Goal: Task Accomplishment & Management: Complete application form

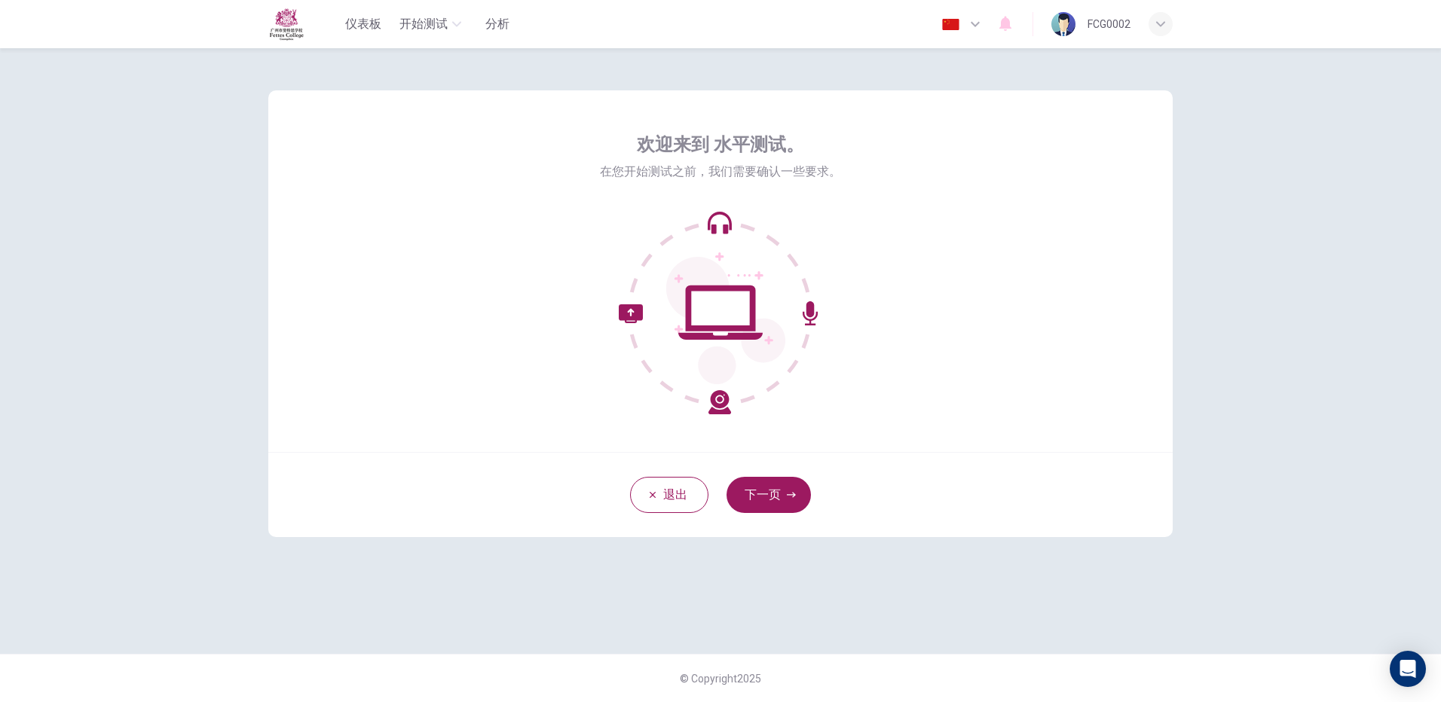
click at [781, 515] on div "退出 下一页" at bounding box center [720, 494] width 904 height 85
click at [781, 488] on button "下一页" at bounding box center [769, 495] width 84 height 36
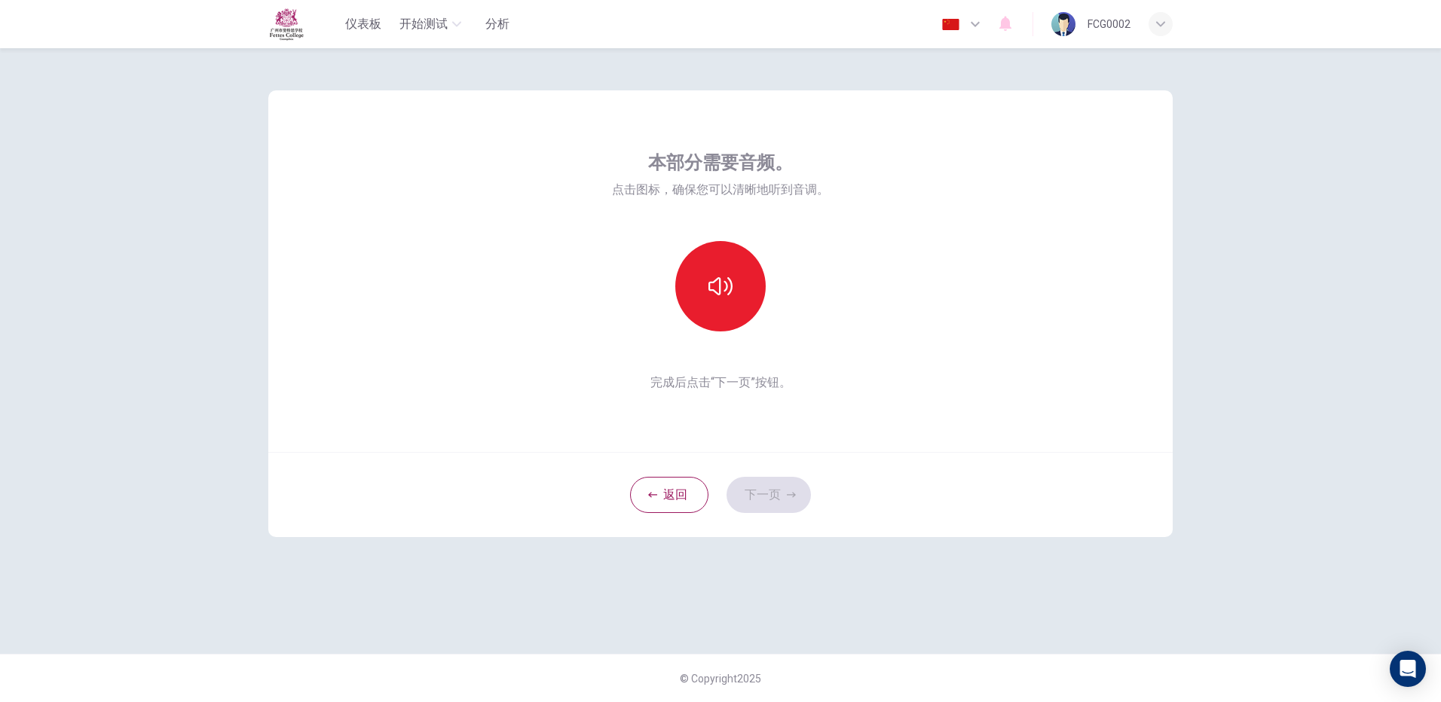
click at [663, 320] on div at bounding box center [720, 286] width 163 height 90
click at [708, 317] on button "button" at bounding box center [720, 286] width 90 height 90
click at [750, 301] on button "button" at bounding box center [720, 286] width 90 height 90
click at [775, 488] on button "下一页" at bounding box center [769, 495] width 84 height 36
click at [748, 253] on div "录音" at bounding box center [720, 286] width 90 height 90
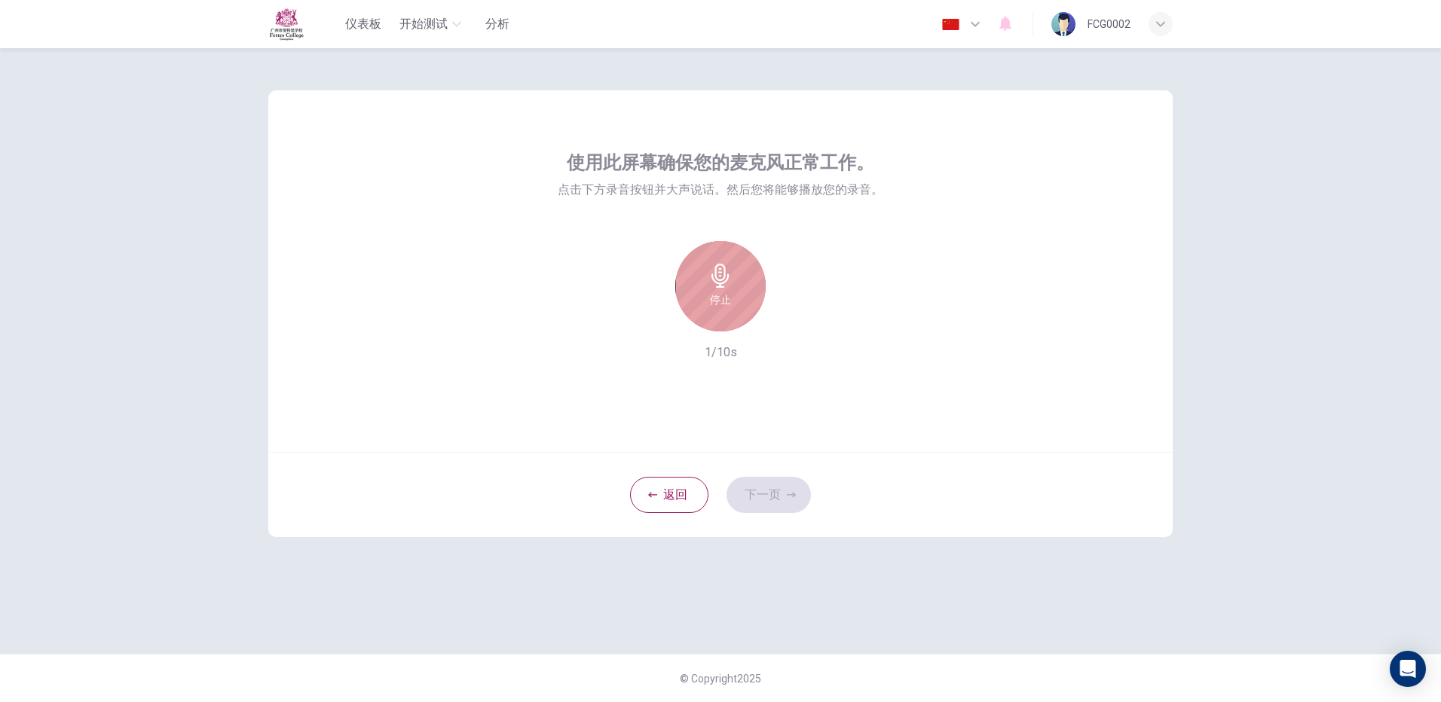
click at [721, 320] on div "停止" at bounding box center [720, 286] width 90 height 90
click at [780, 482] on button "下一页" at bounding box center [769, 495] width 84 height 36
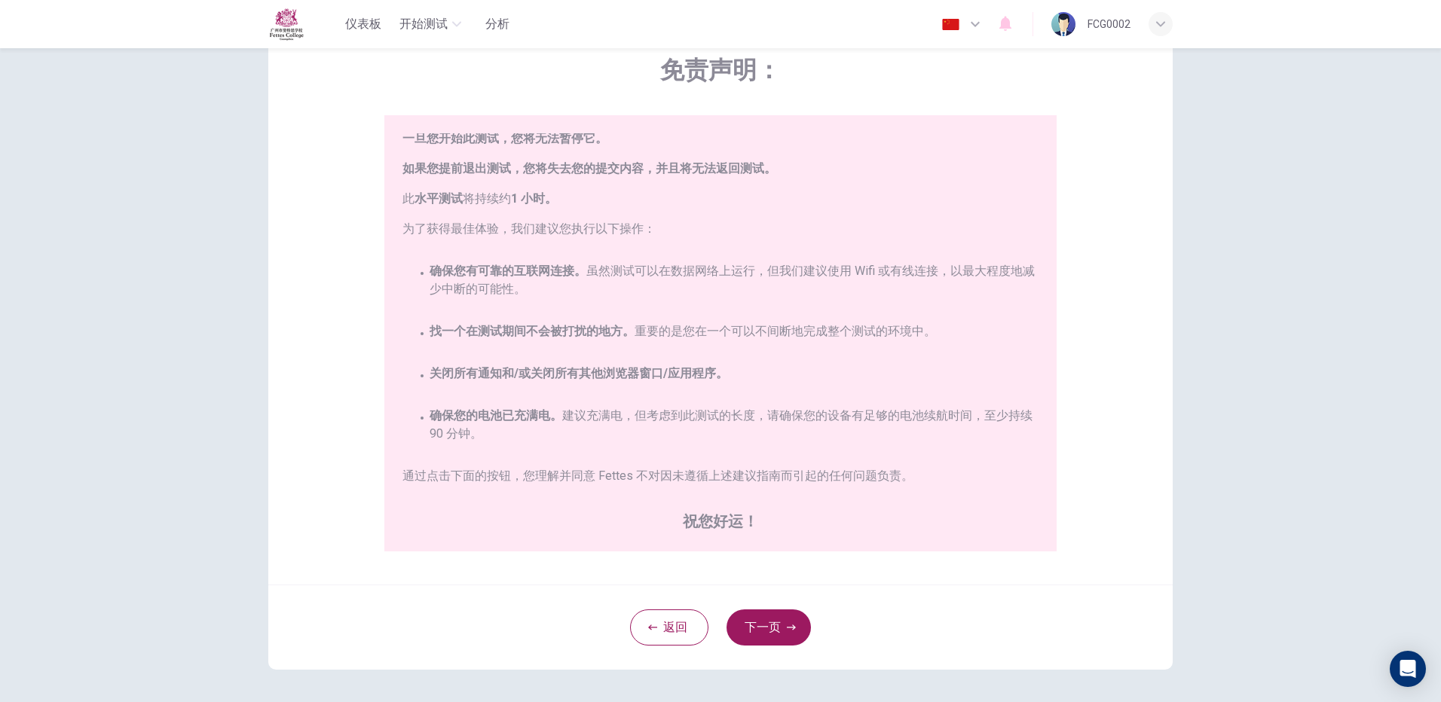
scroll to position [136, 0]
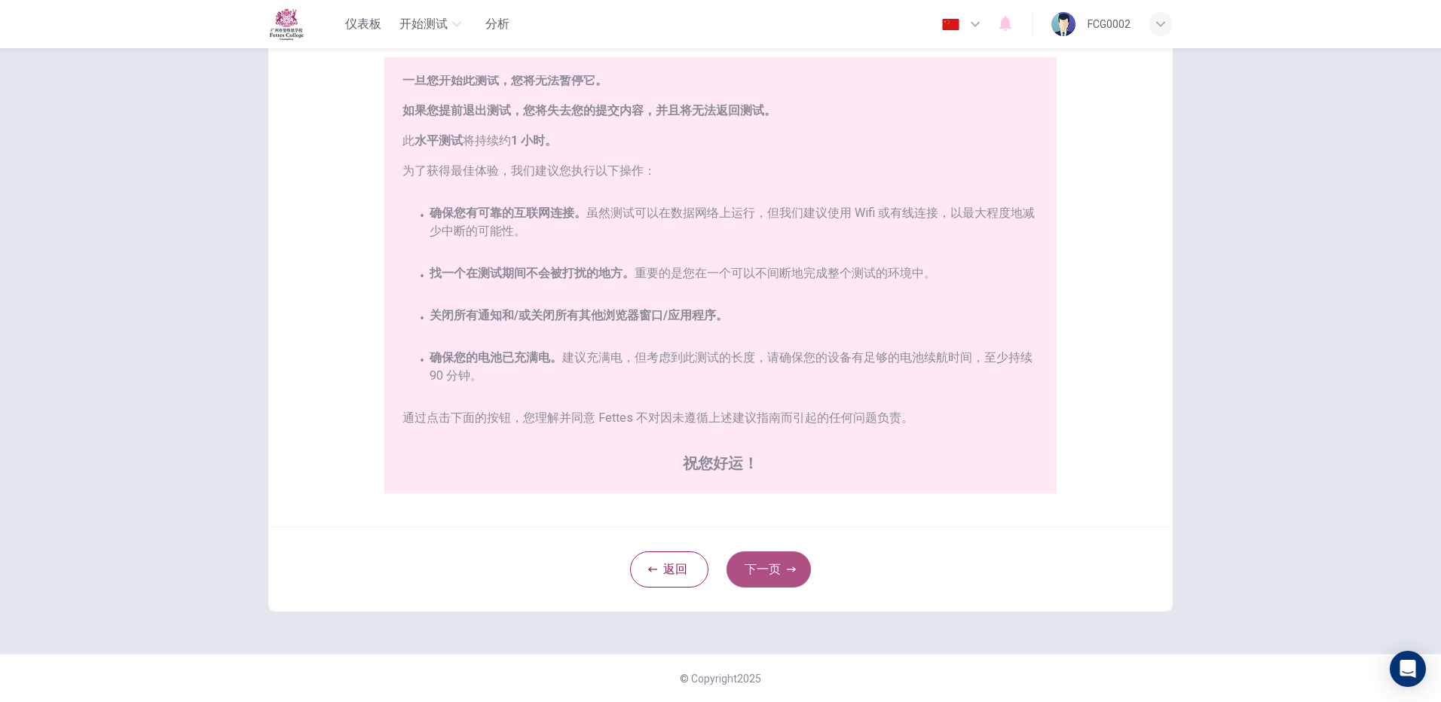
click at [759, 581] on button "下一页" at bounding box center [769, 570] width 84 height 36
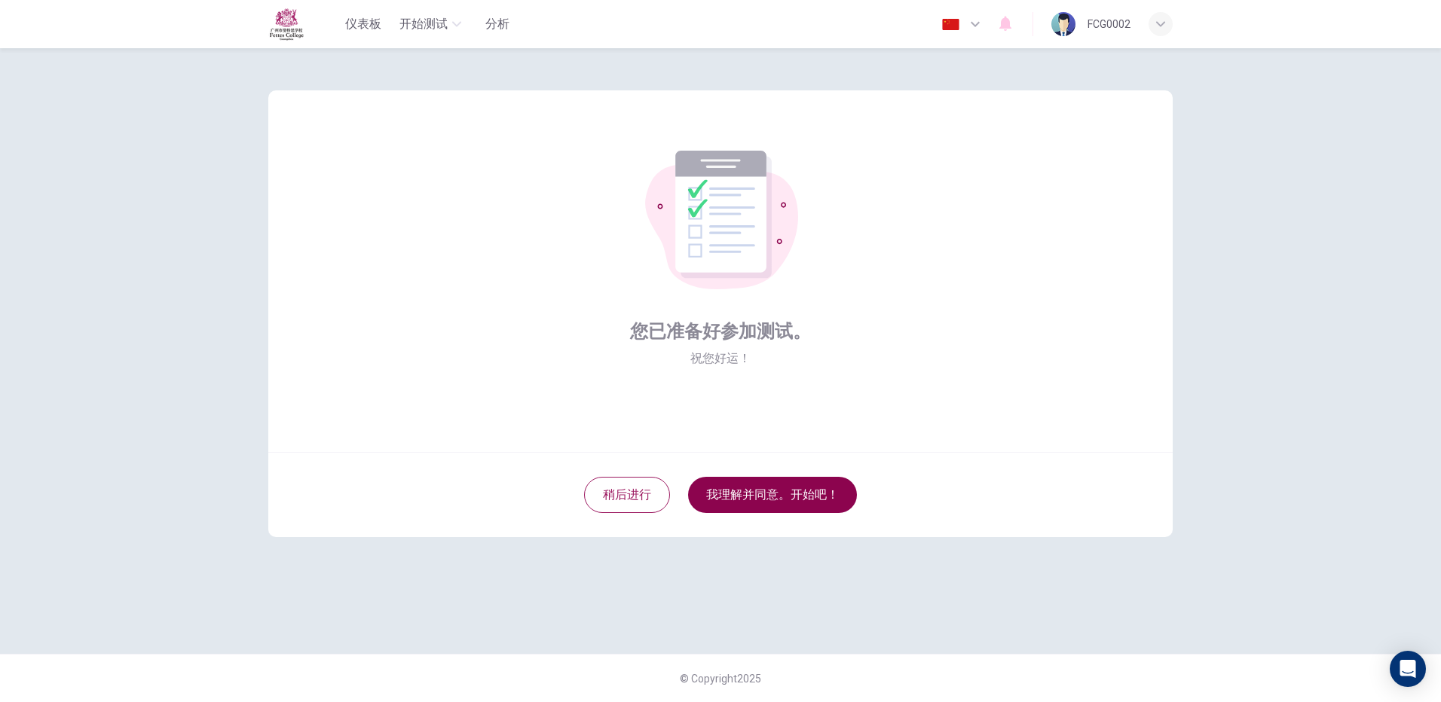
click at [757, 507] on button "我理解并同意。开始吧！" at bounding box center [772, 495] width 169 height 36
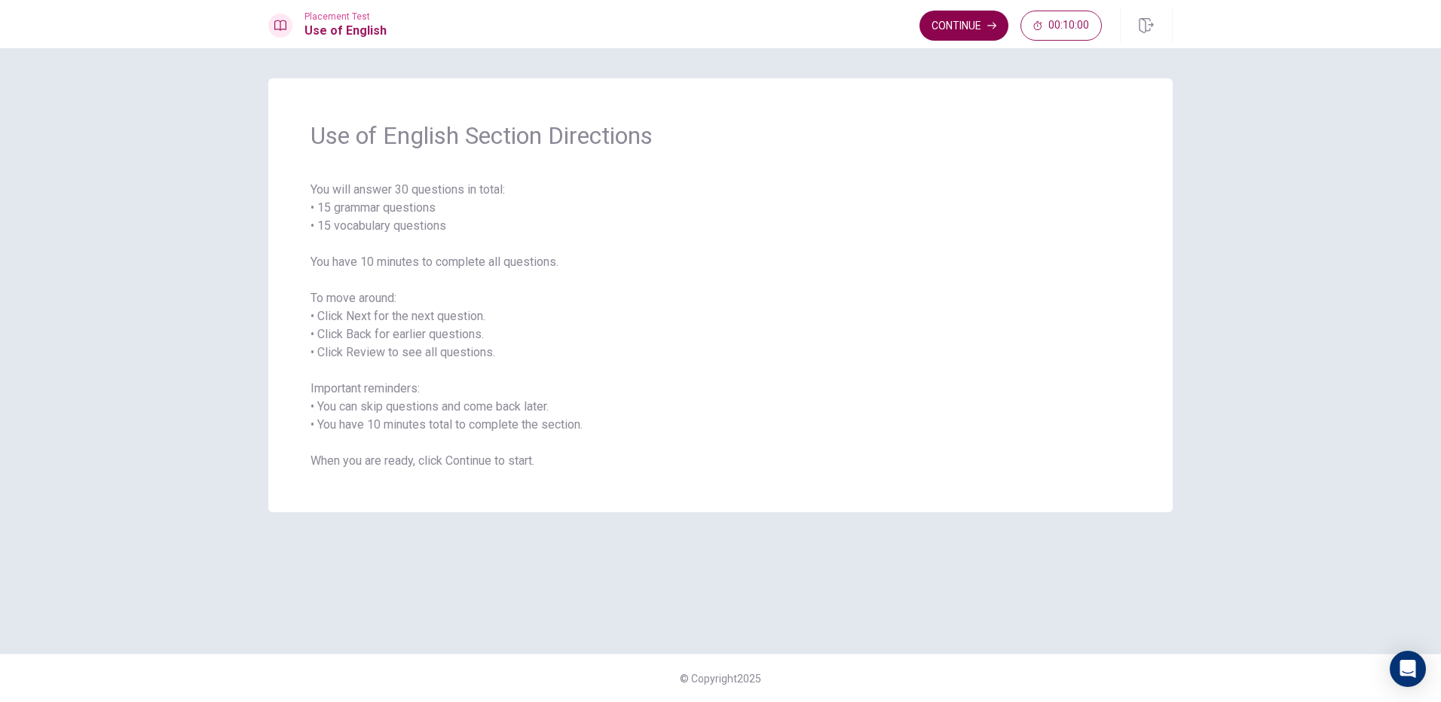
click at [979, 25] on button "Continue" at bounding box center [964, 26] width 89 height 30
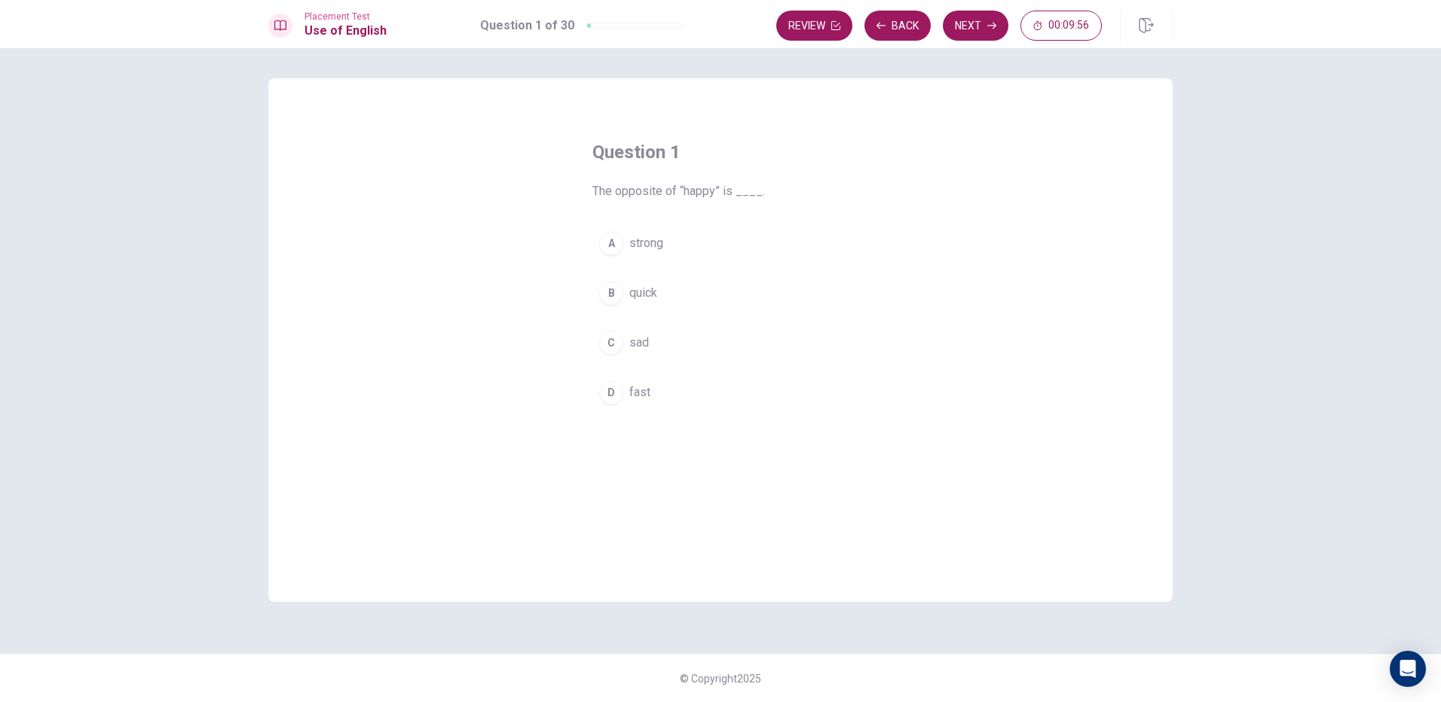
click at [632, 344] on span "sad" at bounding box center [639, 343] width 20 height 18
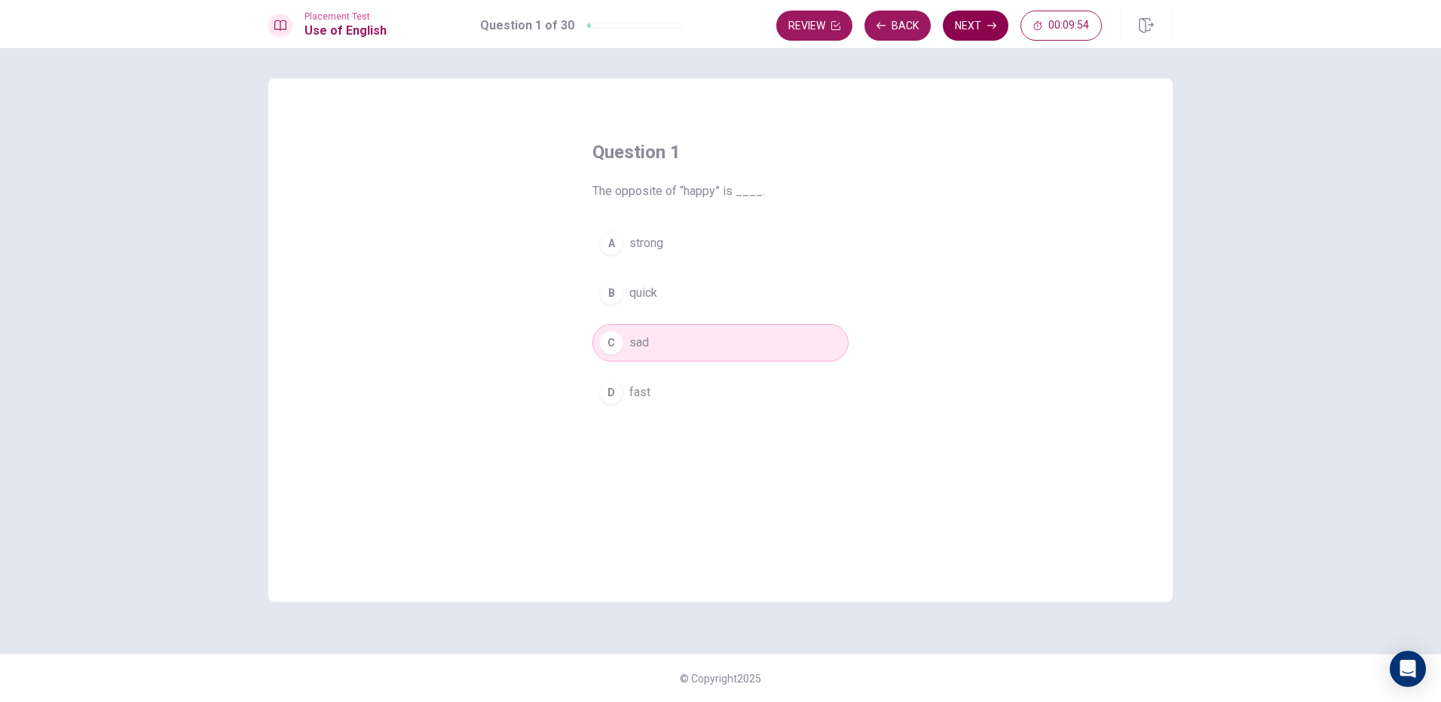
click at [965, 17] on button "Next" at bounding box center [976, 26] width 66 height 30
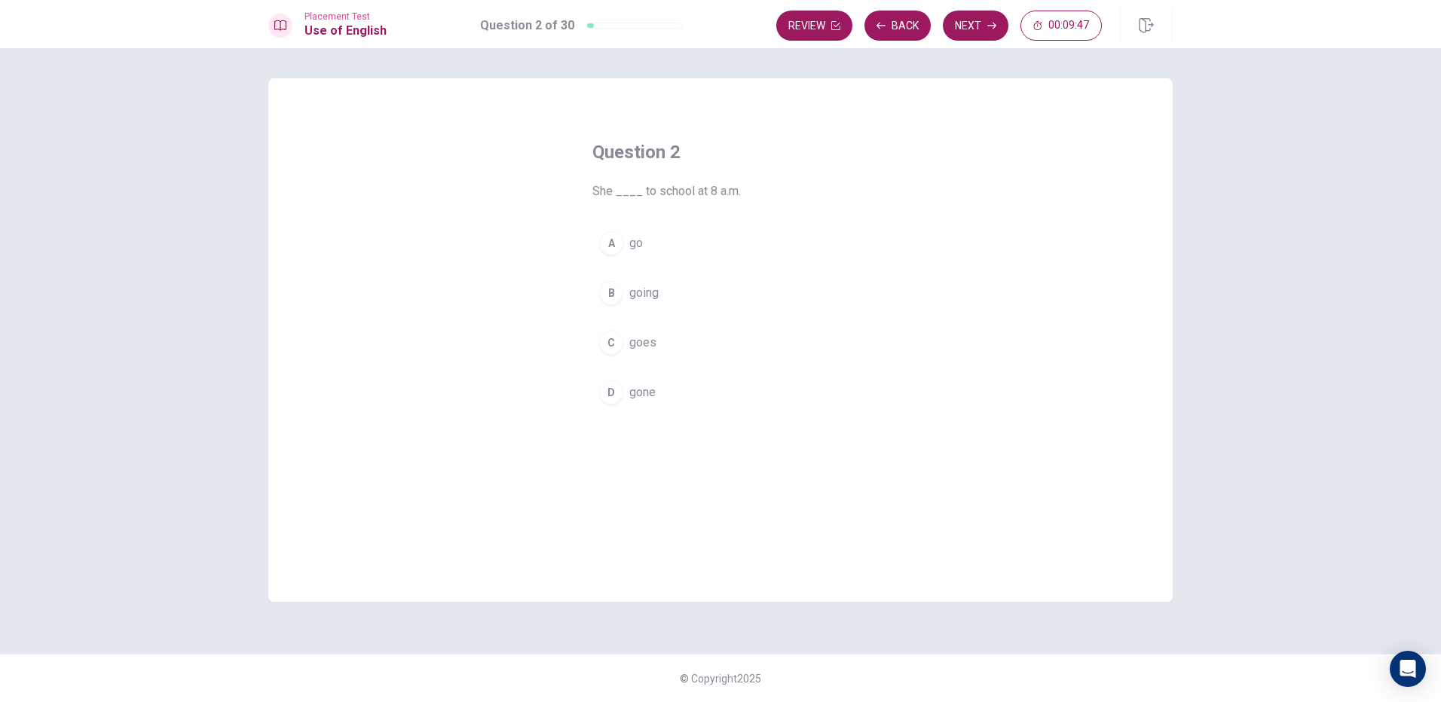
click at [646, 304] on button "B going" at bounding box center [720, 293] width 256 height 38
click at [967, 28] on button "Next" at bounding box center [976, 26] width 66 height 30
click at [649, 418] on div "Question 3 ____ you finish the report? A Is B Are C Does D Did" at bounding box center [720, 276] width 317 height 320
click at [643, 407] on button "D Did" at bounding box center [720, 393] width 256 height 38
click at [982, 34] on button "Next" at bounding box center [976, 26] width 66 height 30
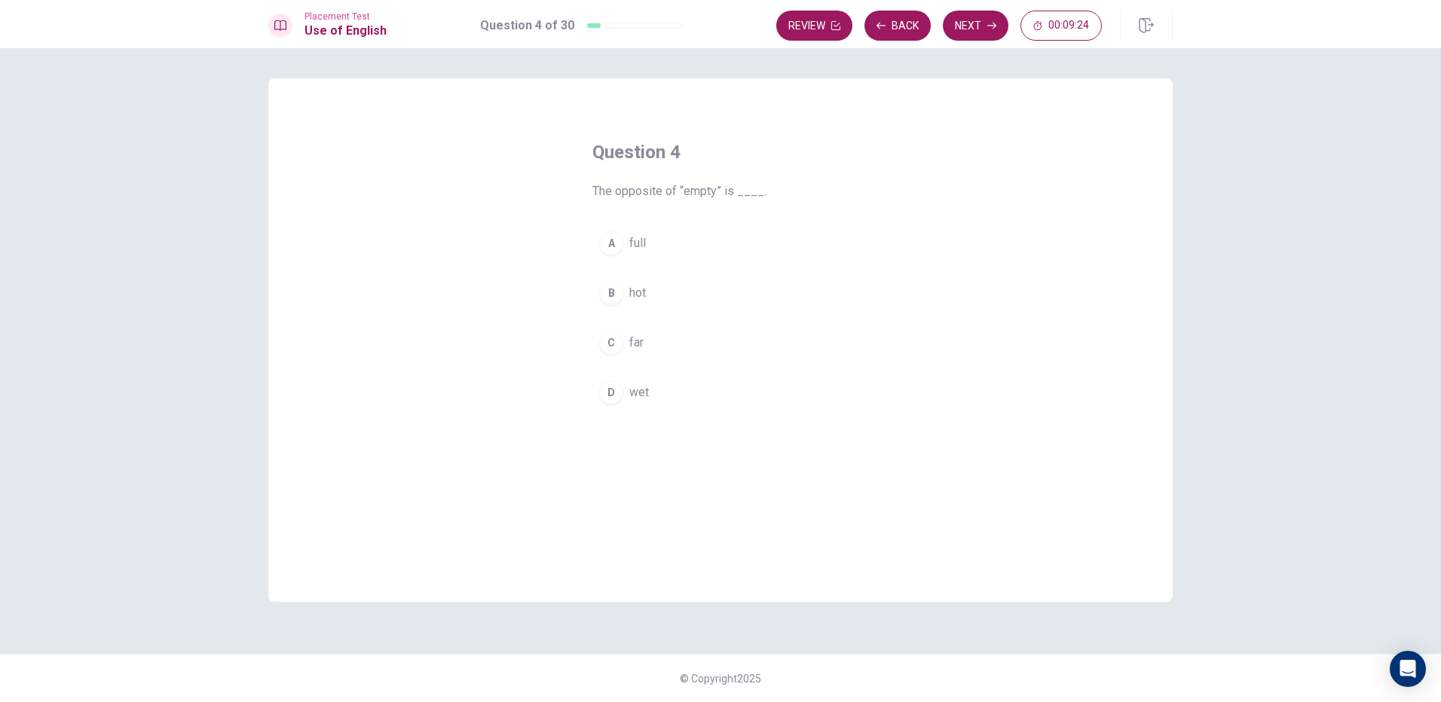
click at [623, 243] on button "A full" at bounding box center [720, 244] width 256 height 38
click at [978, 38] on button "Next" at bounding box center [976, 26] width 66 height 30
click at [637, 291] on span "watch" at bounding box center [644, 293] width 31 height 18
click at [959, 33] on button "Next" at bounding box center [976, 26] width 66 height 30
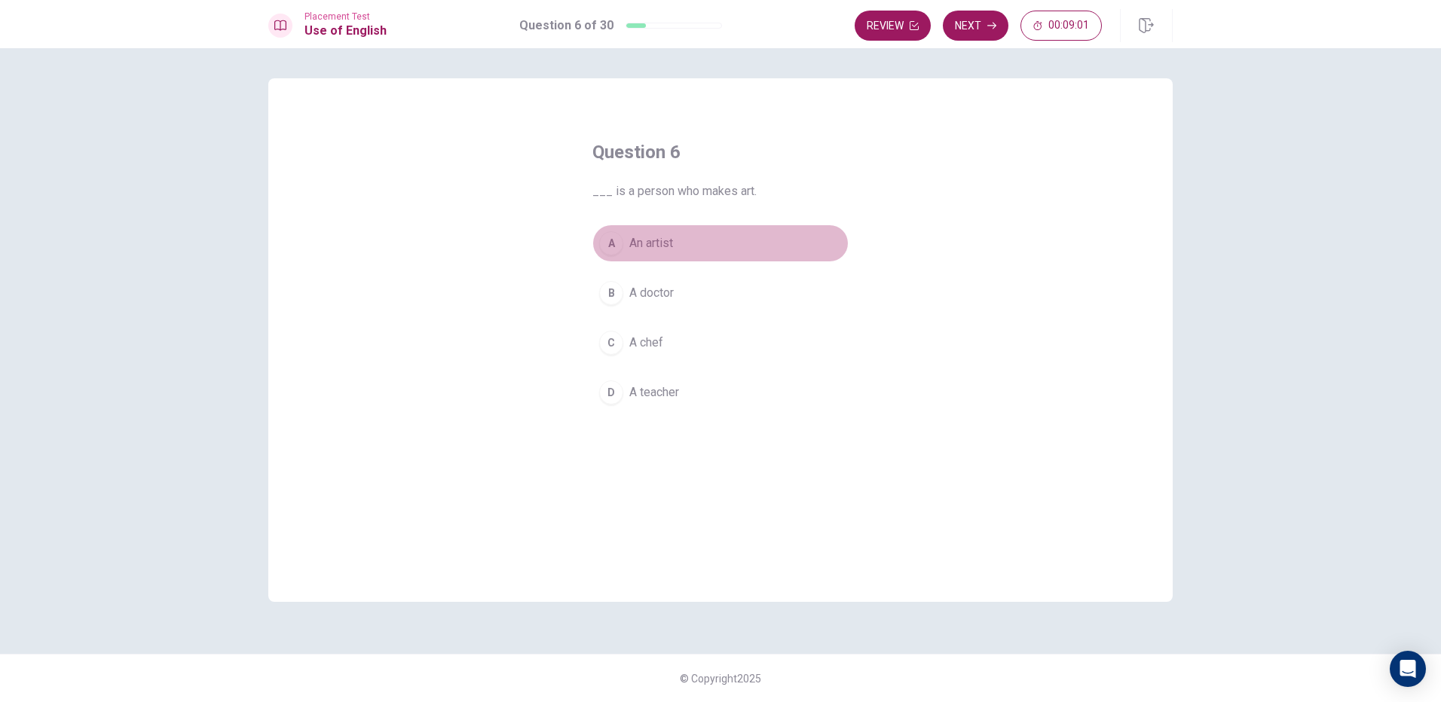
click at [664, 241] on span "An artist" at bounding box center [651, 243] width 44 height 18
click at [990, 26] on icon "button" at bounding box center [991, 25] width 9 height 9
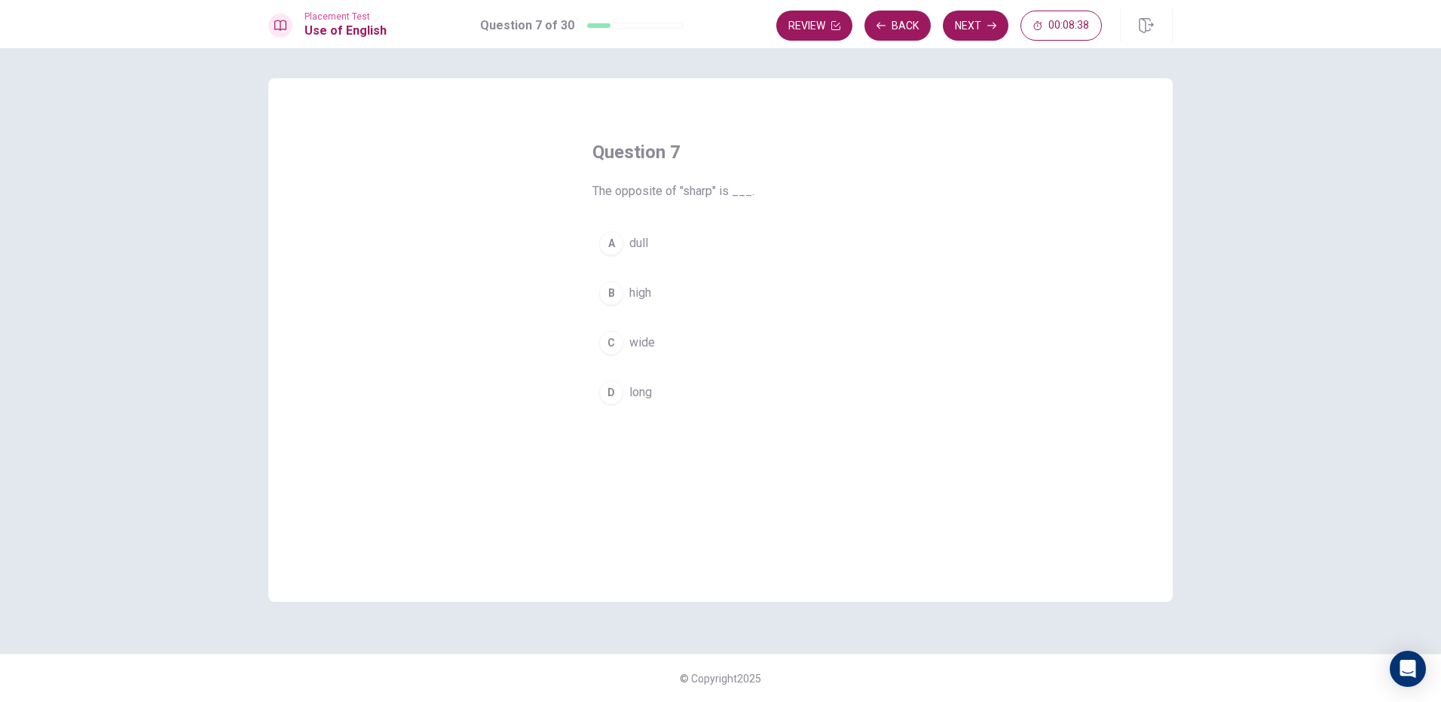
drag, startPoint x: 669, startPoint y: 219, endPoint x: 598, endPoint y: 281, distance: 93.4
click at [669, 220] on div "Question 7 The opposite of "sharp" is ___. A dull B high C wide D long" at bounding box center [720, 276] width 317 height 320
click at [598, 281] on button "B high" at bounding box center [720, 293] width 256 height 38
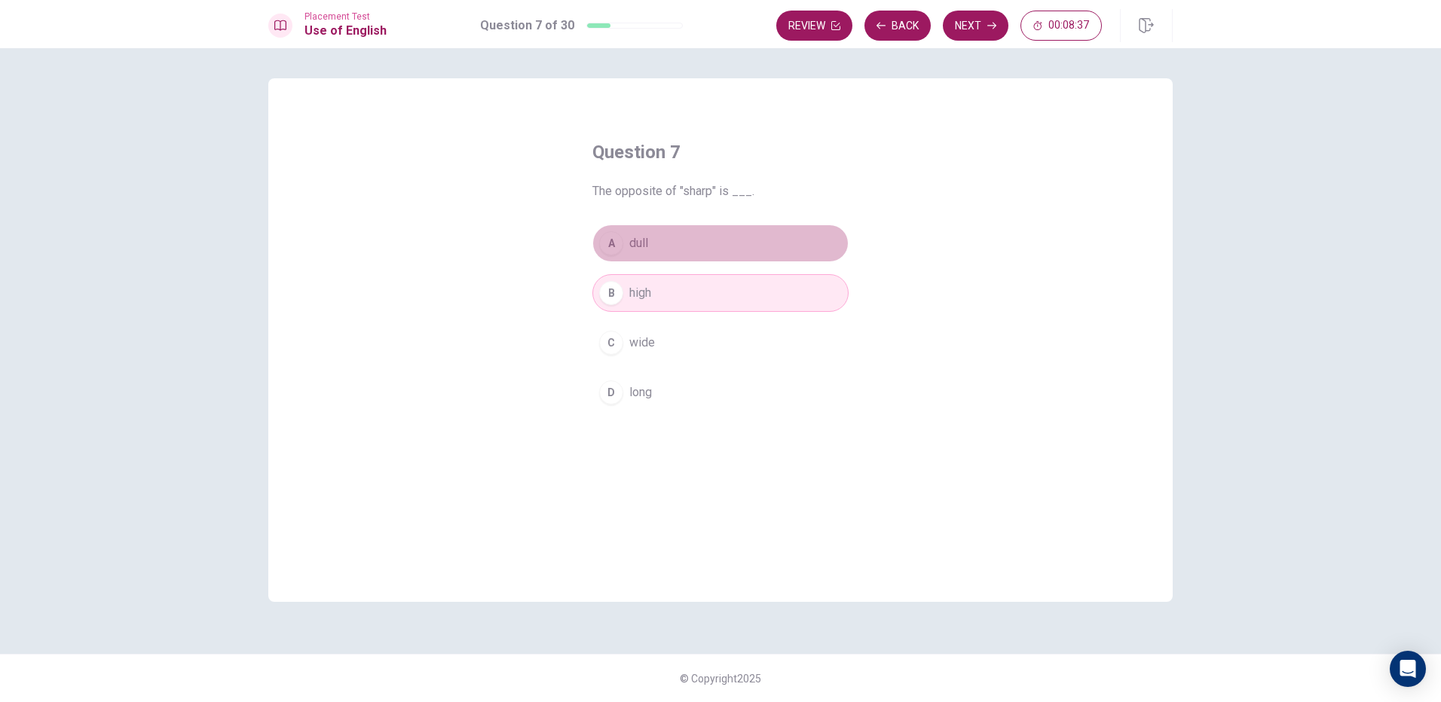
click at [631, 249] on span "dull" at bounding box center [638, 243] width 19 height 18
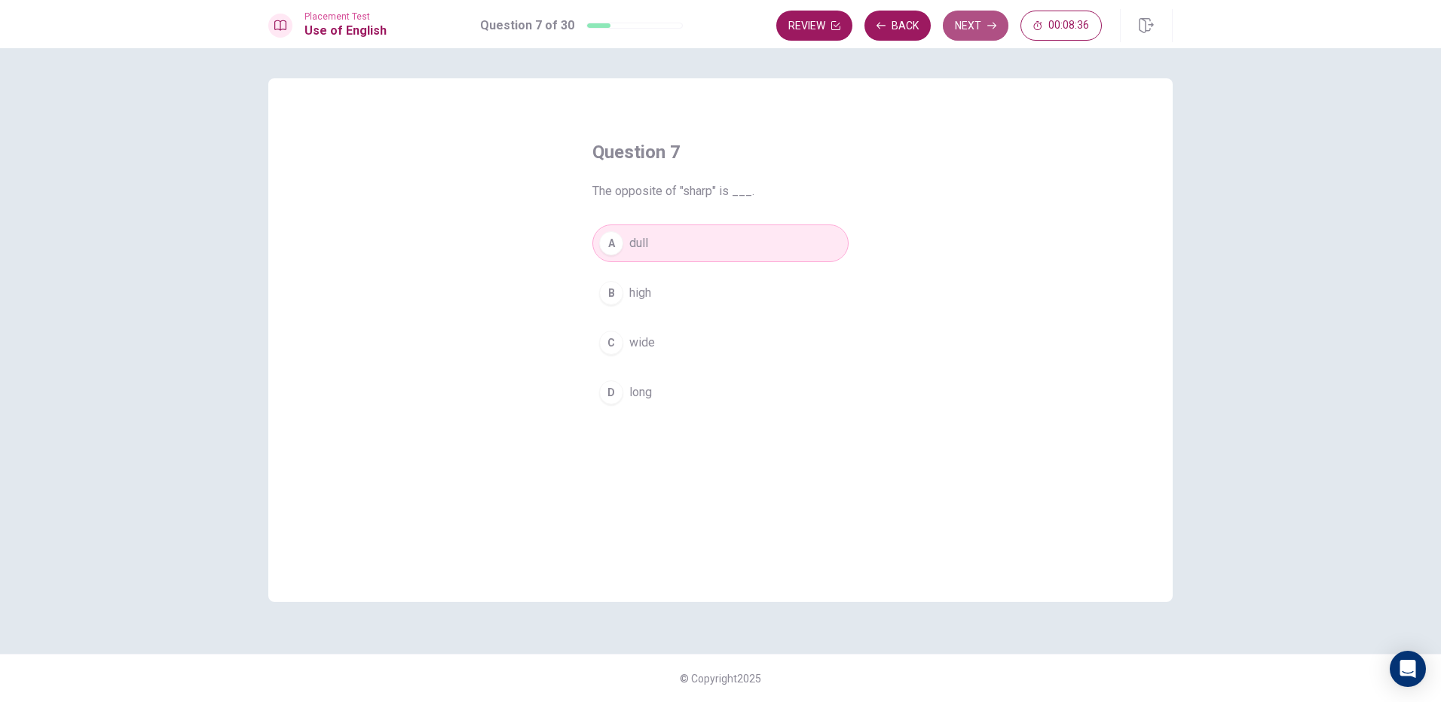
click at [994, 27] on icon "button" at bounding box center [991, 26] width 9 height 7
click at [620, 401] on button "D sleep" at bounding box center [720, 393] width 256 height 38
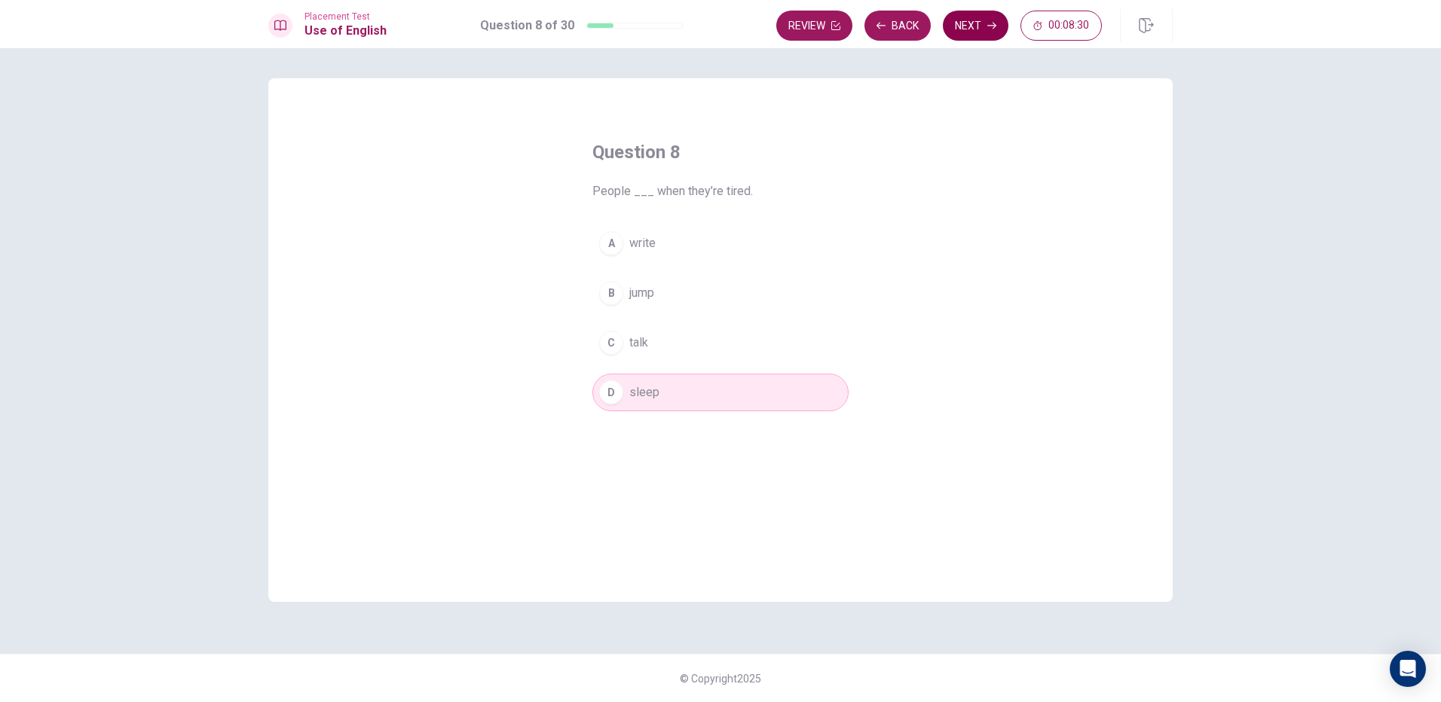
click at [1005, 28] on button "Next" at bounding box center [976, 26] width 66 height 30
click at [642, 249] on span "Does" at bounding box center [643, 243] width 29 height 18
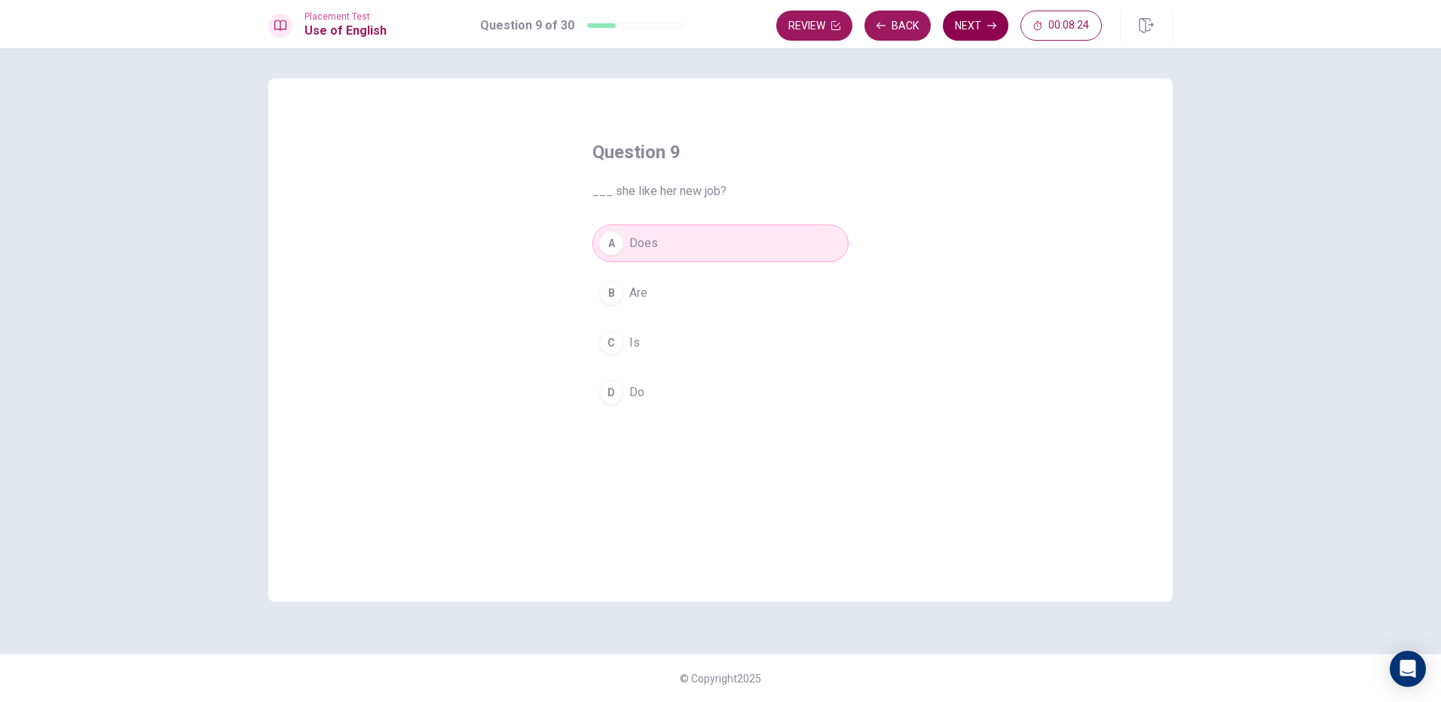
click at [986, 31] on button "Next" at bounding box center [976, 26] width 66 height 30
click at [668, 274] on div "A lamp B clock C cup D box" at bounding box center [720, 318] width 256 height 187
drag, startPoint x: 666, startPoint y: 280, endPoint x: 645, endPoint y: 289, distance: 22.7
click at [666, 282] on button "B clock" at bounding box center [720, 293] width 256 height 38
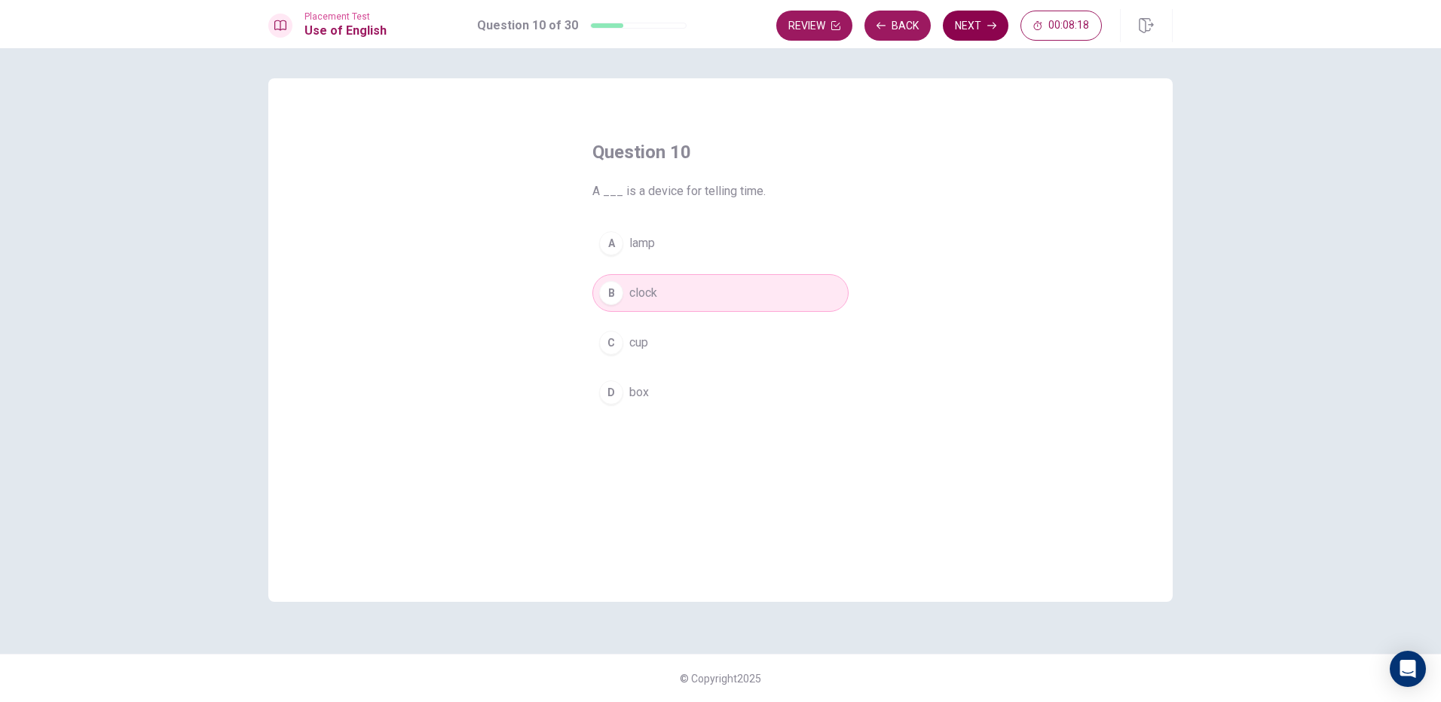
click at [984, 32] on button "Next" at bounding box center [976, 26] width 66 height 30
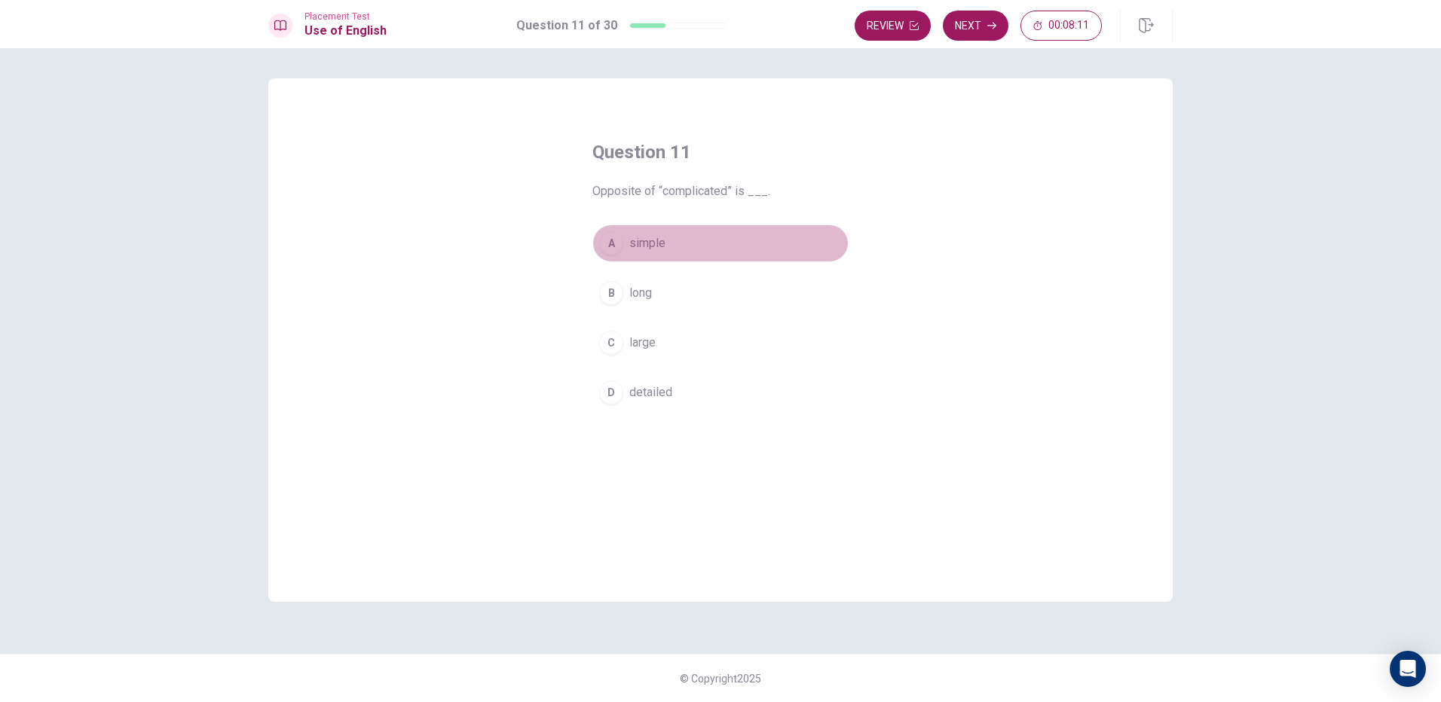
click at [641, 249] on span "simple" at bounding box center [647, 243] width 36 height 18
click at [963, 36] on button "Next" at bounding box center [976, 26] width 66 height 30
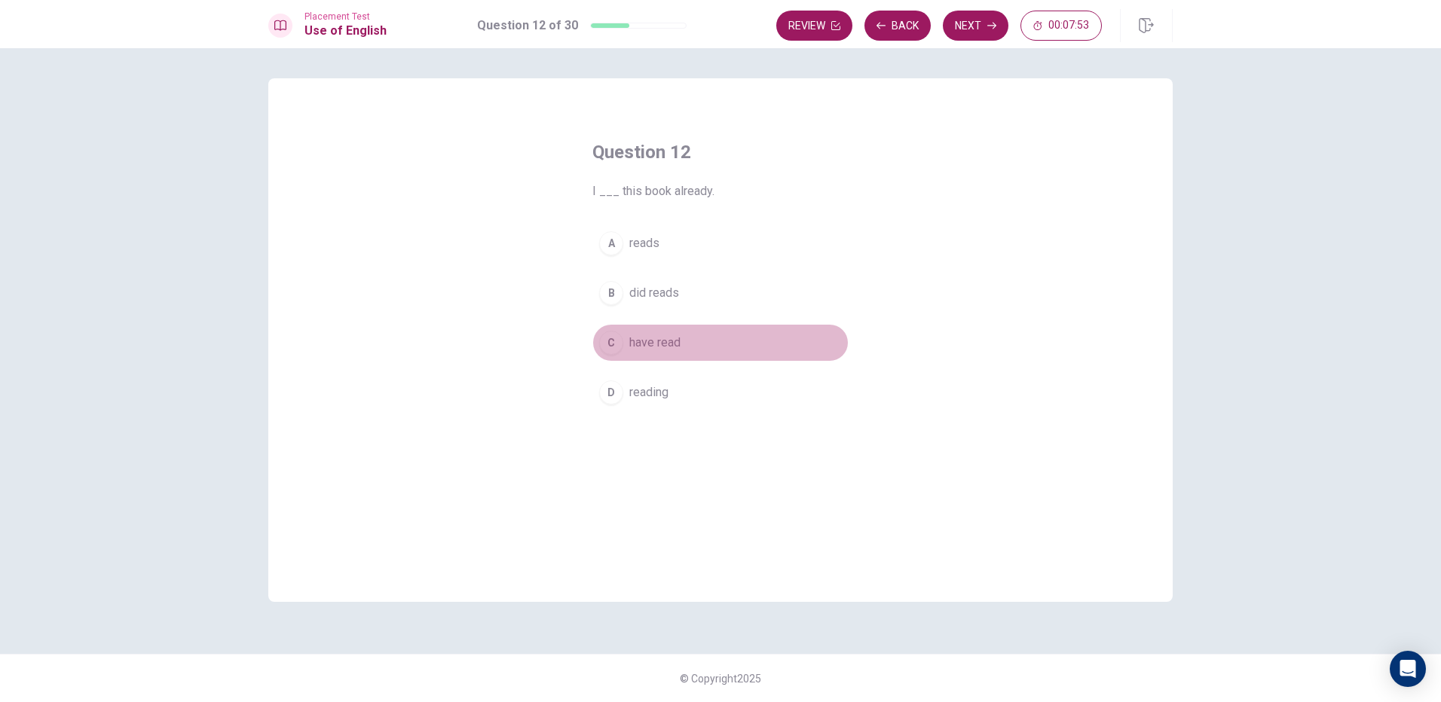
click at [653, 339] on span "have read" at bounding box center [654, 343] width 51 height 18
click at [991, 32] on button "Next" at bounding box center [976, 26] width 66 height 30
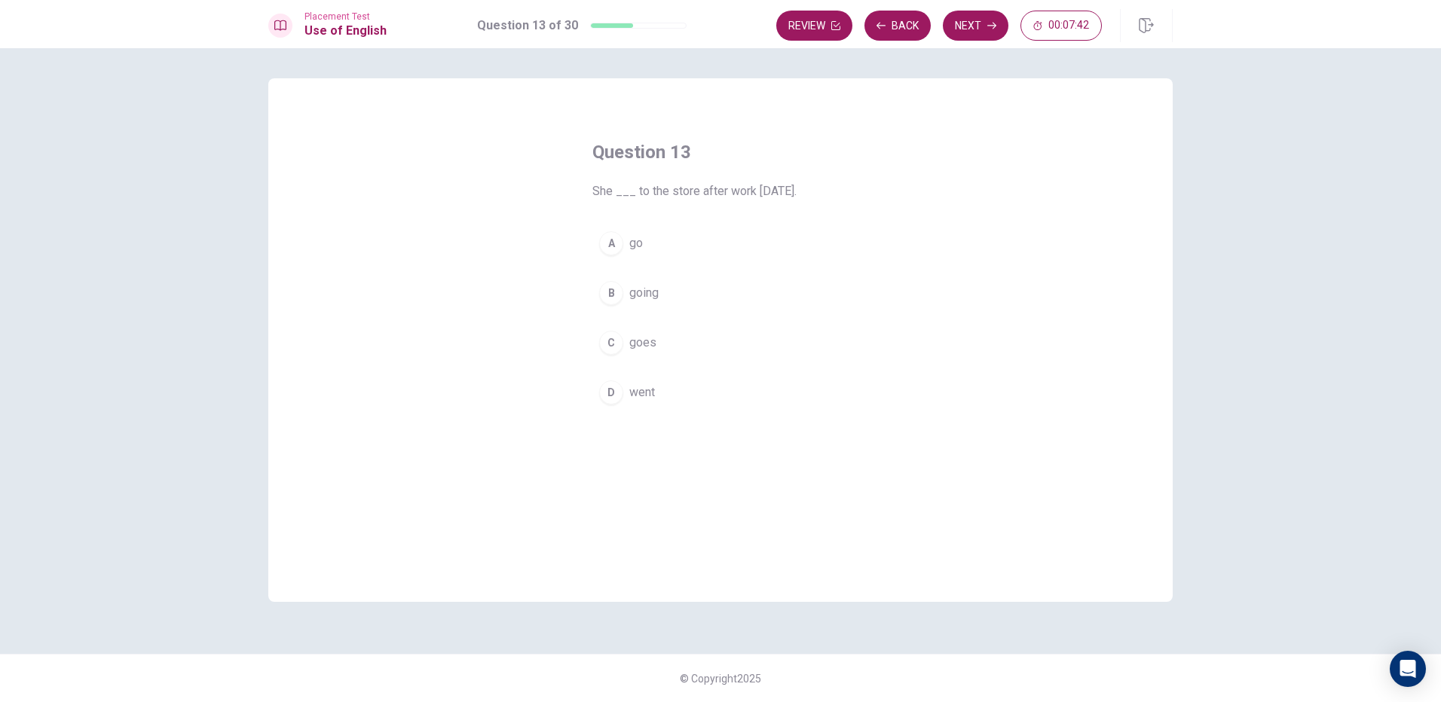
click at [615, 389] on div "D" at bounding box center [611, 393] width 24 height 24
click at [997, 26] on button "Next" at bounding box center [976, 26] width 66 height 30
click at [647, 290] on span "cheap" at bounding box center [645, 293] width 32 height 18
click at [1001, 29] on button "Next" at bounding box center [976, 26] width 66 height 30
click at [652, 234] on span "miss it" at bounding box center [647, 243] width 36 height 18
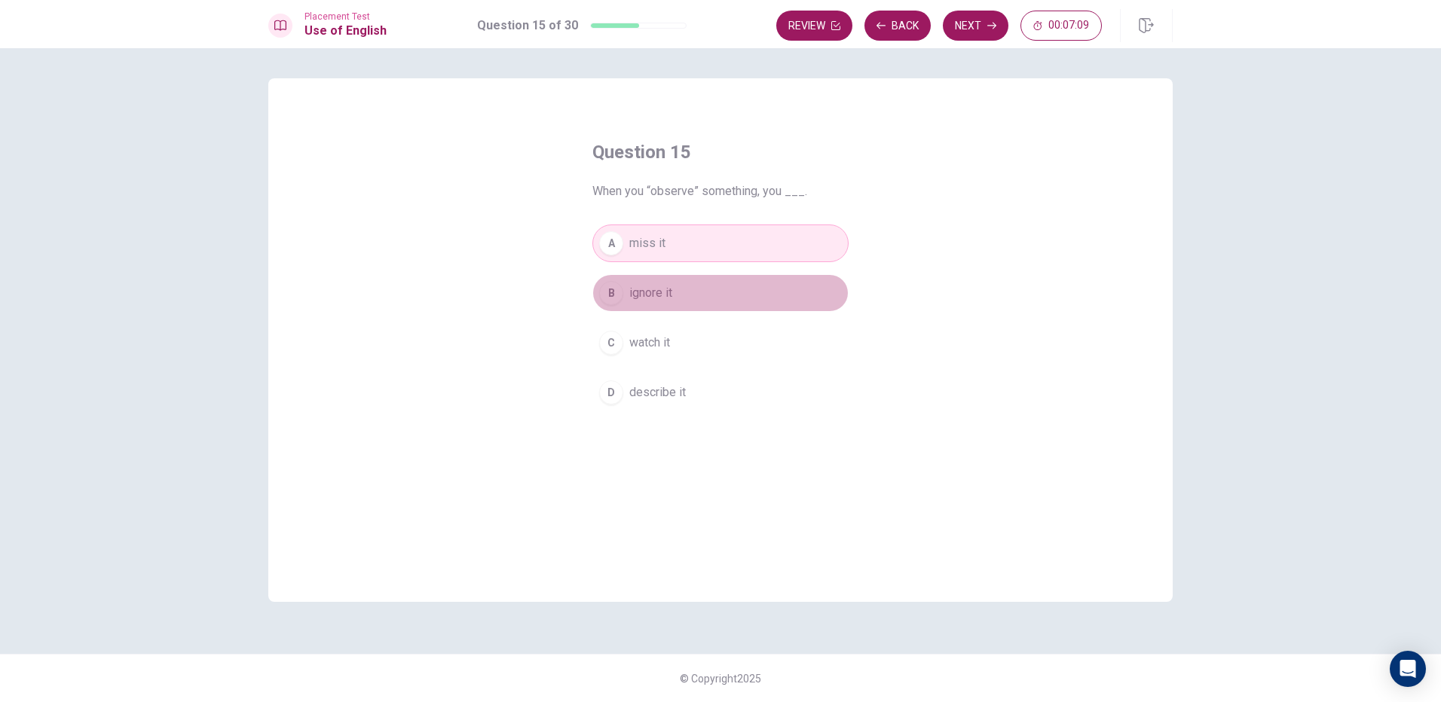
click at [631, 282] on button "B ignore it" at bounding box center [720, 293] width 256 height 38
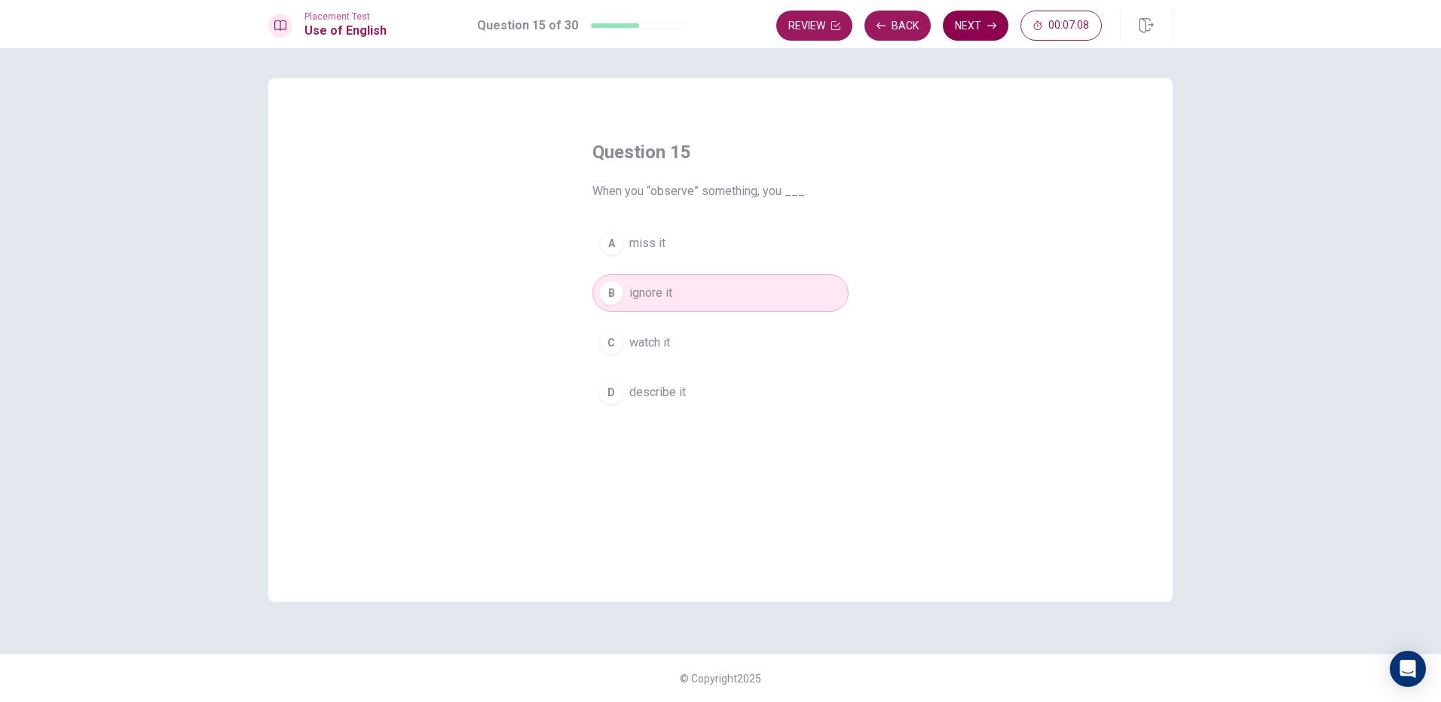
click at [990, 29] on icon "button" at bounding box center [991, 25] width 9 height 9
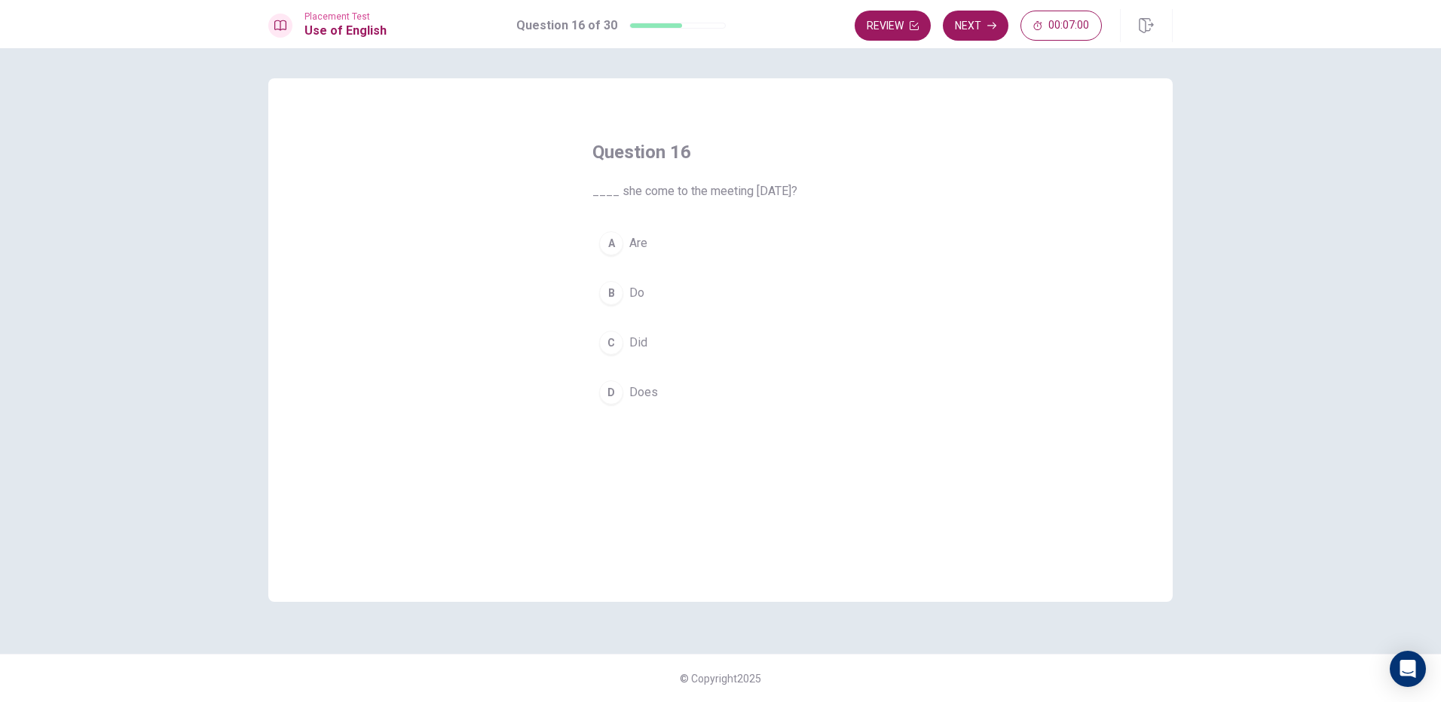
click at [640, 393] on span "Does" at bounding box center [643, 393] width 29 height 18
click at [680, 350] on button "C Did" at bounding box center [720, 343] width 256 height 38
click at [767, 384] on button "D Does" at bounding box center [720, 393] width 256 height 38
click at [969, 34] on button "Next" at bounding box center [976, 26] width 66 height 30
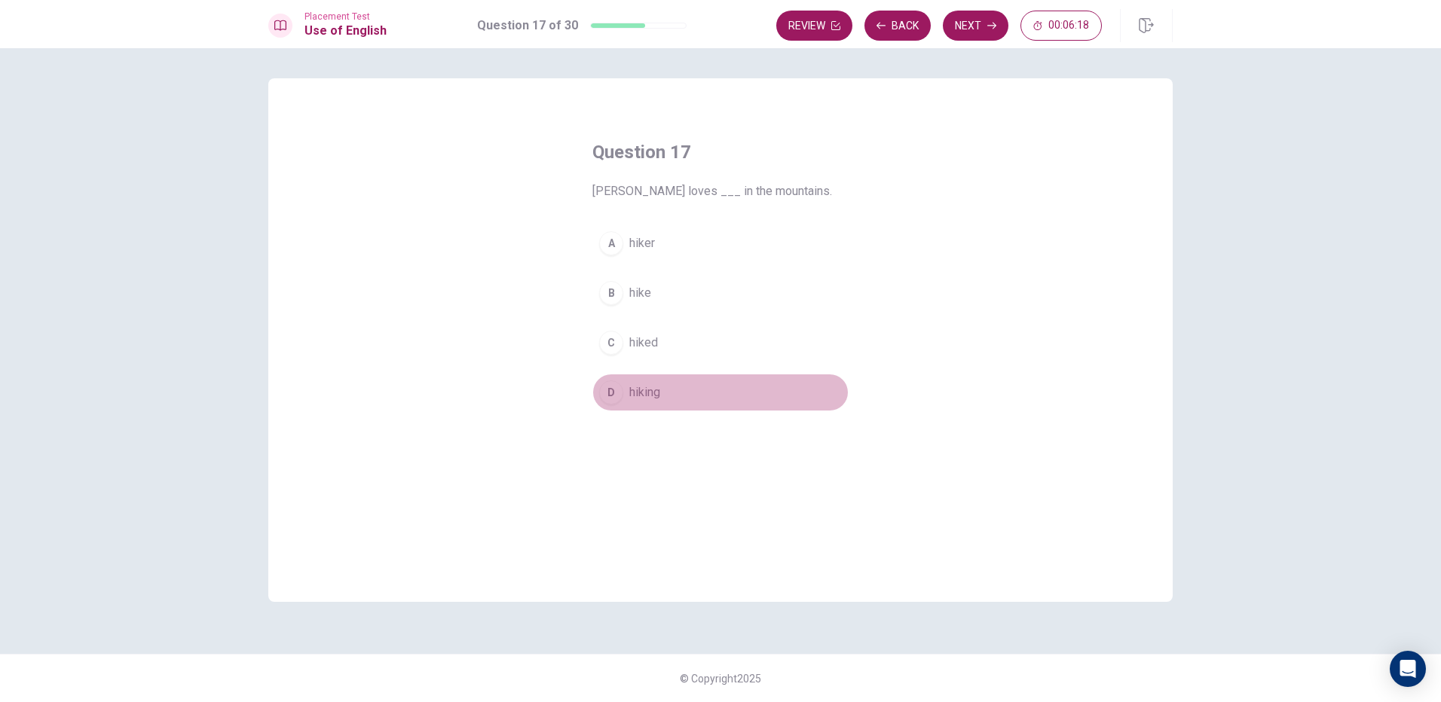
click at [672, 404] on button "D hiking" at bounding box center [720, 393] width 256 height 38
click at [964, 18] on button "Next" at bounding box center [976, 26] width 66 height 30
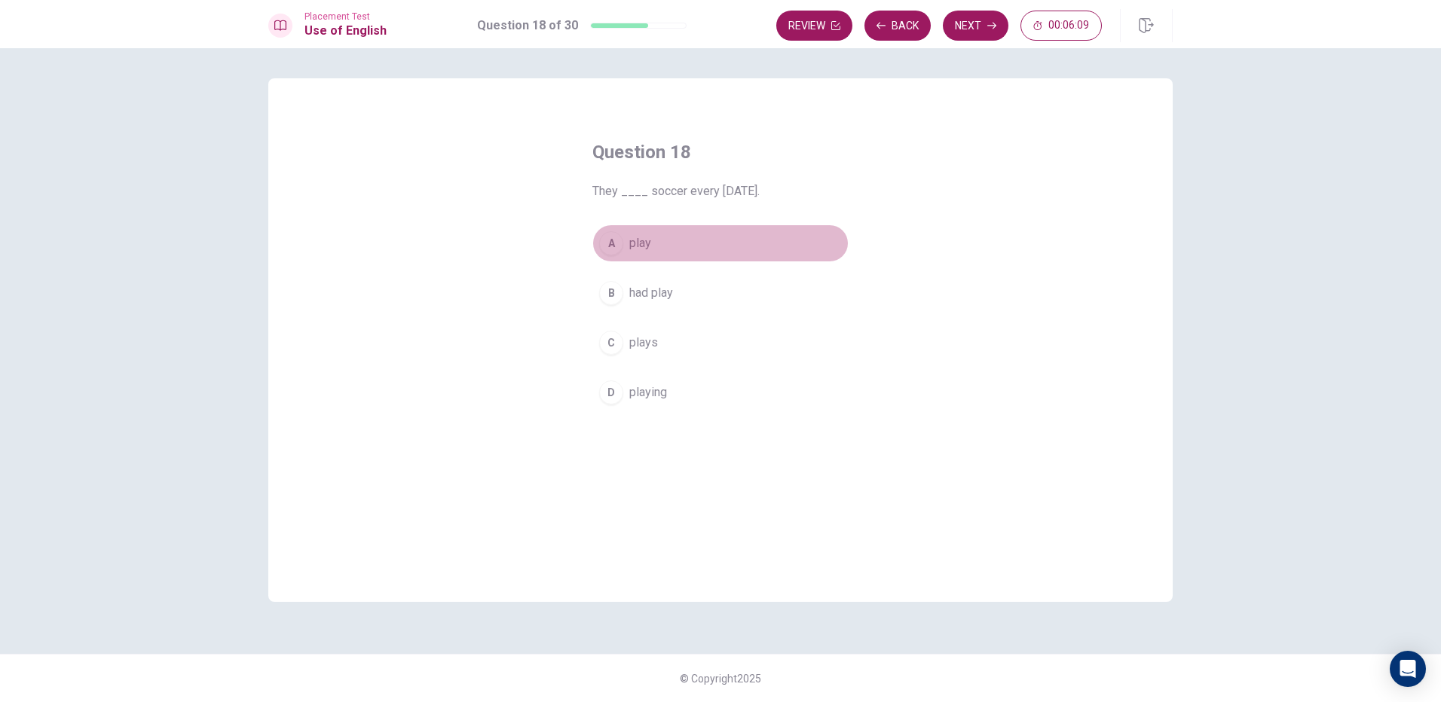
click at [629, 239] on span "play" at bounding box center [640, 243] width 22 height 18
click at [980, 14] on button "Next" at bounding box center [976, 26] width 66 height 30
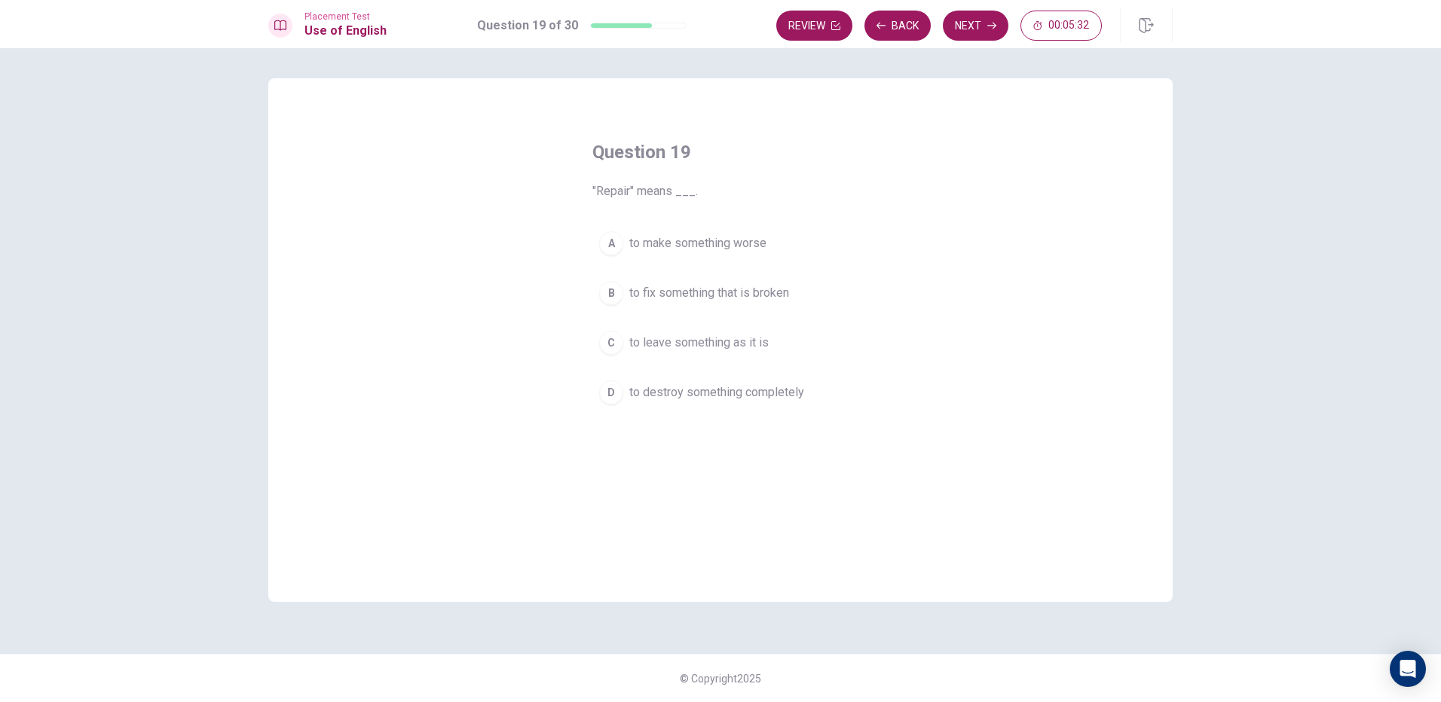
click at [679, 255] on button "A to make something worse" at bounding box center [720, 244] width 256 height 38
click at [959, 24] on button "Next" at bounding box center [976, 26] width 66 height 30
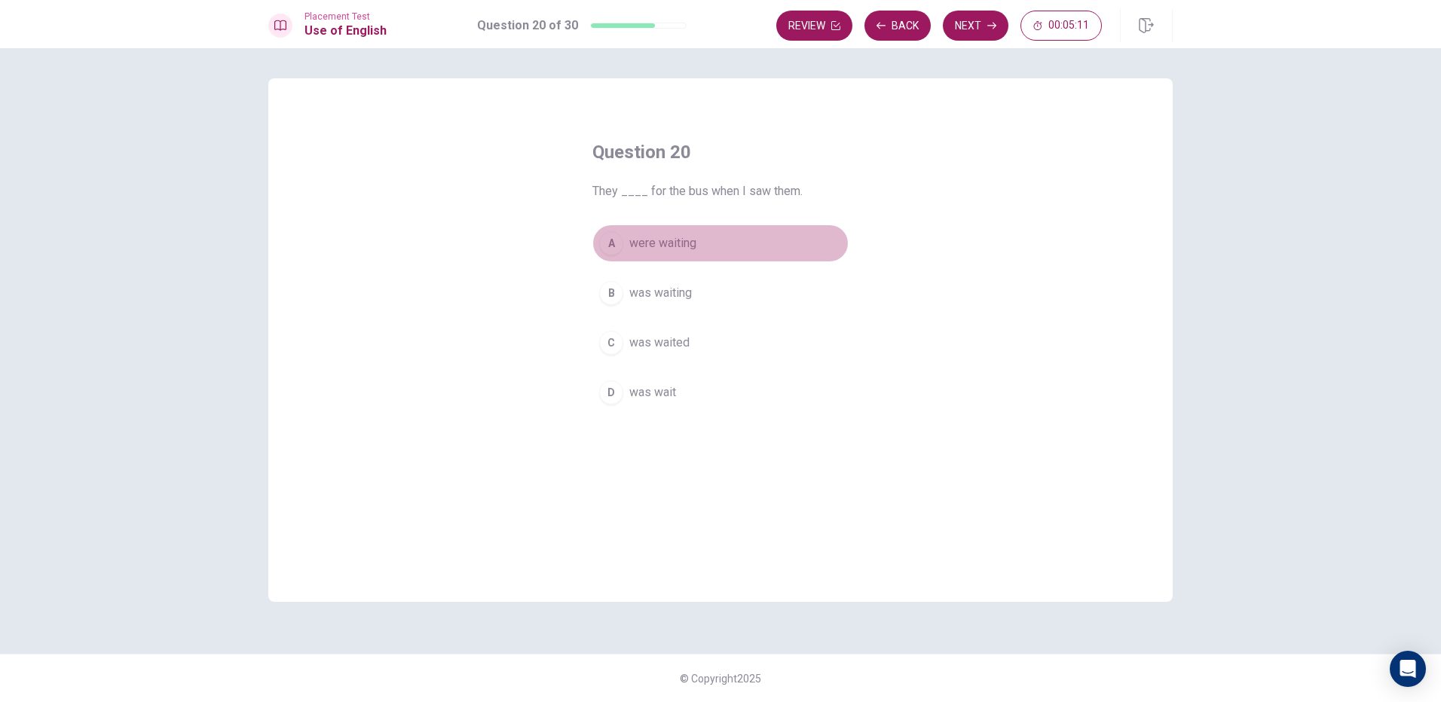
click at [671, 255] on button "A were waiting" at bounding box center [720, 244] width 256 height 38
click at [990, 24] on icon "button" at bounding box center [991, 25] width 9 height 9
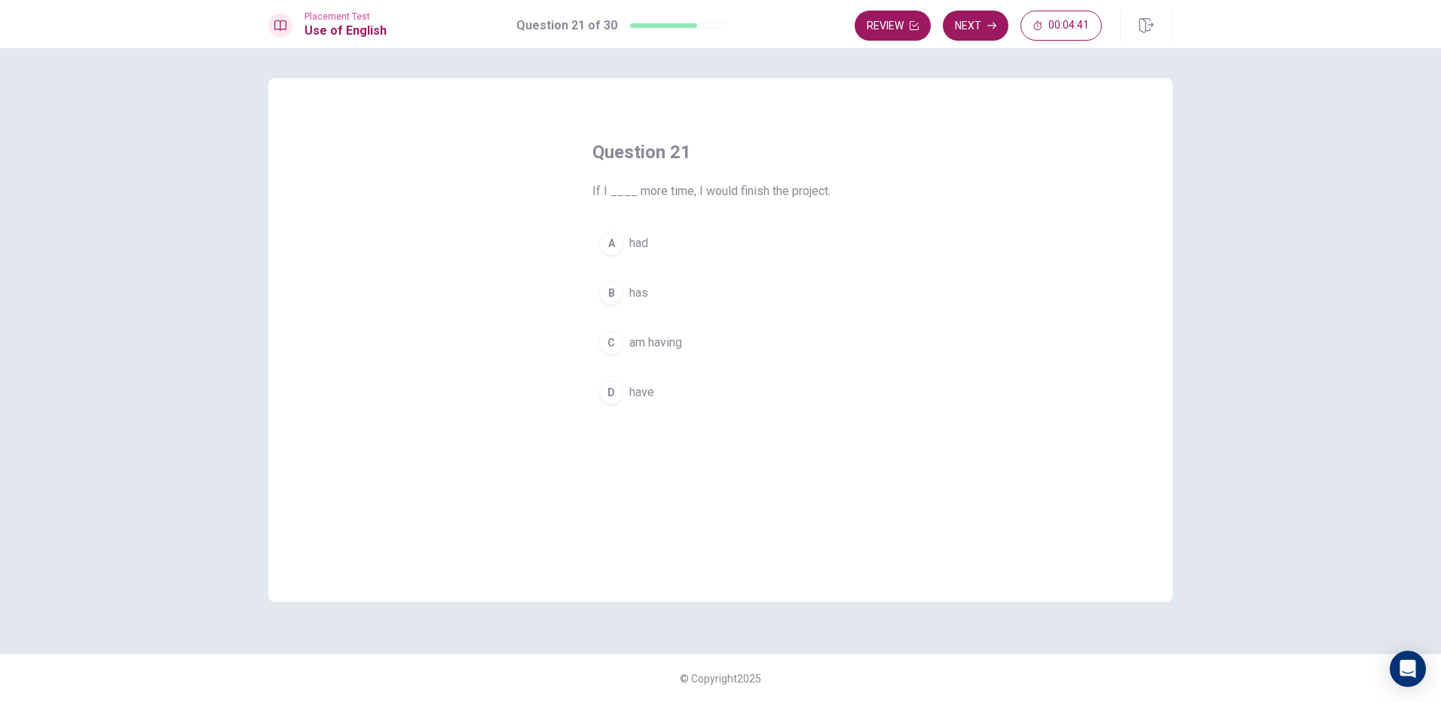
click at [635, 396] on span "have" at bounding box center [641, 393] width 25 height 18
click at [995, 17] on button "Next" at bounding box center [976, 26] width 66 height 30
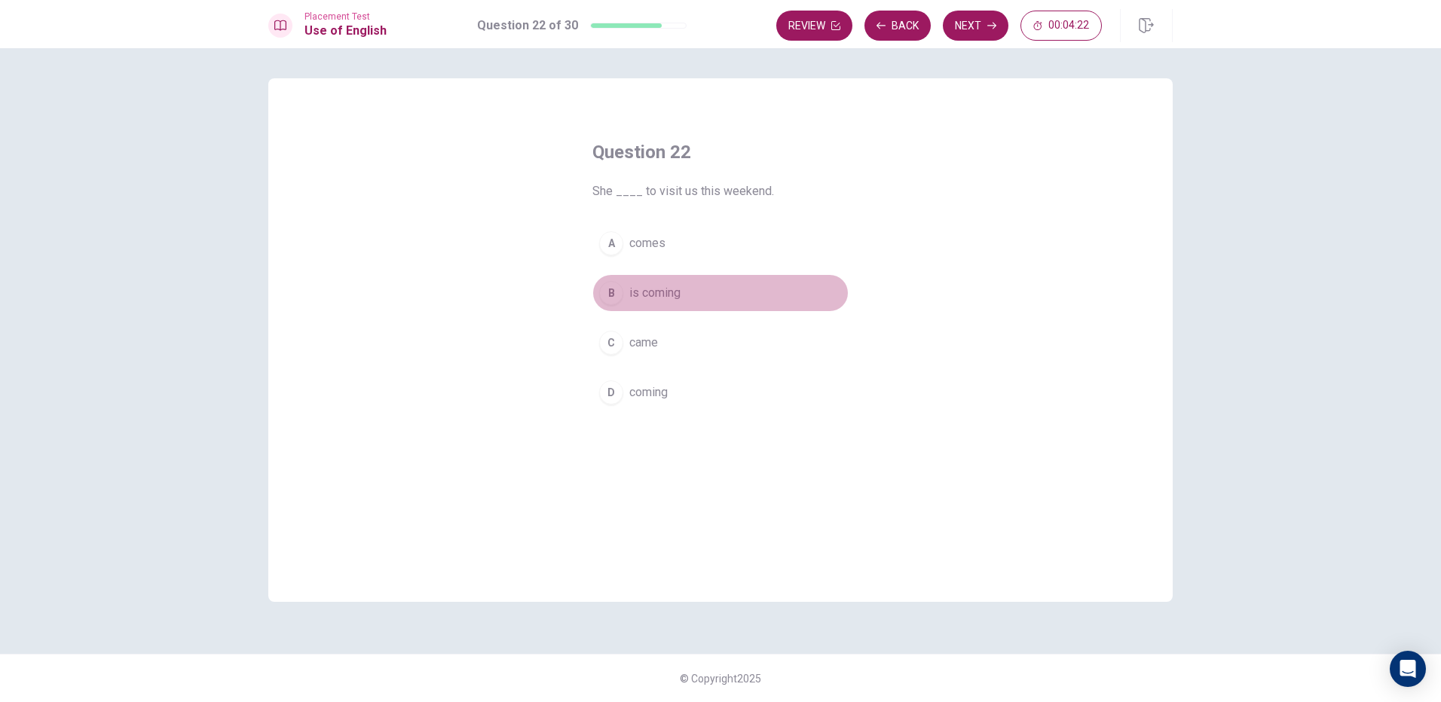
click at [662, 301] on span "is coming" at bounding box center [654, 293] width 51 height 18
click at [965, 35] on button "Next" at bounding box center [976, 26] width 66 height 30
click at [653, 396] on span "empty" at bounding box center [645, 393] width 33 height 18
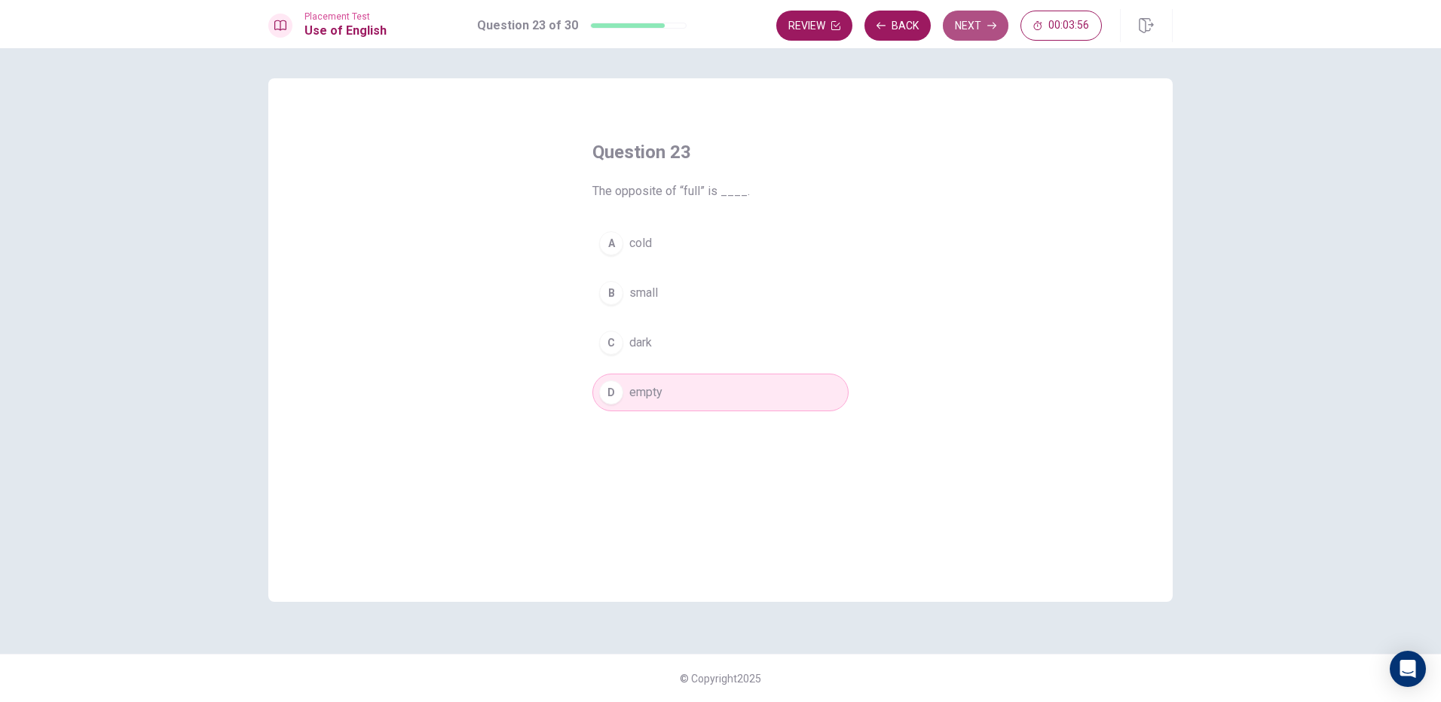
click at [966, 38] on button "Next" at bounding box center [976, 26] width 66 height 30
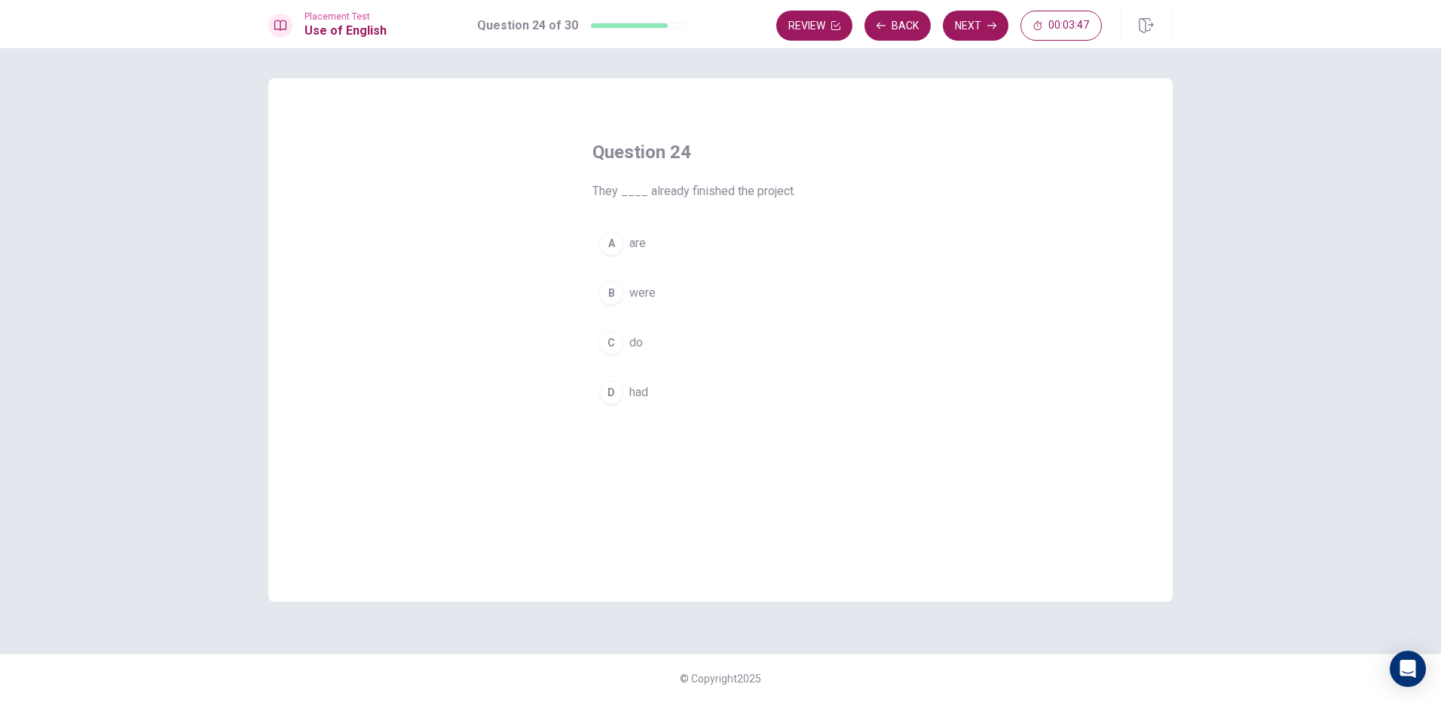
click at [619, 377] on button "D had" at bounding box center [720, 393] width 256 height 38
click at [956, 25] on button "Next" at bounding box center [976, 26] width 66 height 30
click at [638, 394] on span "Have" at bounding box center [642, 393] width 27 height 18
click at [971, 32] on button "Next" at bounding box center [976, 26] width 66 height 30
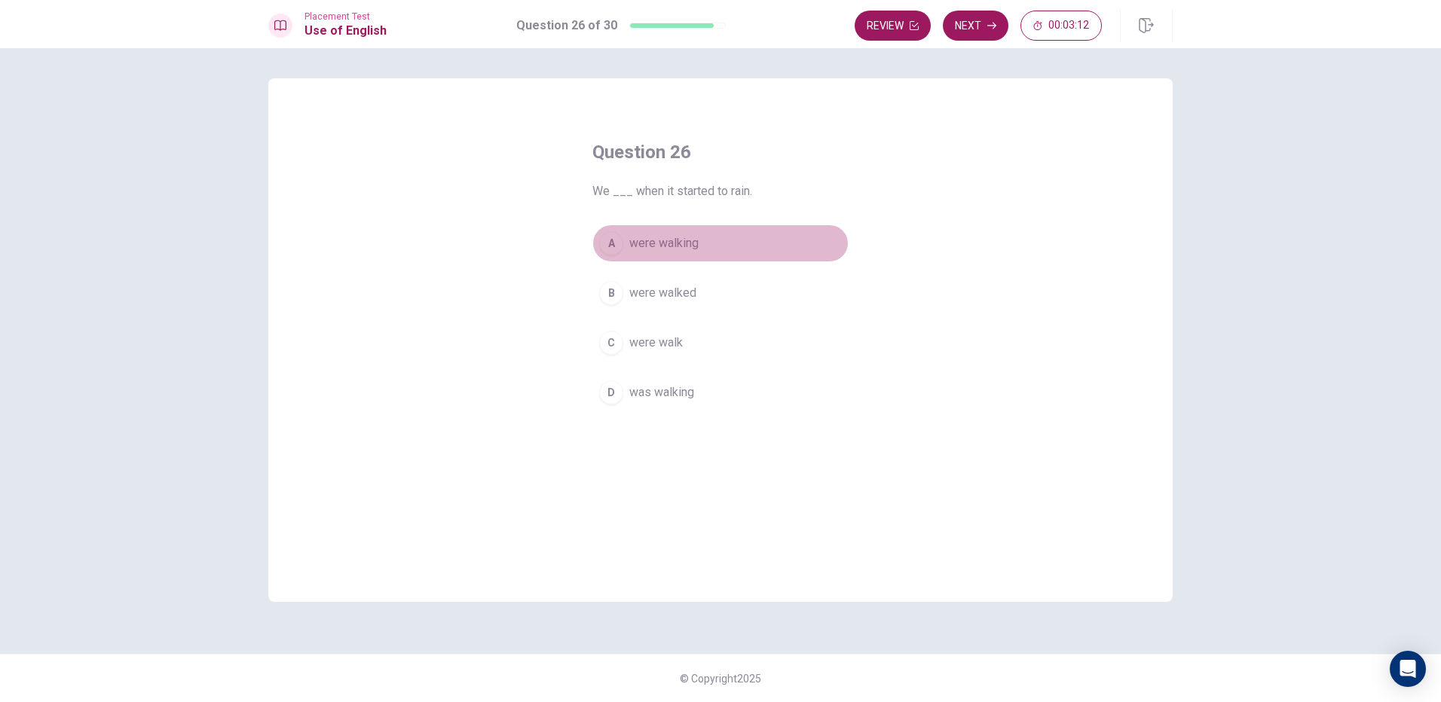
click at [634, 252] on button "A were walking" at bounding box center [720, 244] width 256 height 38
click at [996, 35] on button "Next" at bounding box center [976, 26] width 66 height 30
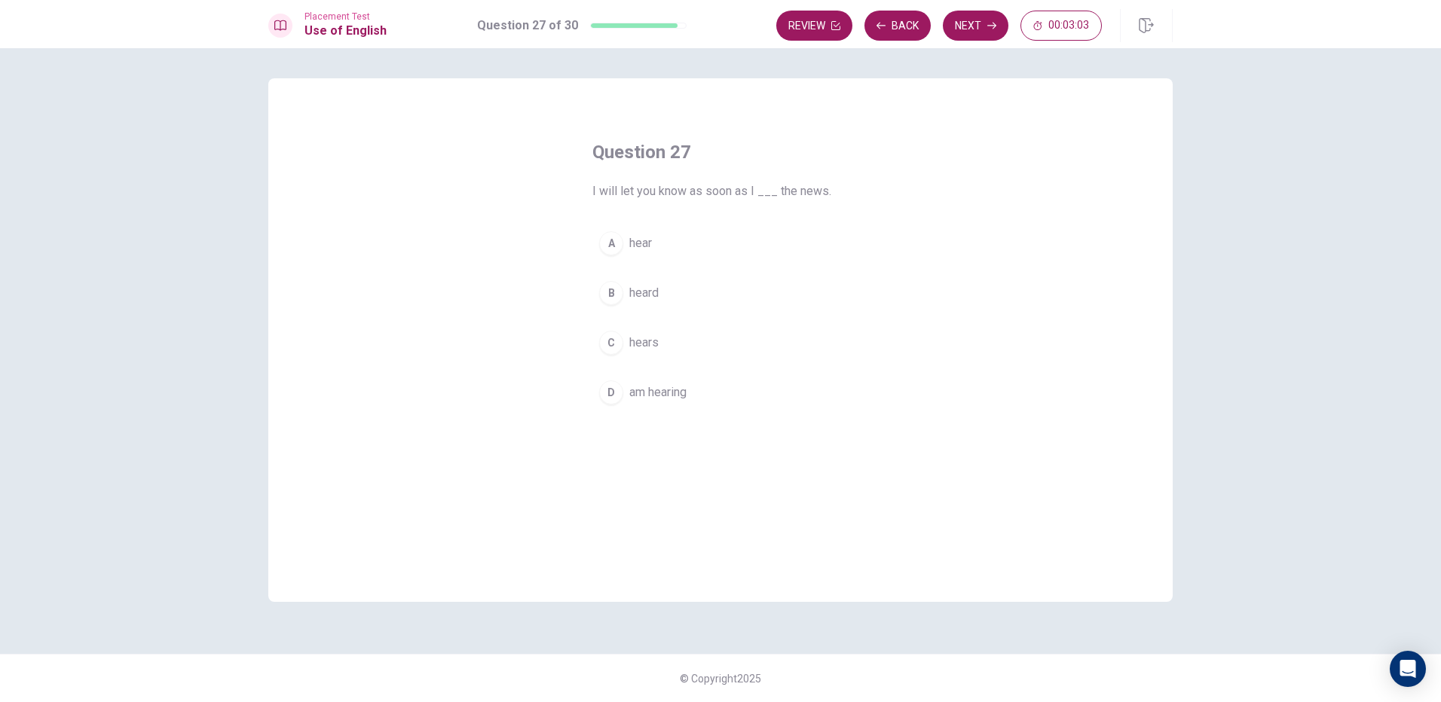
click at [632, 291] on span "heard" at bounding box center [643, 293] width 29 height 18
click at [948, 29] on button "Next" at bounding box center [976, 26] width 66 height 30
click at [681, 355] on button "C build something" at bounding box center [720, 343] width 256 height 38
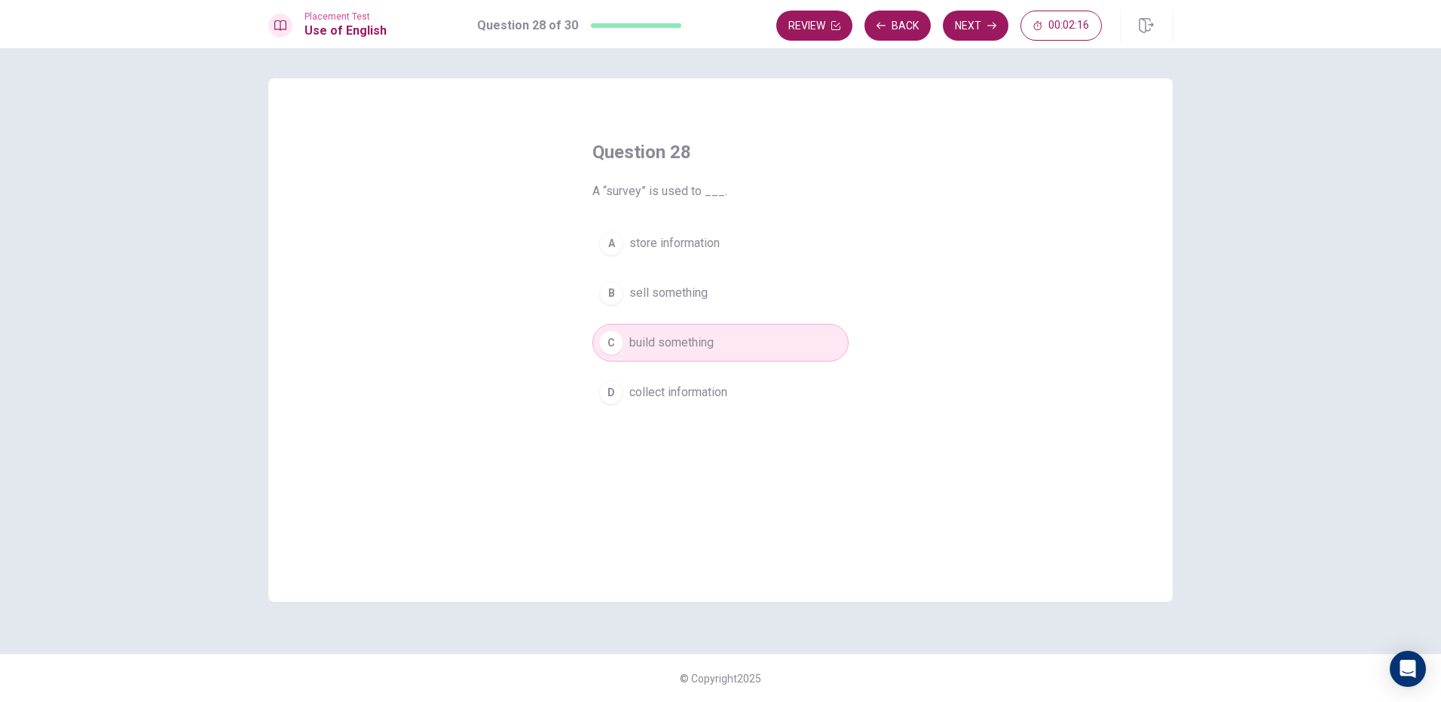
drag, startPoint x: 723, startPoint y: 272, endPoint x: 723, endPoint y: 285, distance: 12.8
click at [723, 277] on div "A store information B sell something C build something D collect information" at bounding box center [720, 318] width 256 height 187
click at [723, 285] on button "B sell something" at bounding box center [720, 293] width 256 height 38
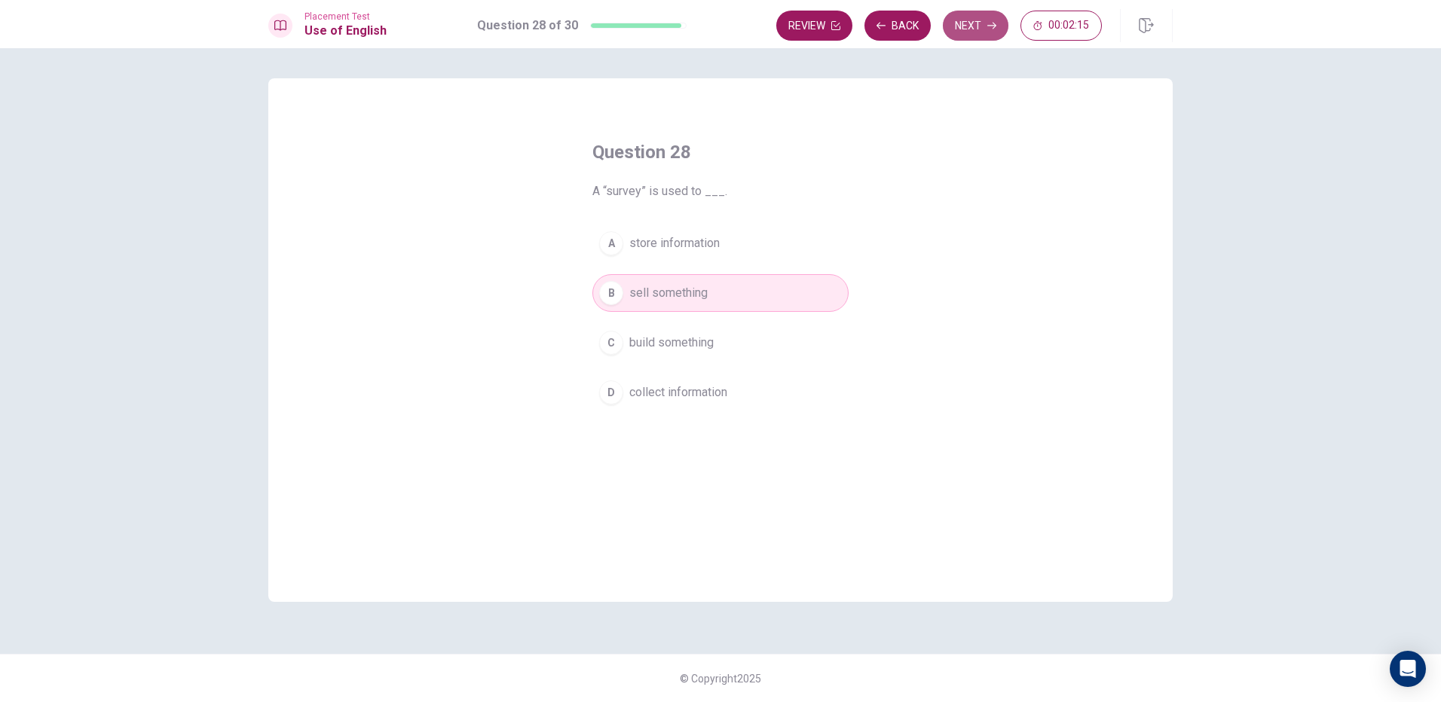
click at [998, 31] on button "Next" at bounding box center [976, 26] width 66 height 30
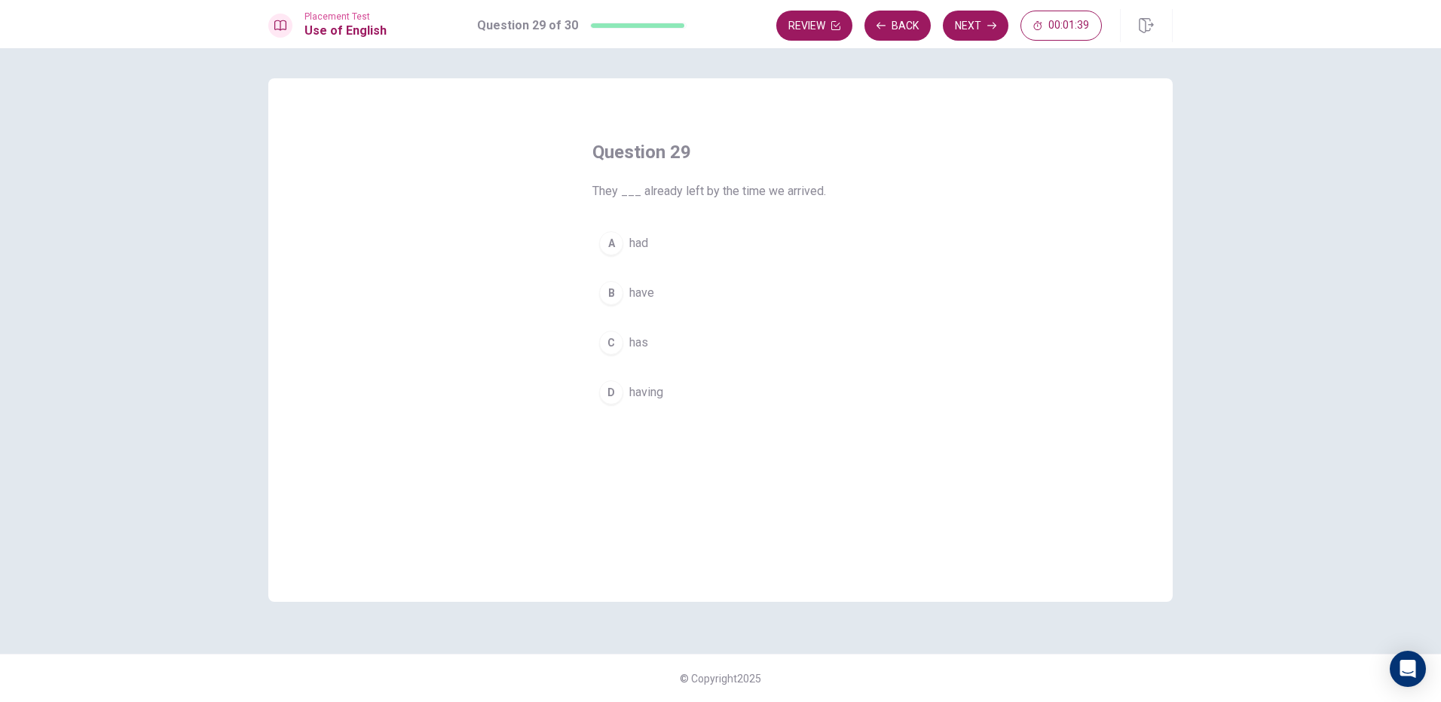
click at [650, 263] on div "A had B have C has D having" at bounding box center [720, 318] width 256 height 187
click at [650, 233] on button "A had" at bounding box center [720, 244] width 256 height 38
click at [951, 24] on button "Next" at bounding box center [976, 26] width 66 height 30
click at [889, 29] on button "Back" at bounding box center [897, 26] width 66 height 30
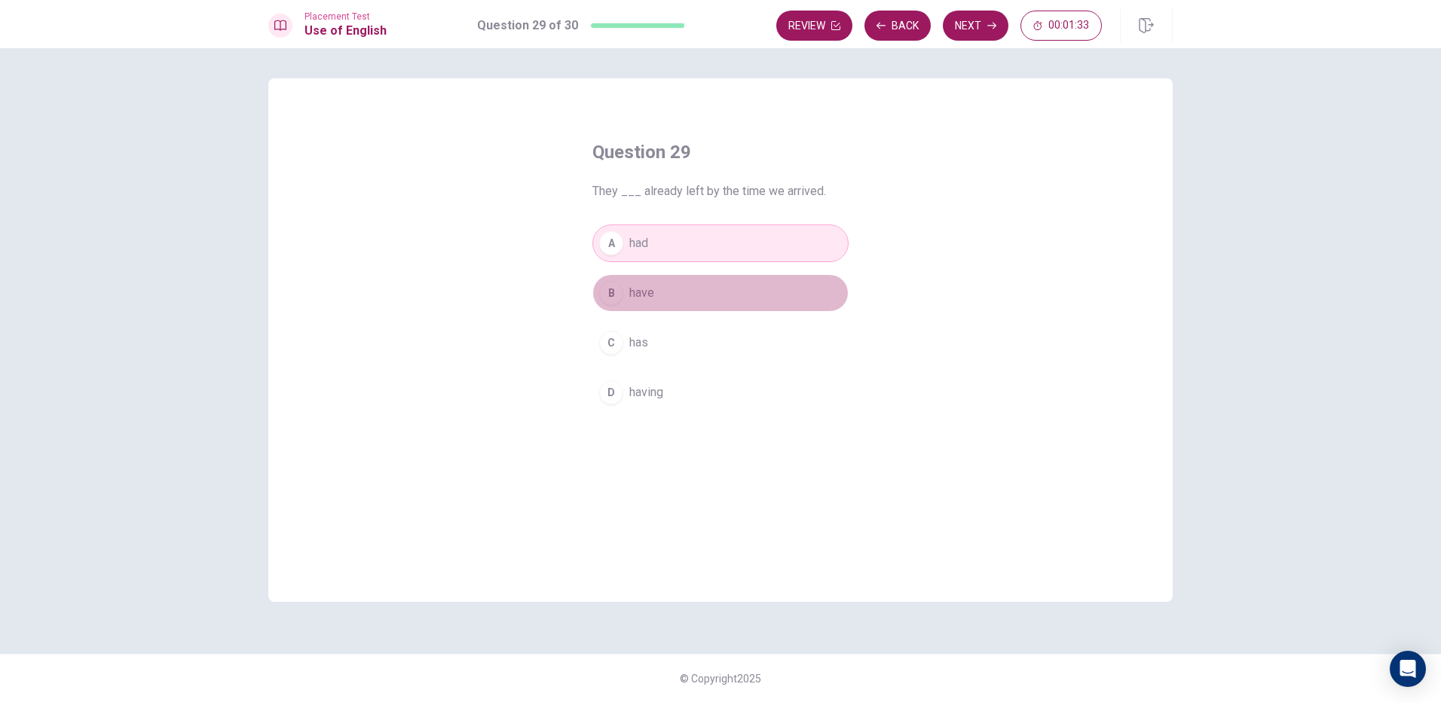
click at [639, 299] on span "have" at bounding box center [641, 293] width 25 height 18
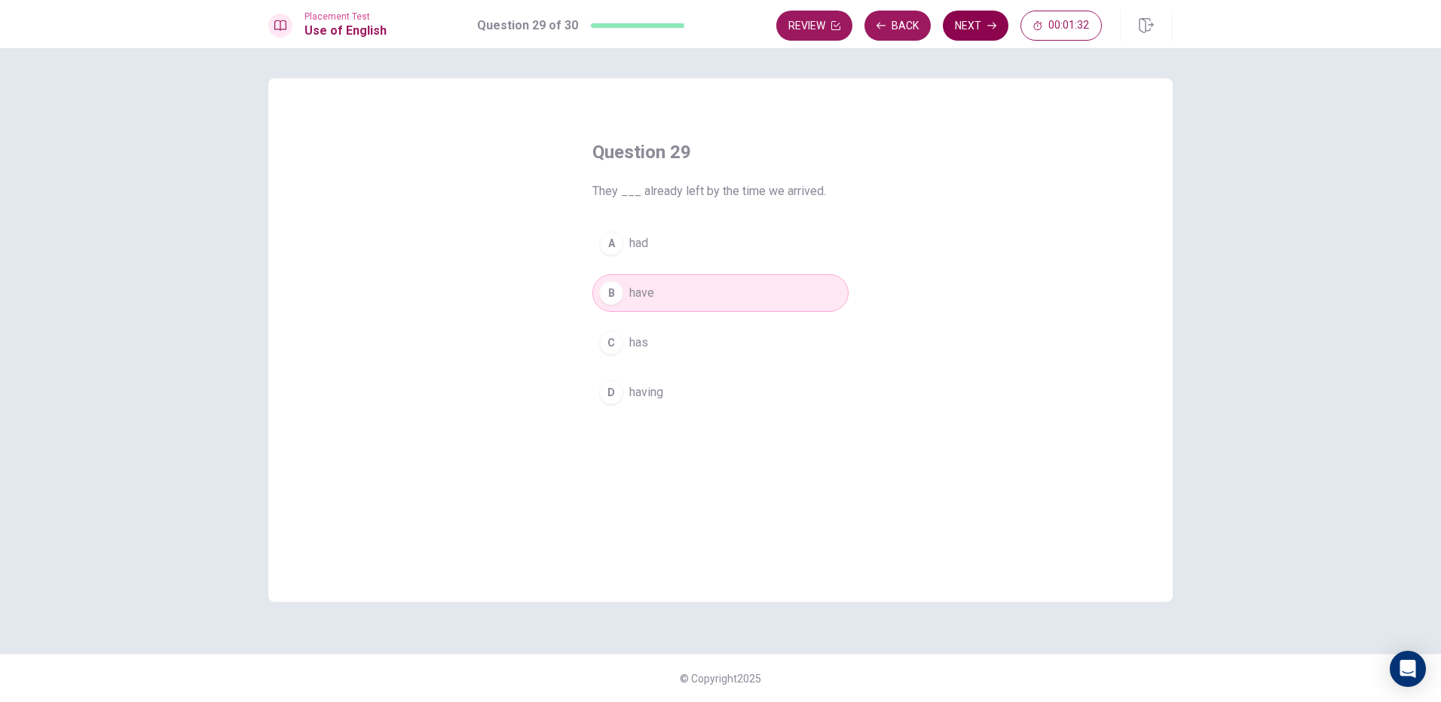
click at [996, 20] on button "Next" at bounding box center [976, 26] width 66 height 30
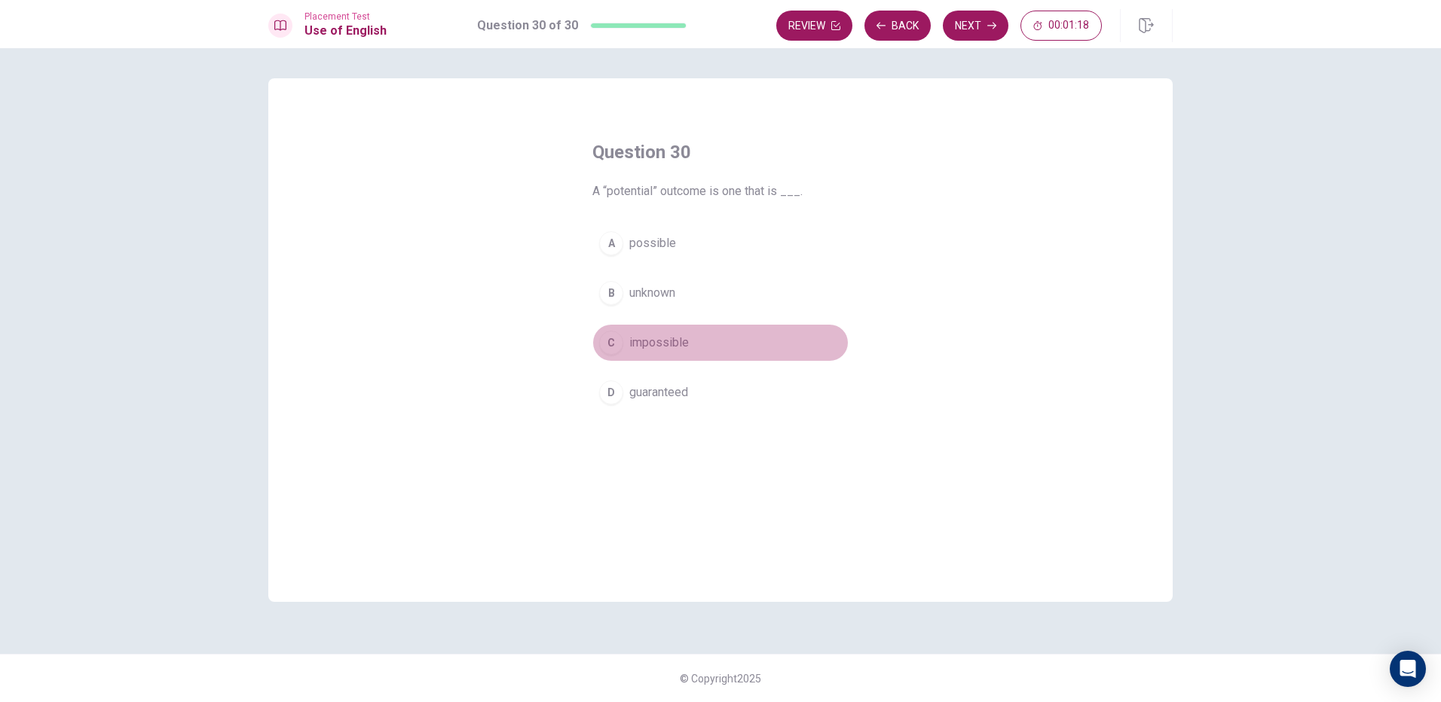
click at [678, 345] on span "impossible" at bounding box center [659, 343] width 60 height 18
click at [965, 14] on button "Next" at bounding box center [976, 26] width 66 height 30
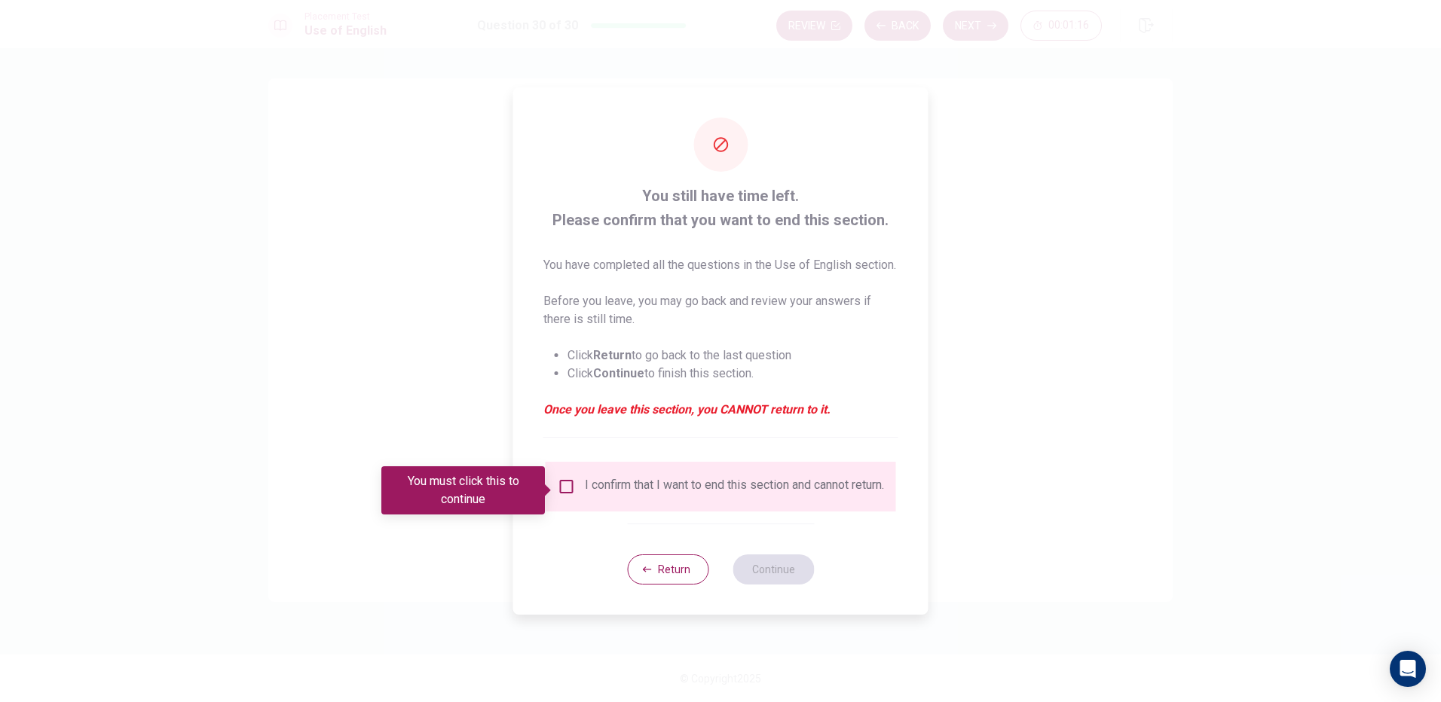
click at [565, 490] on input "You must click this to continue" at bounding box center [567, 487] width 18 height 18
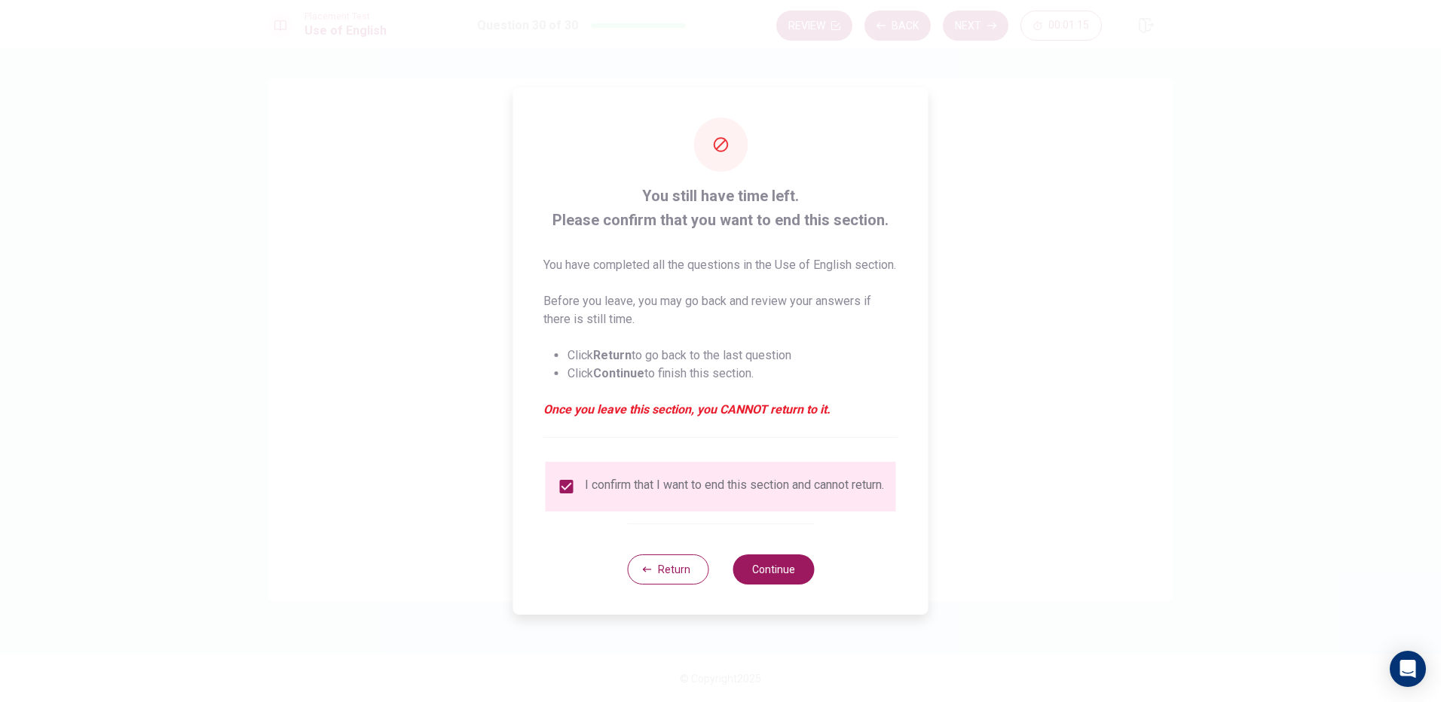
click at [791, 538] on div "Return Continue" at bounding box center [720, 569] width 187 height 91
click at [797, 548] on div "Return Continue" at bounding box center [720, 569] width 187 height 91
click at [779, 585] on button "Continue" at bounding box center [773, 570] width 81 height 30
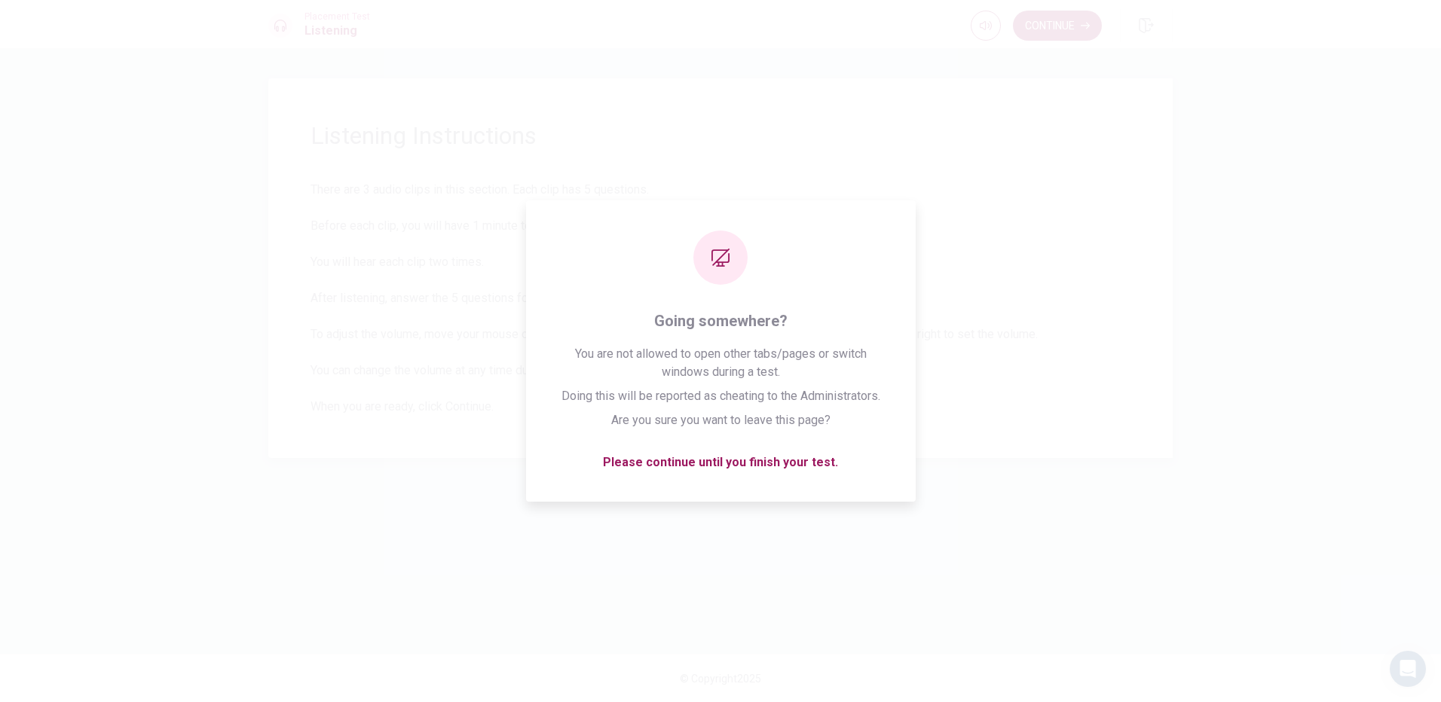
click at [959, 246] on span "There are 3 audio clips in this section. Each clip has 5 questions. Before each…" at bounding box center [721, 298] width 820 height 235
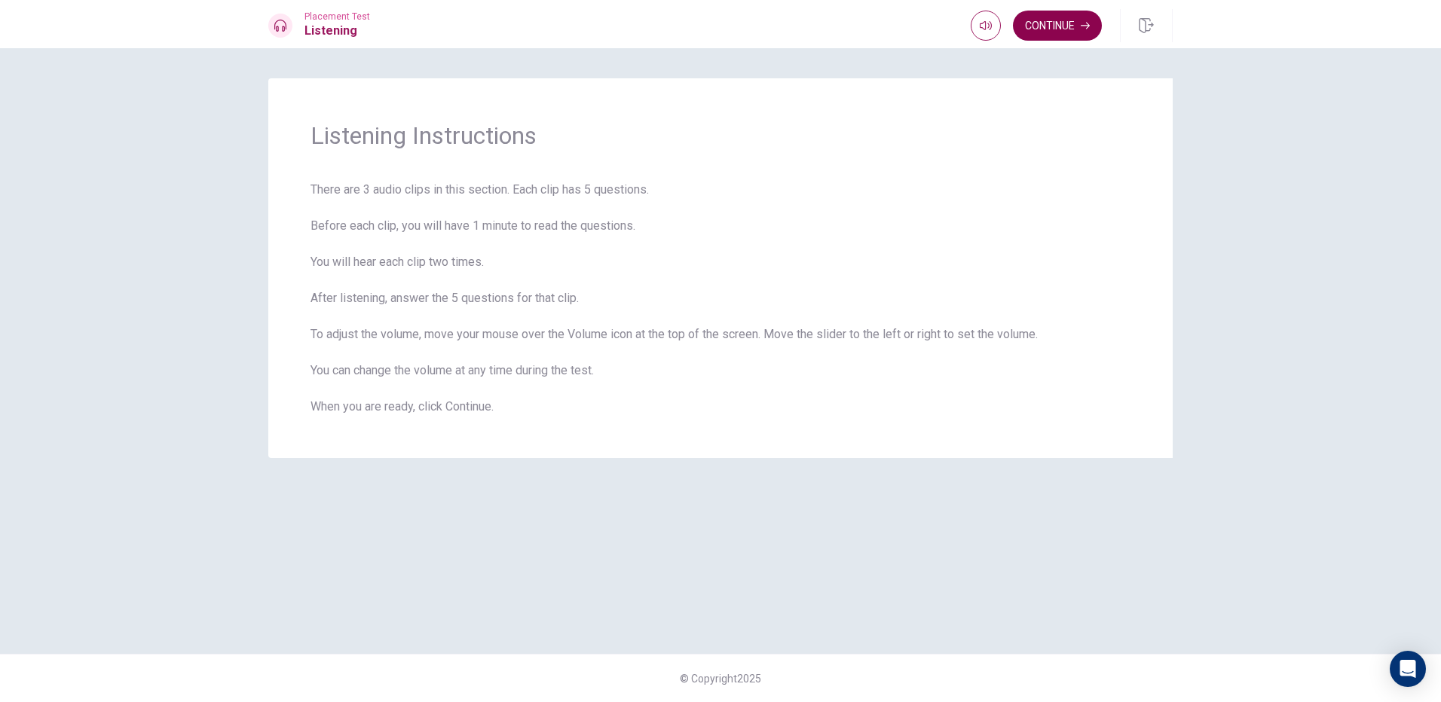
click at [1054, 32] on button "Continue" at bounding box center [1057, 26] width 89 height 30
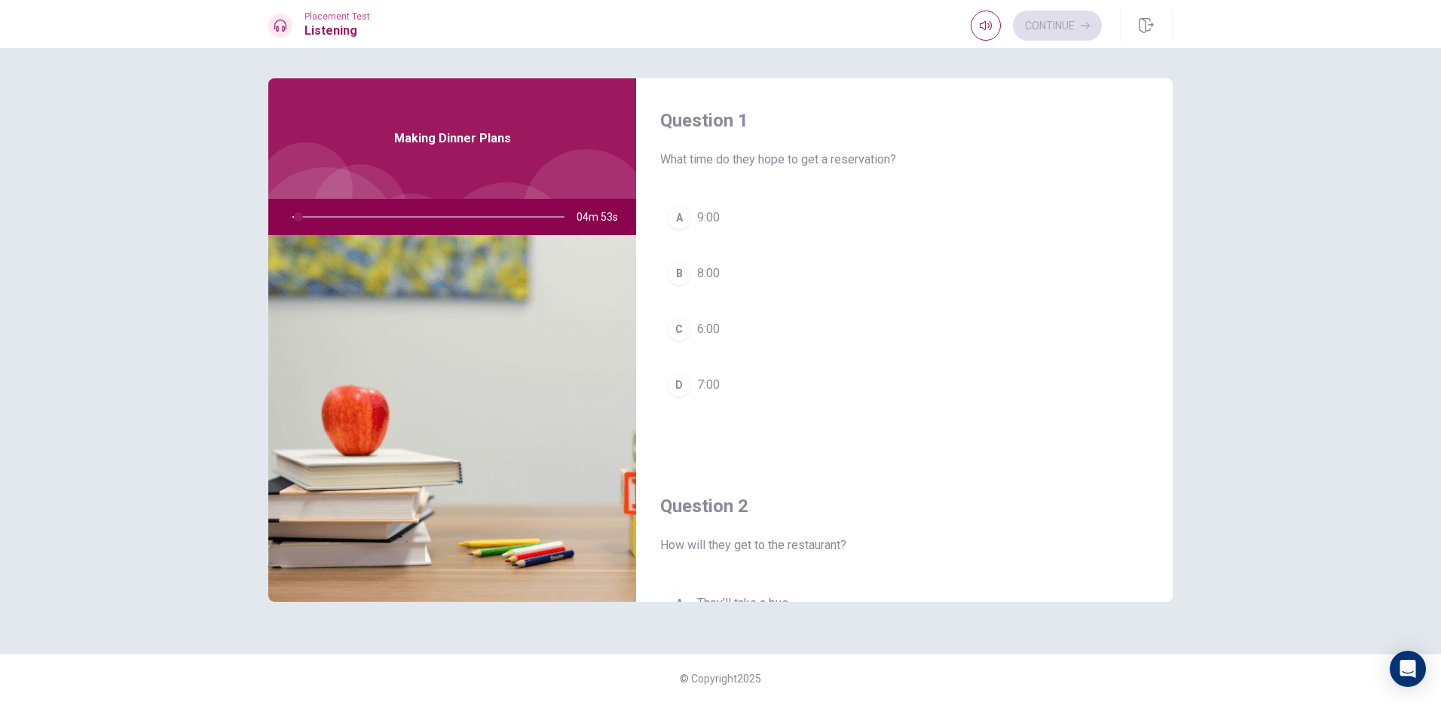
drag, startPoint x: 297, startPoint y: 217, endPoint x: 271, endPoint y: 226, distance: 27.2
click at [271, 226] on div "04m 53s" at bounding box center [452, 217] width 368 height 36
click at [677, 368] on button "D 7:00" at bounding box center [904, 385] width 488 height 38
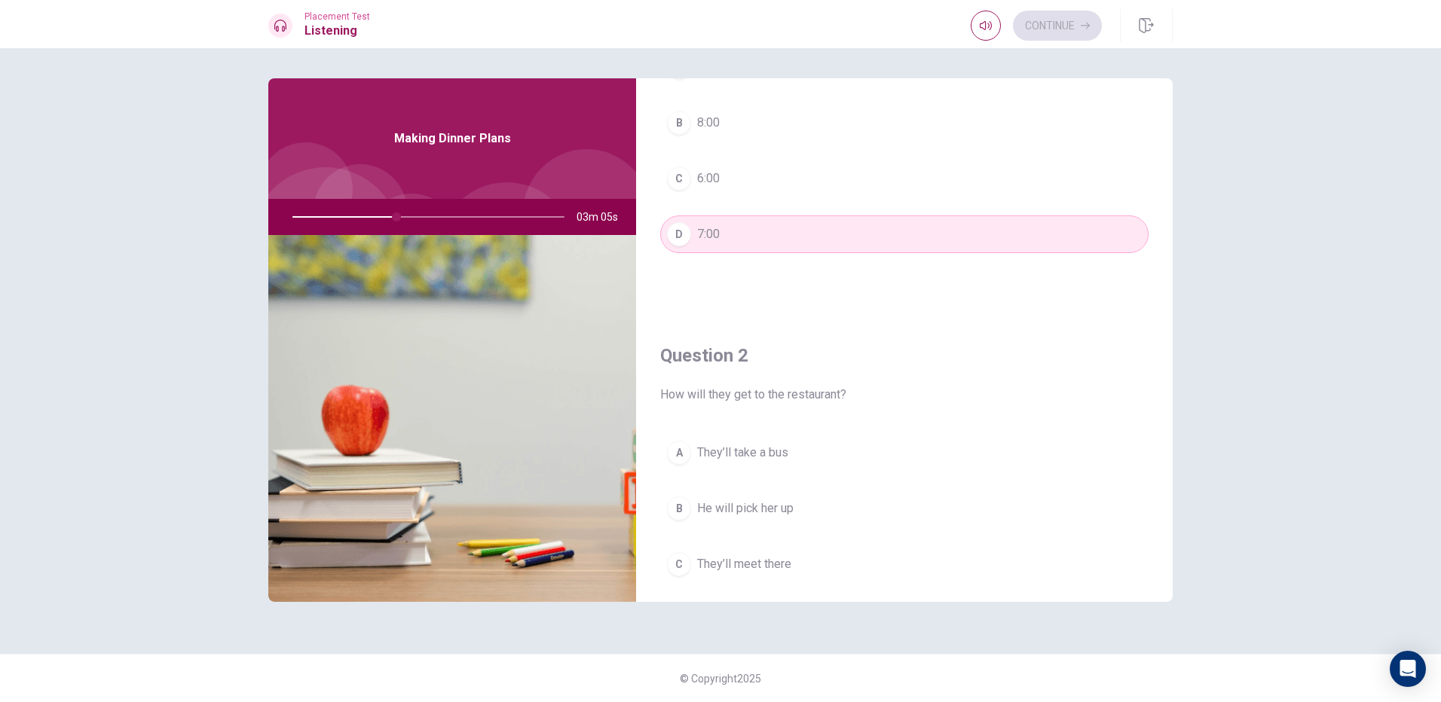
scroll to position [226, 0]
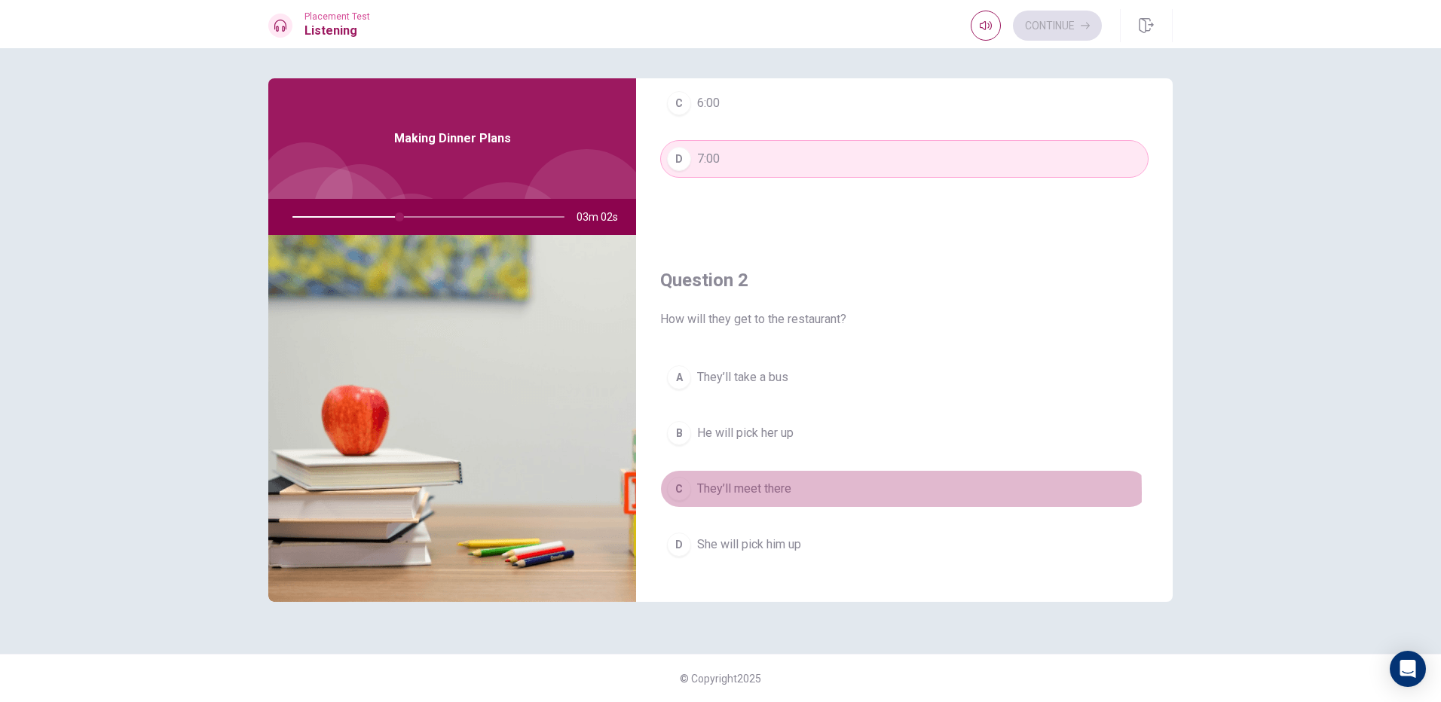
click at [691, 493] on button "C They’ll meet there" at bounding box center [904, 489] width 488 height 38
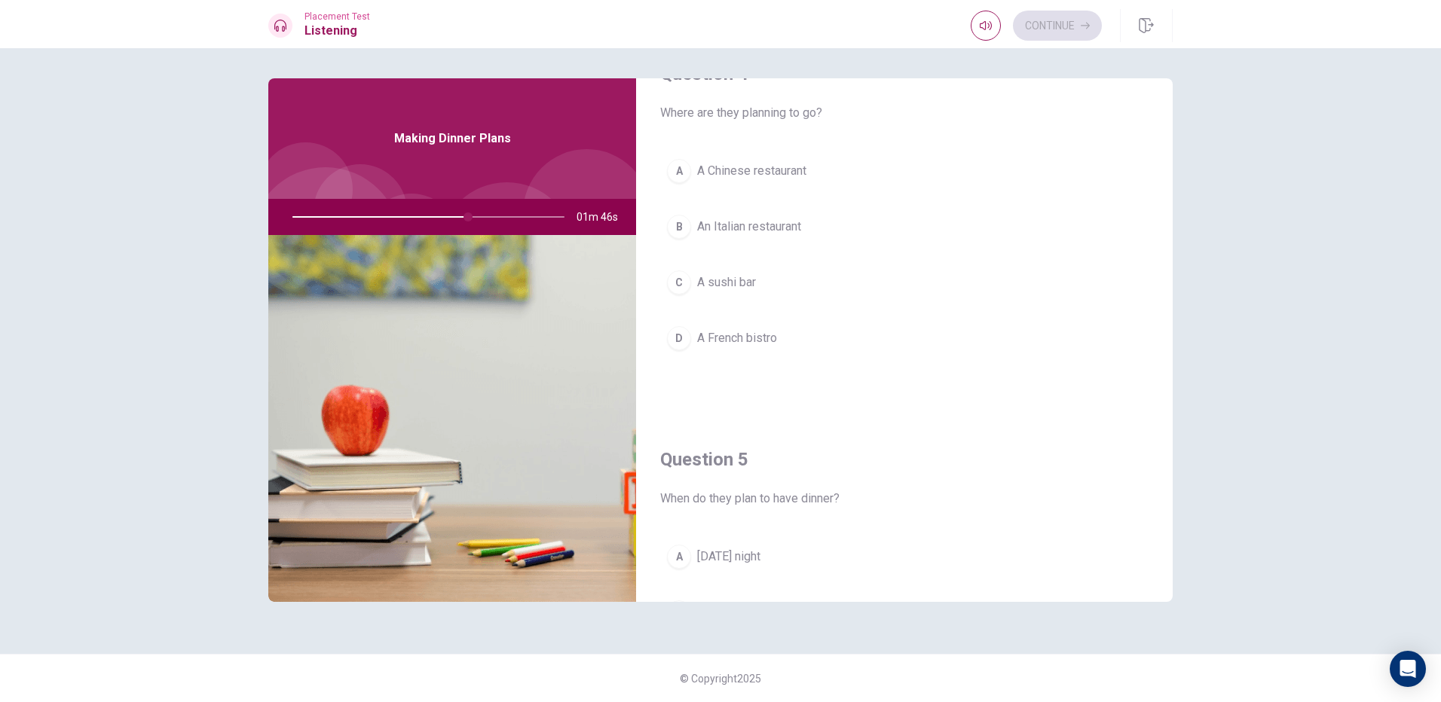
scroll to position [1206, 0]
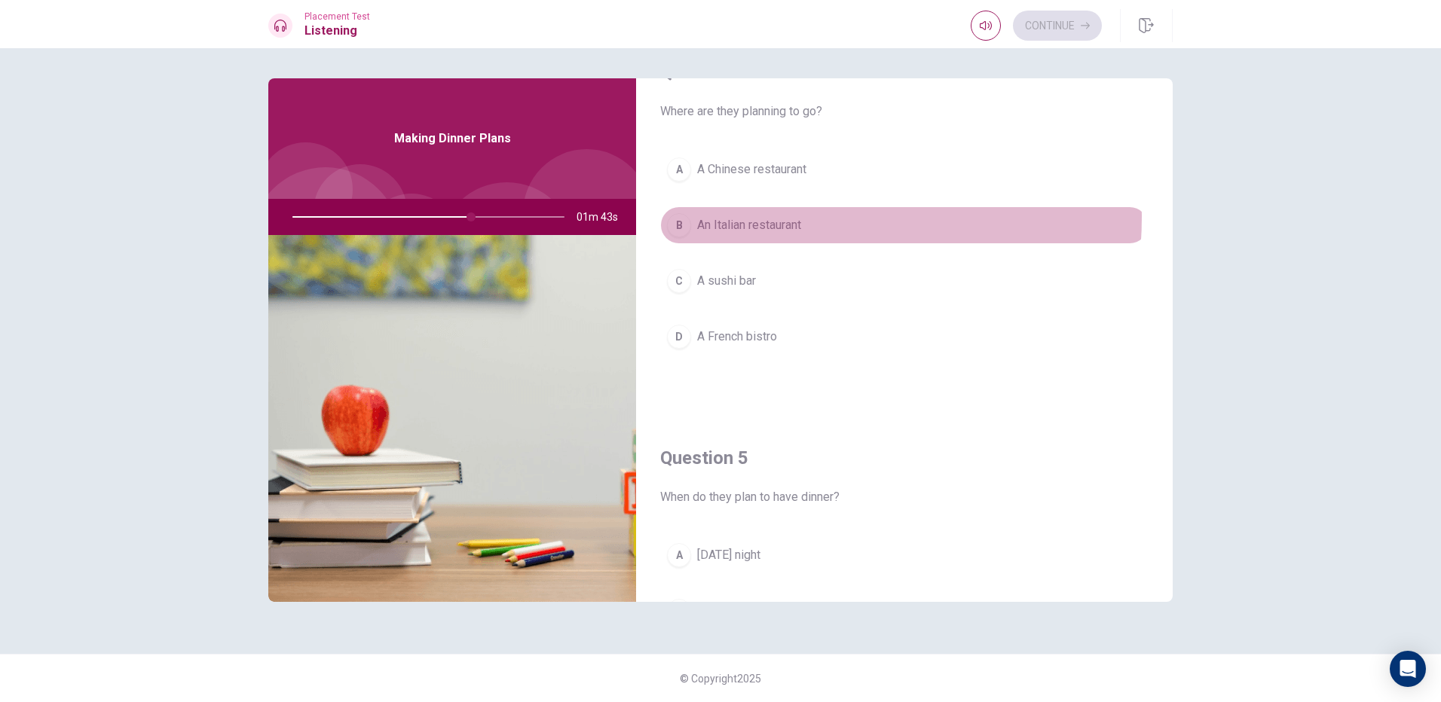
click at [773, 217] on span "An Italian restaurant" at bounding box center [749, 225] width 104 height 18
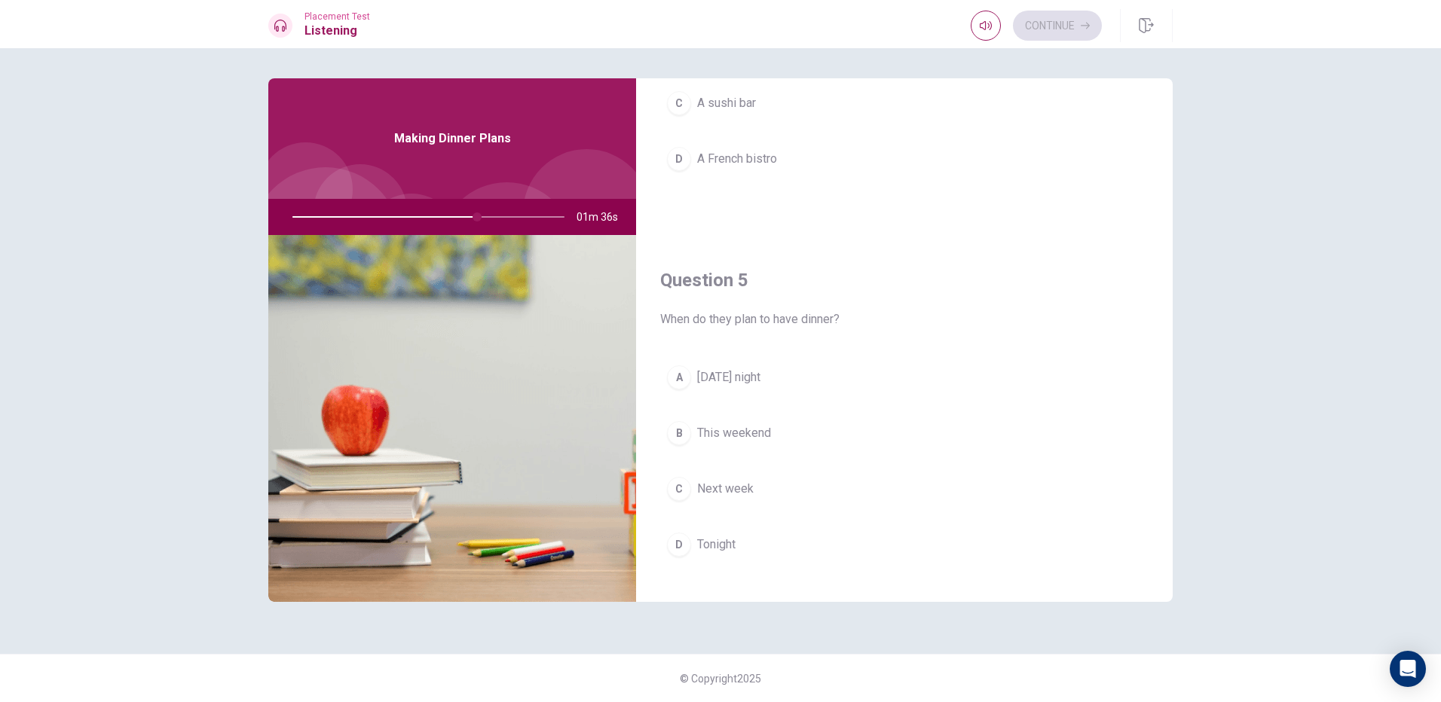
scroll to position [1406, 0]
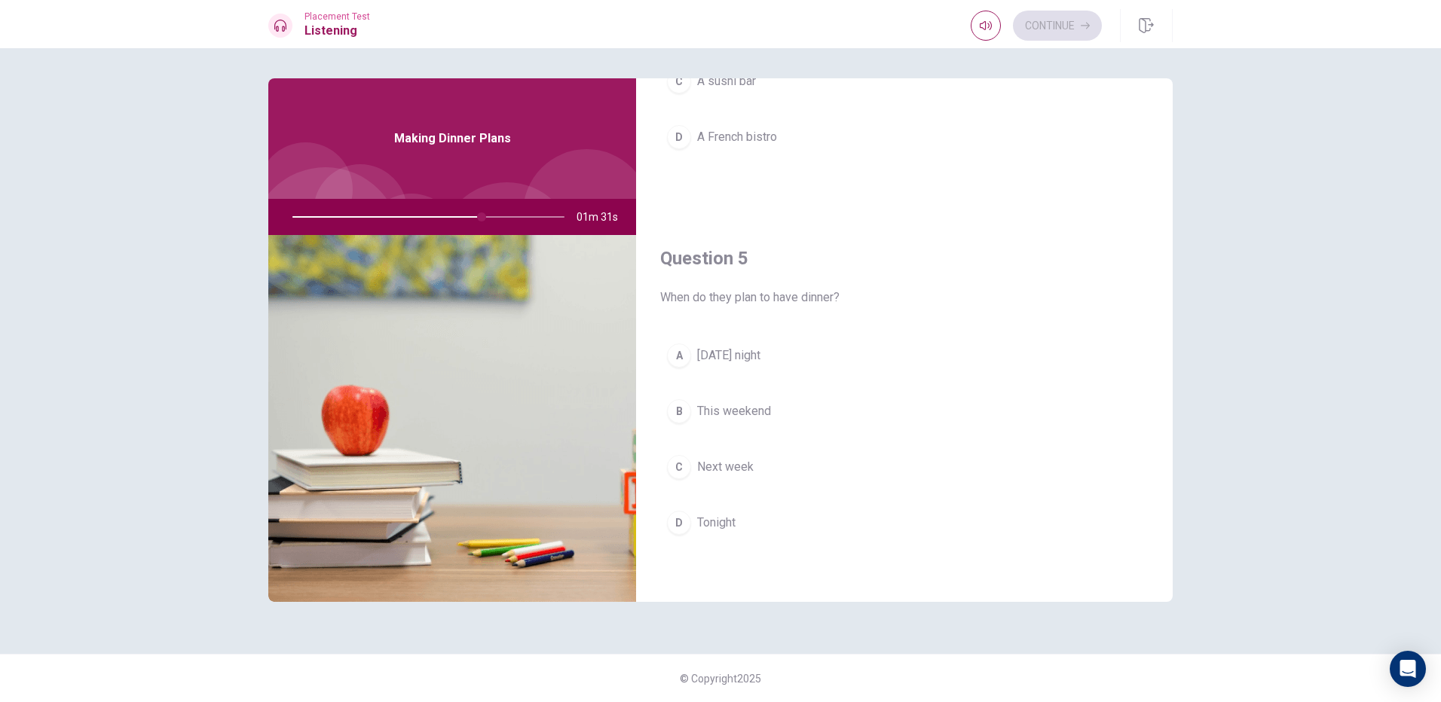
drag, startPoint x: 481, startPoint y: 216, endPoint x: 347, endPoint y: 235, distance: 135.6
click at [350, 234] on div at bounding box center [425, 217] width 302 height 36
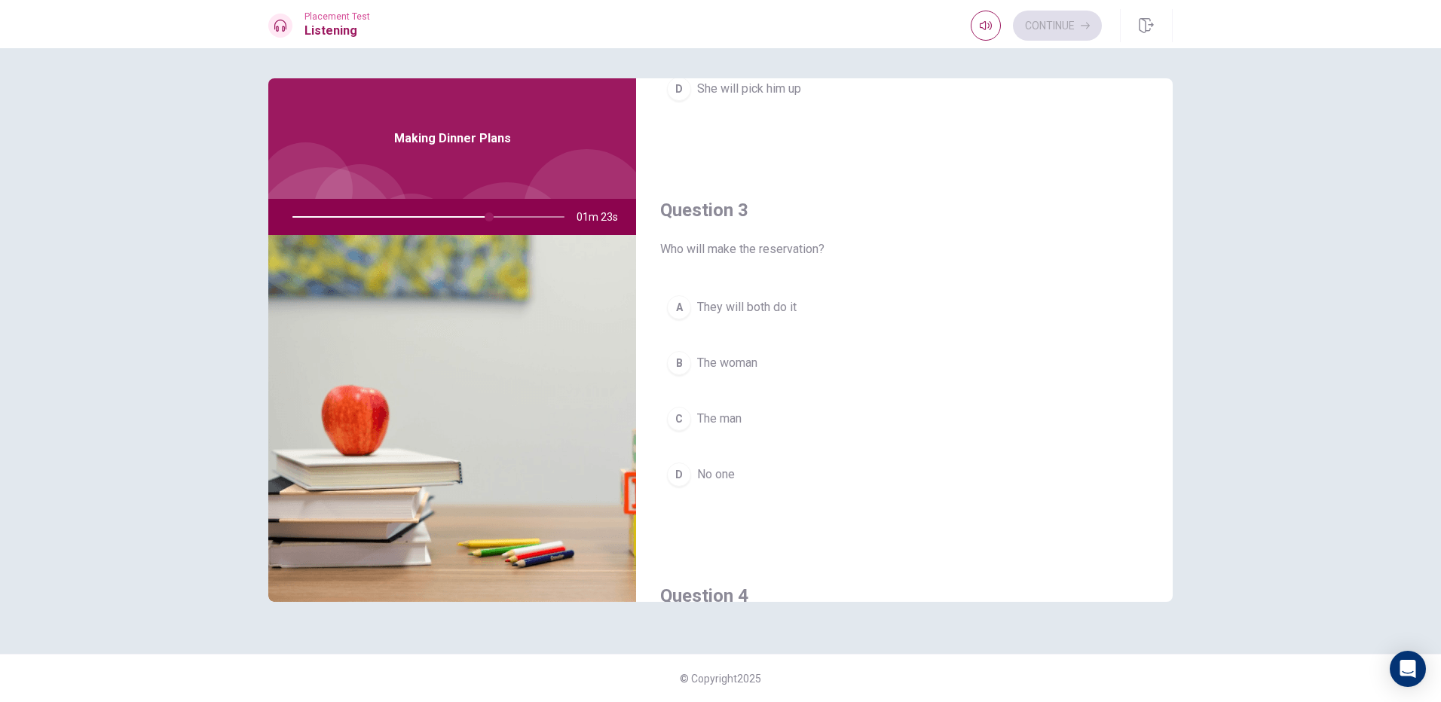
scroll to position [652, 0]
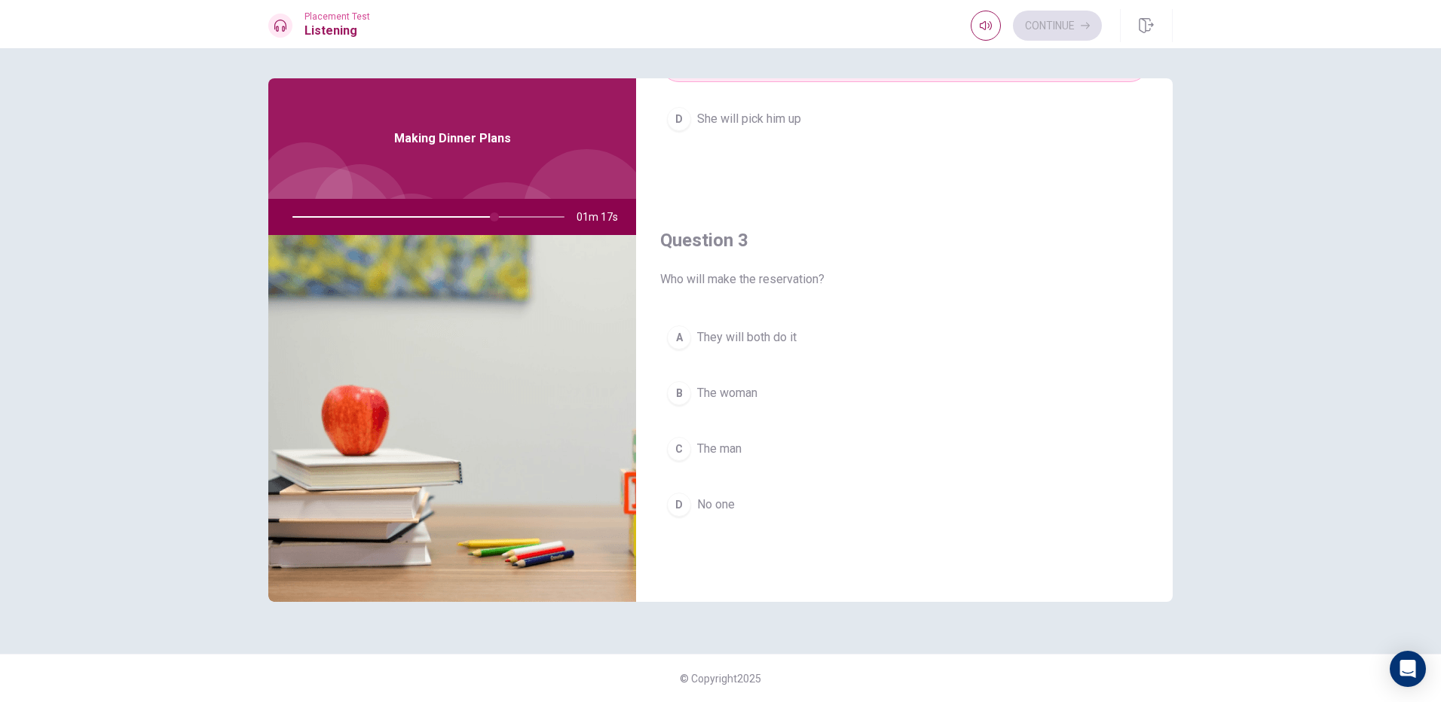
click at [756, 394] on span "The woman" at bounding box center [727, 393] width 60 height 18
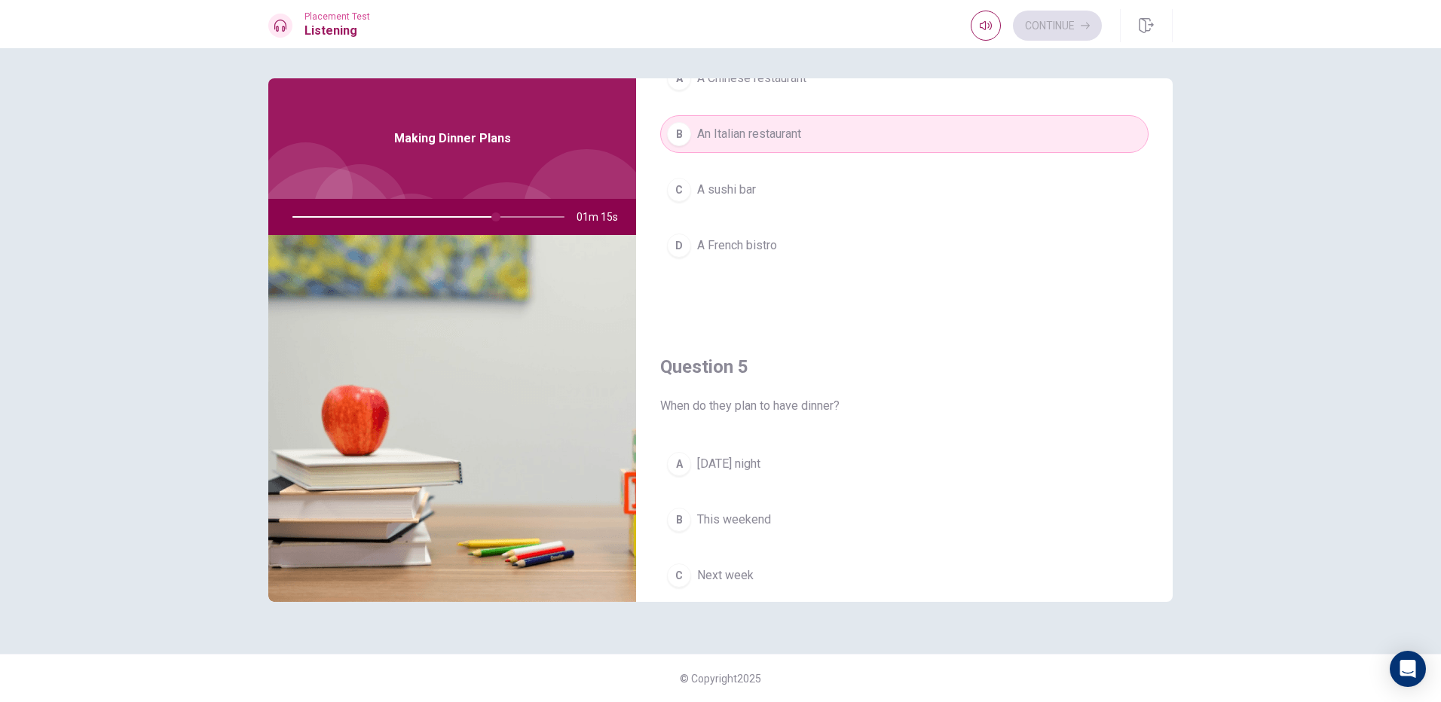
scroll to position [1406, 0]
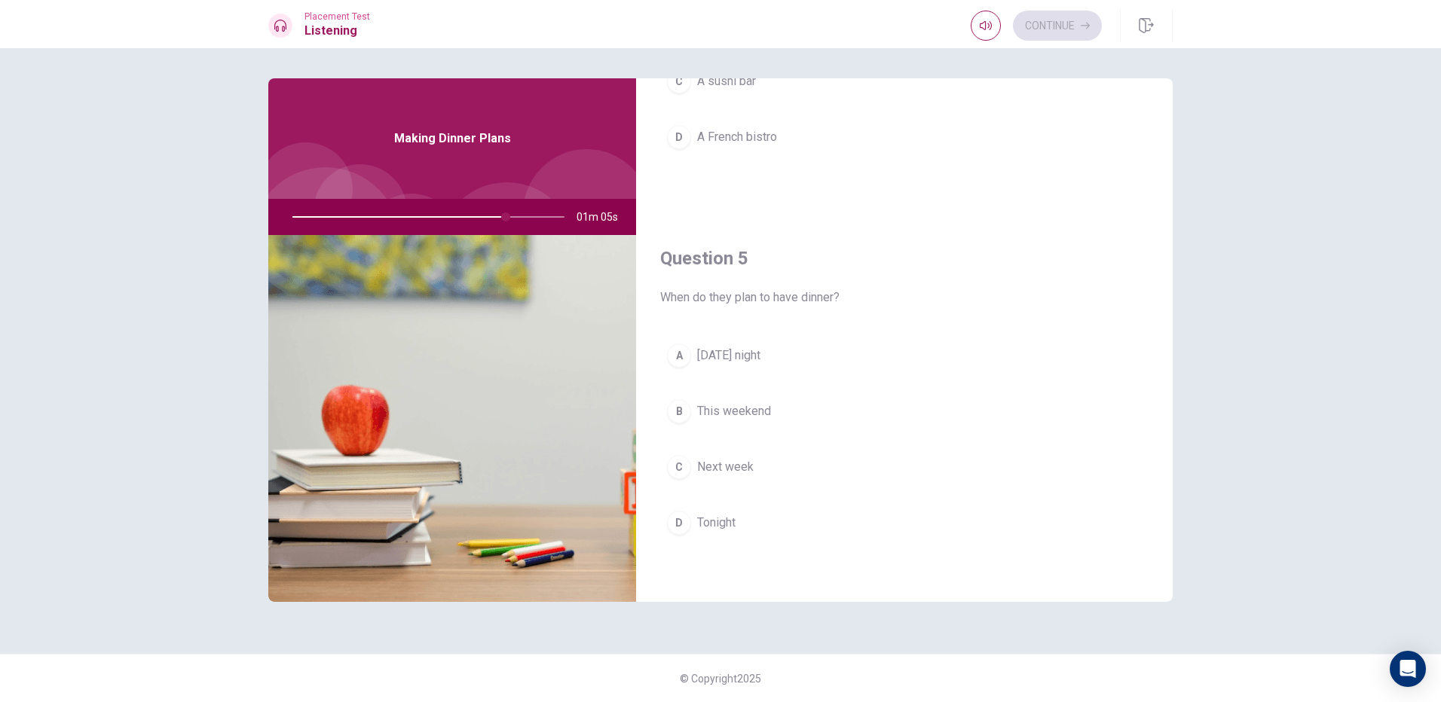
click at [786, 360] on button "A [DATE] night" at bounding box center [904, 356] width 488 height 38
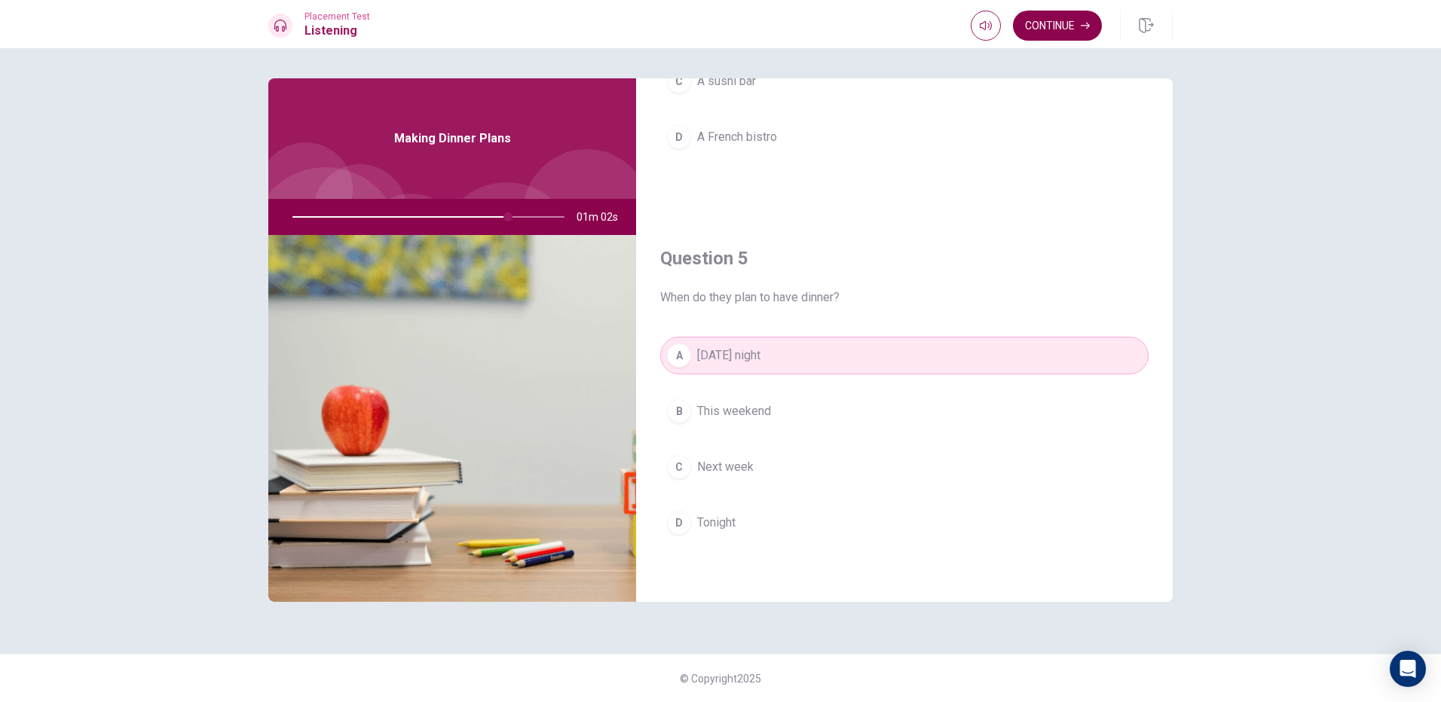
click at [1072, 32] on button "Continue" at bounding box center [1057, 26] width 89 height 30
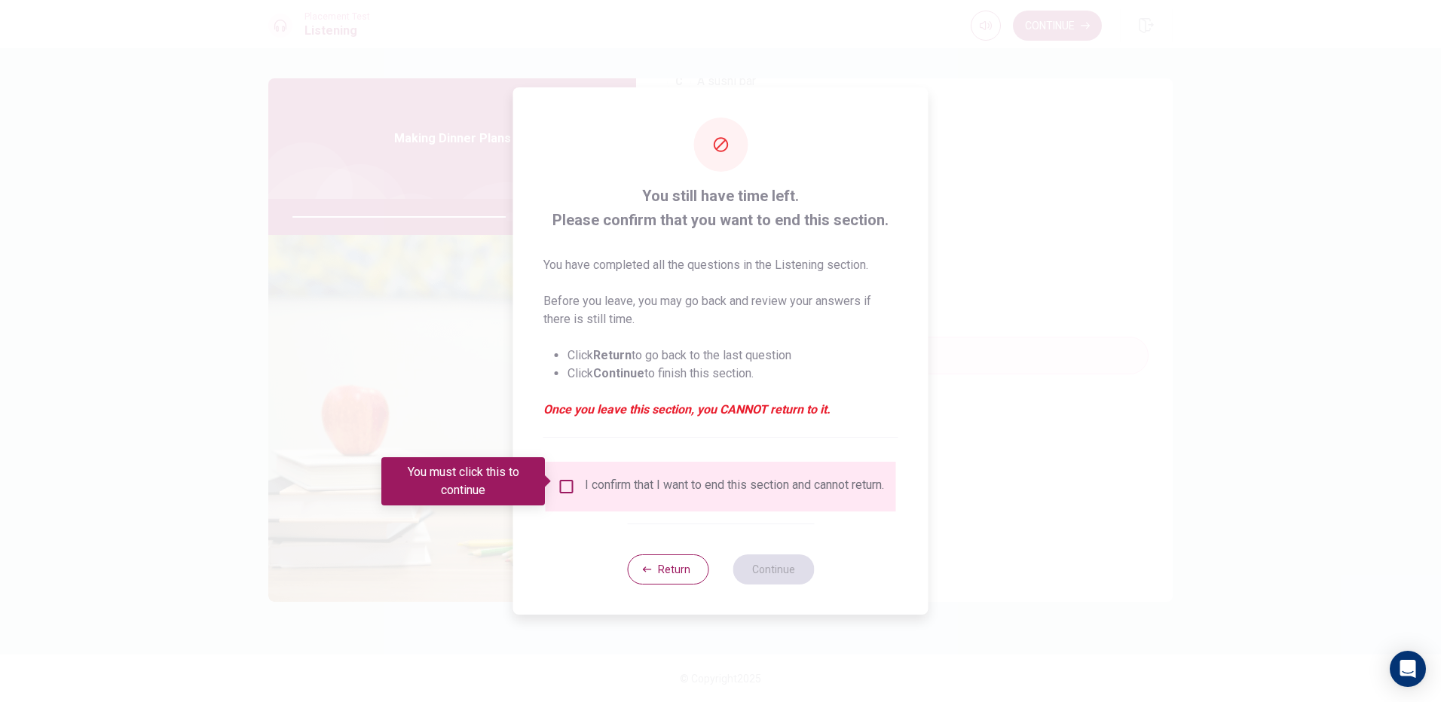
click at [569, 488] on input "You must click this to continue" at bounding box center [567, 487] width 18 height 18
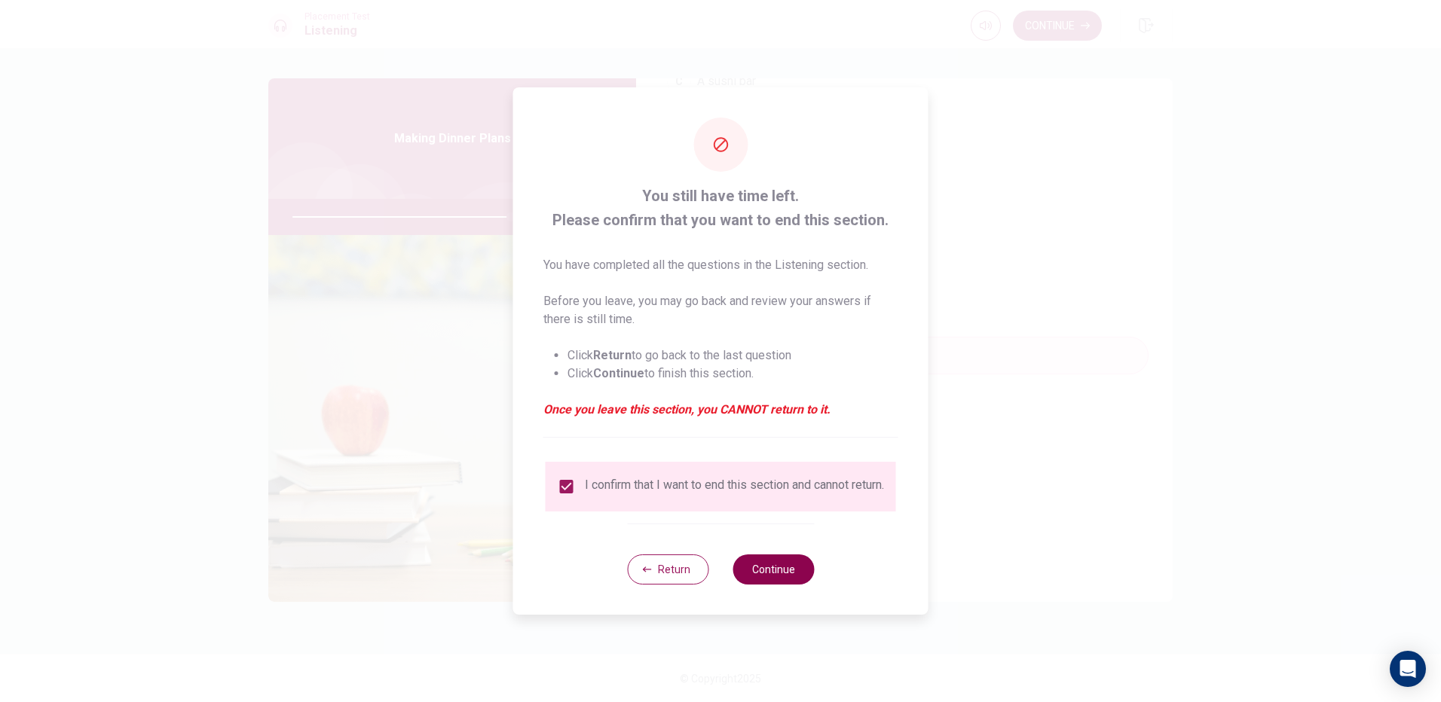
click at [793, 583] on button "Continue" at bounding box center [773, 570] width 81 height 30
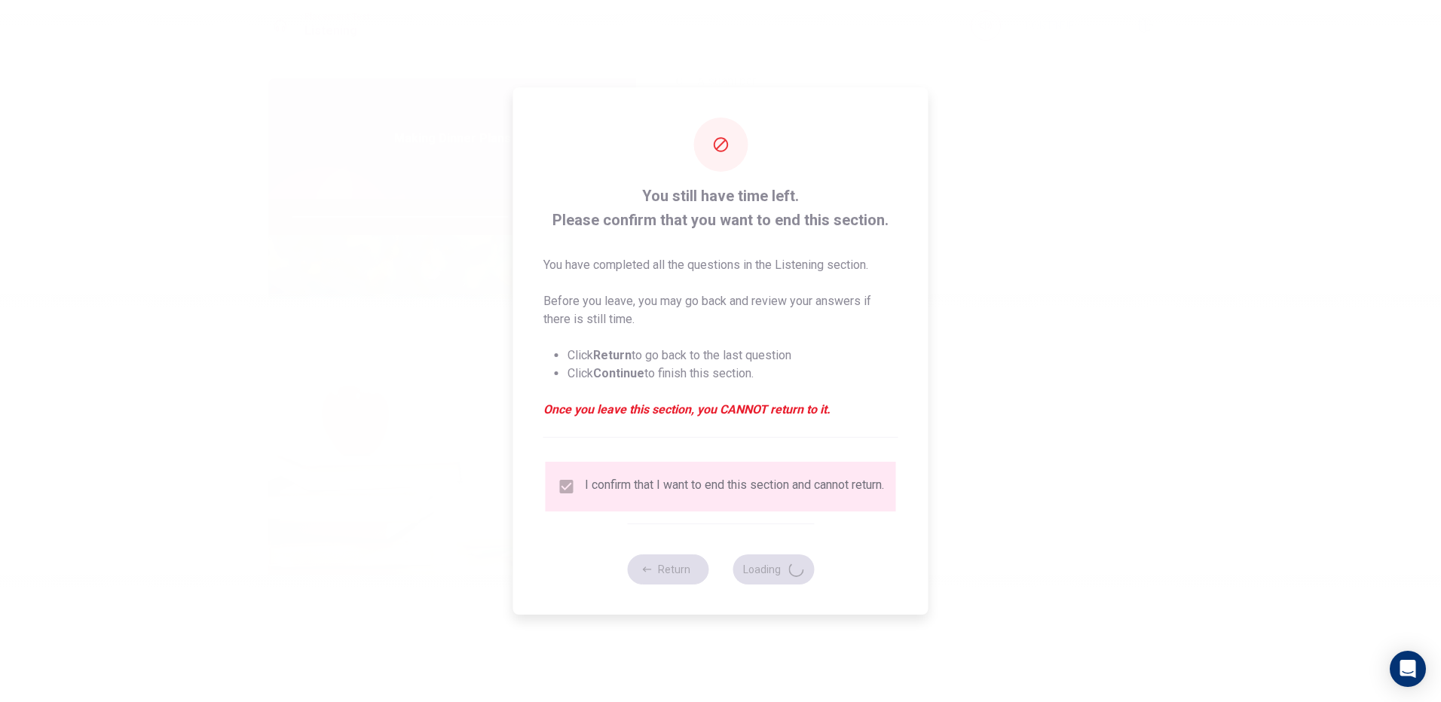
type input "81"
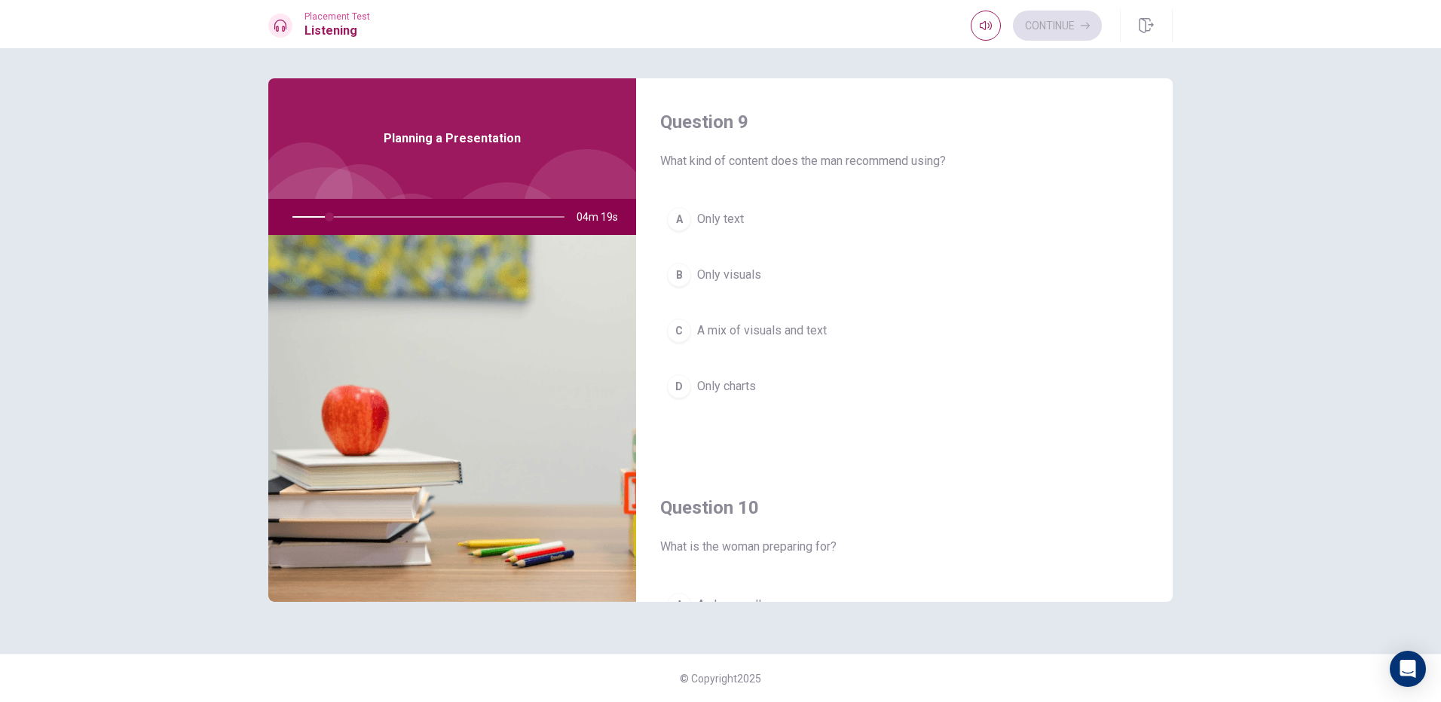
scroll to position [1131, 0]
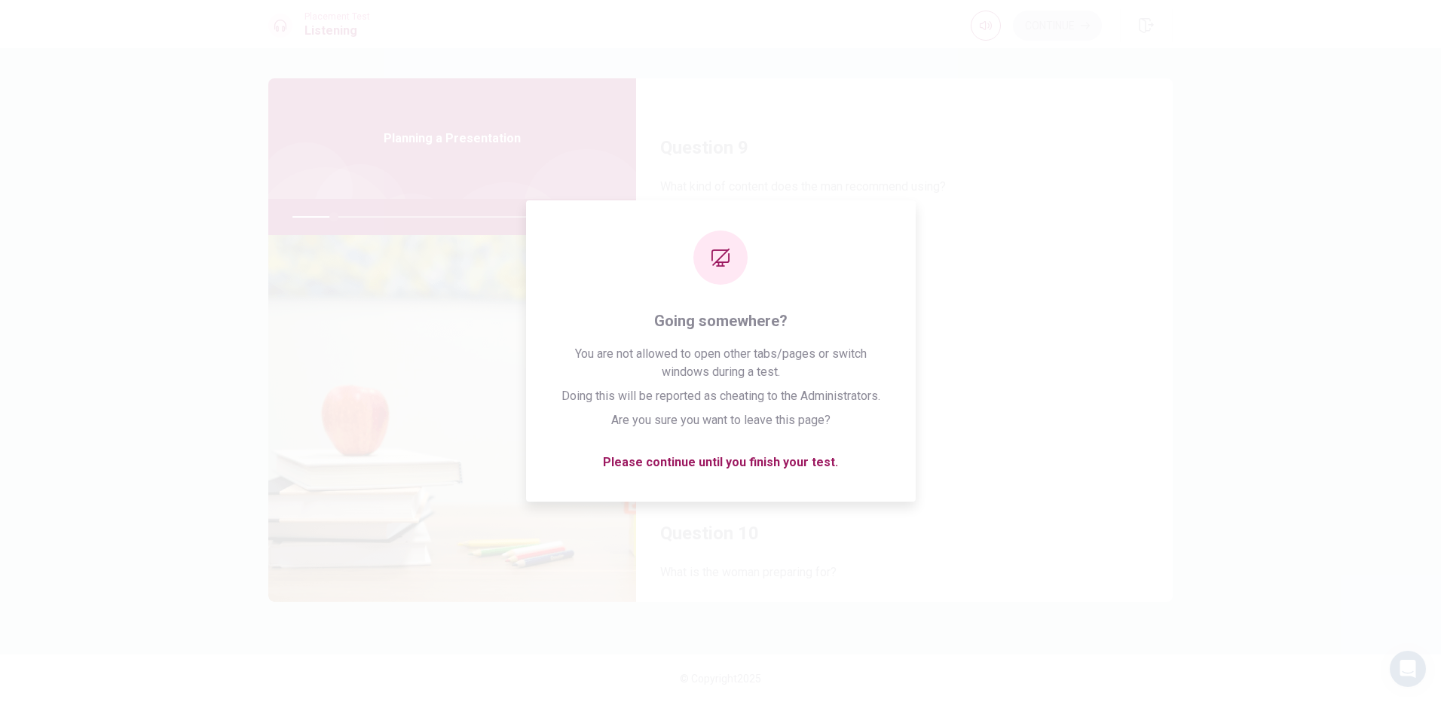
click at [897, 427] on button "D Only charts" at bounding box center [904, 412] width 488 height 38
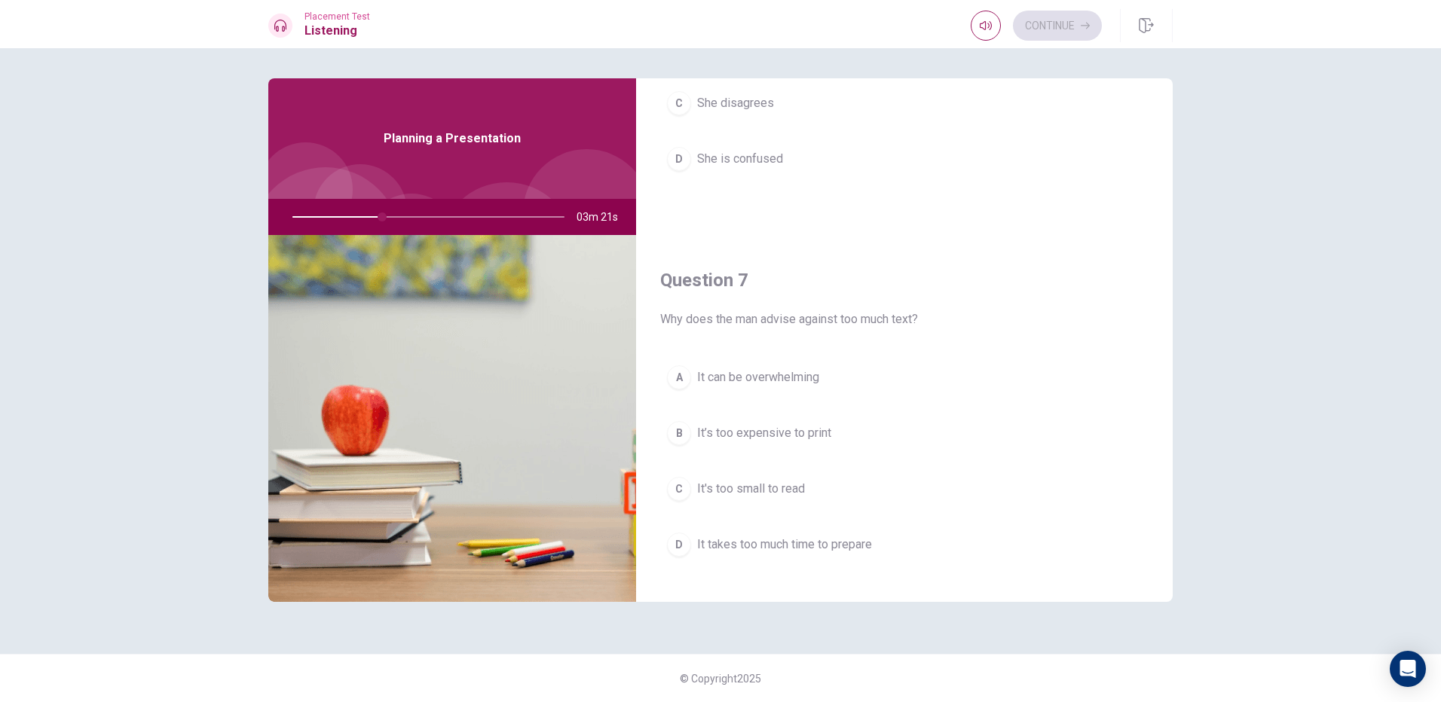
scroll to position [0, 0]
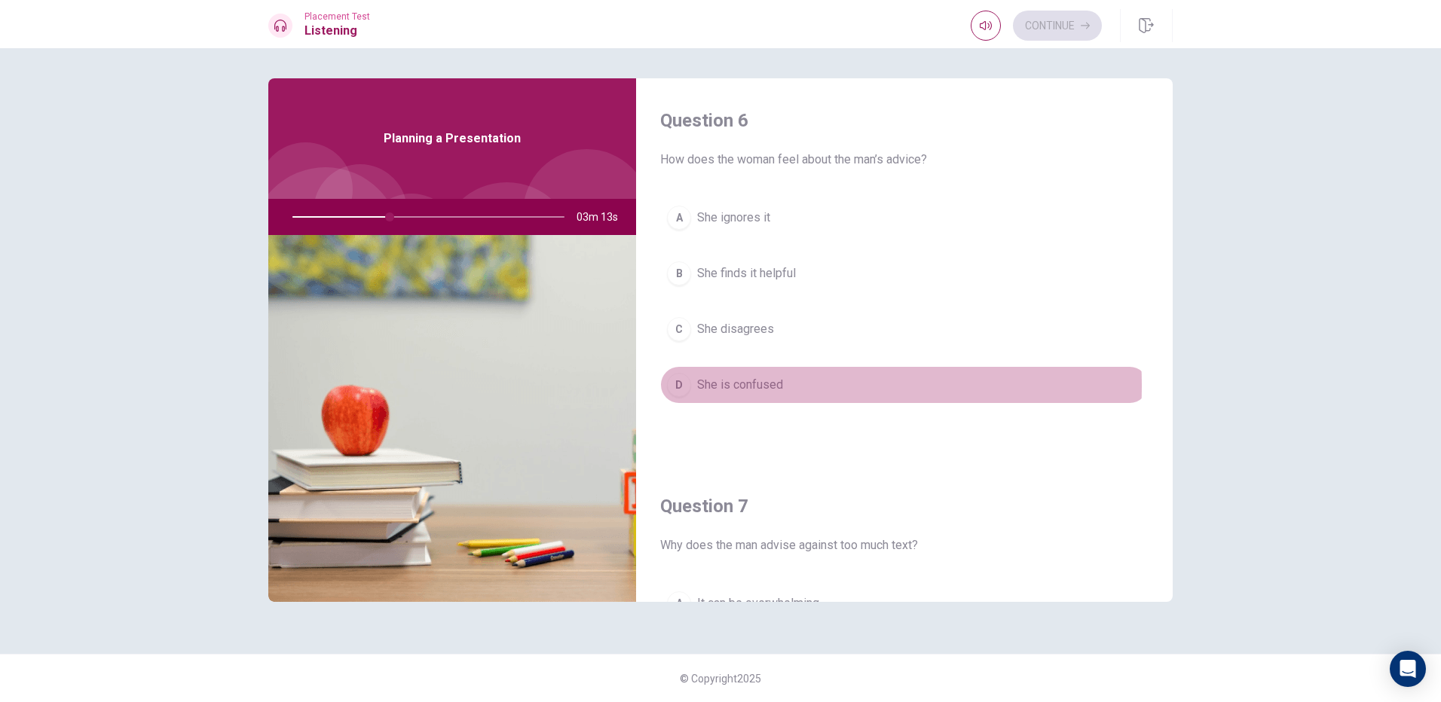
click at [728, 386] on span "She is confused" at bounding box center [740, 385] width 86 height 18
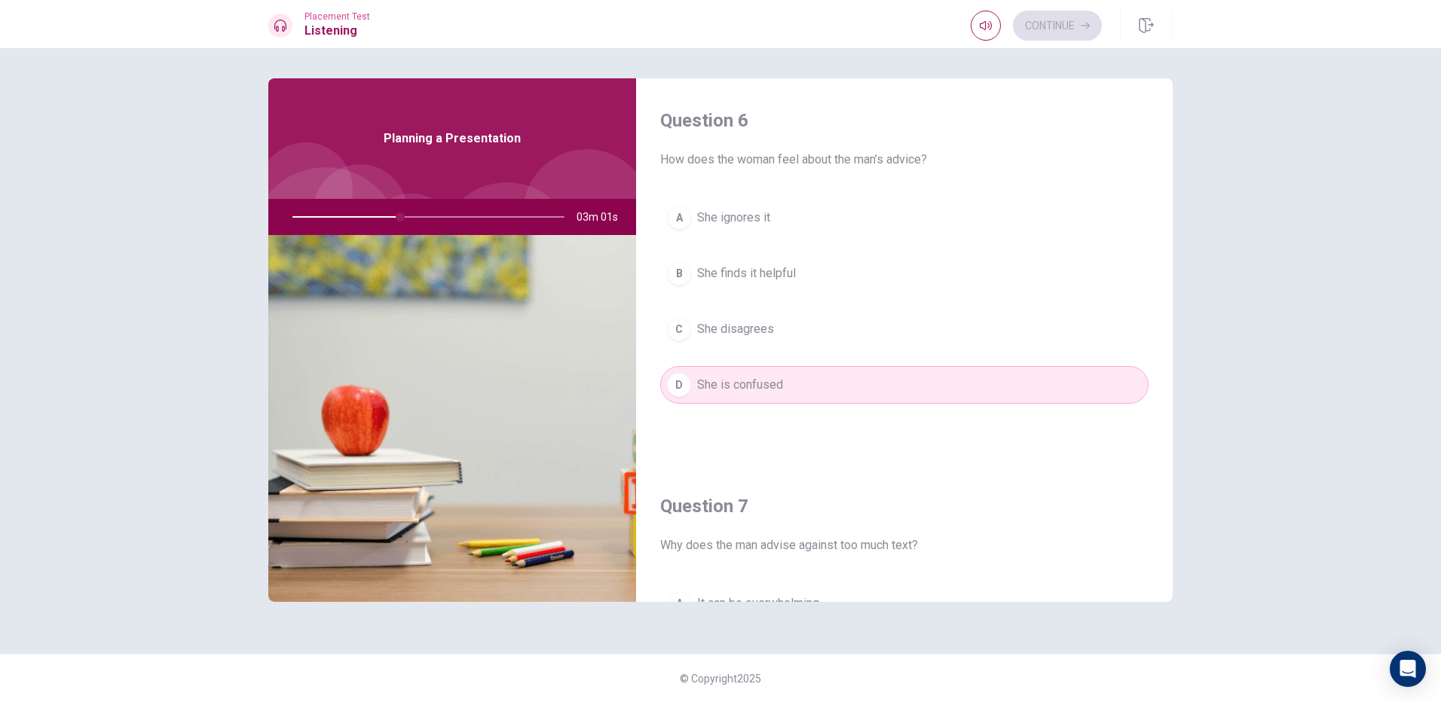
scroll to position [75, 0]
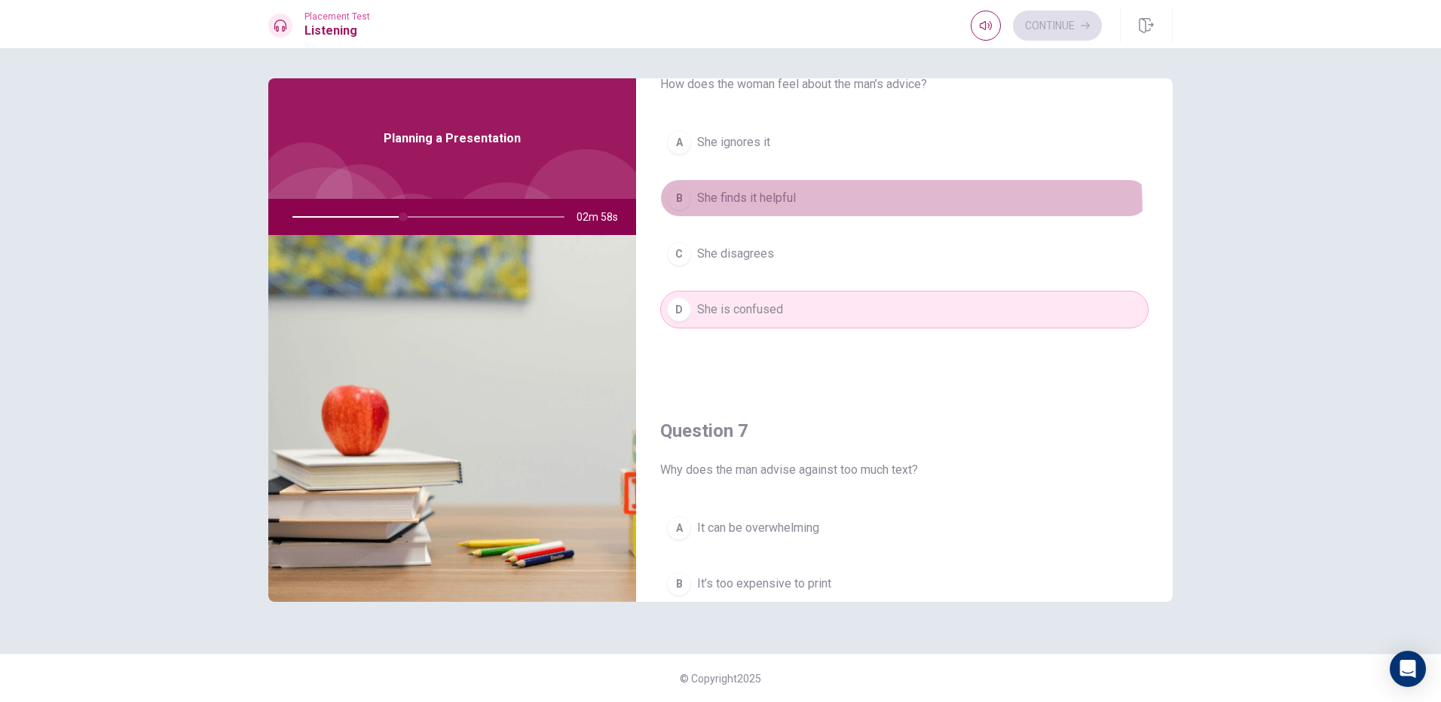
click at [774, 212] on button "B She finds it helpful" at bounding box center [904, 198] width 488 height 38
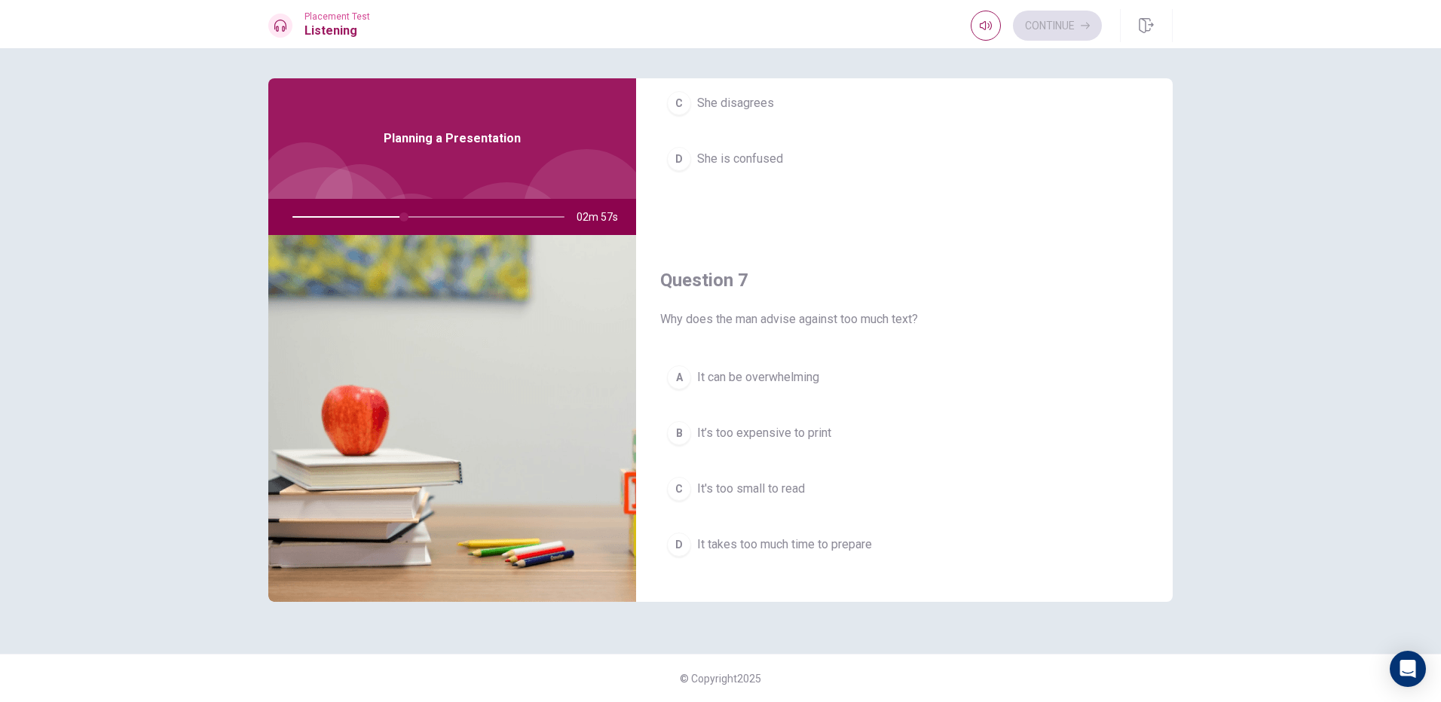
scroll to position [301, 0]
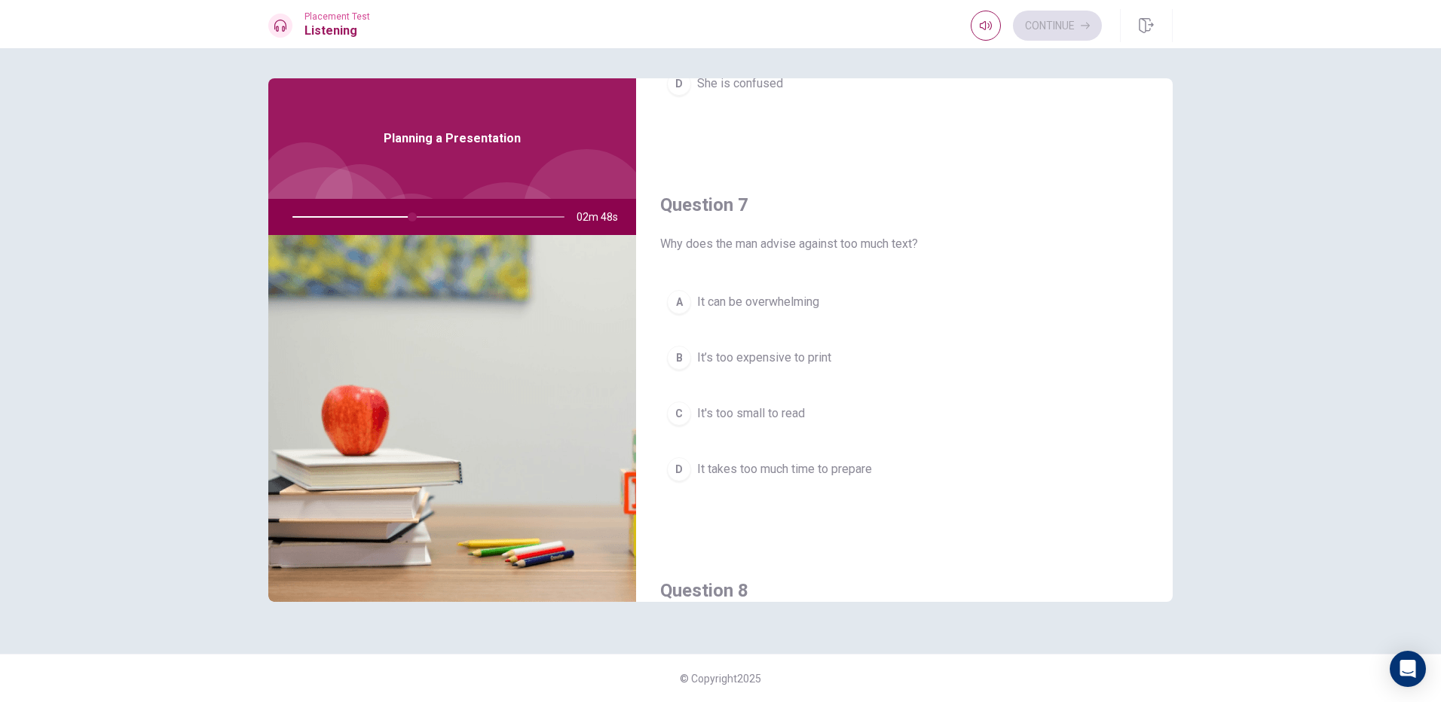
click at [769, 306] on span "It can be overwhelming" at bounding box center [758, 302] width 122 height 18
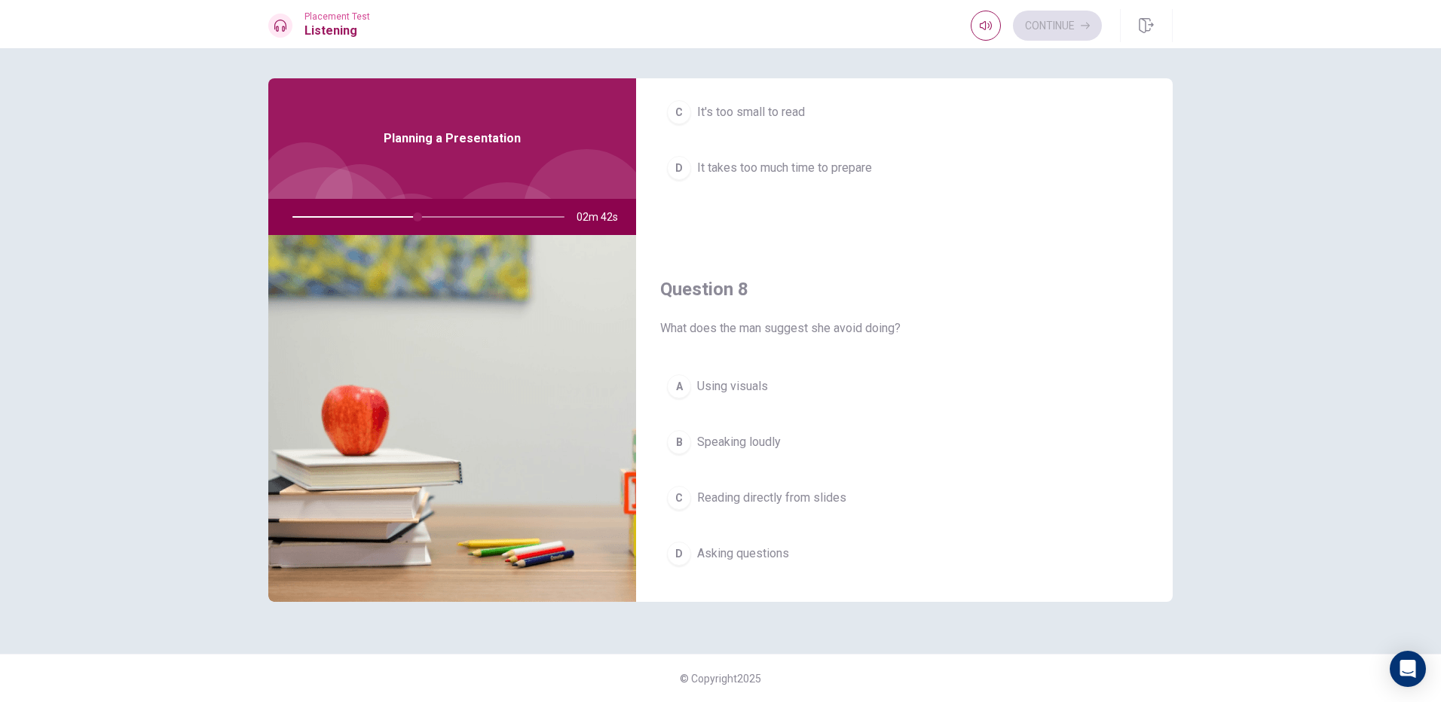
scroll to position [678, 0]
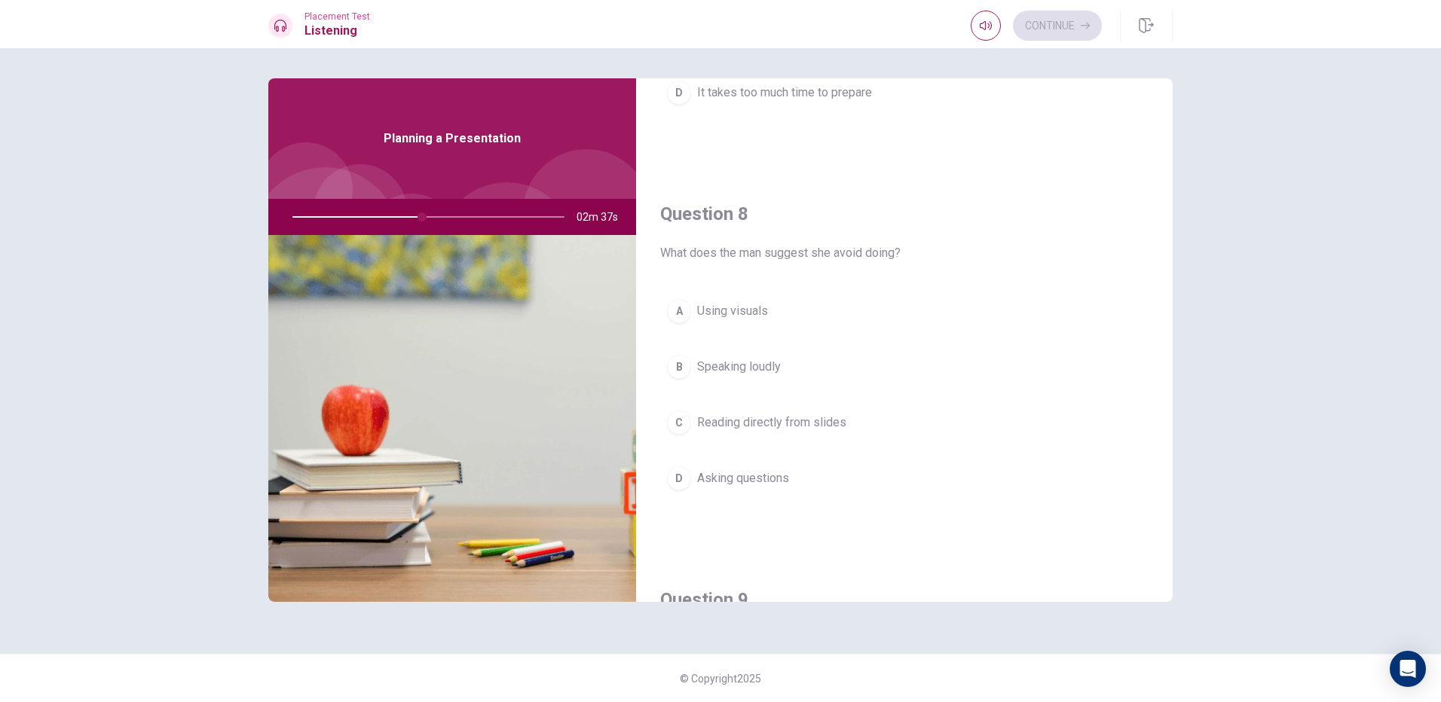
click at [779, 363] on span "Speaking loudly" at bounding box center [739, 367] width 84 height 18
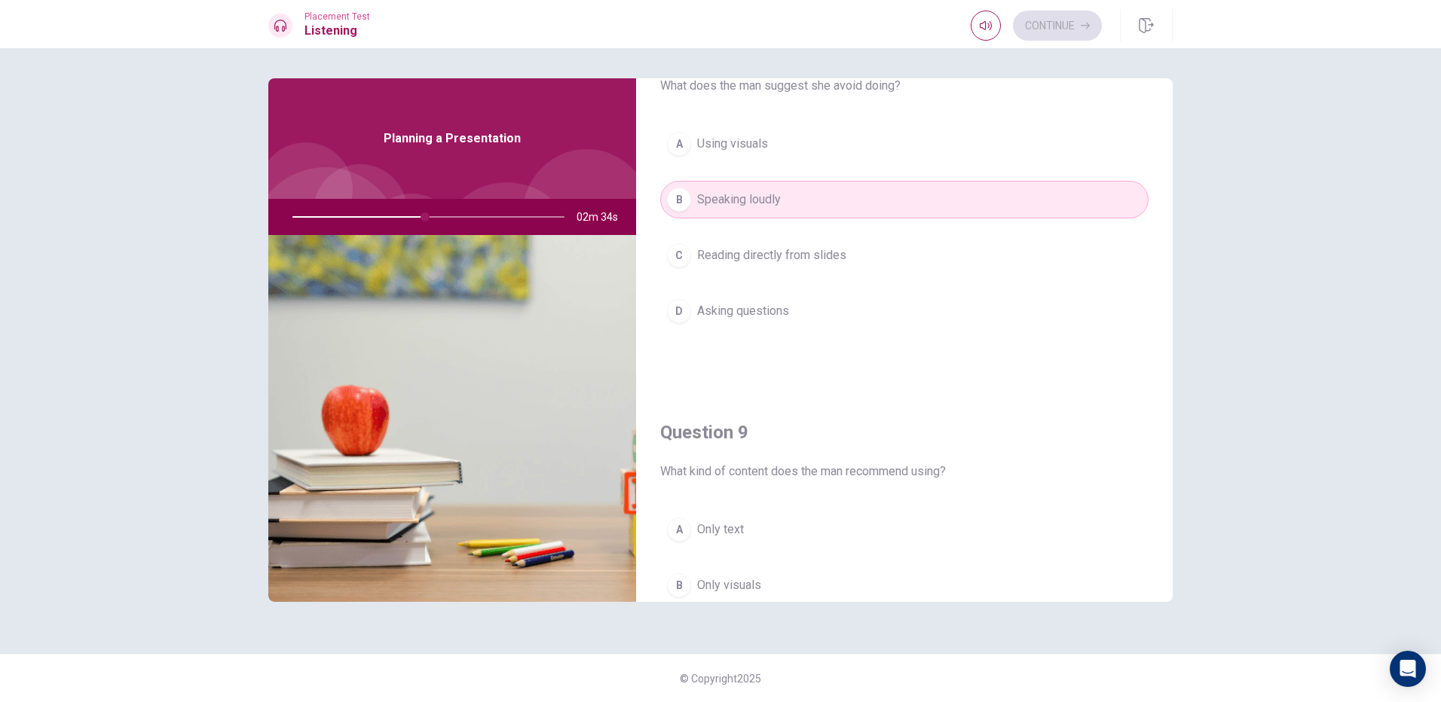
scroll to position [904, 0]
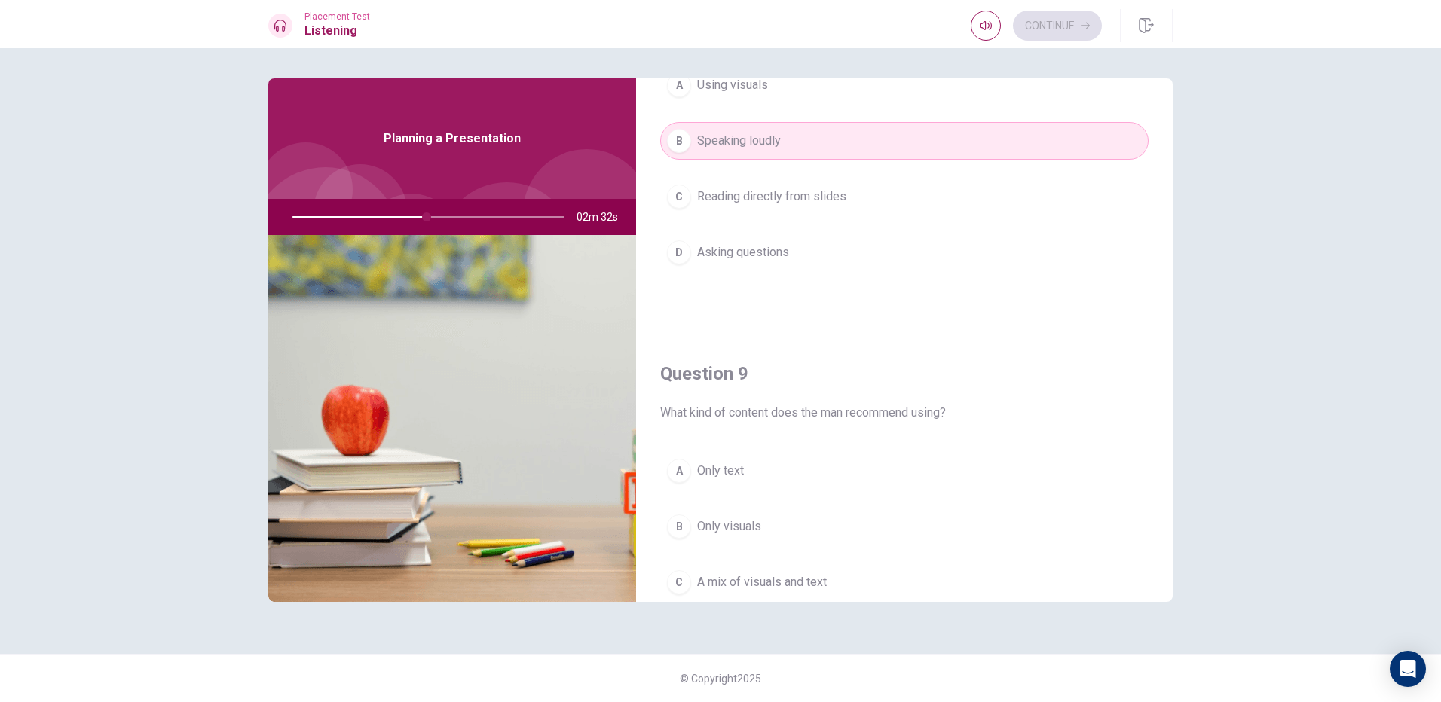
click at [757, 246] on span "Asking questions" at bounding box center [743, 252] width 92 height 18
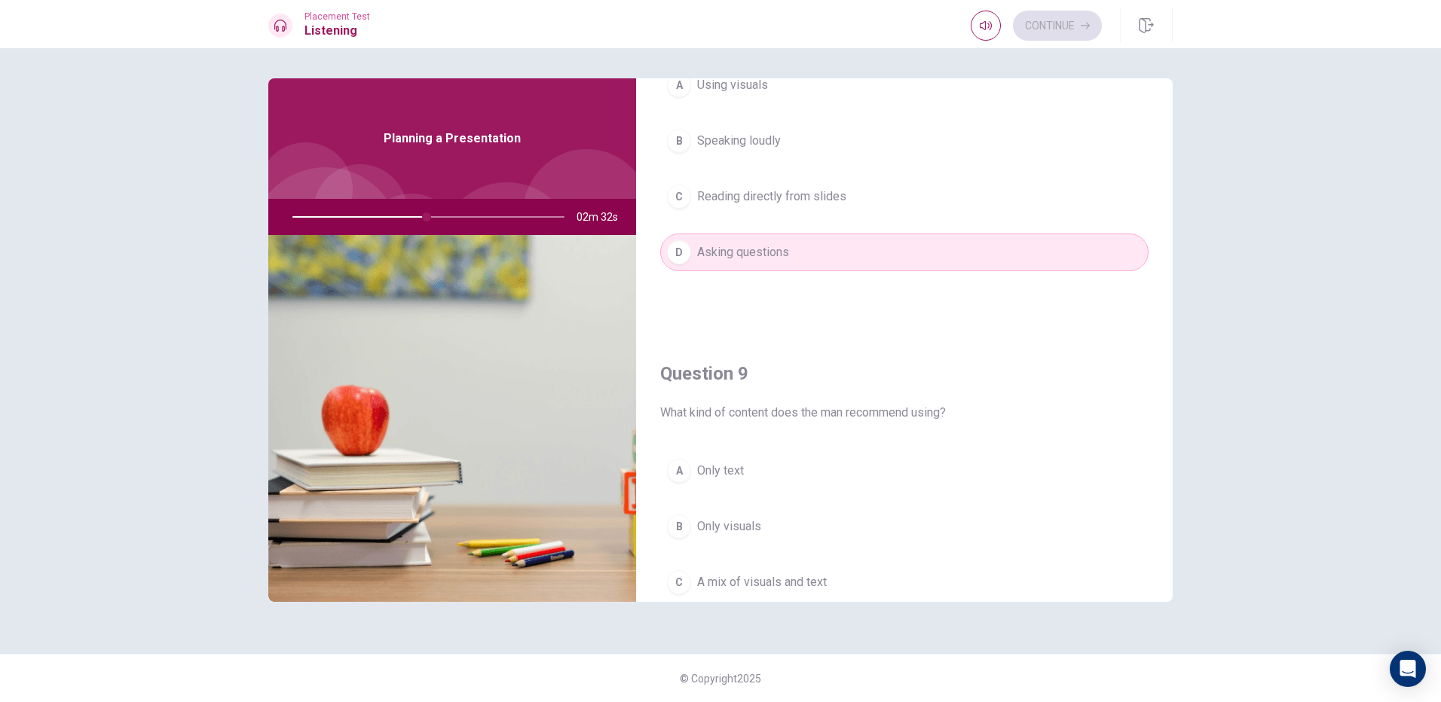
click at [763, 212] on button "C Reading directly from slides" at bounding box center [904, 197] width 488 height 38
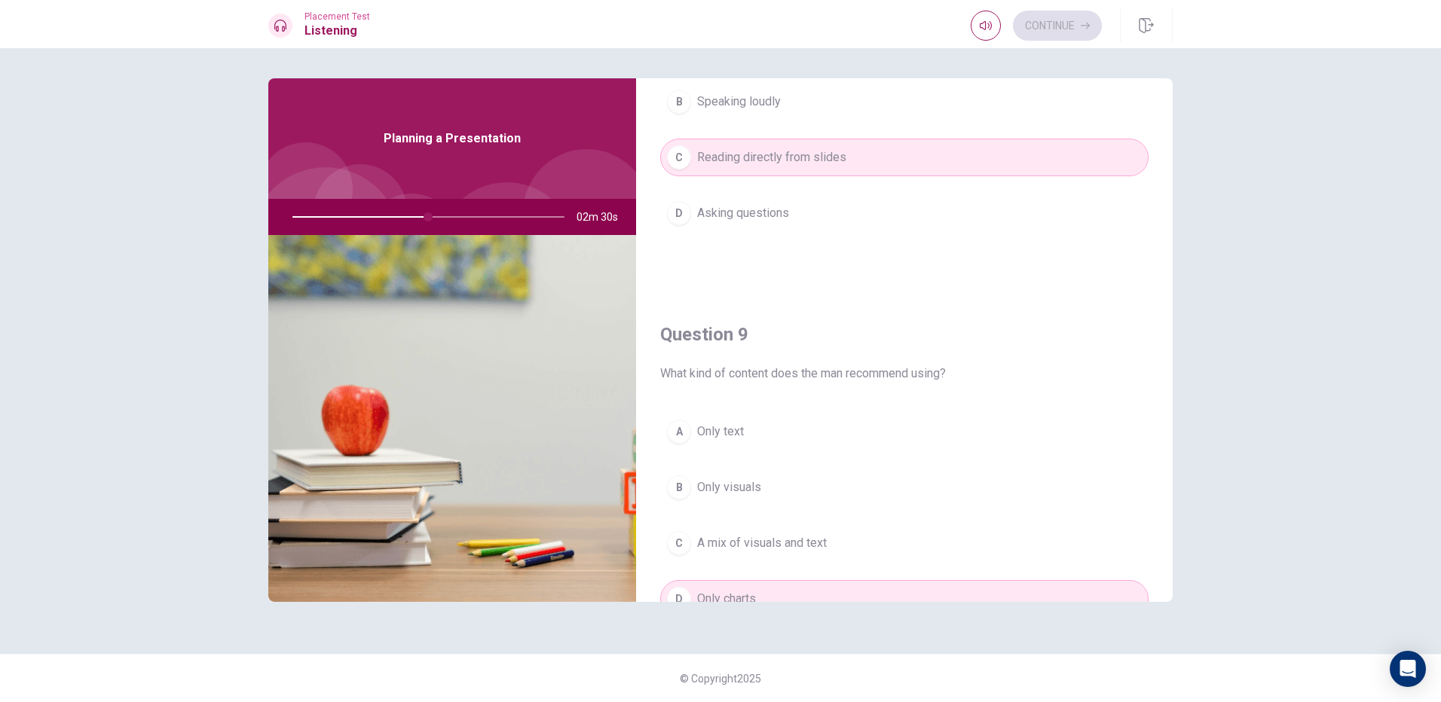
scroll to position [980, 0]
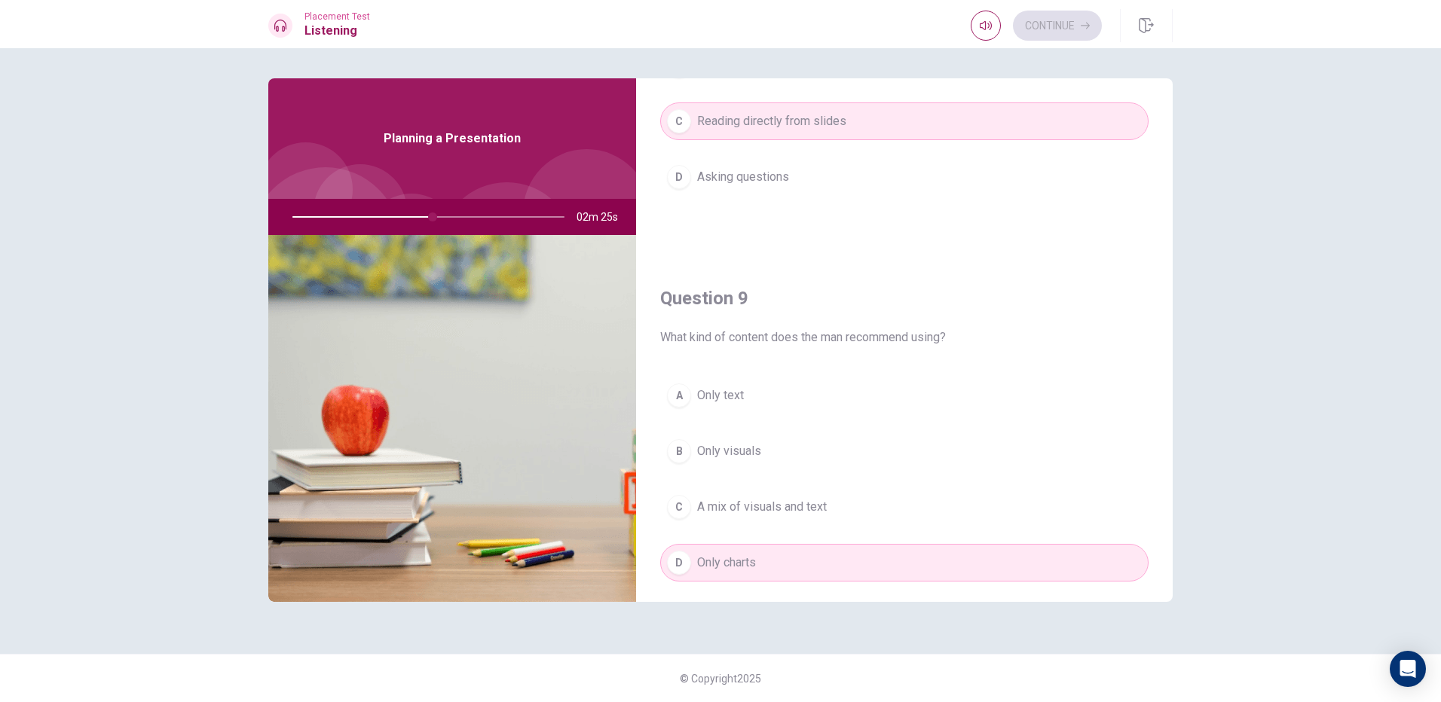
click at [770, 516] on span "A mix of visuals and text" at bounding box center [762, 507] width 130 height 18
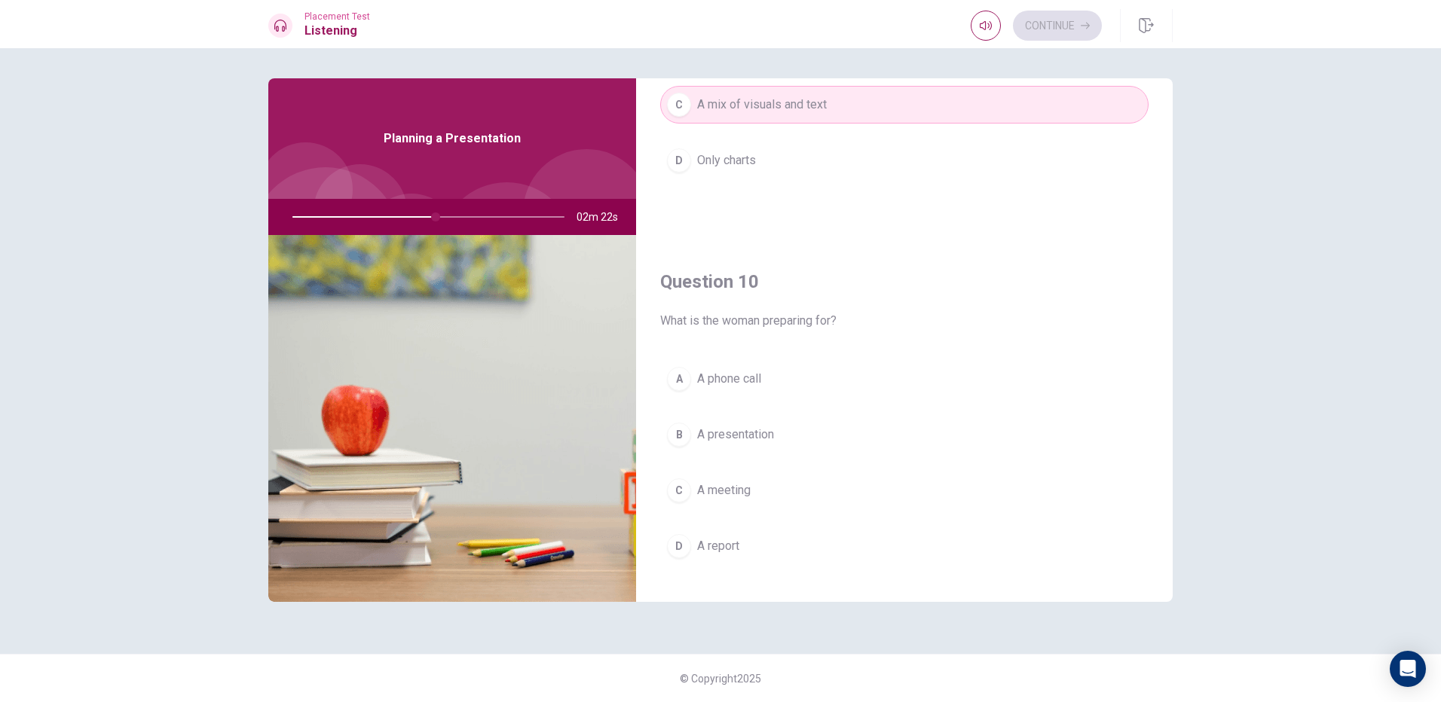
scroll to position [1406, 0]
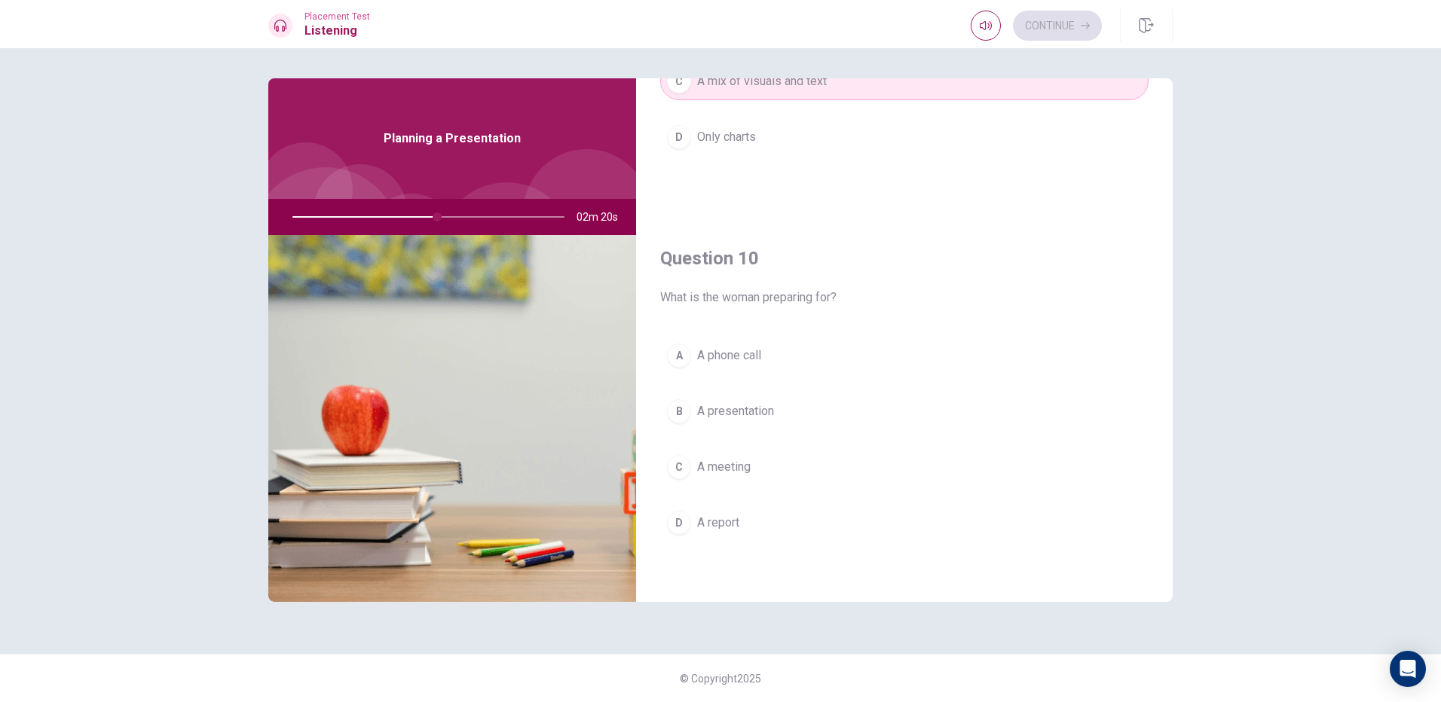
click at [739, 416] on span "A presentation" at bounding box center [735, 411] width 77 height 18
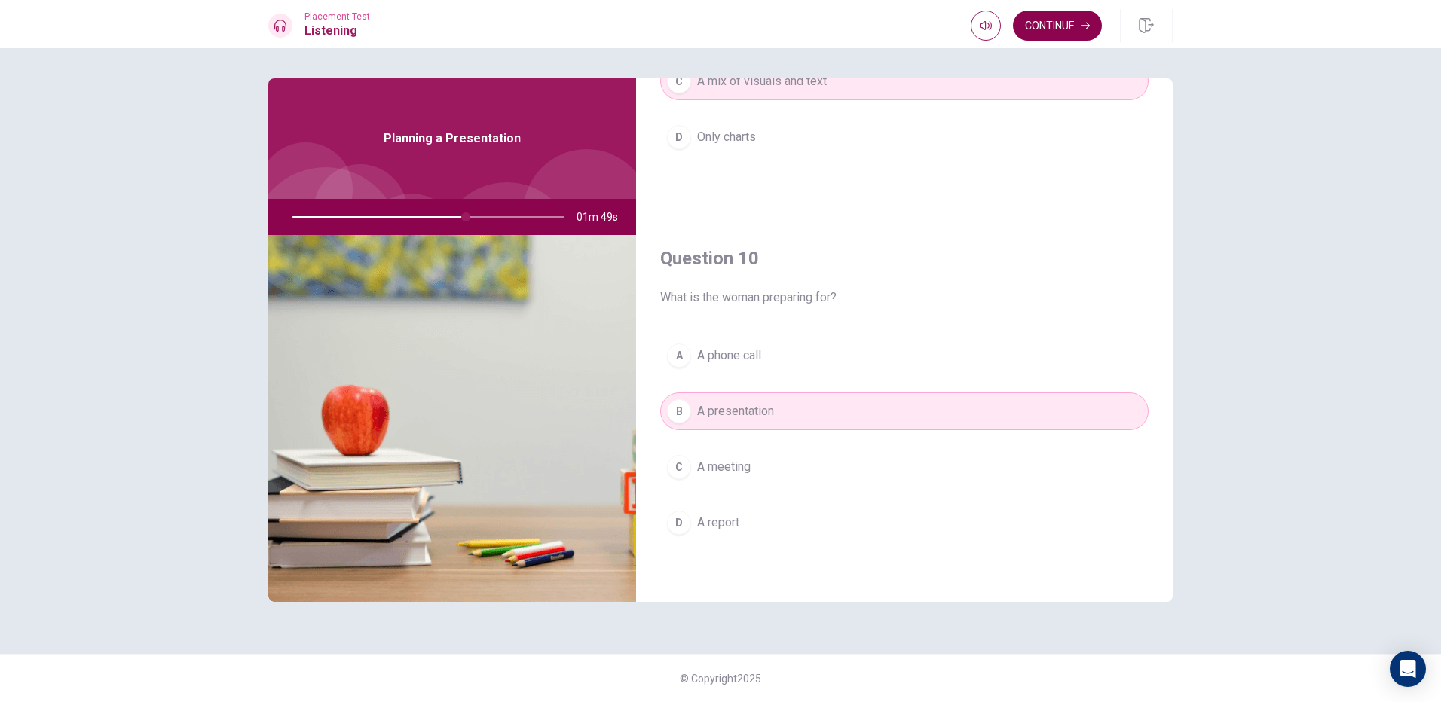
click at [1065, 31] on button "Continue" at bounding box center [1057, 26] width 89 height 30
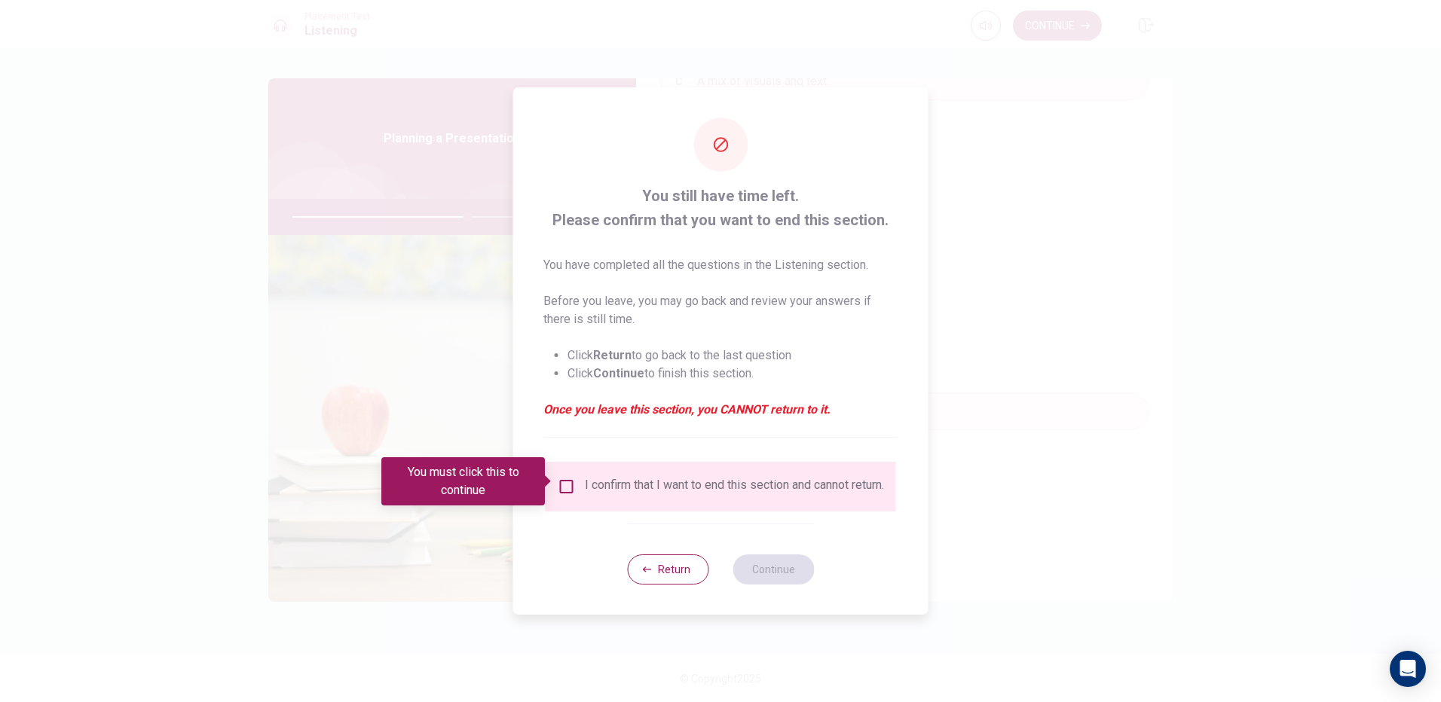
click at [558, 487] on input "You must click this to continue" at bounding box center [567, 487] width 18 height 18
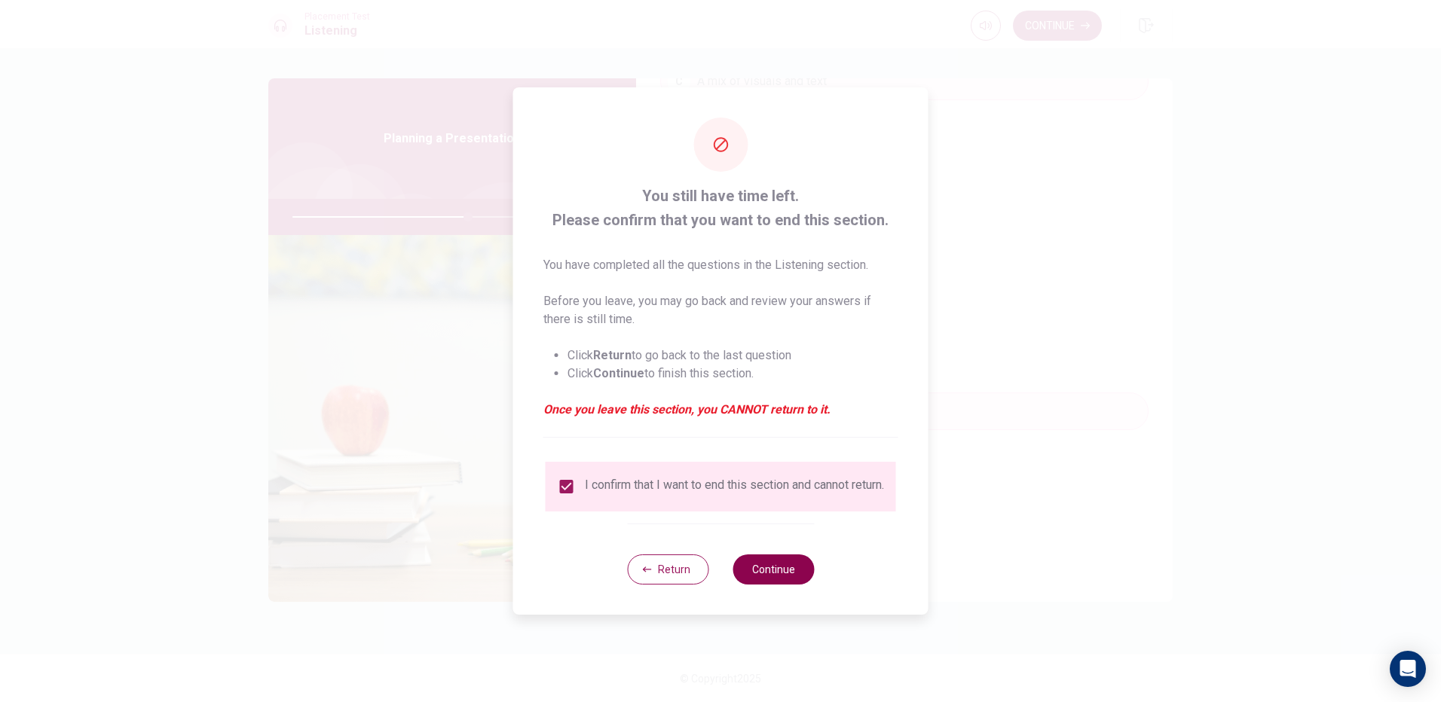
click at [791, 579] on button "Continue" at bounding box center [773, 570] width 81 height 30
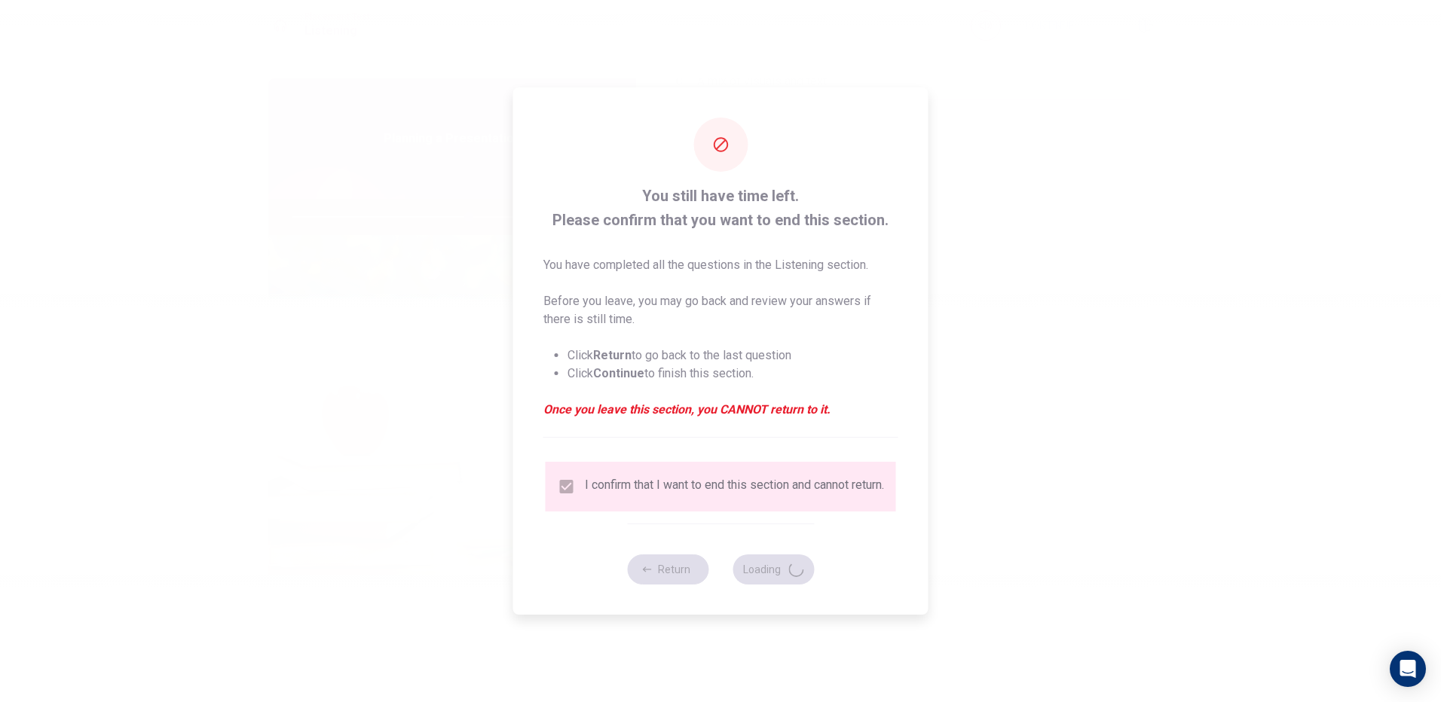
type input "65"
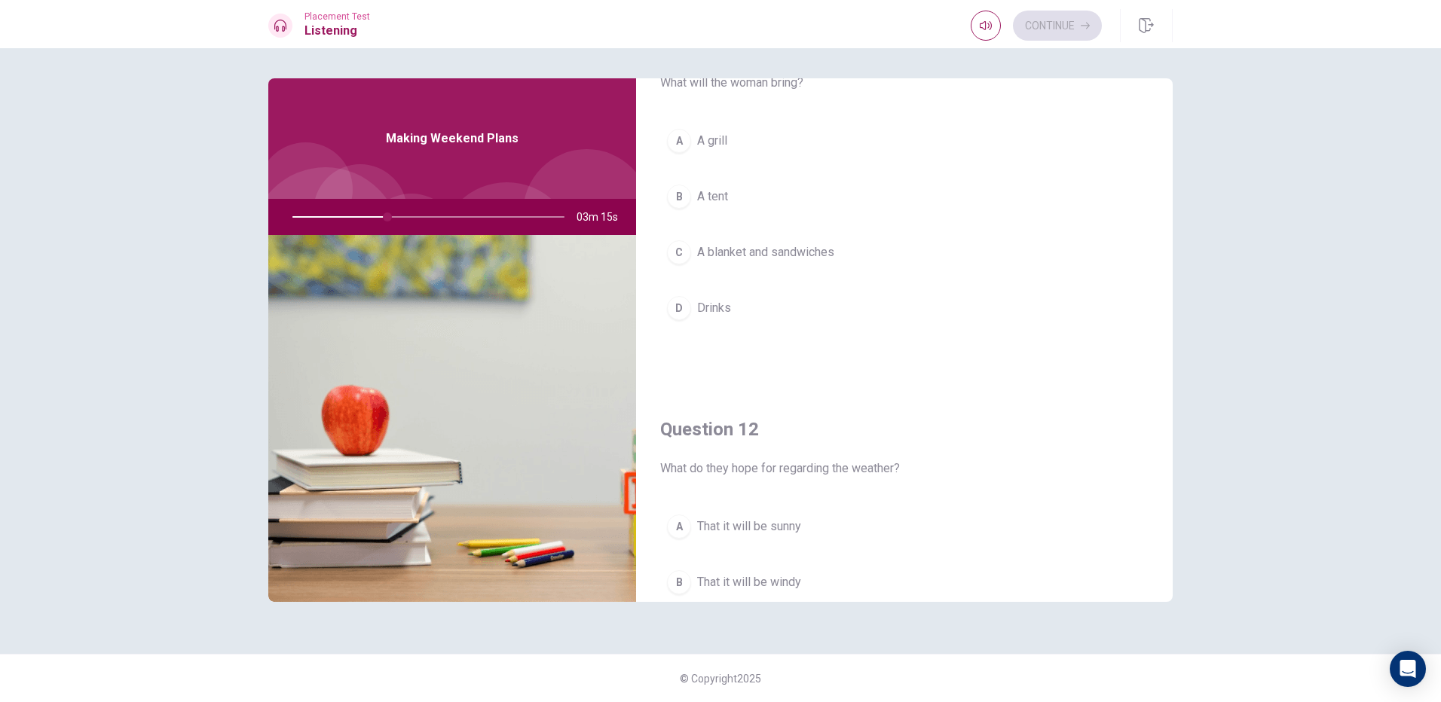
scroll to position [75, 0]
click at [712, 243] on button "C A blanket and sandwiches" at bounding box center [904, 254] width 488 height 38
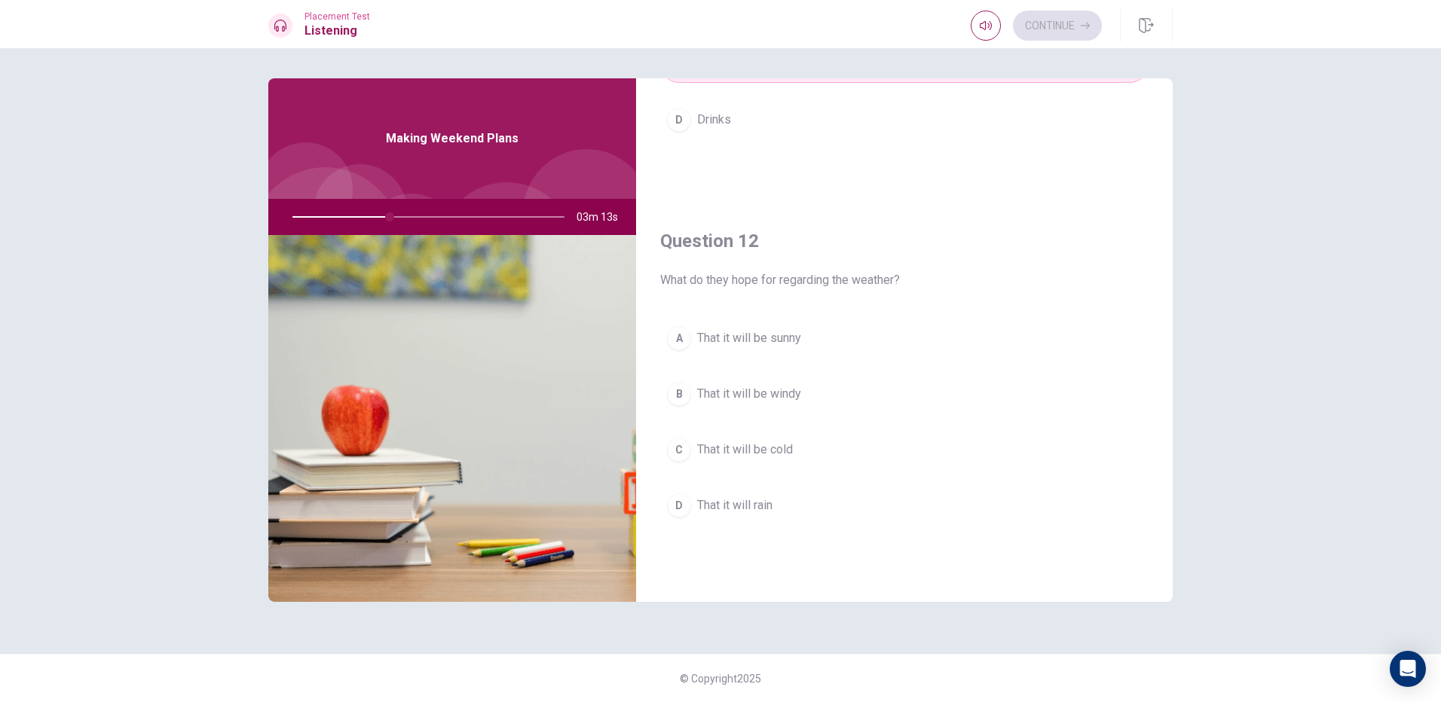
scroll to position [301, 0]
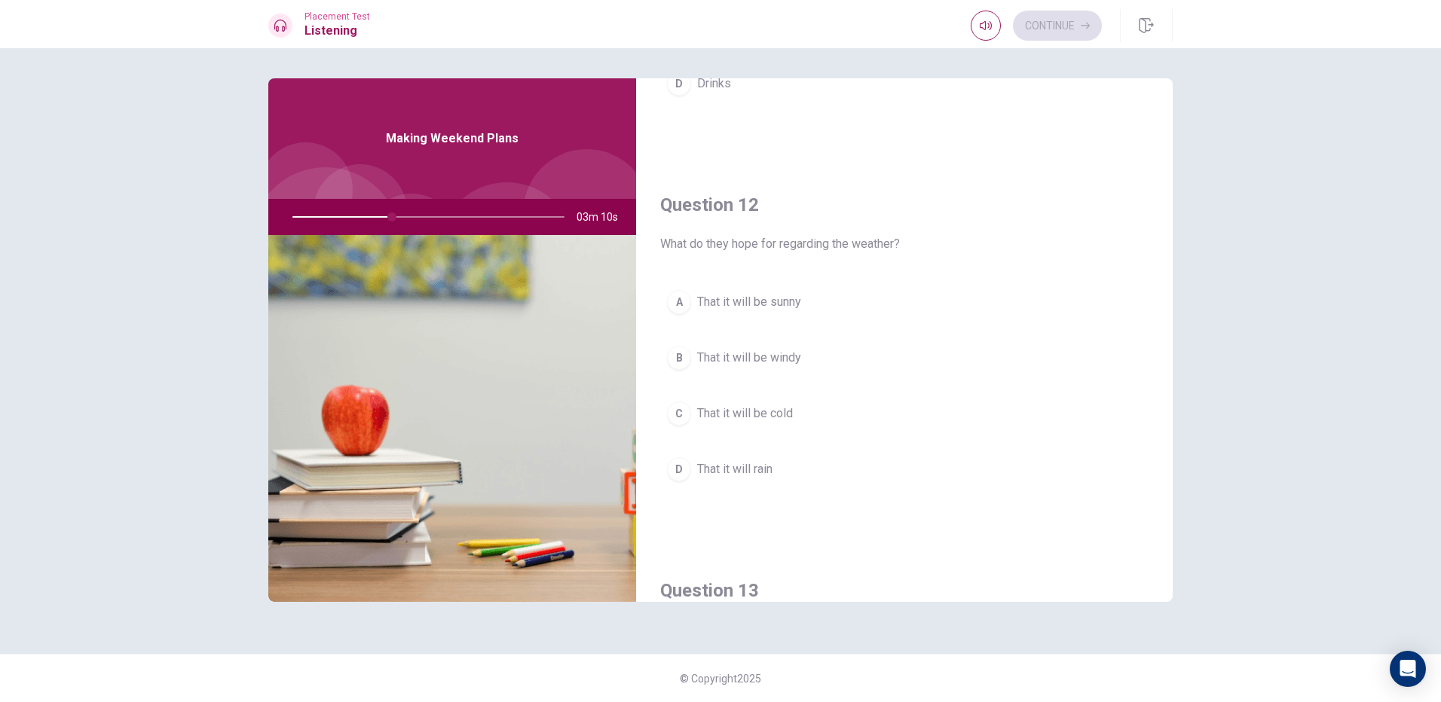
click at [739, 308] on span "That it will be sunny" at bounding box center [749, 302] width 104 height 18
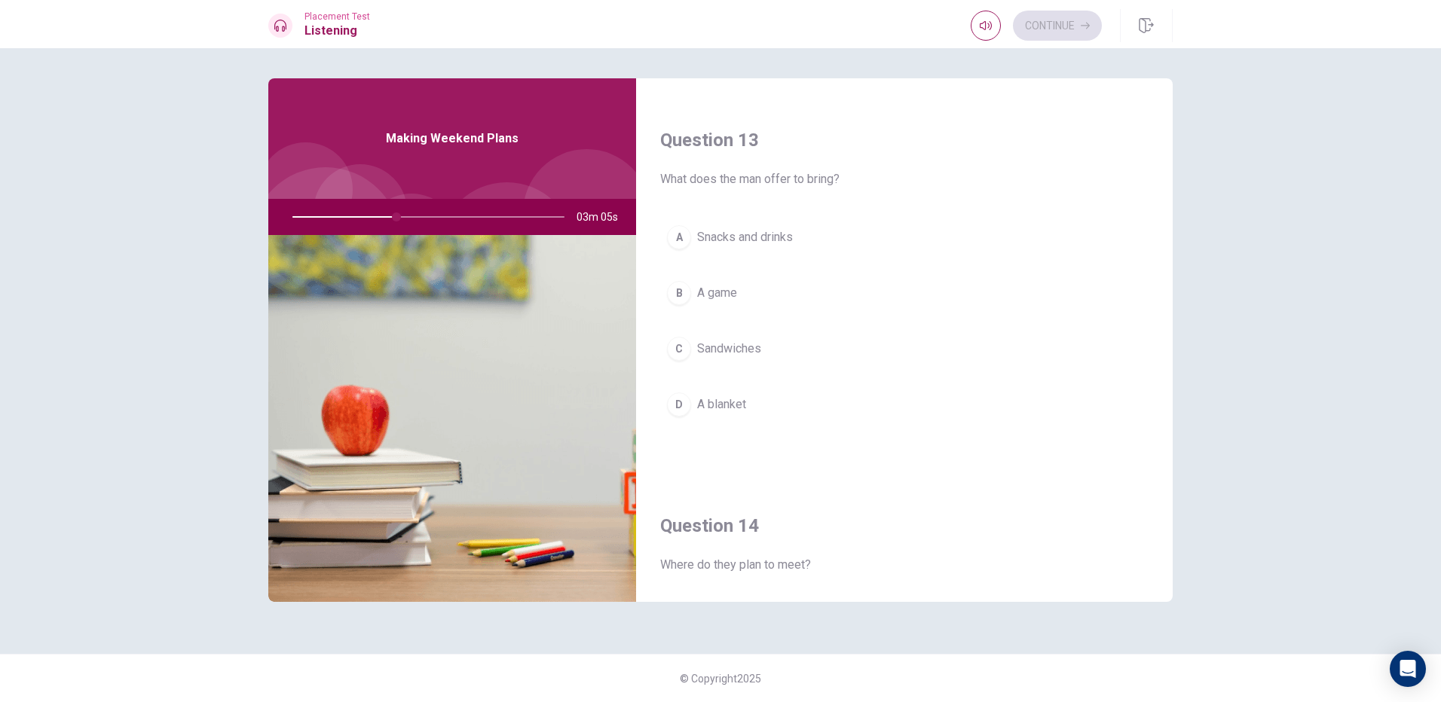
scroll to position [754, 0]
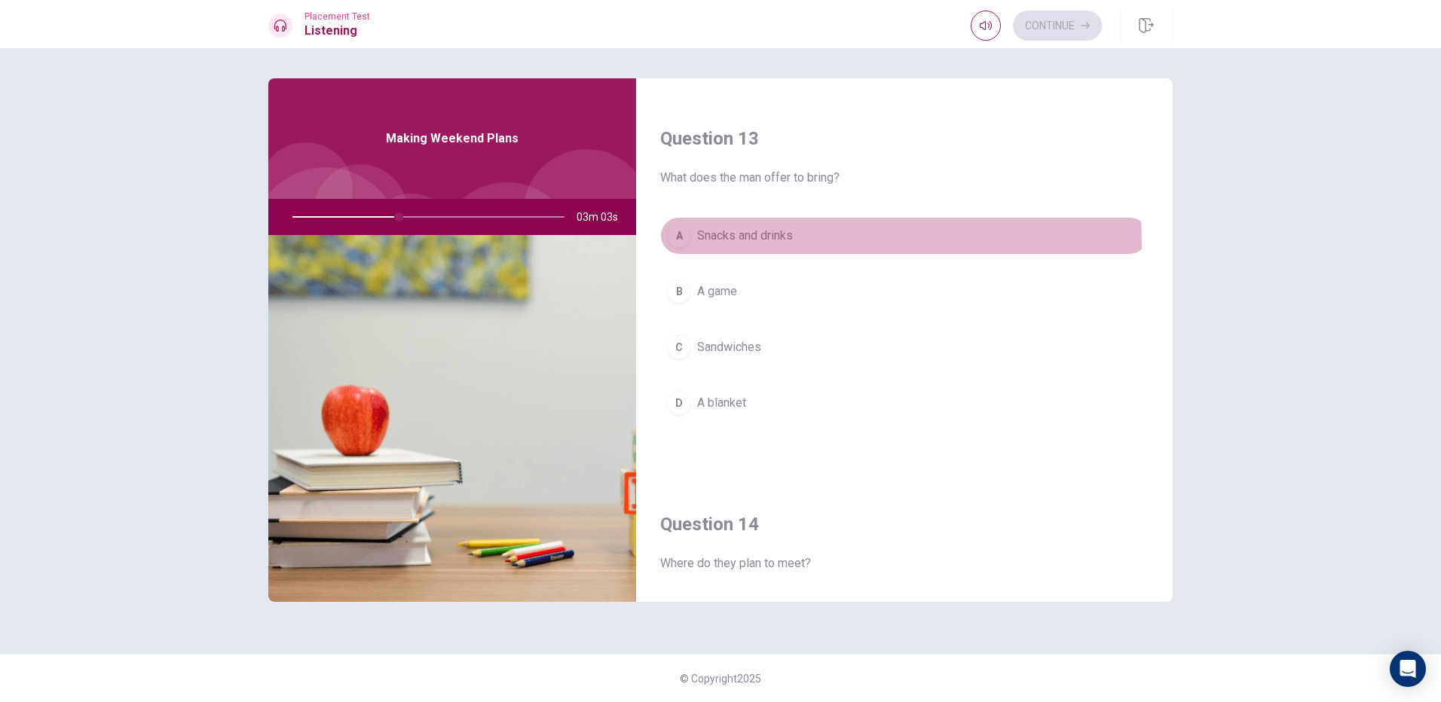
click at [785, 243] on span "Snacks and drinks" at bounding box center [745, 236] width 96 height 18
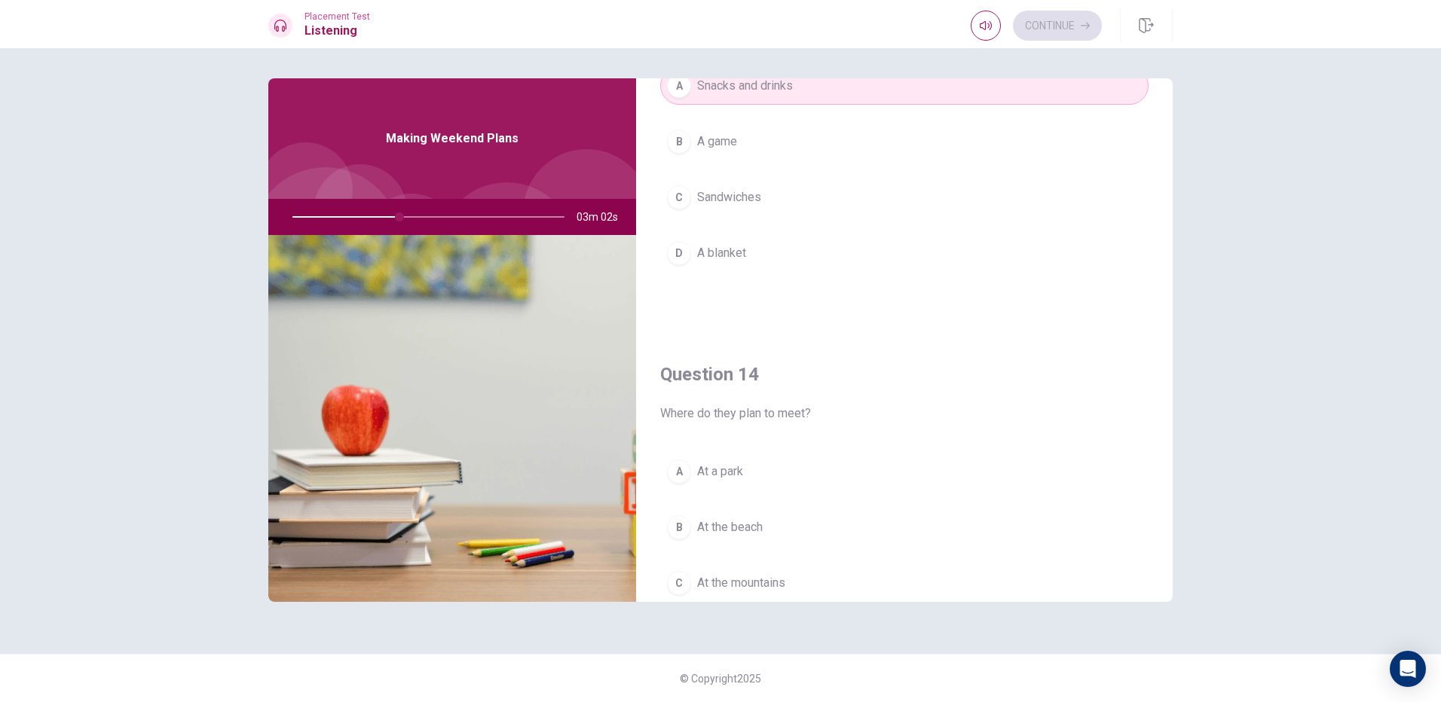
scroll to position [904, 0]
click at [746, 473] on button "A At a park" at bounding box center [904, 471] width 488 height 38
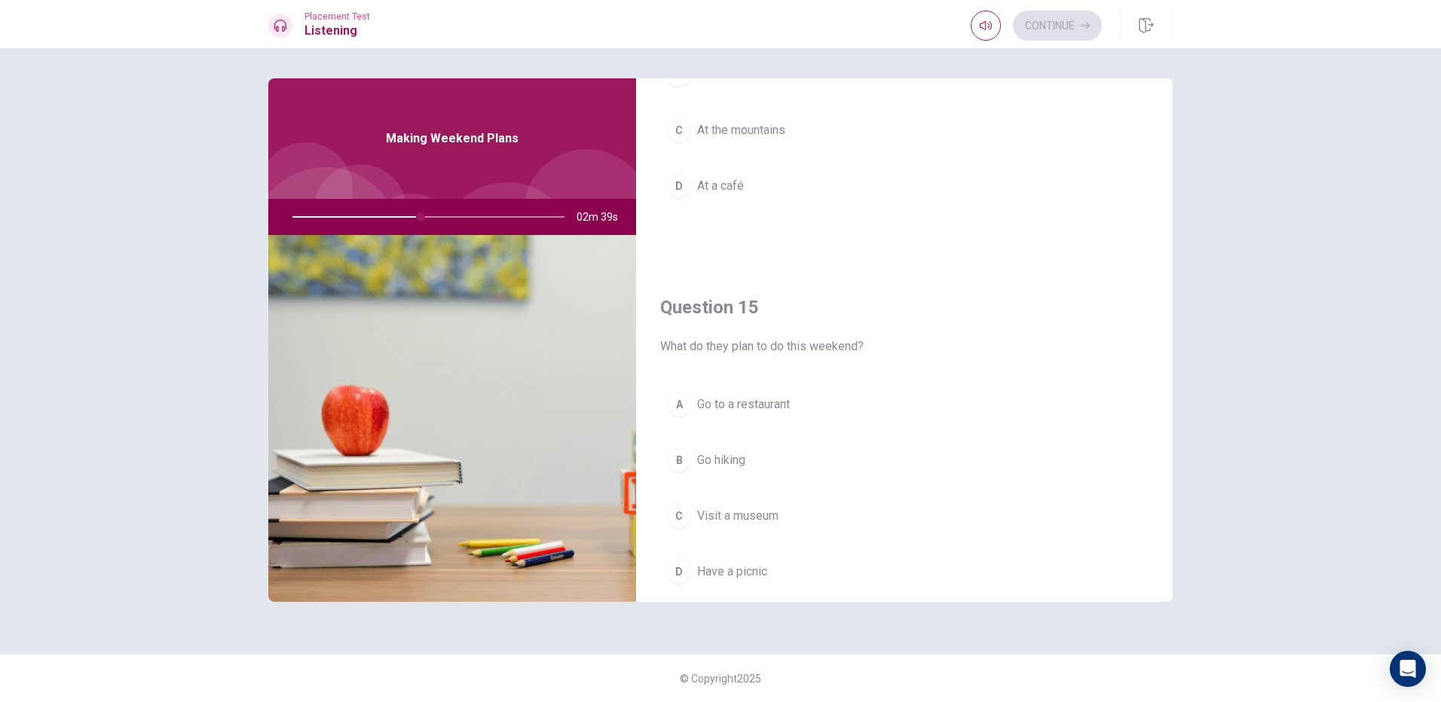
scroll to position [1406, 0]
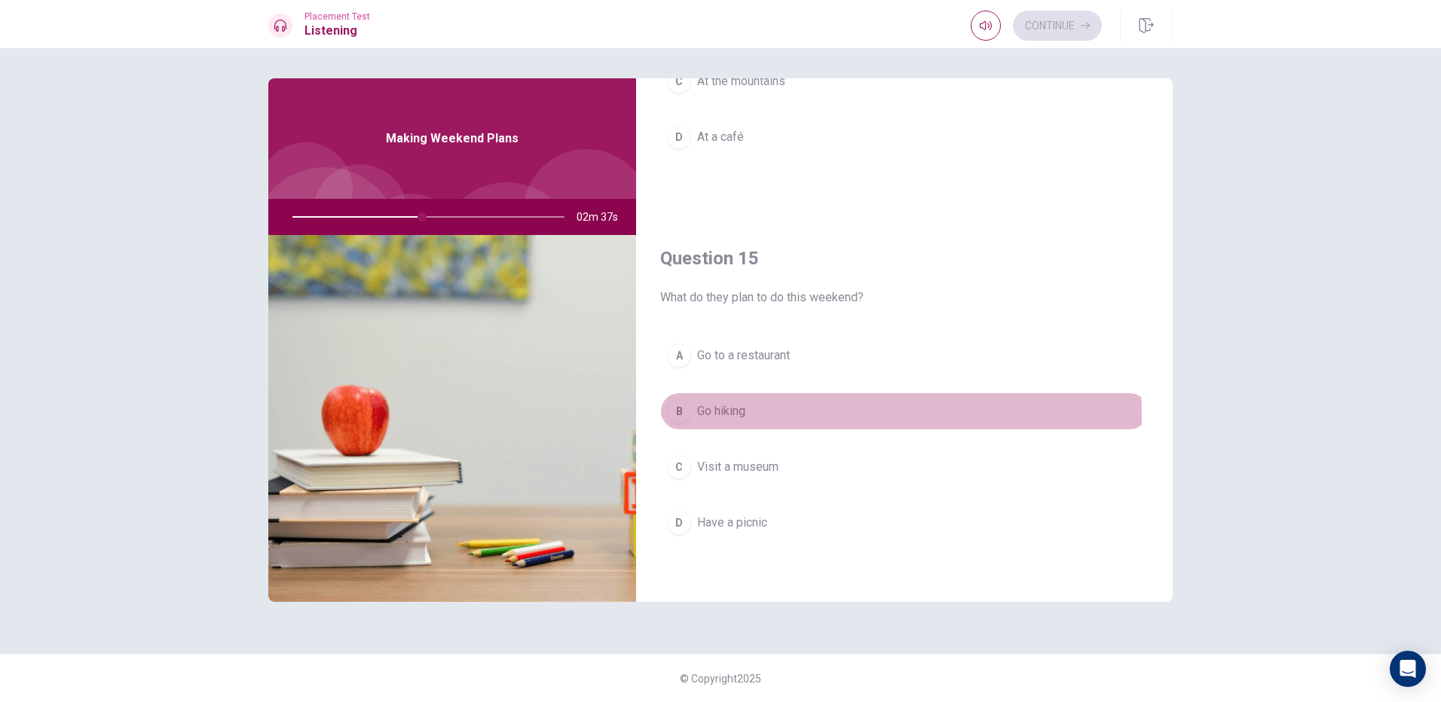
click at [757, 416] on button "B Go hiking" at bounding box center [904, 412] width 488 height 38
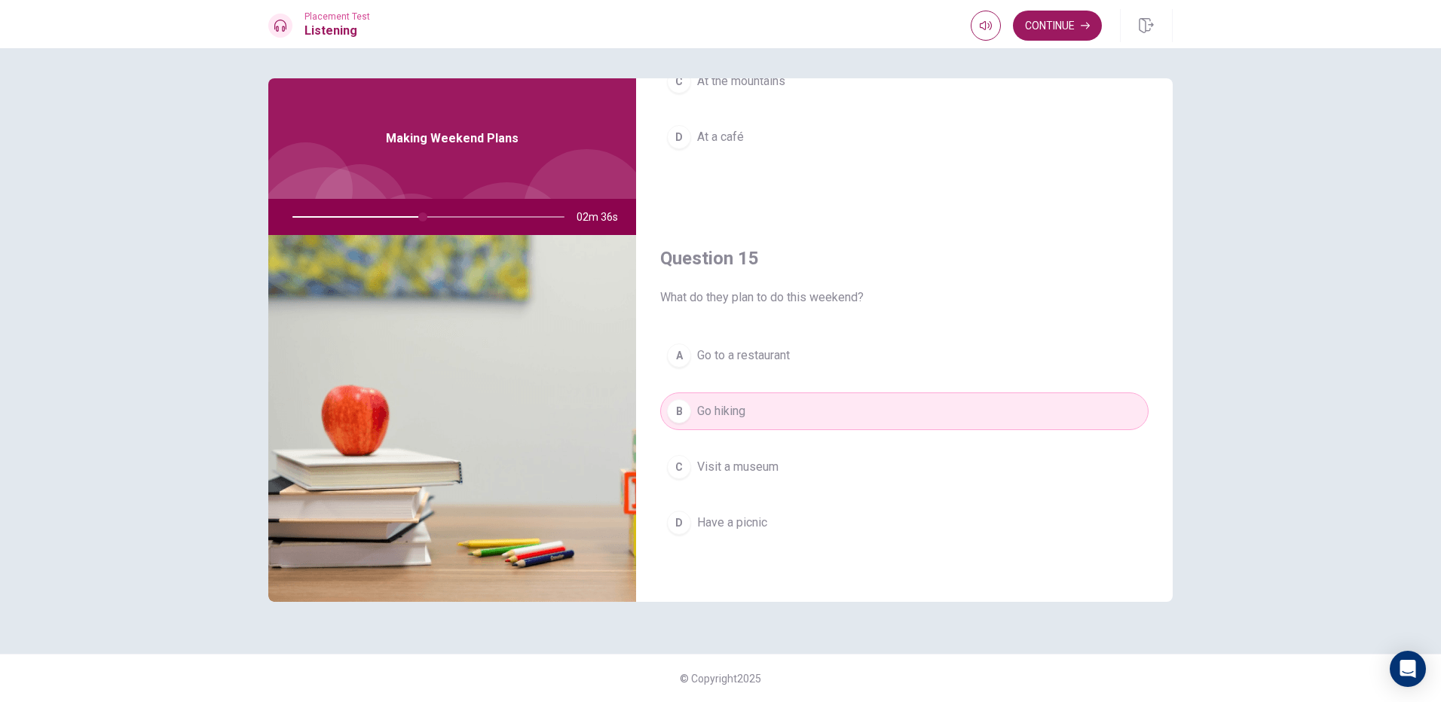
click at [722, 544] on div "A Go to a restaurant B Go hiking C Visit a museum D Have a picnic" at bounding box center [904, 454] width 488 height 235
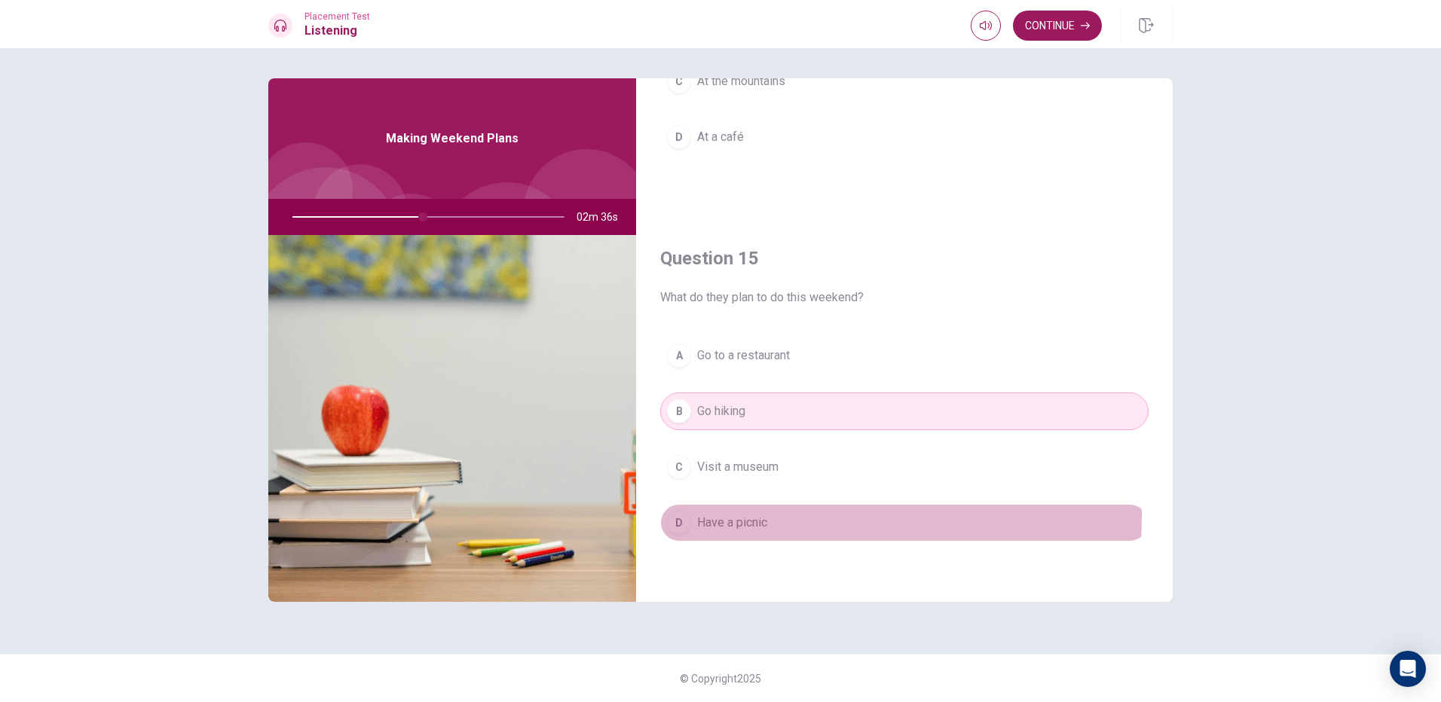
click at [716, 516] on span "Have a picnic" at bounding box center [732, 523] width 70 height 18
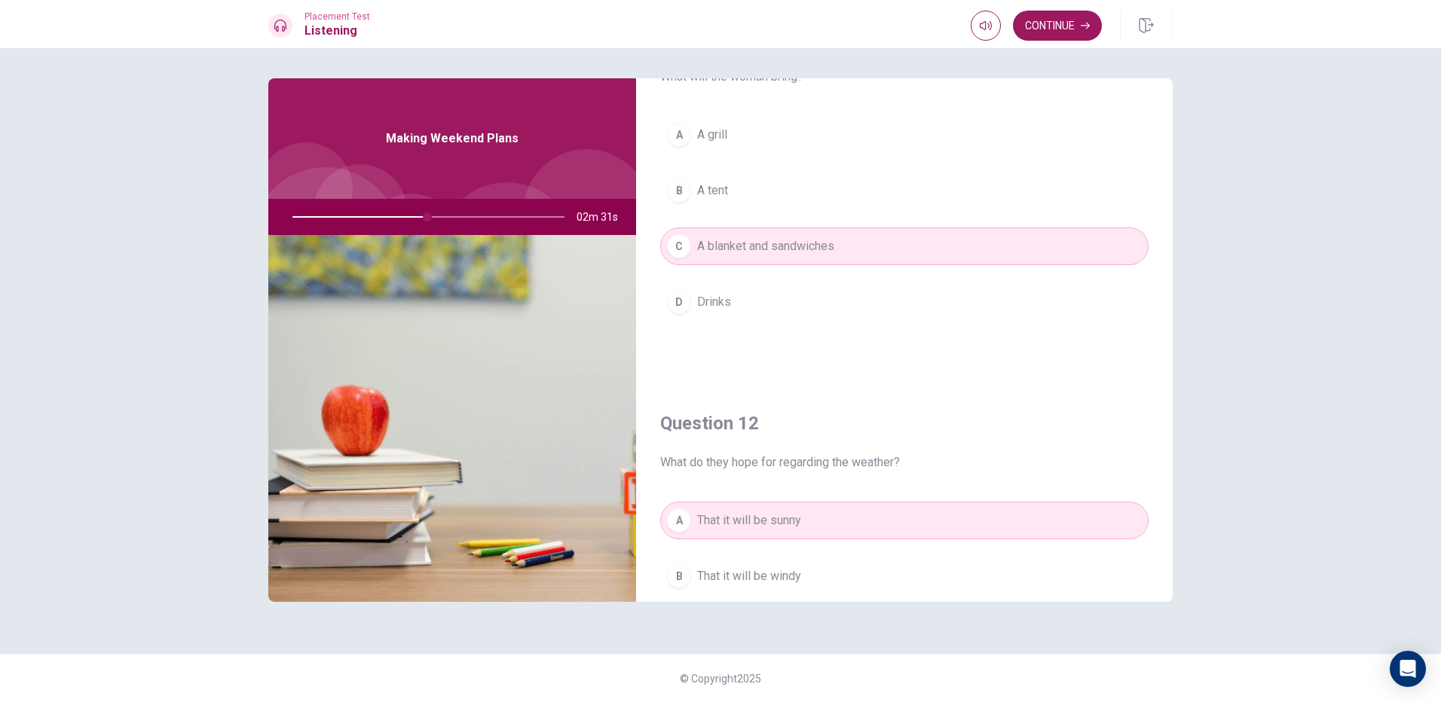
scroll to position [75, 0]
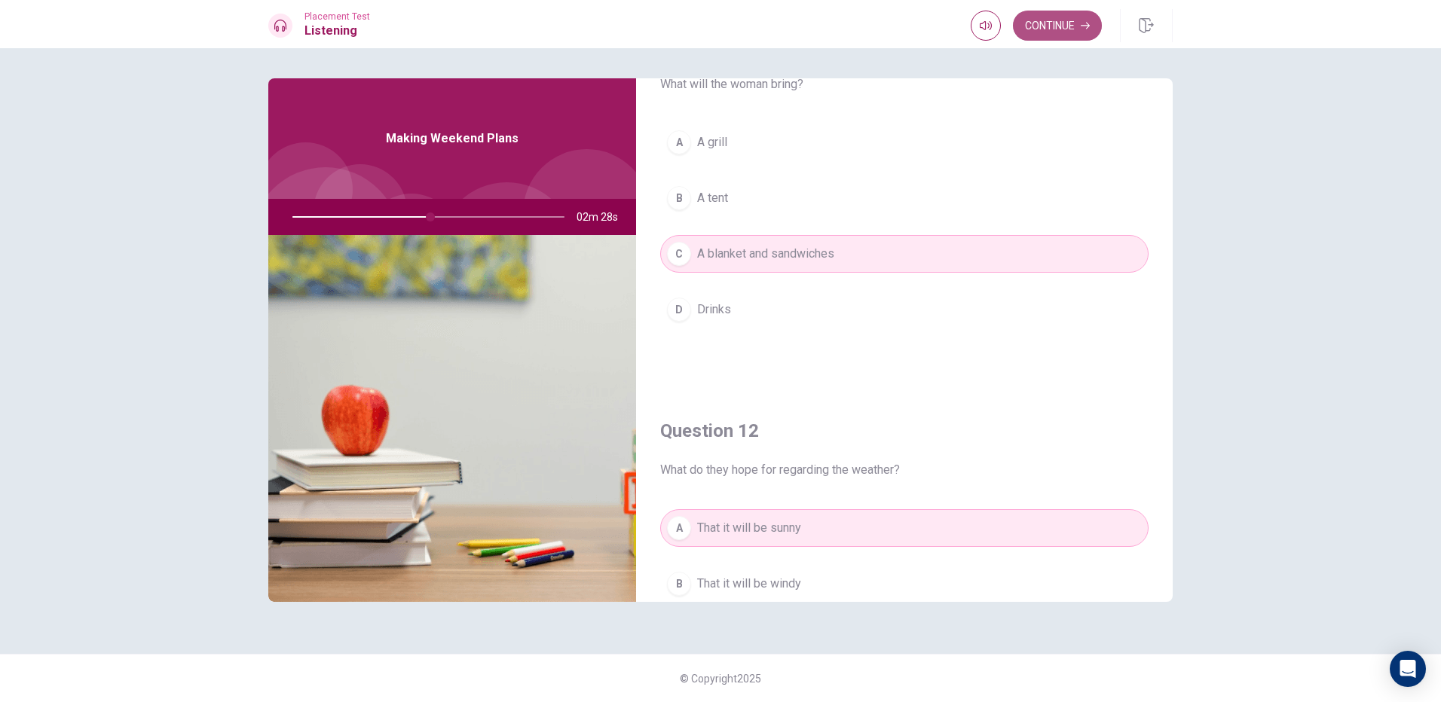
click at [1056, 34] on button "Continue" at bounding box center [1057, 26] width 89 height 30
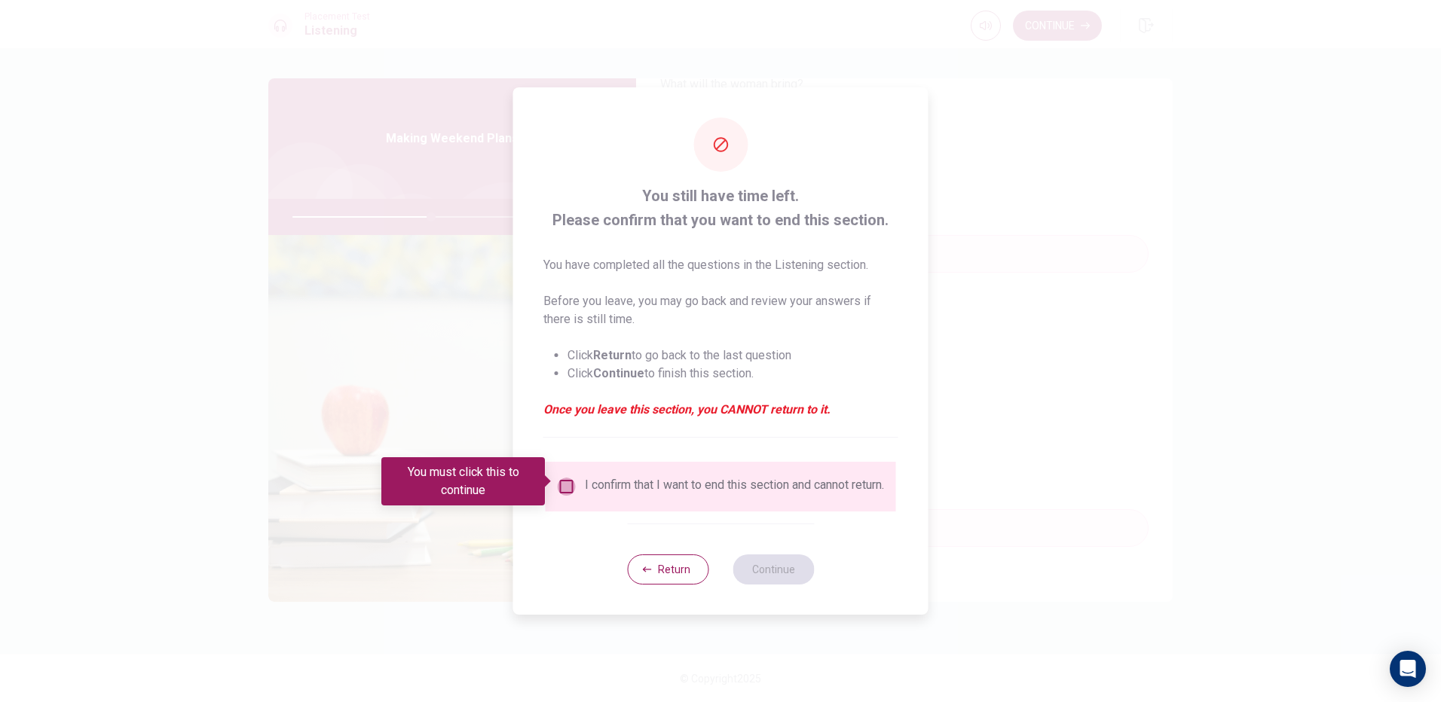
click at [558, 488] on input "You must click this to continue" at bounding box center [567, 487] width 18 height 18
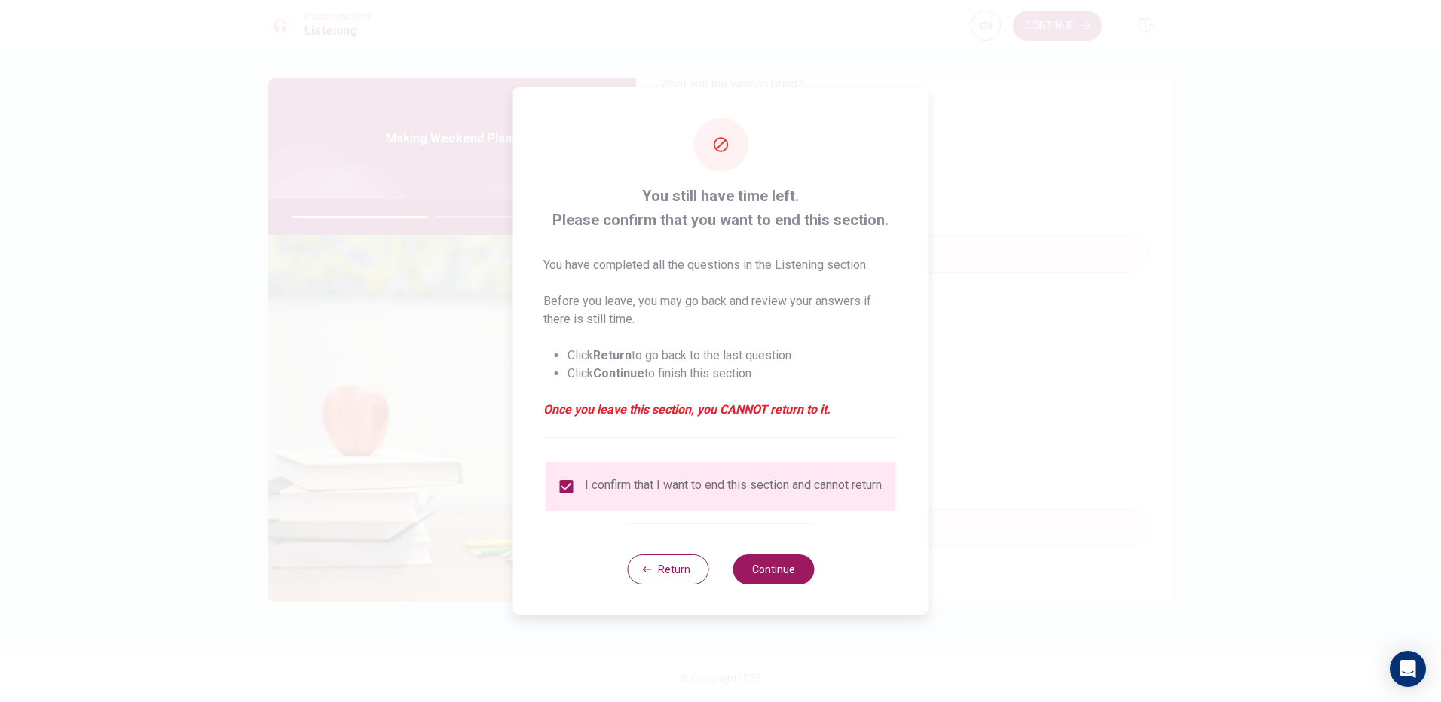
click at [806, 592] on div "Return Continue" at bounding box center [720, 569] width 187 height 91
click at [805, 591] on div "Return Continue" at bounding box center [720, 569] width 187 height 91
click at [749, 568] on button "Continue" at bounding box center [773, 570] width 81 height 30
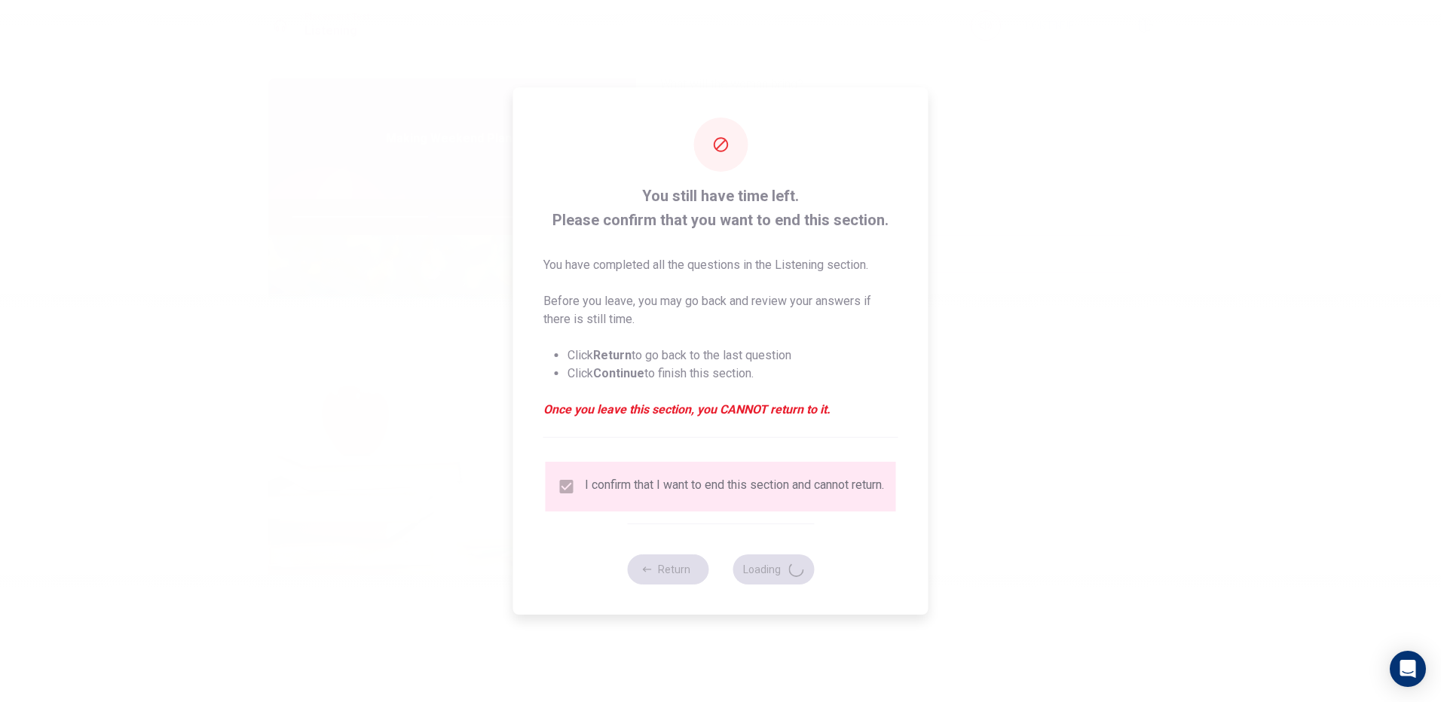
type input "52"
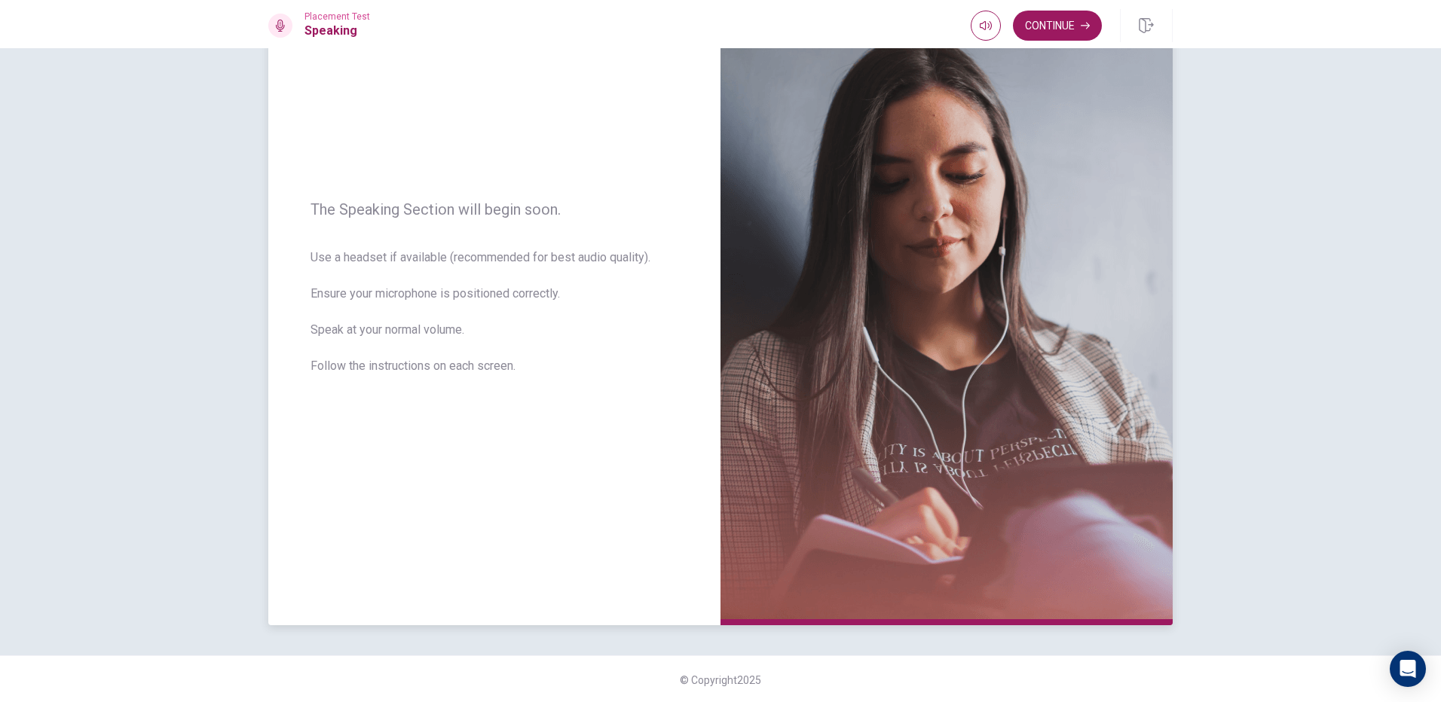
scroll to position [112, 0]
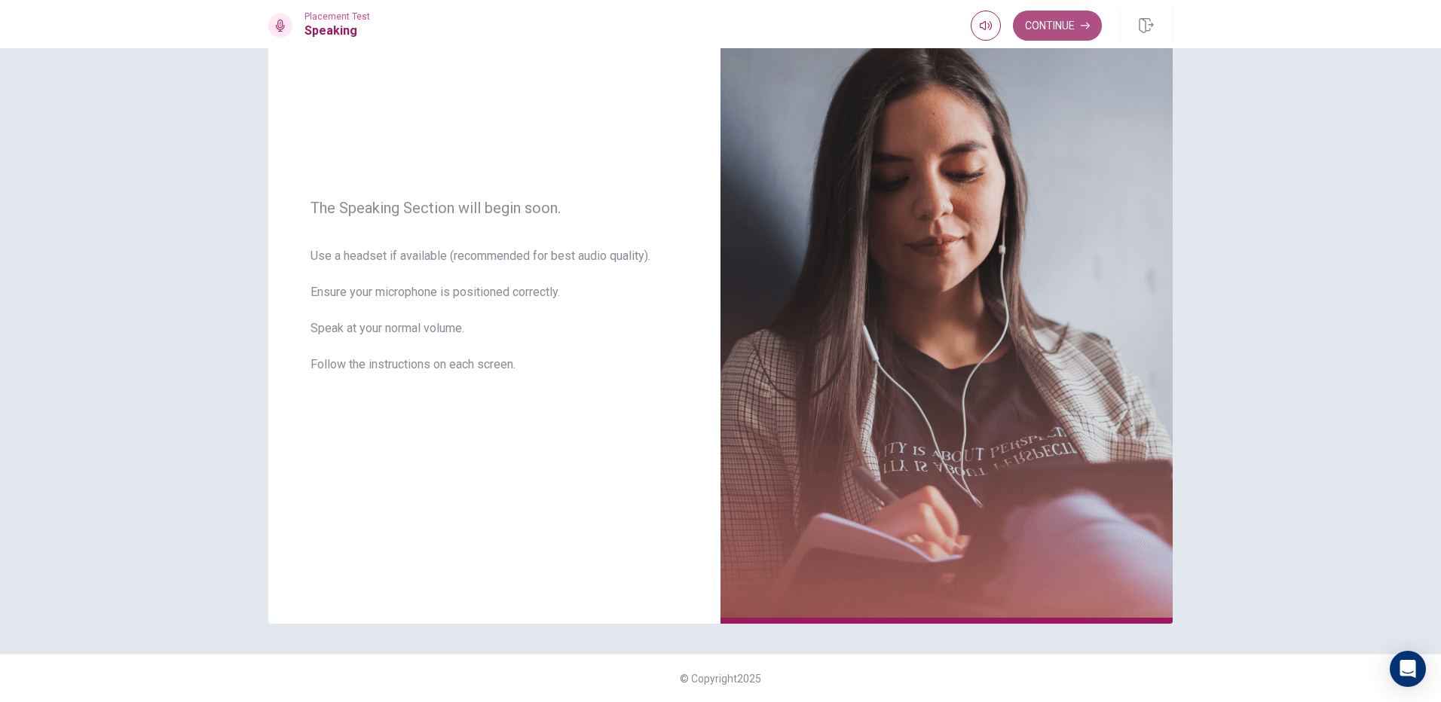
click at [1070, 20] on button "Continue" at bounding box center [1057, 26] width 89 height 30
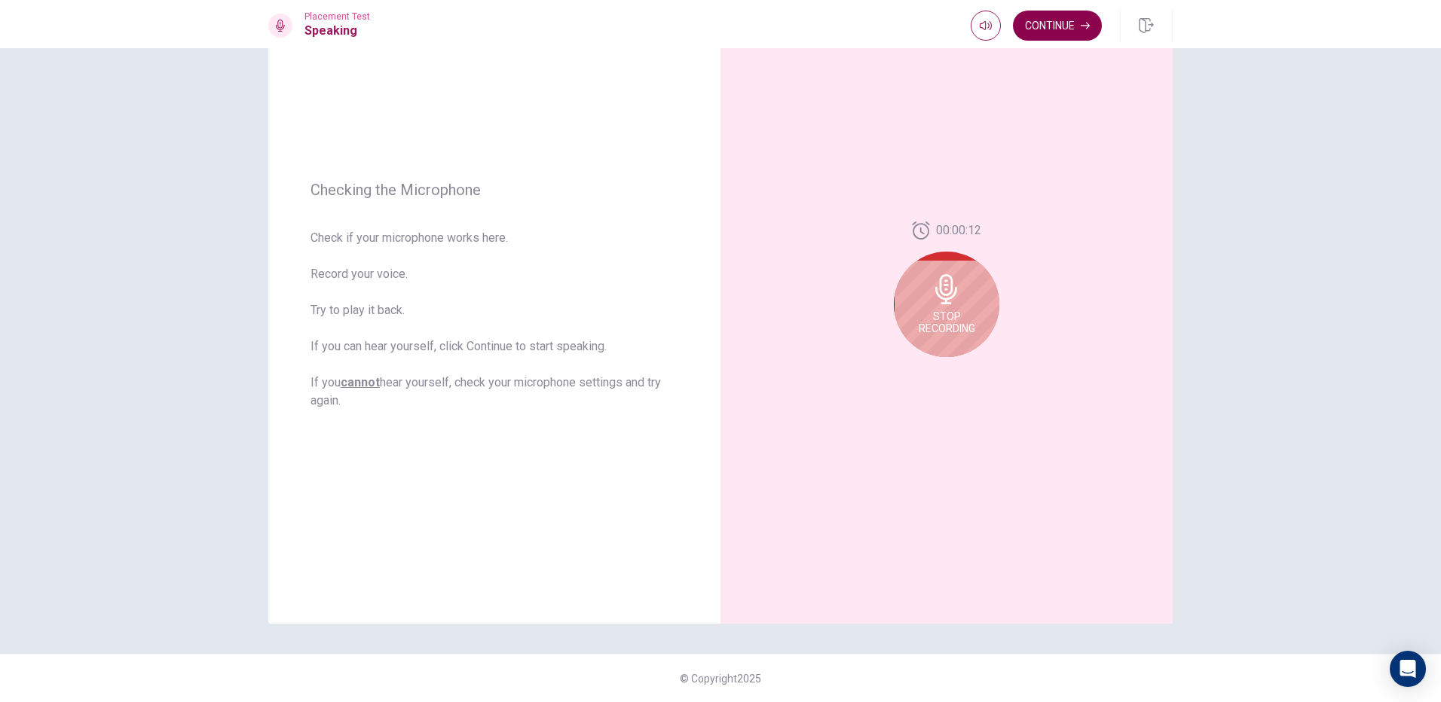
click at [1095, 18] on button "Continue" at bounding box center [1057, 26] width 89 height 30
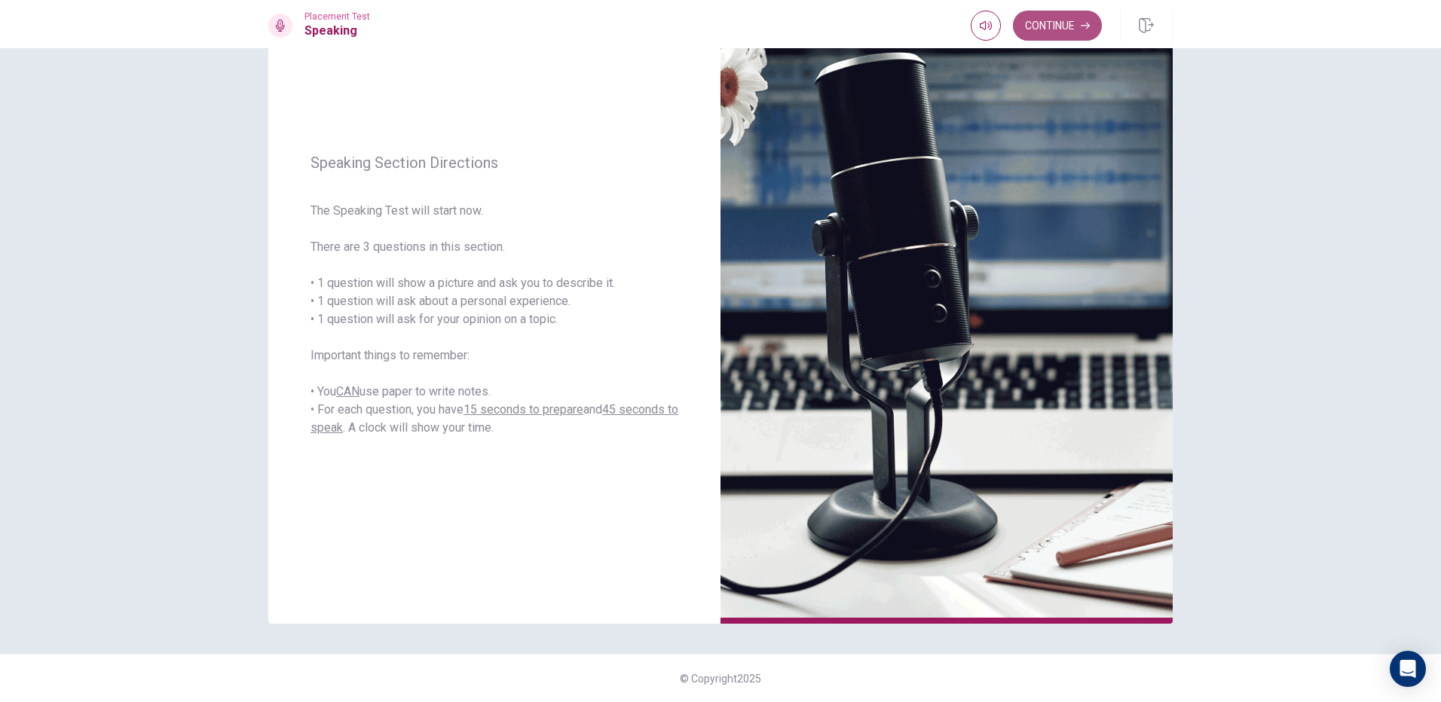
click at [1080, 12] on button "Continue" at bounding box center [1057, 26] width 89 height 30
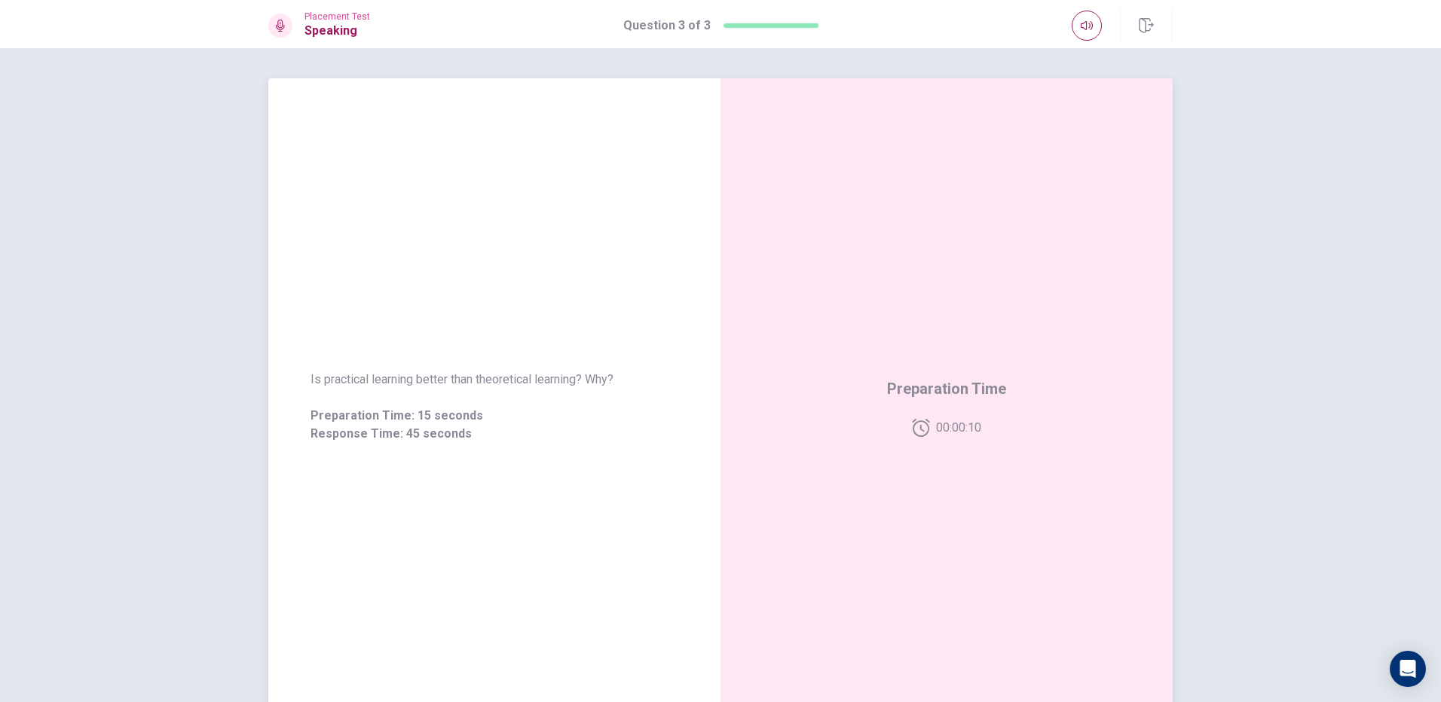
drag, startPoint x: 614, startPoint y: 375, endPoint x: 274, endPoint y: 390, distance: 340.2
click at [283, 388] on div "Is practical learning better than theoretical learning? Why? Preparation Time: …" at bounding box center [494, 407] width 452 height 109
click at [269, 393] on div "Is practical learning better than theoretical learning? Why? Preparation Time: …" at bounding box center [494, 407] width 452 height 109
drag, startPoint x: 327, startPoint y: 381, endPoint x: 548, endPoint y: 376, distance: 220.9
click at [548, 376] on span "Is practical learning better than theoretical learning? Why?" at bounding box center [495, 380] width 368 height 18
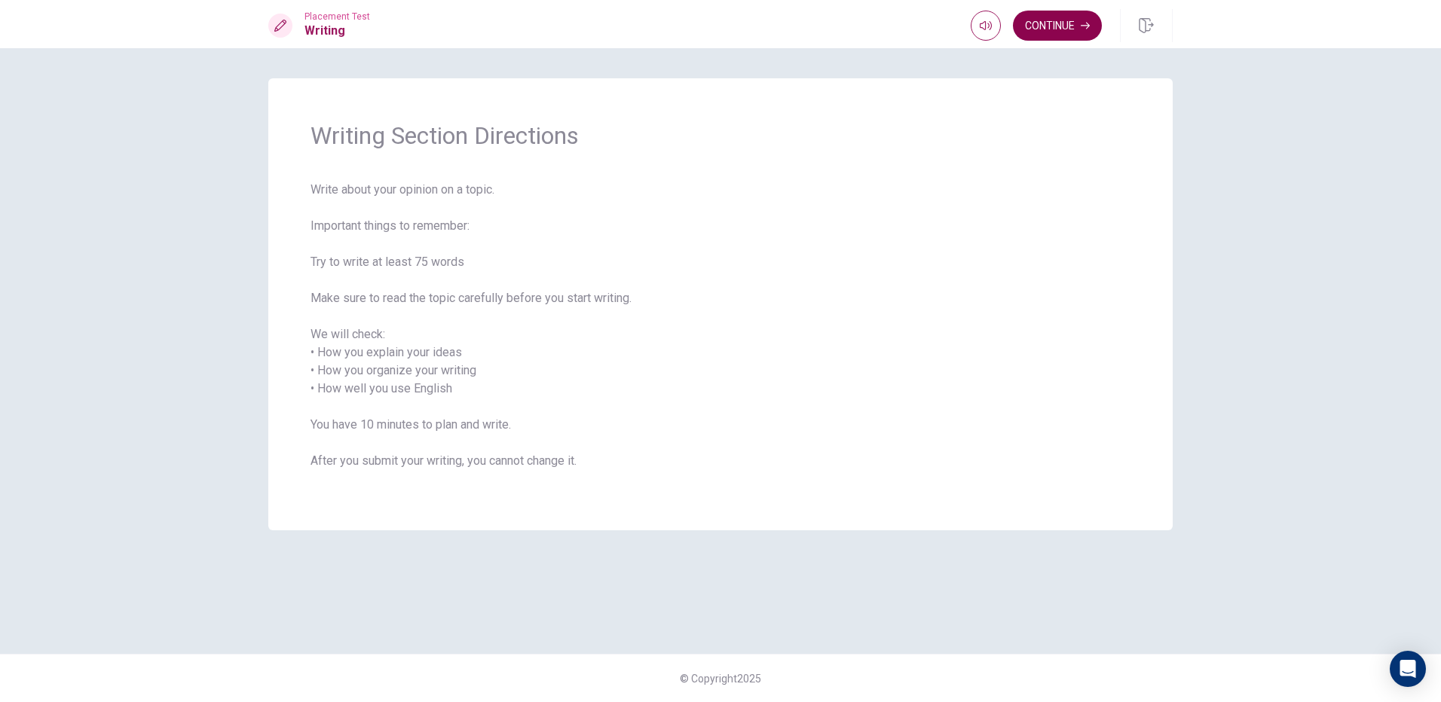
click at [1049, 32] on button "Continue" at bounding box center [1057, 26] width 89 height 30
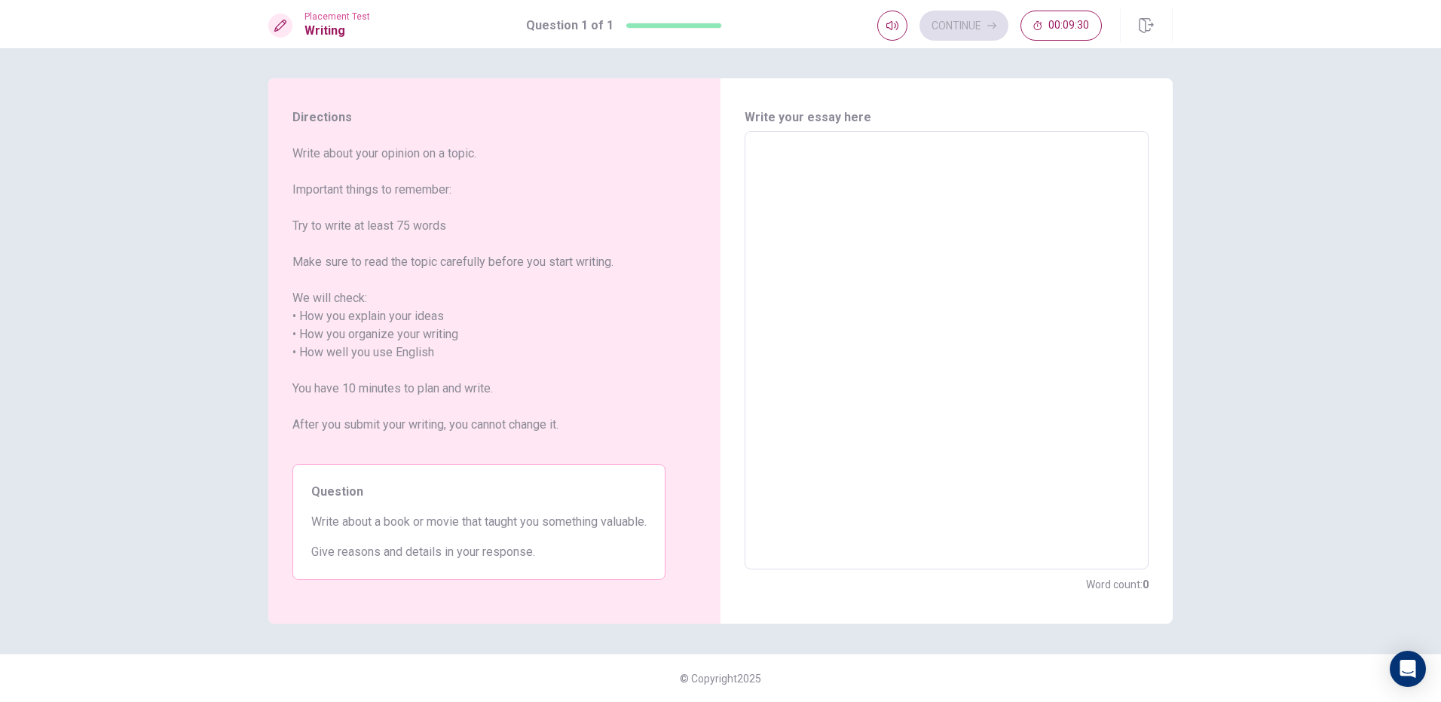
click at [1036, 207] on textarea at bounding box center [946, 351] width 383 height 414
click at [1044, 208] on textarea at bounding box center [946, 351] width 383 height 414
type textarea "j"
type textarea "x"
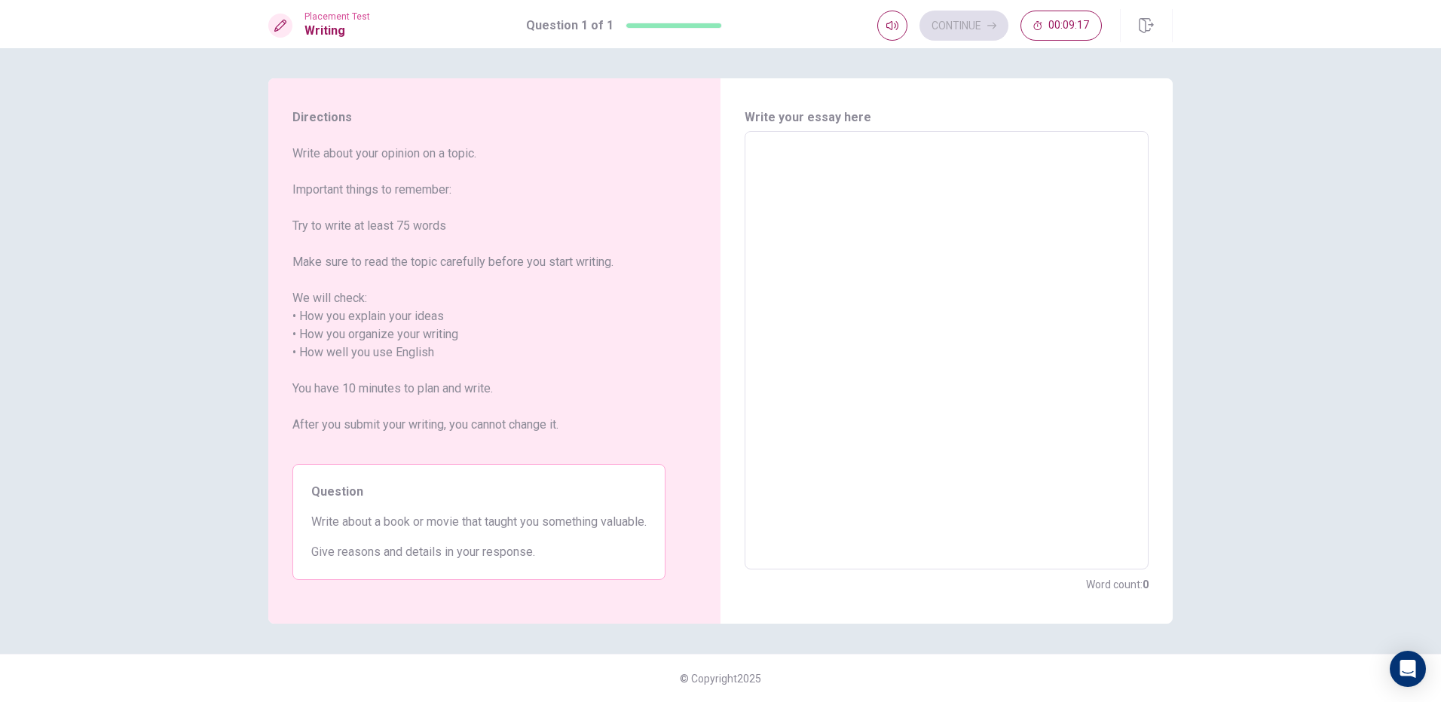
type textarea "y"
type textarea "x"
type textarea "T"
type textarea "x"
type textarea "Th"
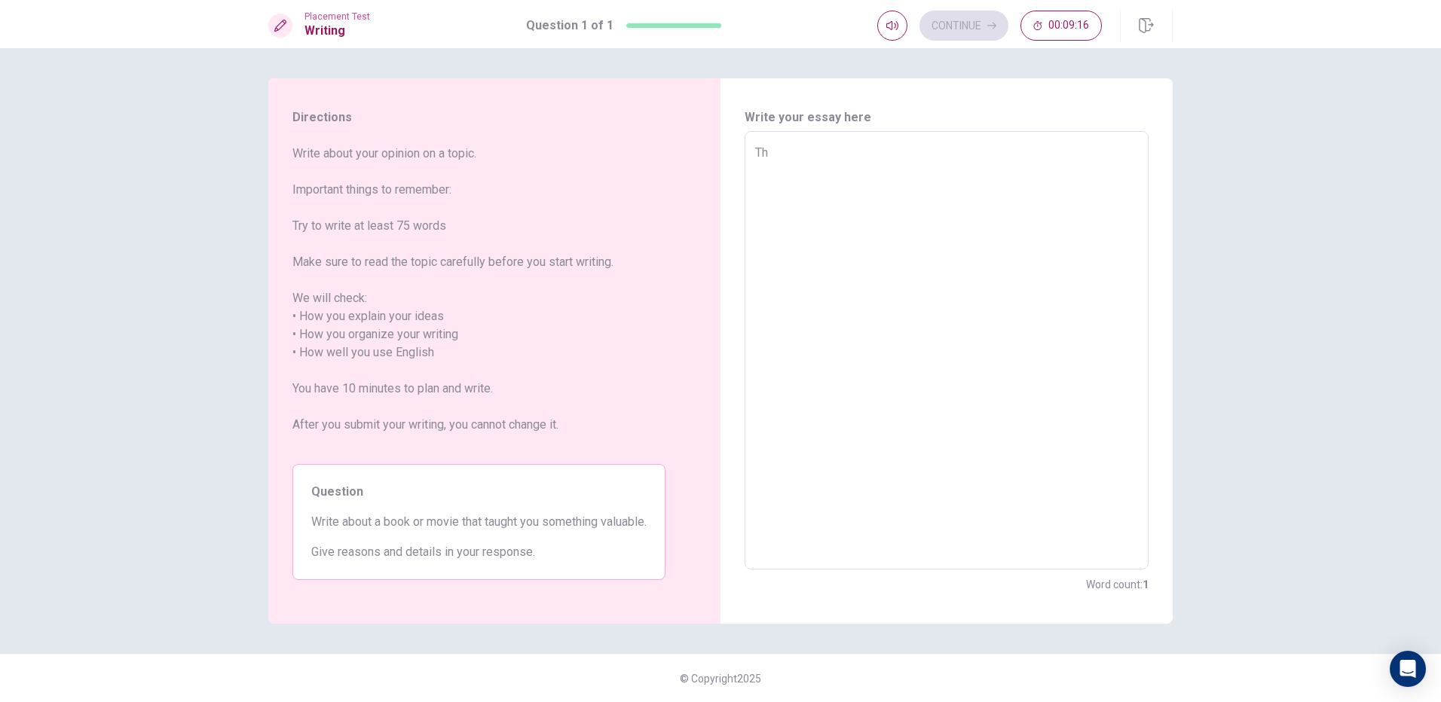
type textarea "x"
type textarea "The"
type textarea "x"
type textarea "The"
type textarea "x"
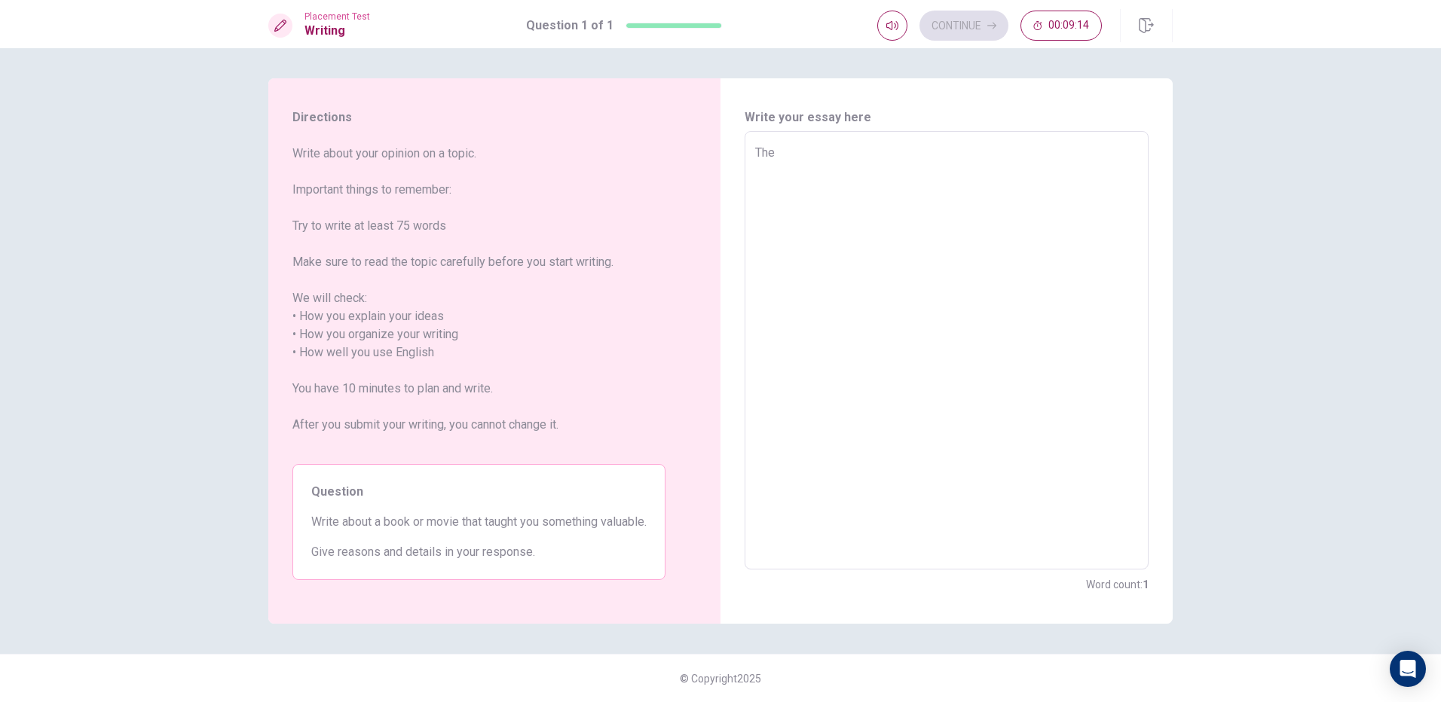
type textarea "The ,"
type textarea "x"
type textarea "The ,o"
type textarea "x"
type textarea "The ,"
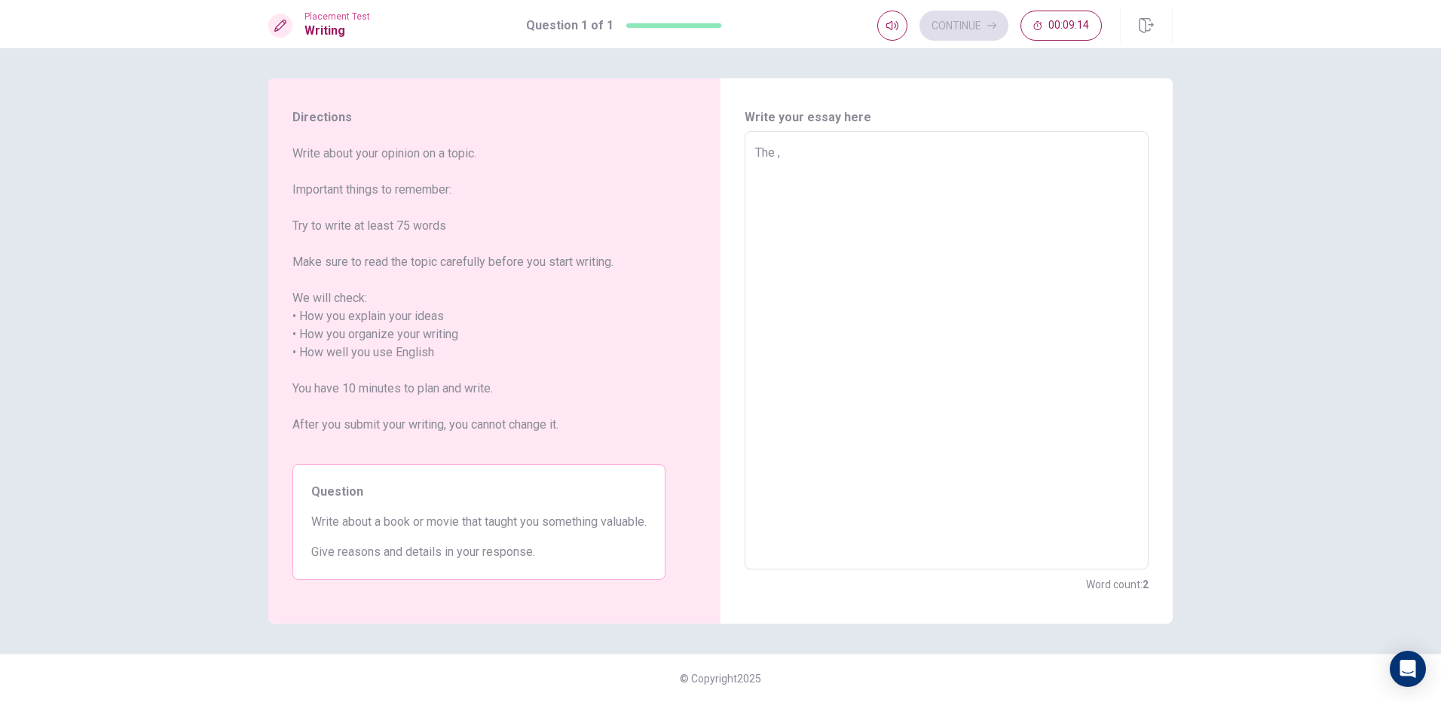
type textarea "x"
type textarea "The"
type textarea "x"
type textarea "The m"
type textarea "x"
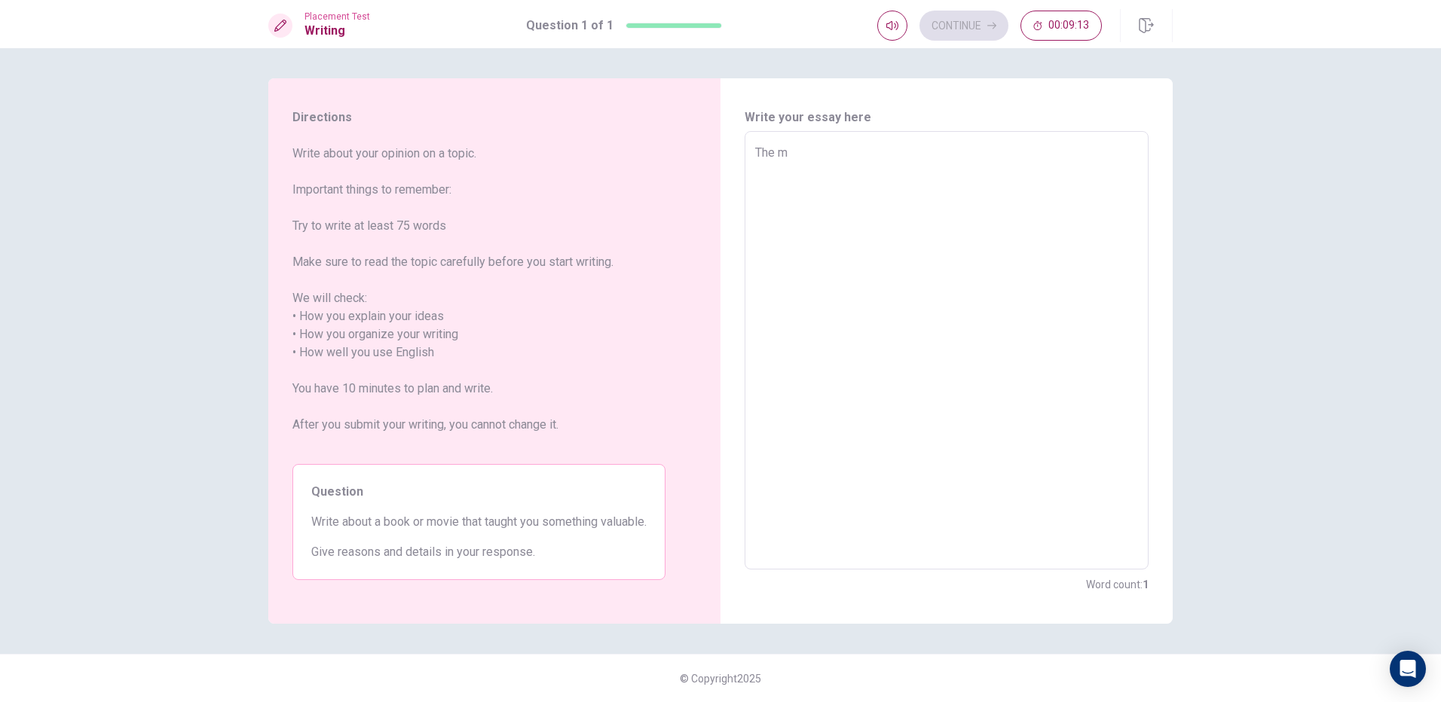
type textarea "The mo"
type textarea "x"
type textarea "The mov"
type textarea "x"
type textarea "The movi"
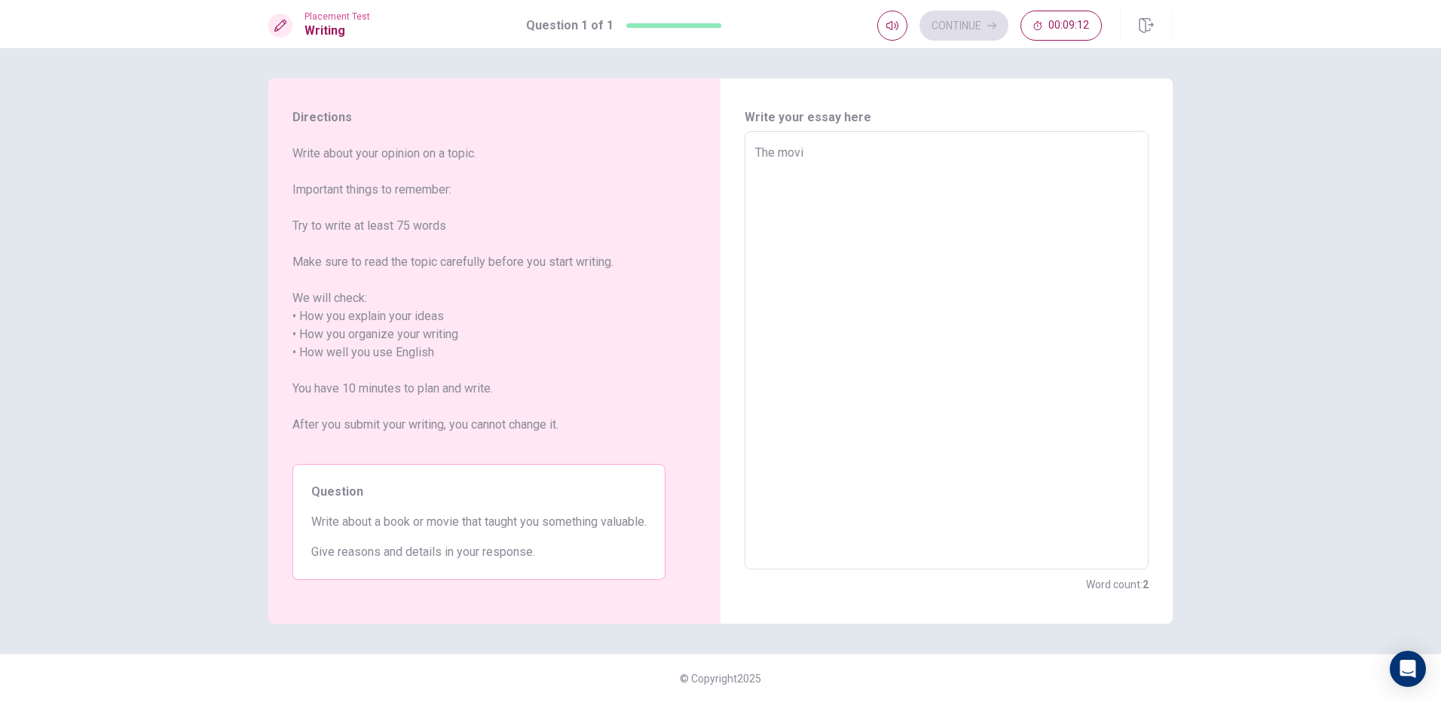
type textarea "x"
type textarea "The movir"
type textarea "x"
type textarea "The movir"
type textarea "x"
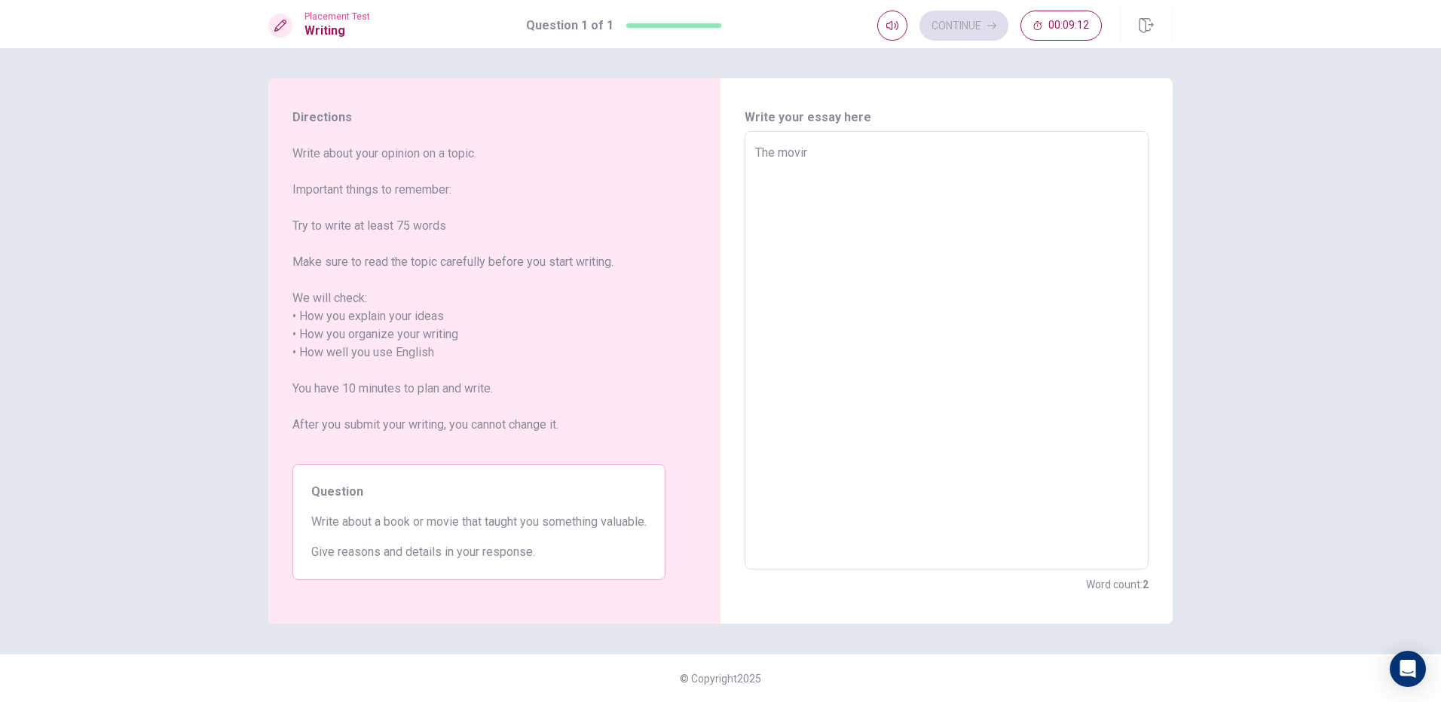
type textarea "The movir"
type textarea "x"
type textarea "The movi"
type textarea "x"
type textarea "The mov"
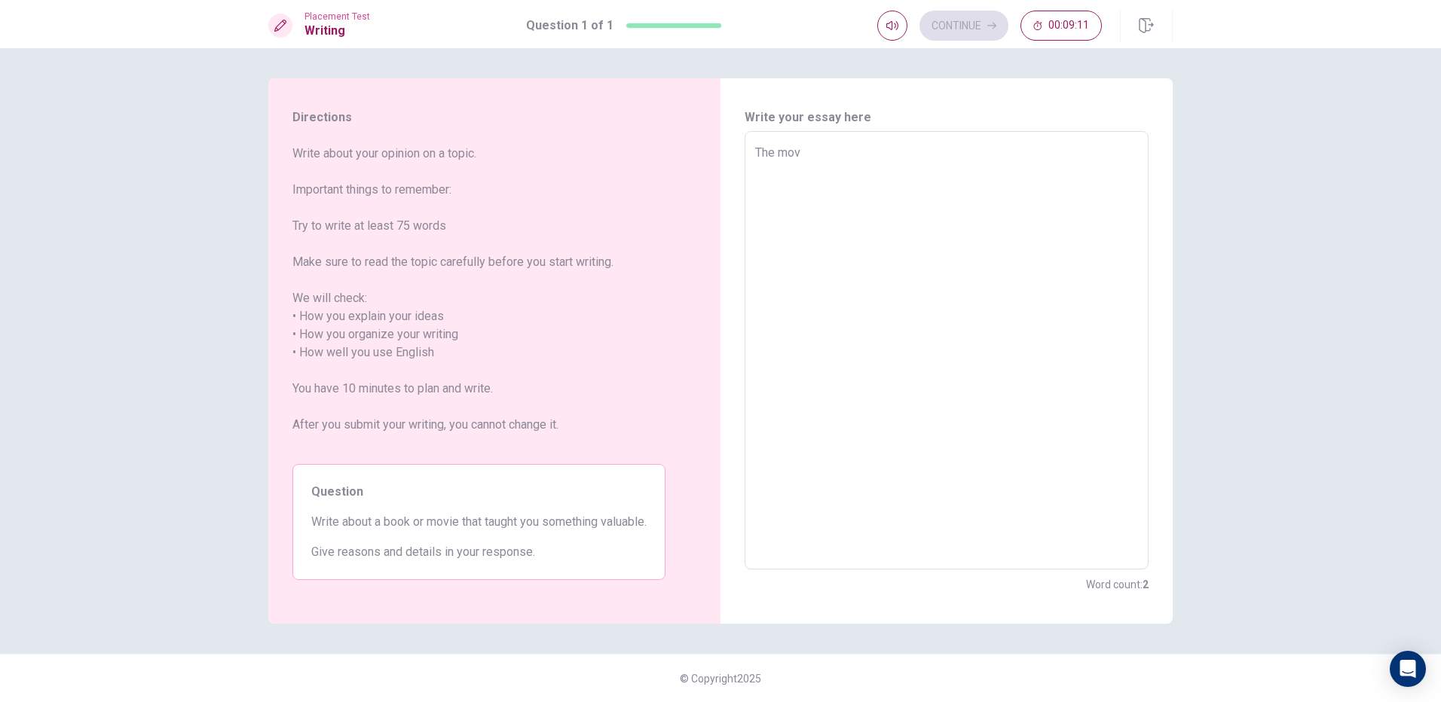
type textarea "x"
type textarea "The movi"
type textarea "x"
type textarea "The movie"
type textarea "x"
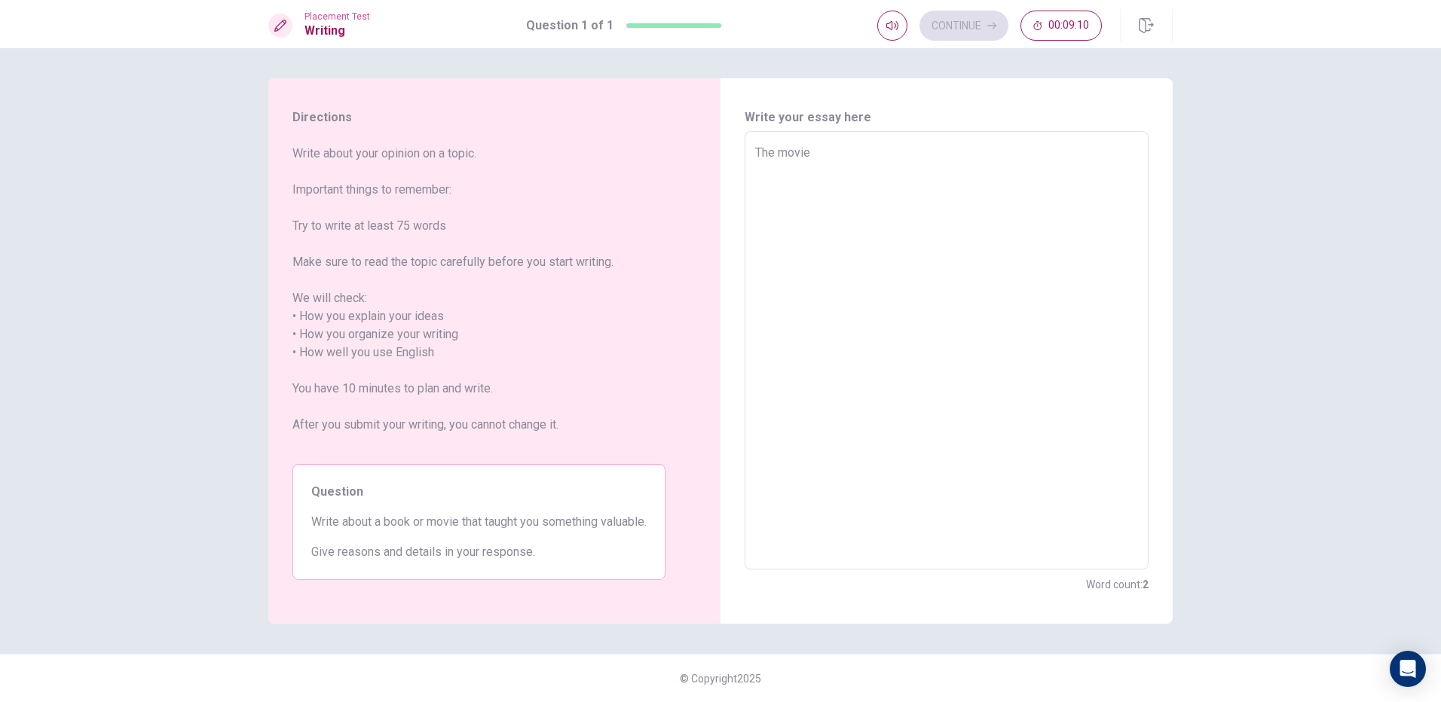
type textarea "The movie"
type textarea "x"
type textarea "The movie t"
type textarea "x"
type textarea "The movie th"
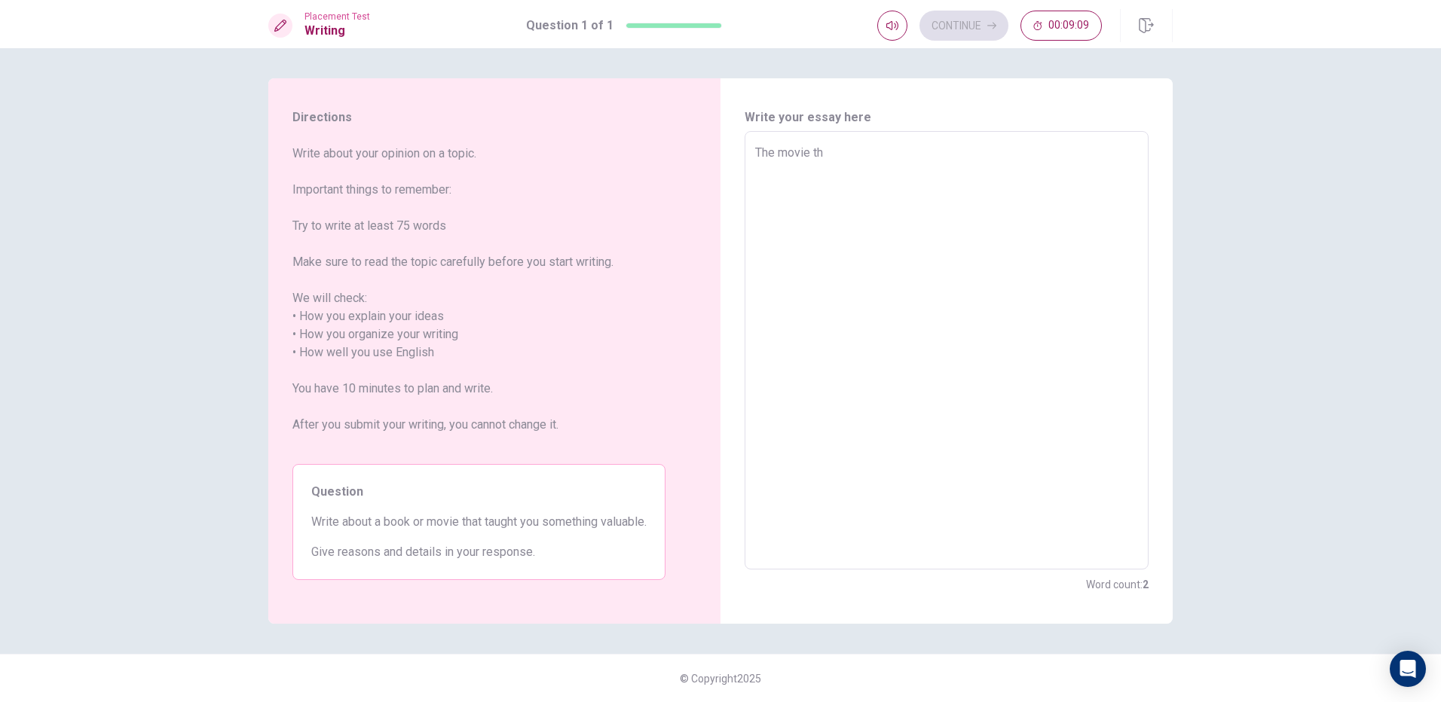
type textarea "x"
type textarea "The movie tha"
type textarea "x"
type textarea "The movie thay"
type textarea "x"
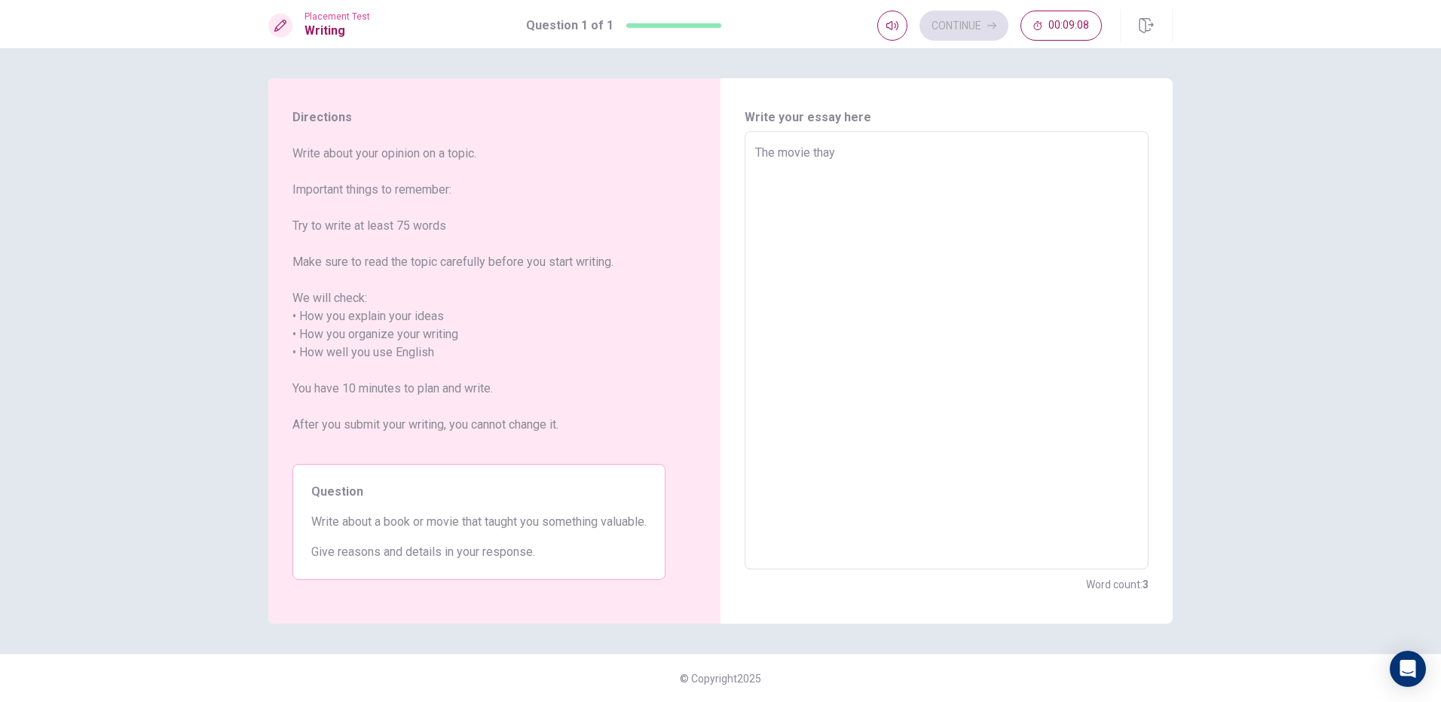
type textarea "The movie tha"
type textarea "x"
type textarea "The movie that"
type textarea "x"
type textarea "The movie that"
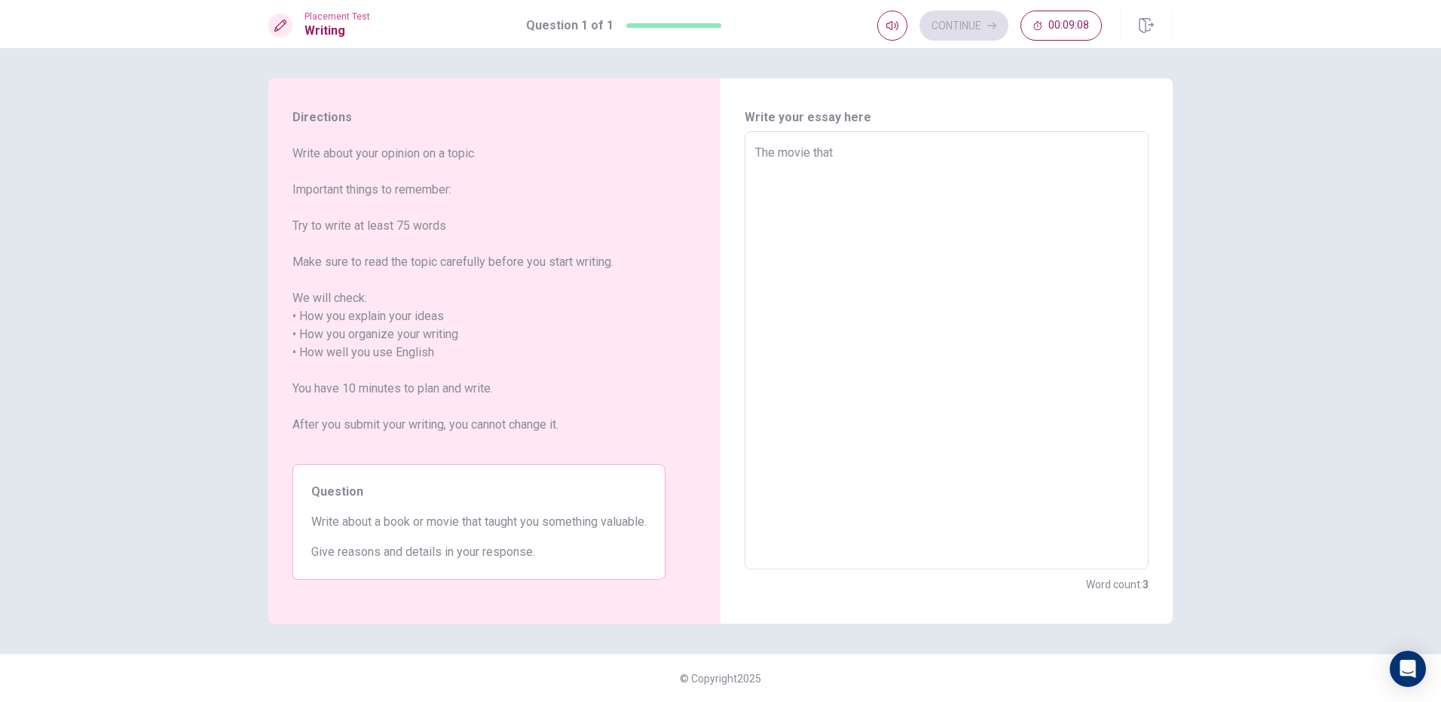
type textarea "x"
type textarea "The movie that g"
type textarea "x"
type textarea "The movie that gi"
type textarea "x"
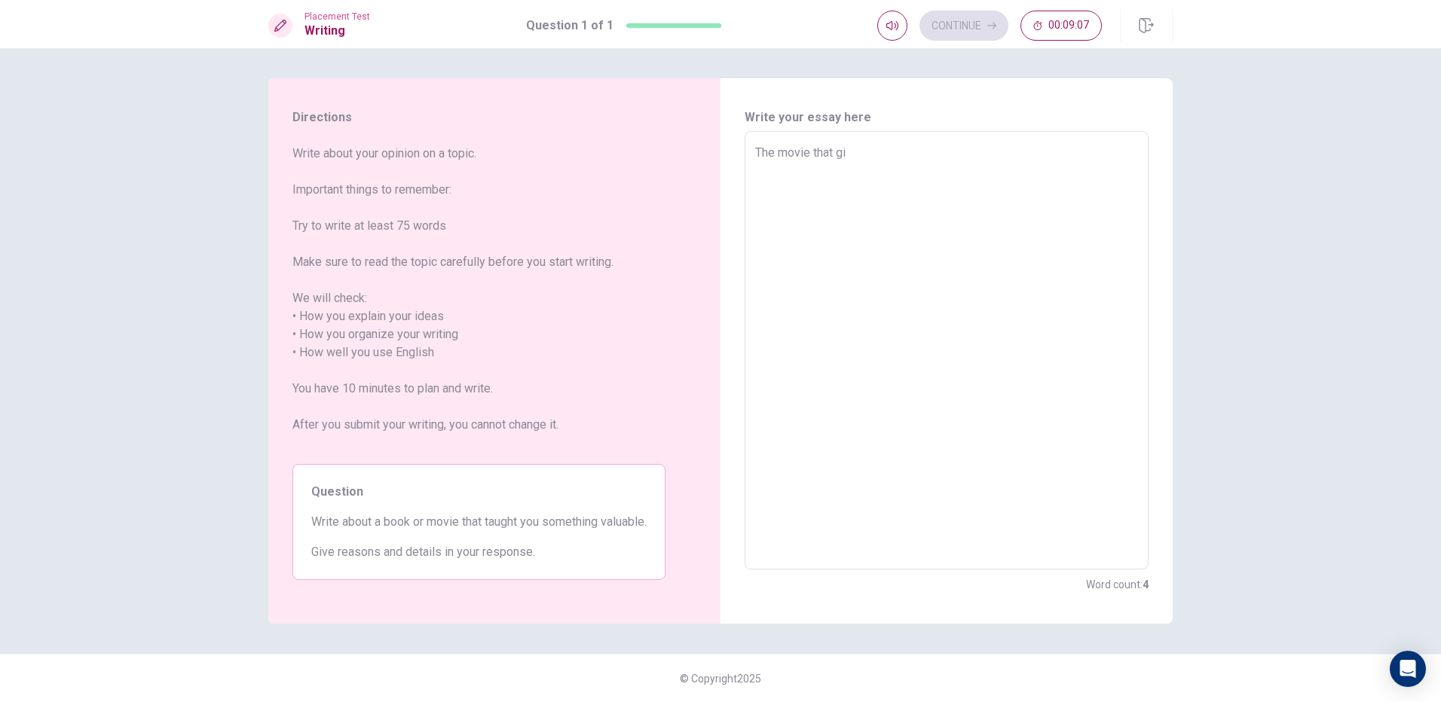
type textarea "The movie that gib"
type textarea "x"
type textarea "The movie that gibv"
type textarea "x"
type textarea "The movie that gibve"
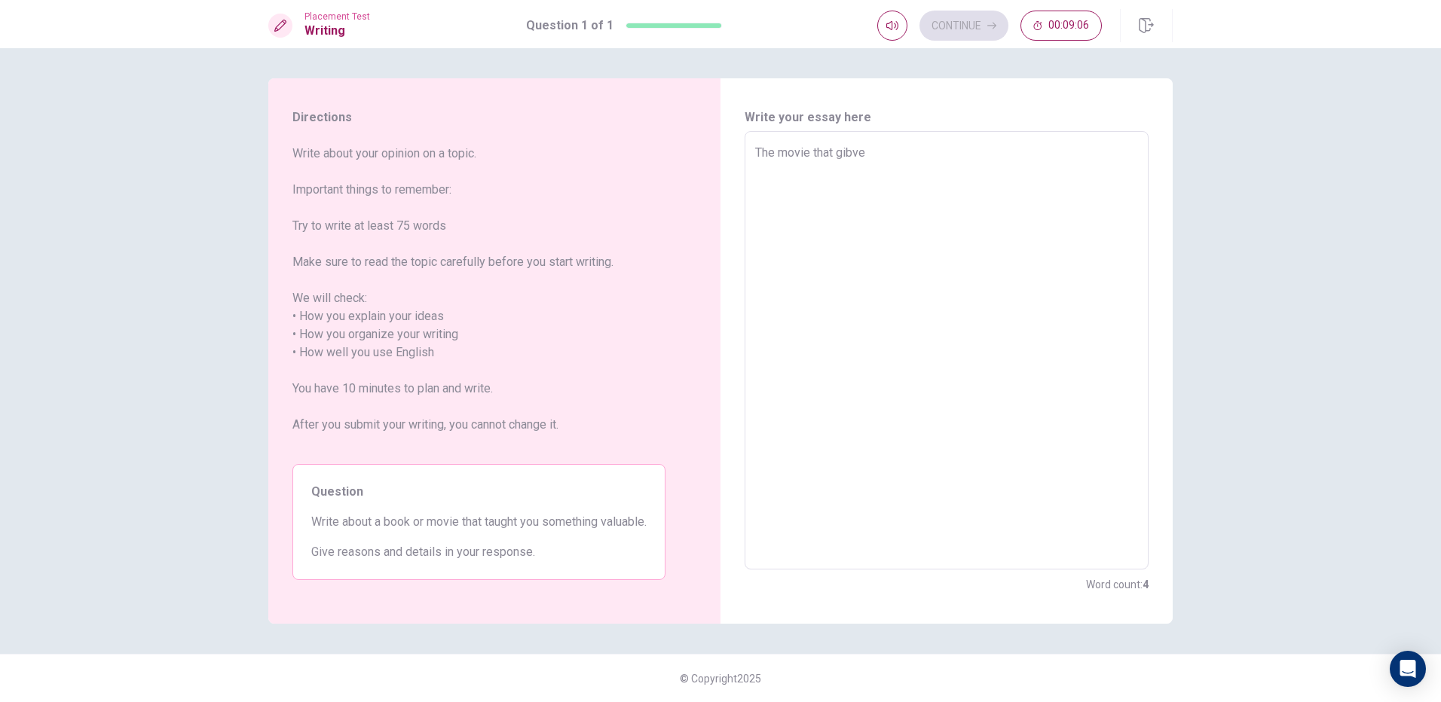
type textarea "x"
type textarea "The movie that gibv"
type textarea "x"
type textarea "The movie that gib"
type textarea "x"
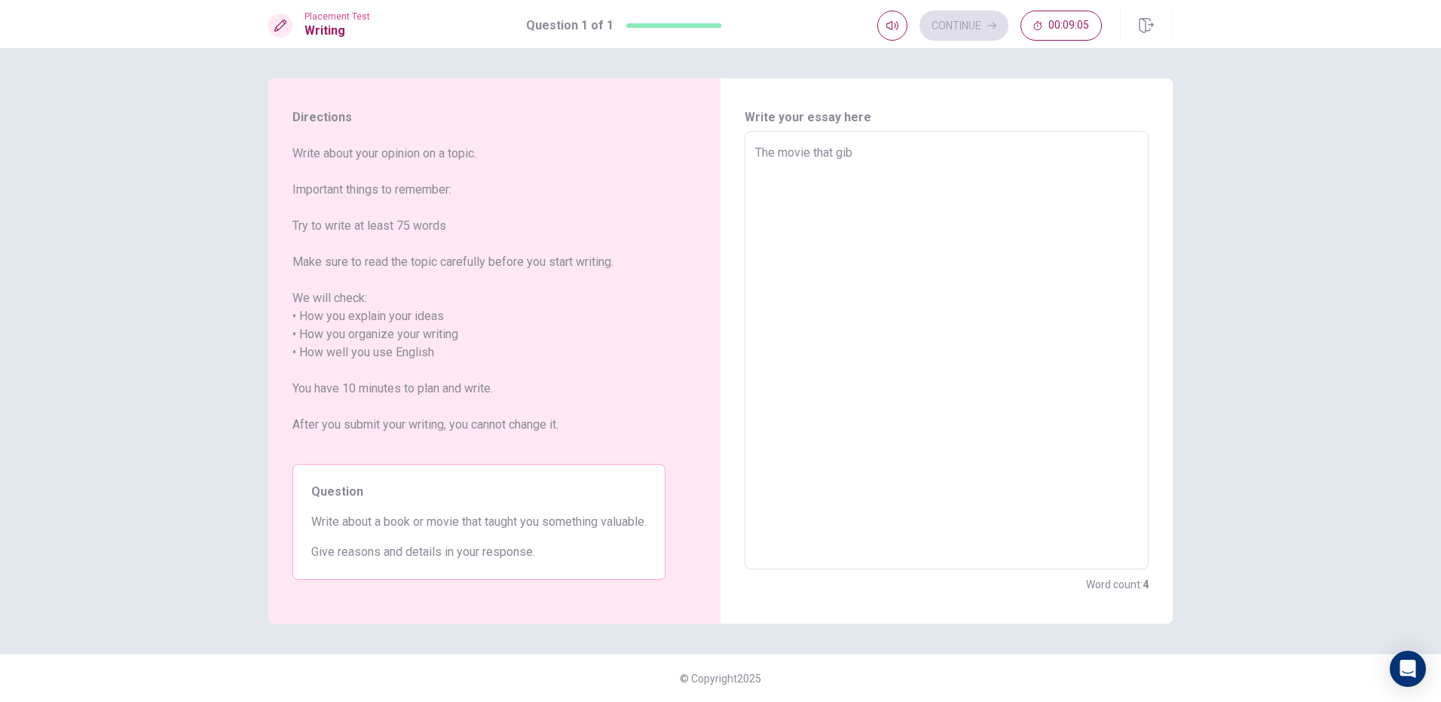
type textarea "The movie that gi"
type textarea "x"
type textarea "The movie that giv"
type textarea "x"
type textarea "The movie that give"
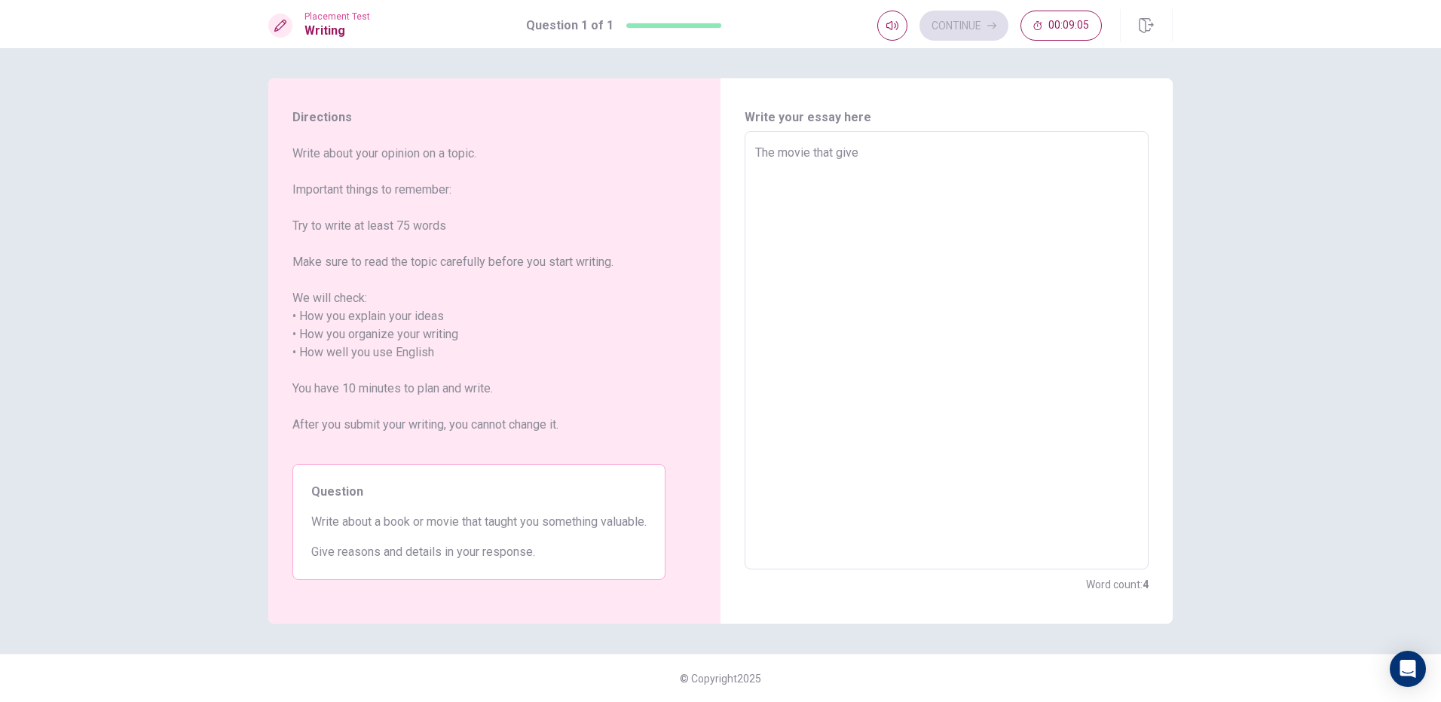
type textarea "x"
type textarea "The movie that give"
type textarea "x"
type textarea "The movie that give"
type textarea "x"
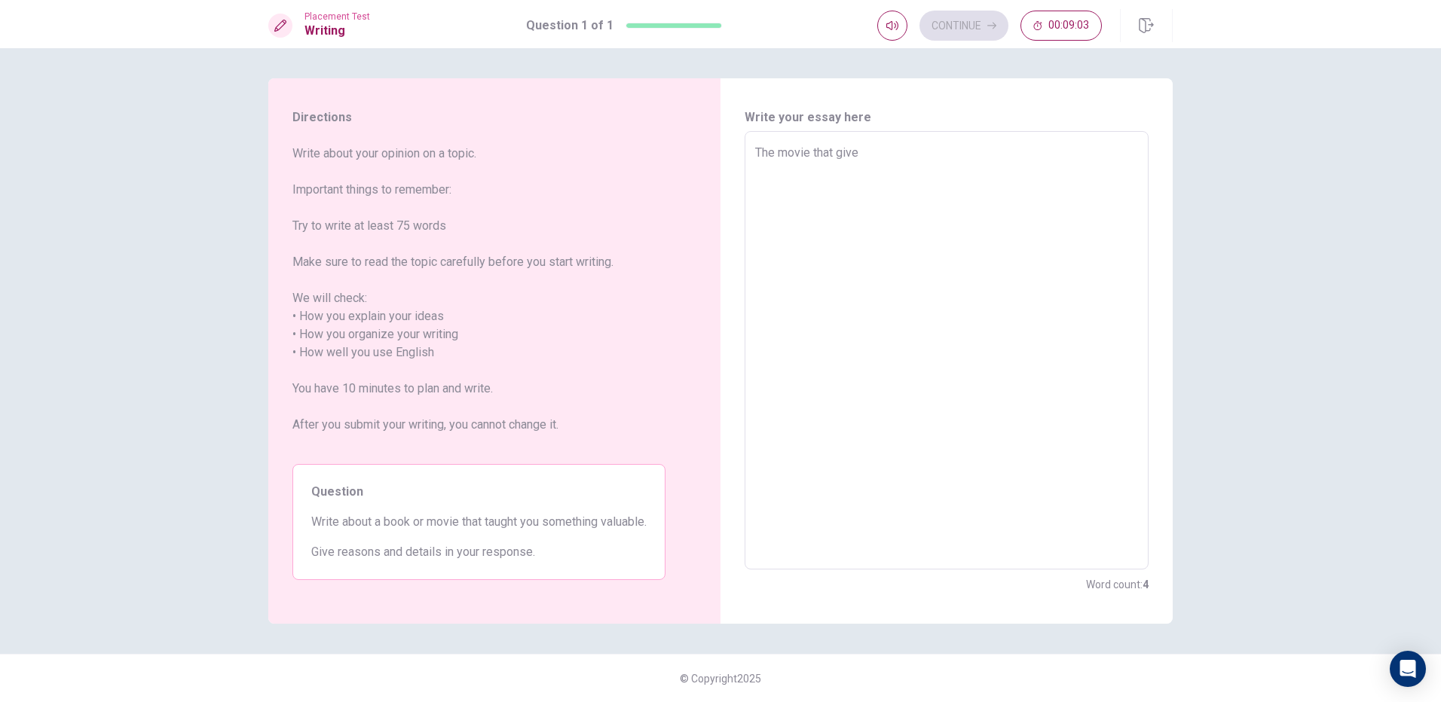
type textarea "The movie that giv"
type textarea "x"
type textarea "The movie that givm"
type textarea "x"
type textarea "The movie that givmi"
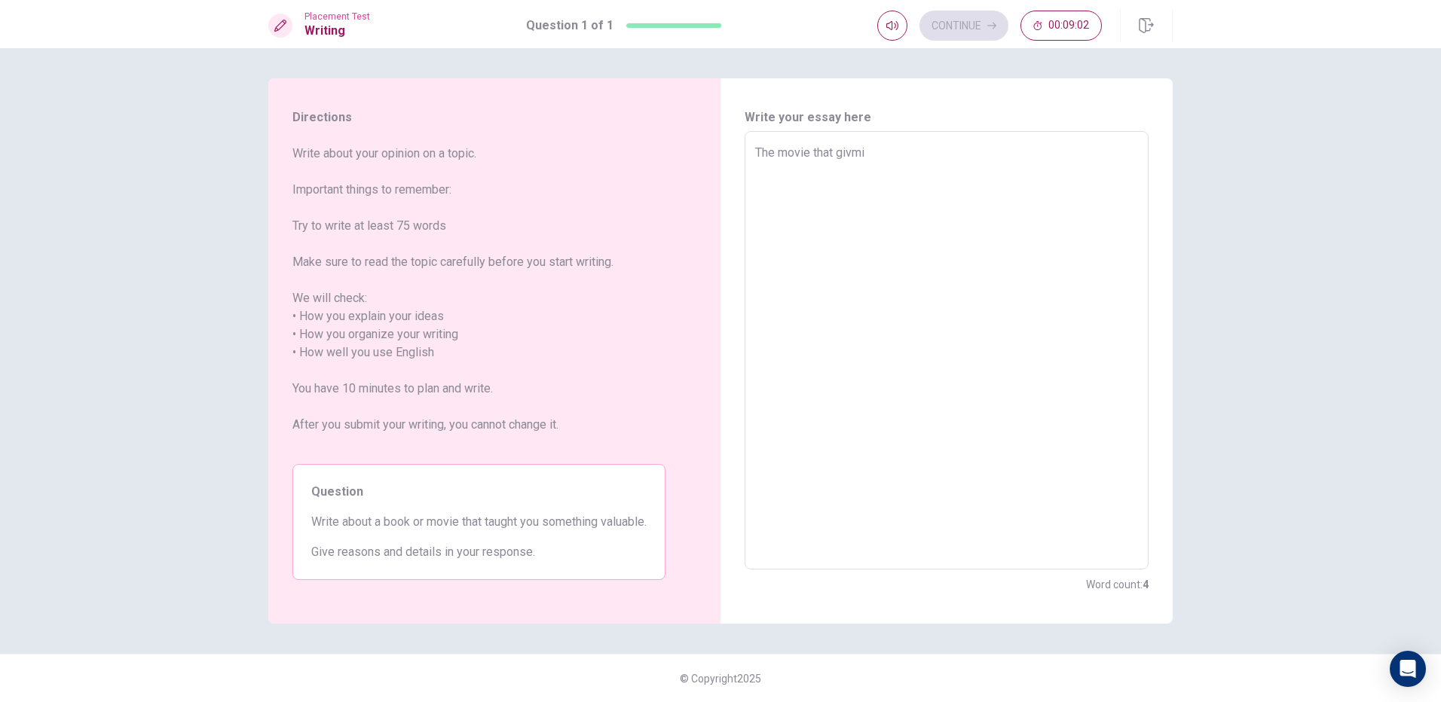
type textarea "x"
type textarea "The movie that givm"
type textarea "x"
type textarea "The movie that giv"
type textarea "x"
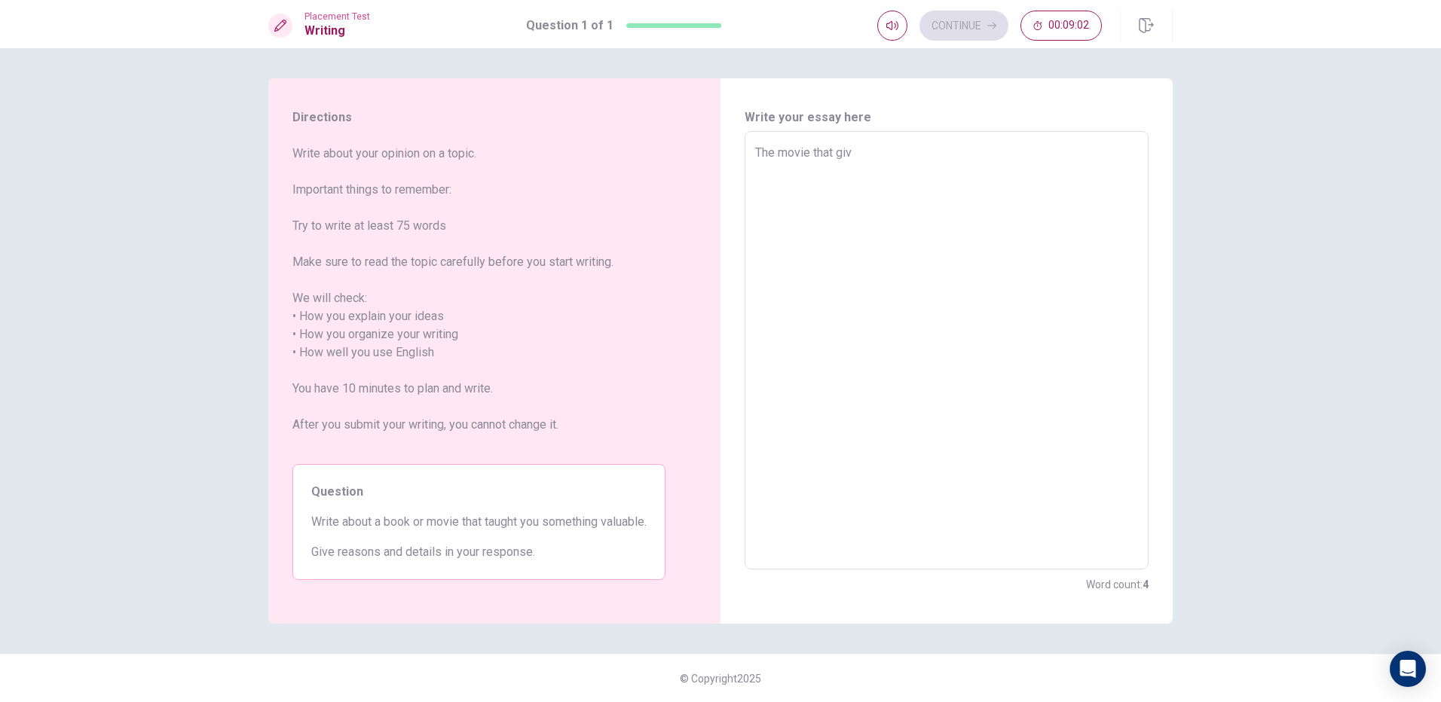
type textarea "The movie that gi"
type textarea "x"
type textarea "The movie that giv"
type textarea "x"
type textarea "The movie that givi"
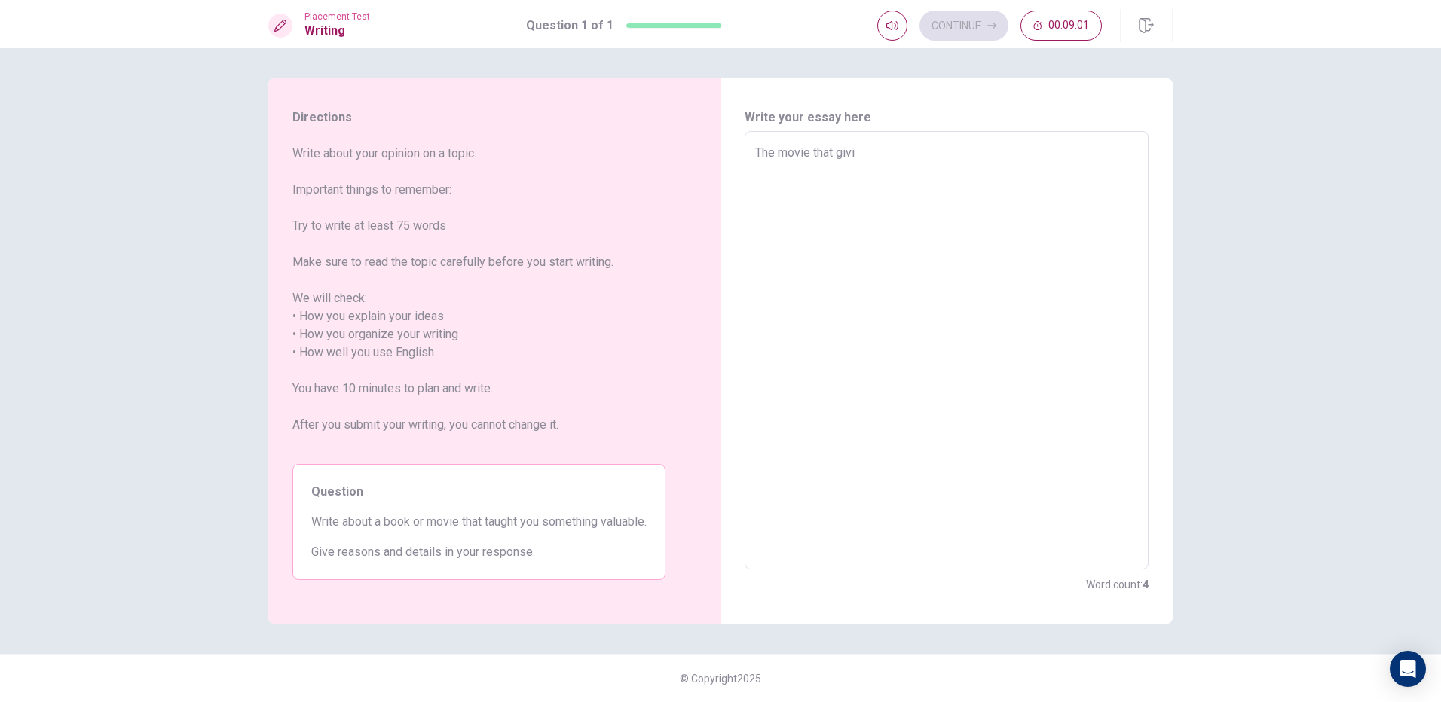
type textarea "x"
type textarea "The movie that givim"
type textarea "x"
type textarea "The movie that givi"
type textarea "x"
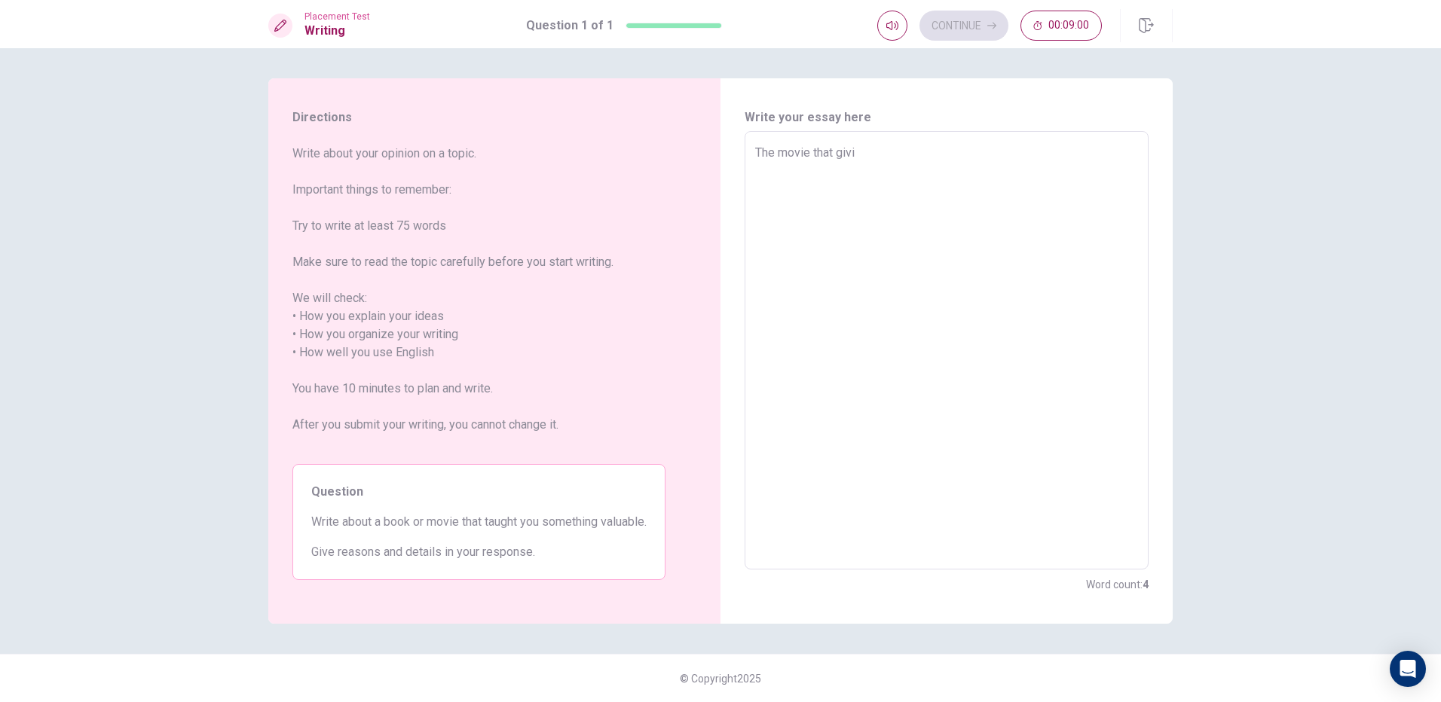
type textarea "The movie that giv"
type textarea "x"
type textarea "The movie that give"
type textarea "x"
type textarea "The movie that givem"
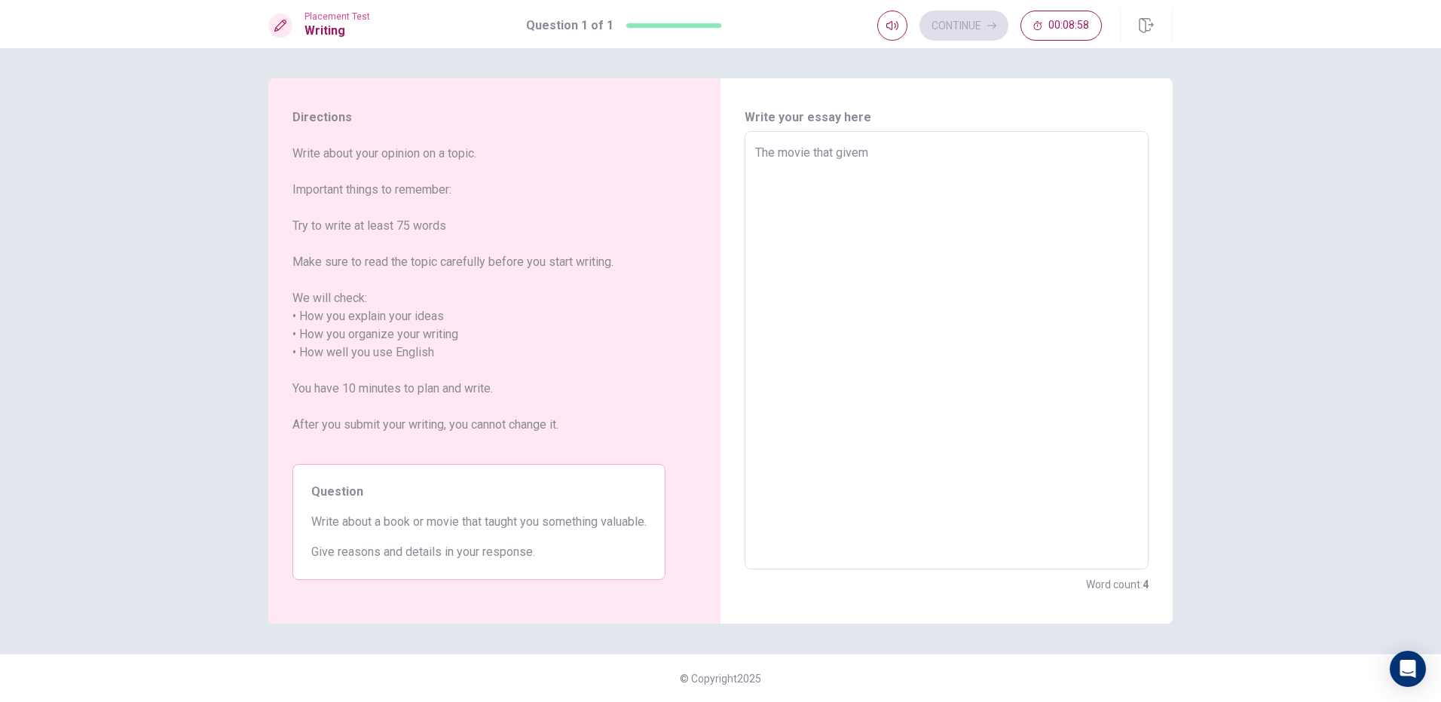
type textarea "x"
type textarea "The movie that givemi"
type textarea "x"
type textarea "The movie that givemin"
type textarea "x"
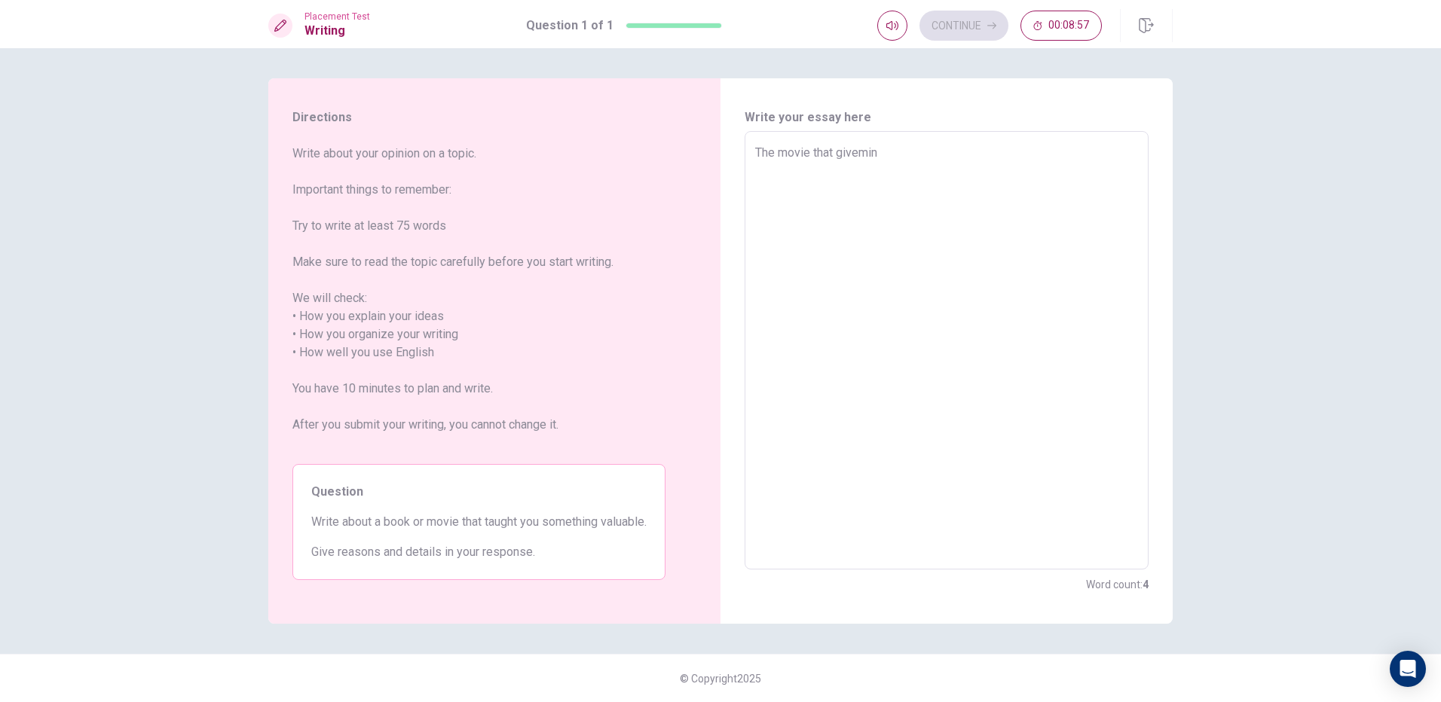
type textarea "The movie that givemi"
type textarea "x"
type textarea "The movie that givem"
type textarea "x"
type textarea "The movie that give"
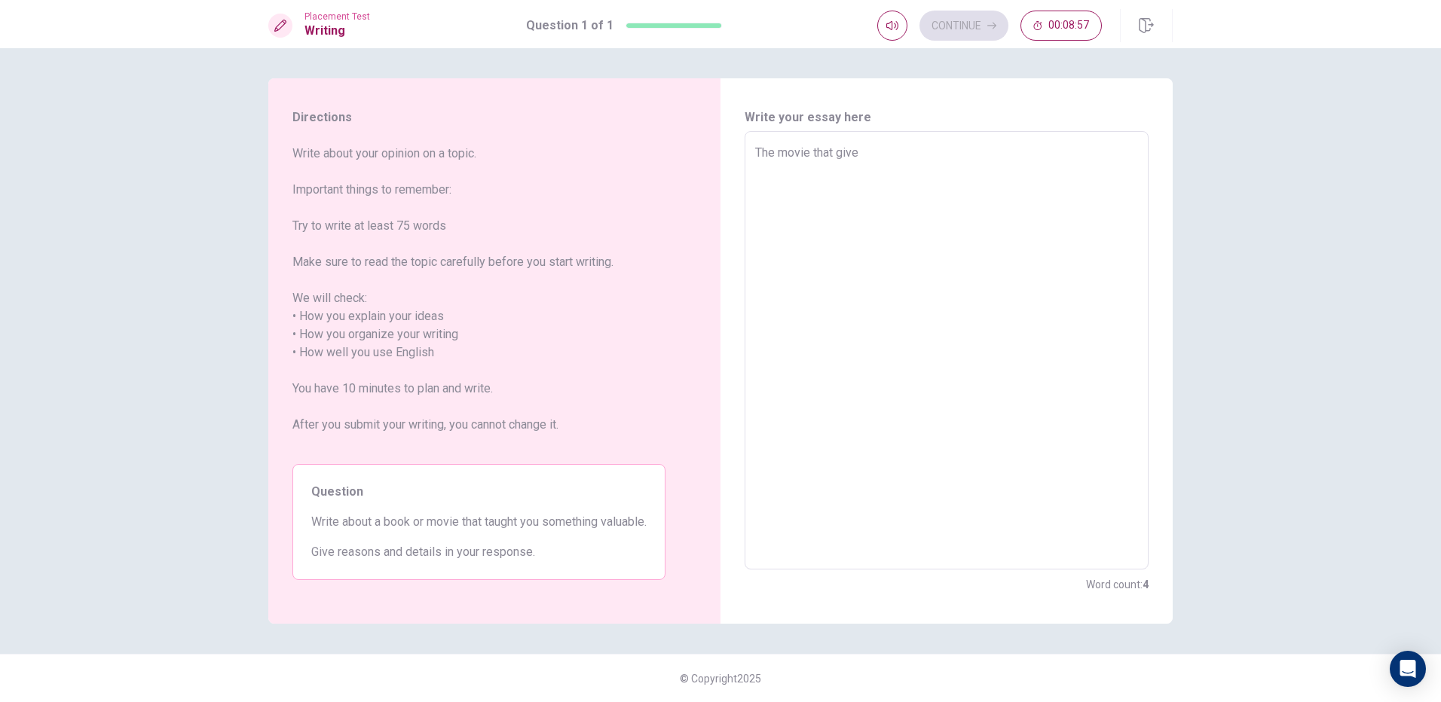
type textarea "x"
type textarea "The movie that givei"
type textarea "x"
type textarea "The movie that givein"
type textarea "x"
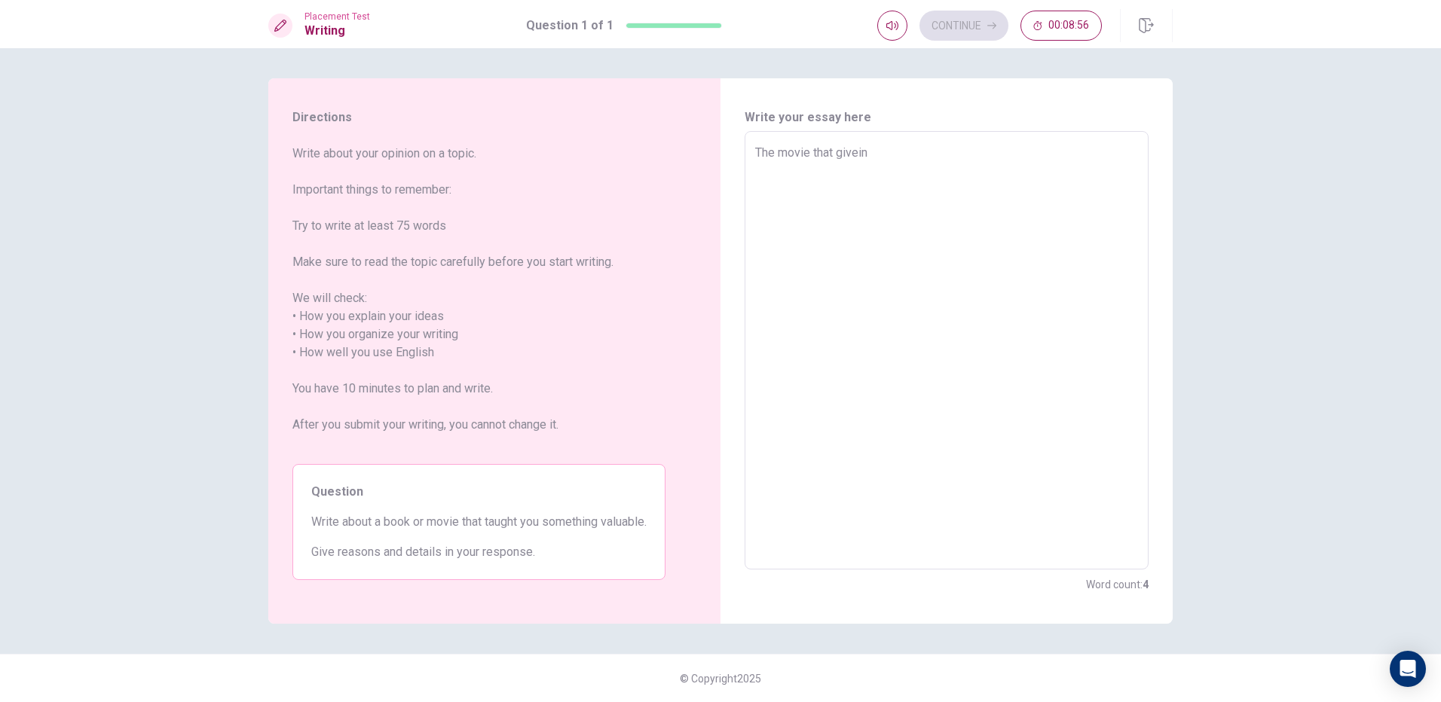
type textarea "The movie that giveing"
type textarea "x"
type textarea "The movie that givein"
type textarea "x"
type textarea "The movie that givei"
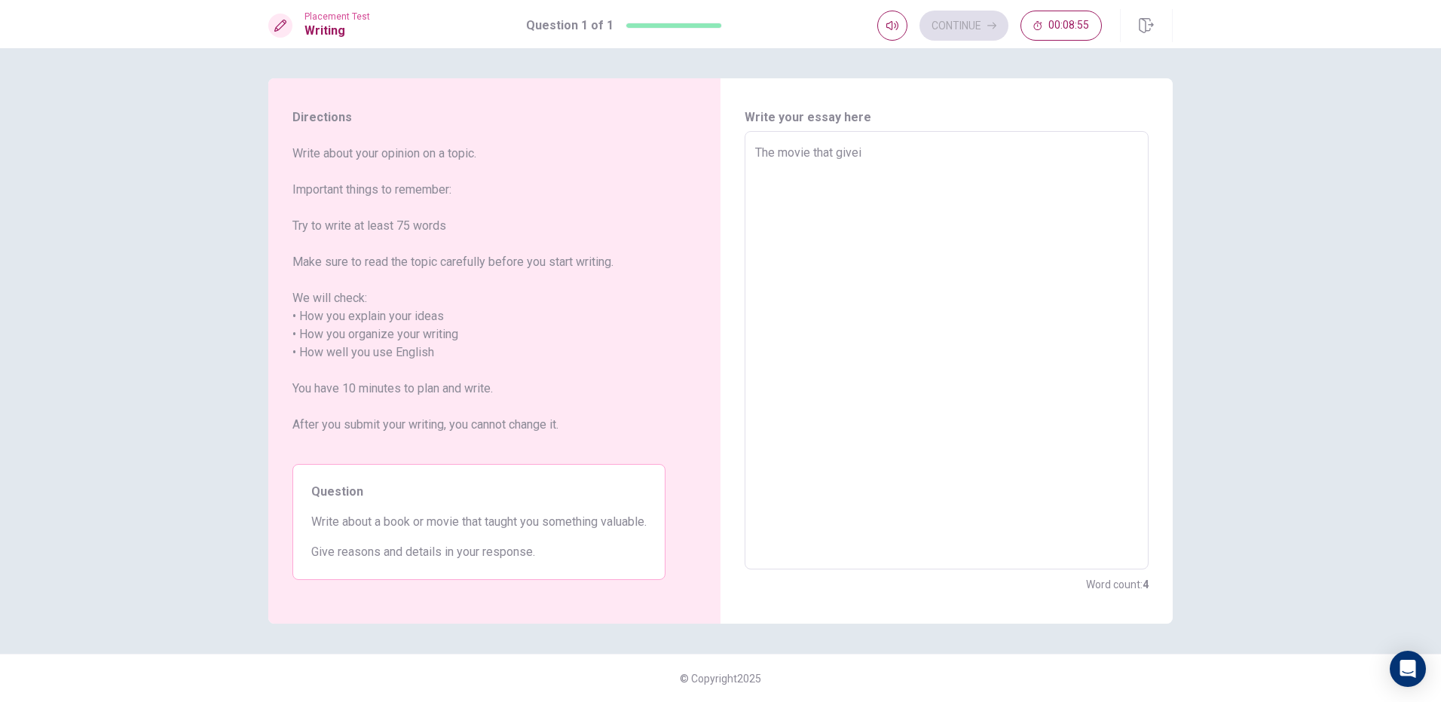
type textarea "x"
type textarea "The movie that give"
type textarea "x"
type textarea "The movie that giv"
type textarea "x"
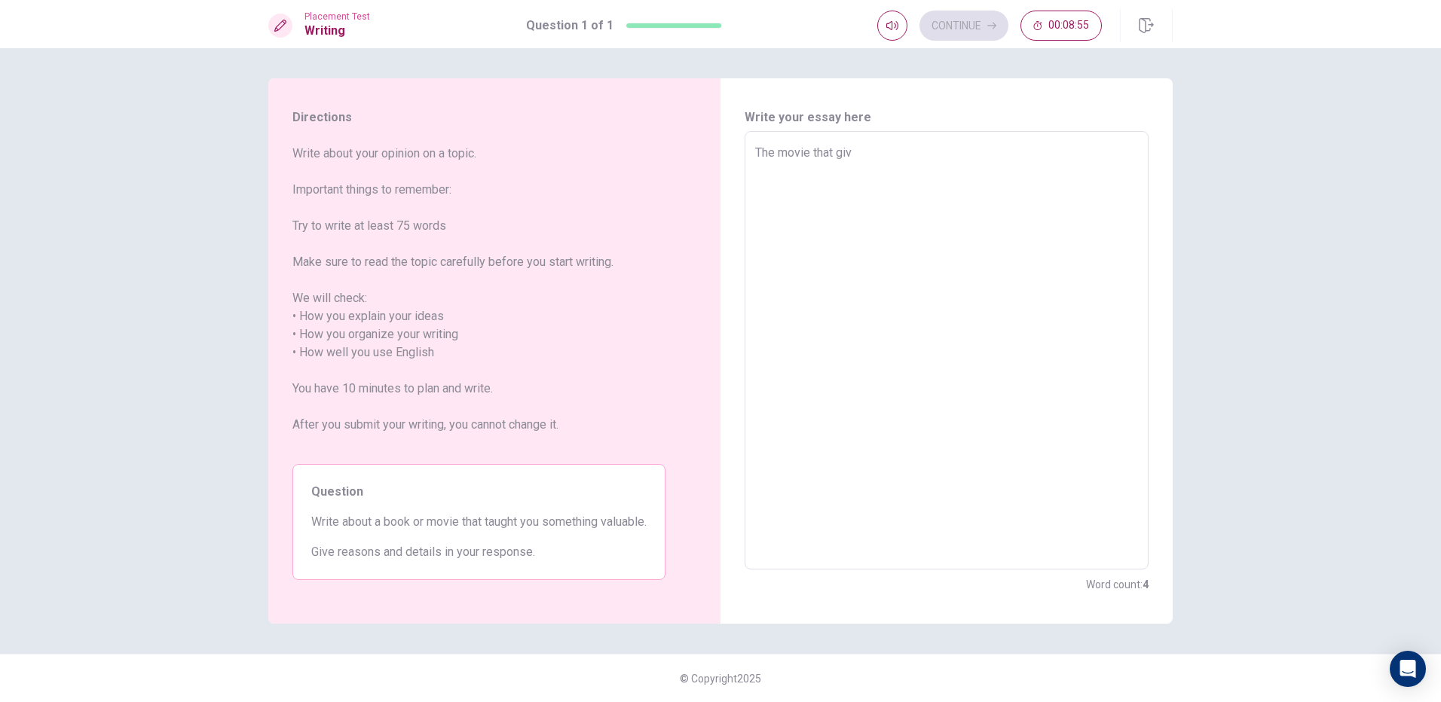
type textarea "The movie that givi"
type textarea "x"
type textarea "The movie that givin"
type textarea "x"
type textarea "The movie that giving"
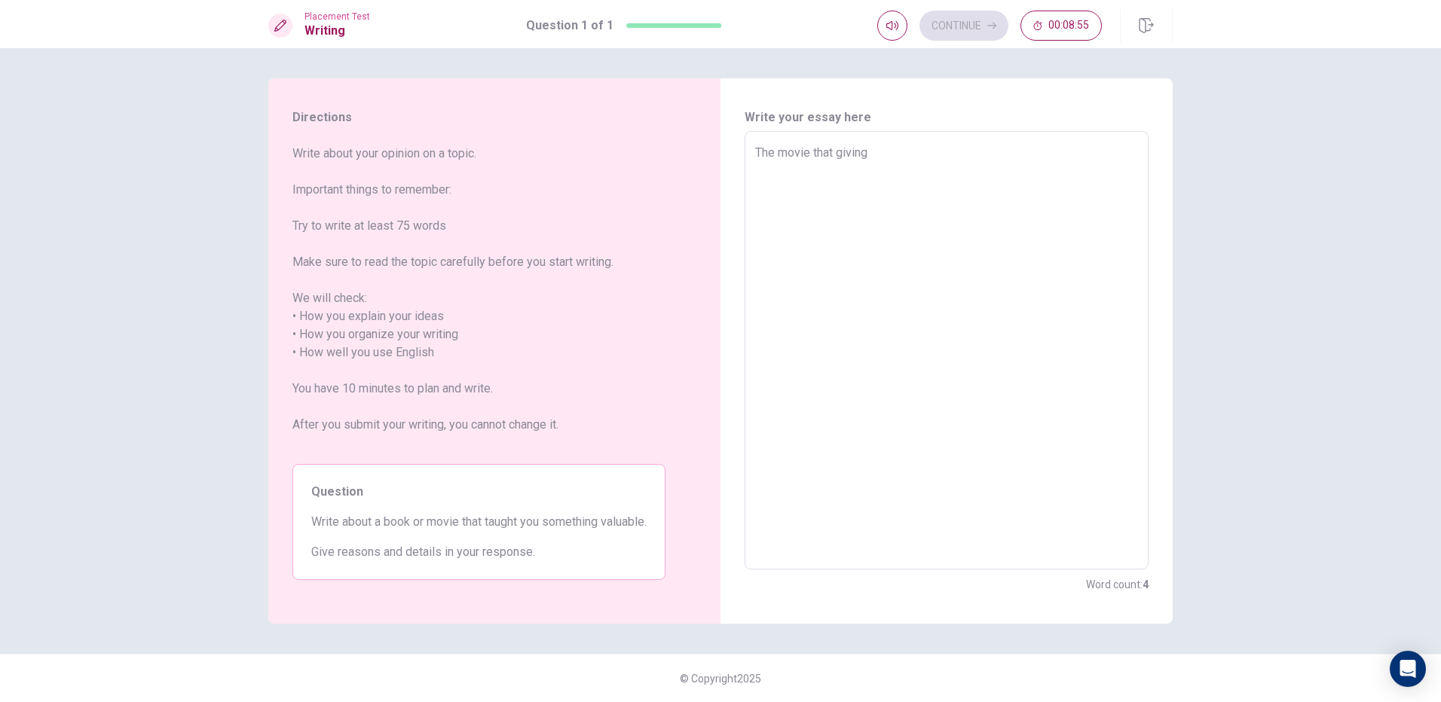
type textarea "x"
type textarea "The movie that giving"
type textarea "x"
type textarea "The movie that giving m"
type textarea "x"
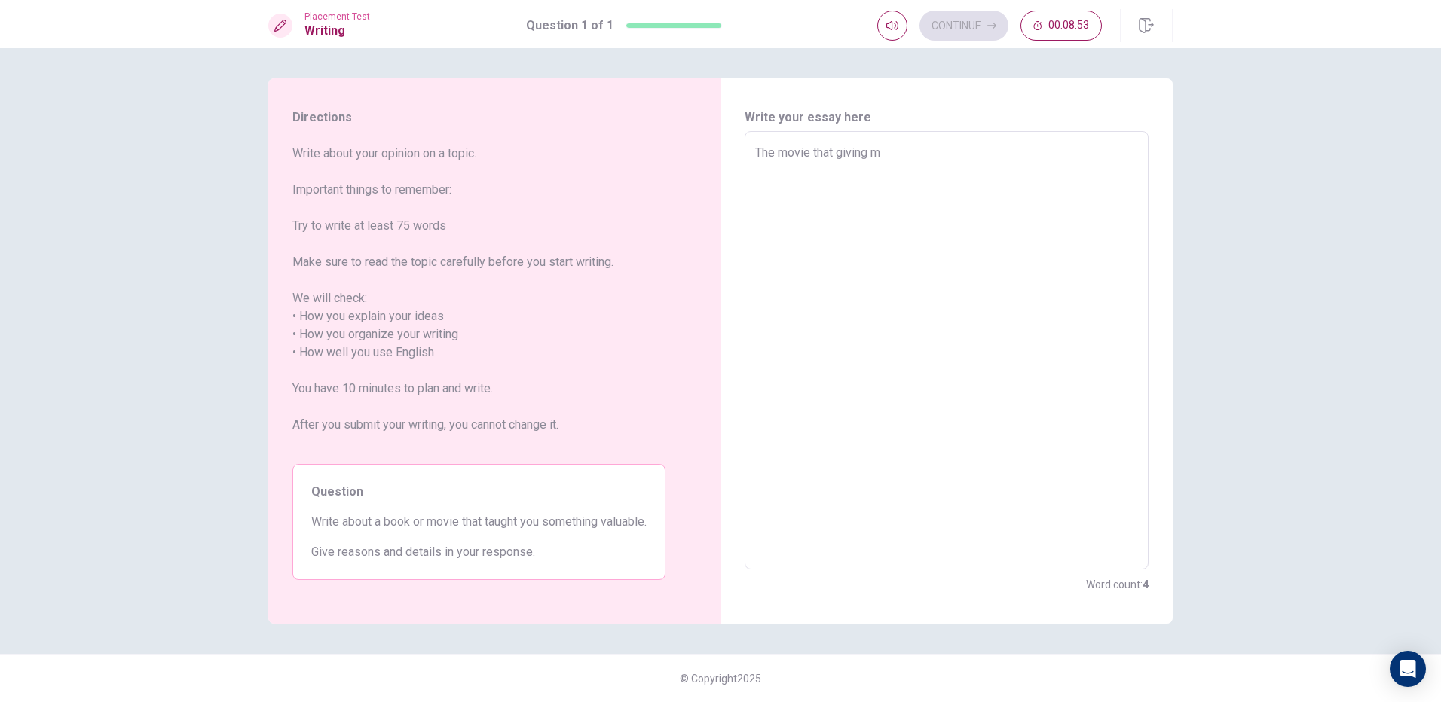
type textarea "The movie that giving me"
type textarea "x"
type textarea "The movie that giving me"
type textarea "x"
type textarea "The movie that giving me"
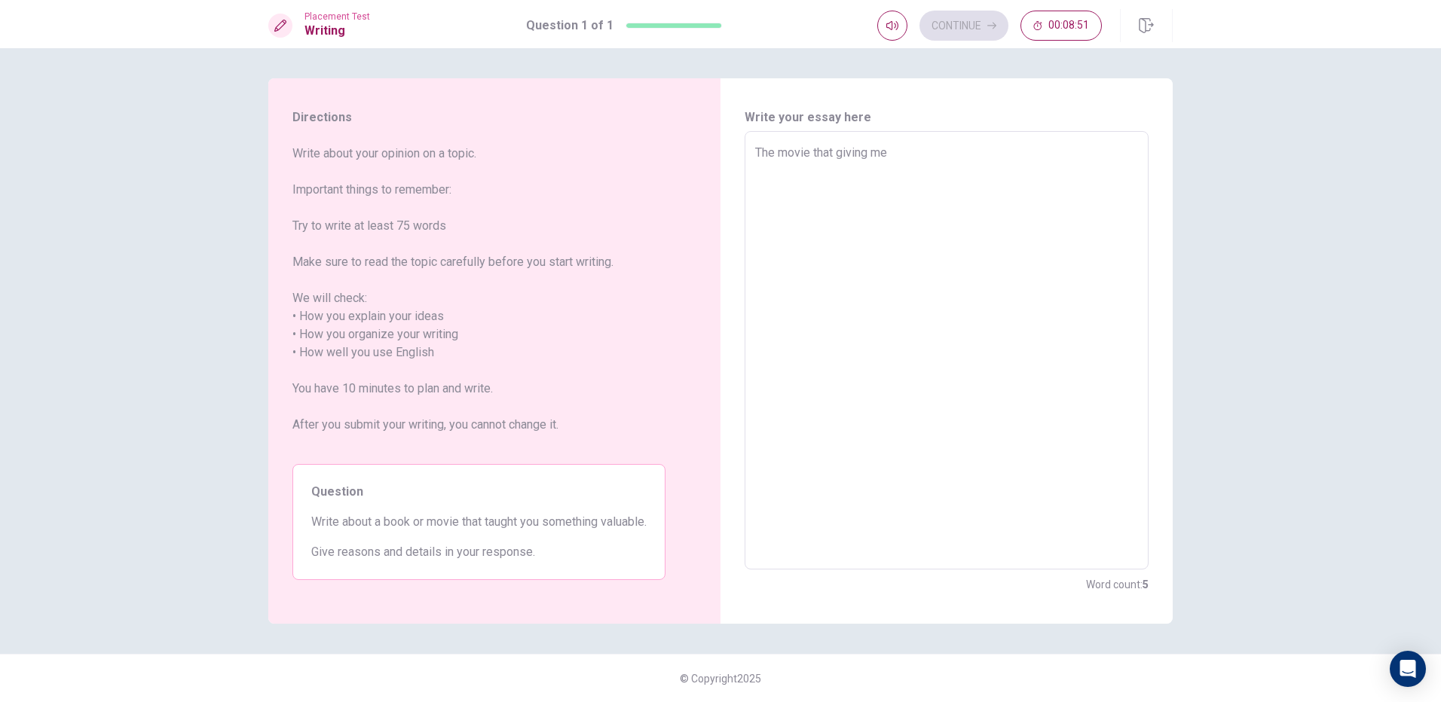
type textarea "x"
type textarea "The movie that giving m"
type textarea "x"
type textarea "The movie that giving"
type textarea "x"
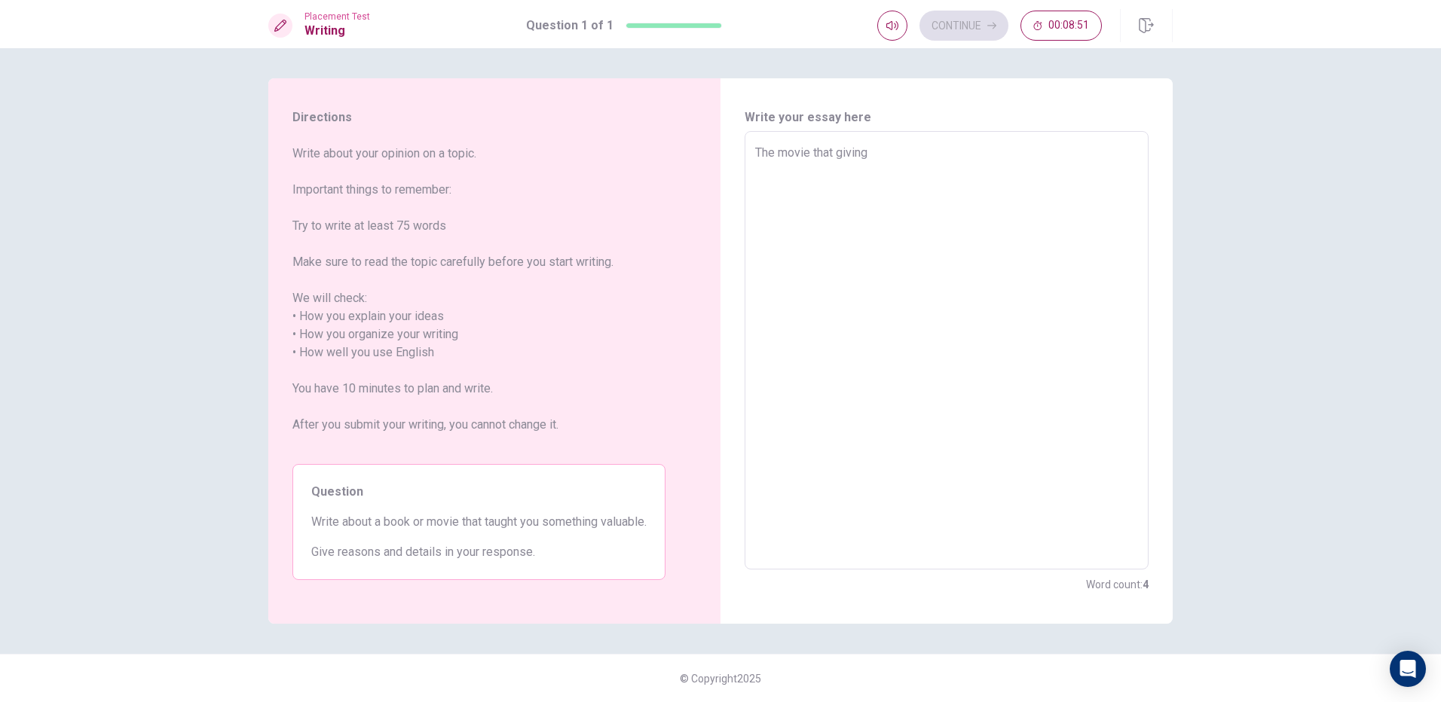
type textarea "The movie that giving"
type textarea "x"
type textarea "The movie that givin"
type textarea "x"
type textarea "The movie that givi"
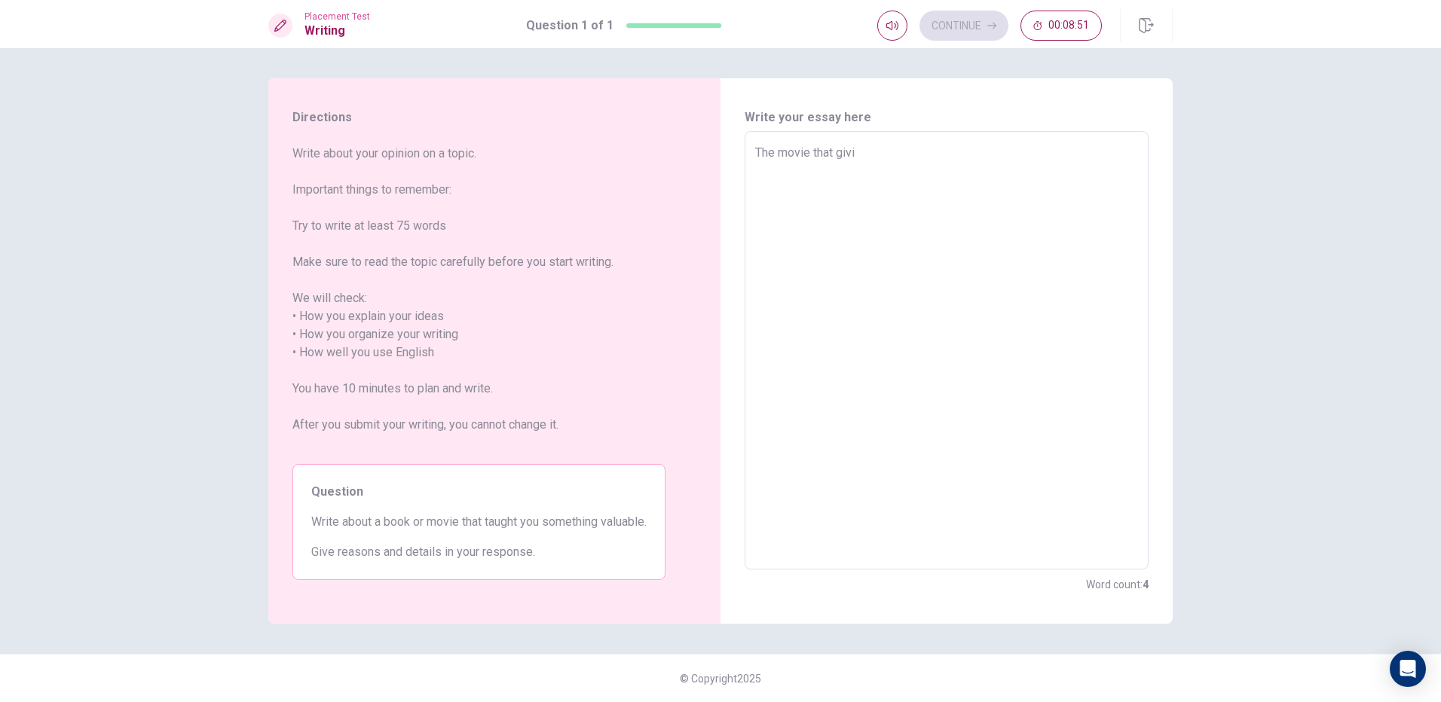
type textarea "x"
type textarea "The movie that giv"
type textarea "x"
type textarea "The movie that gi"
type textarea "x"
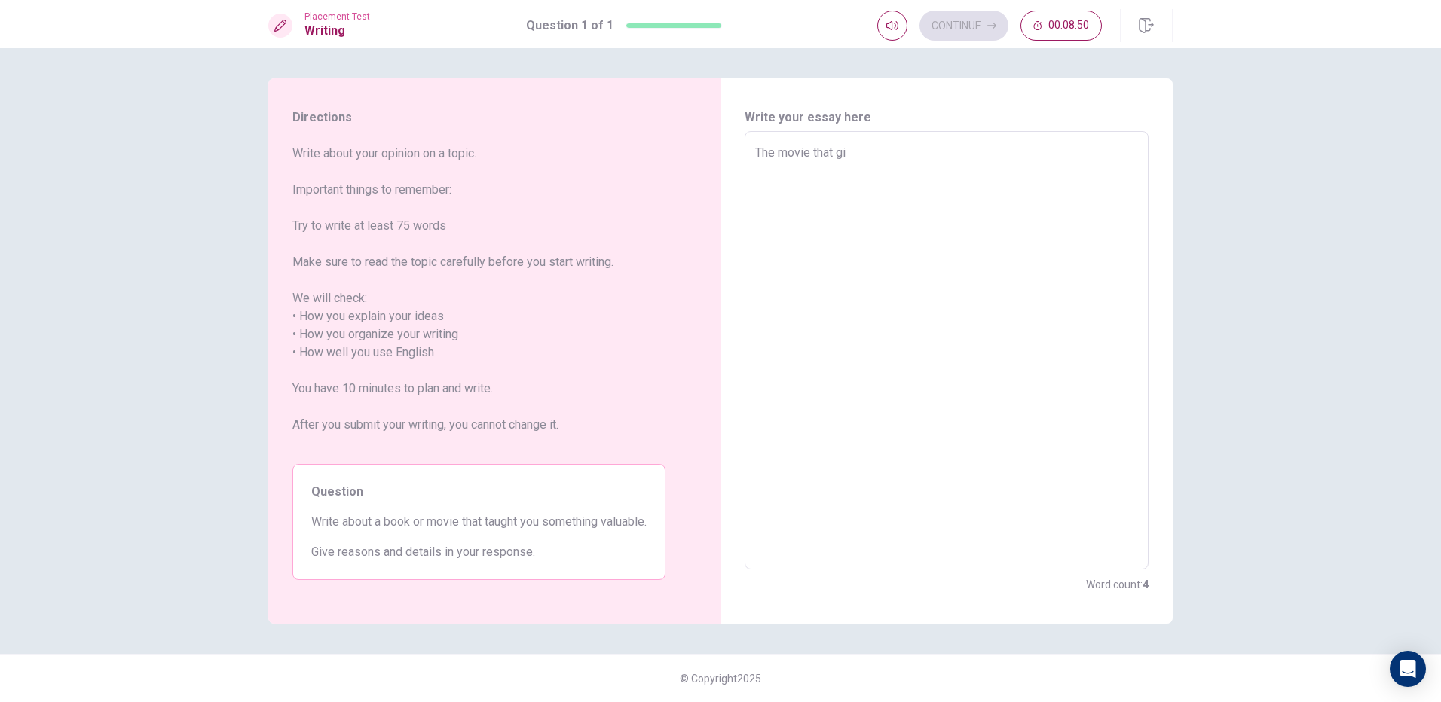
type textarea "The movie that g"
type textarea "x"
type textarea "The movie that"
type textarea "x"
type textarea "The movie that t"
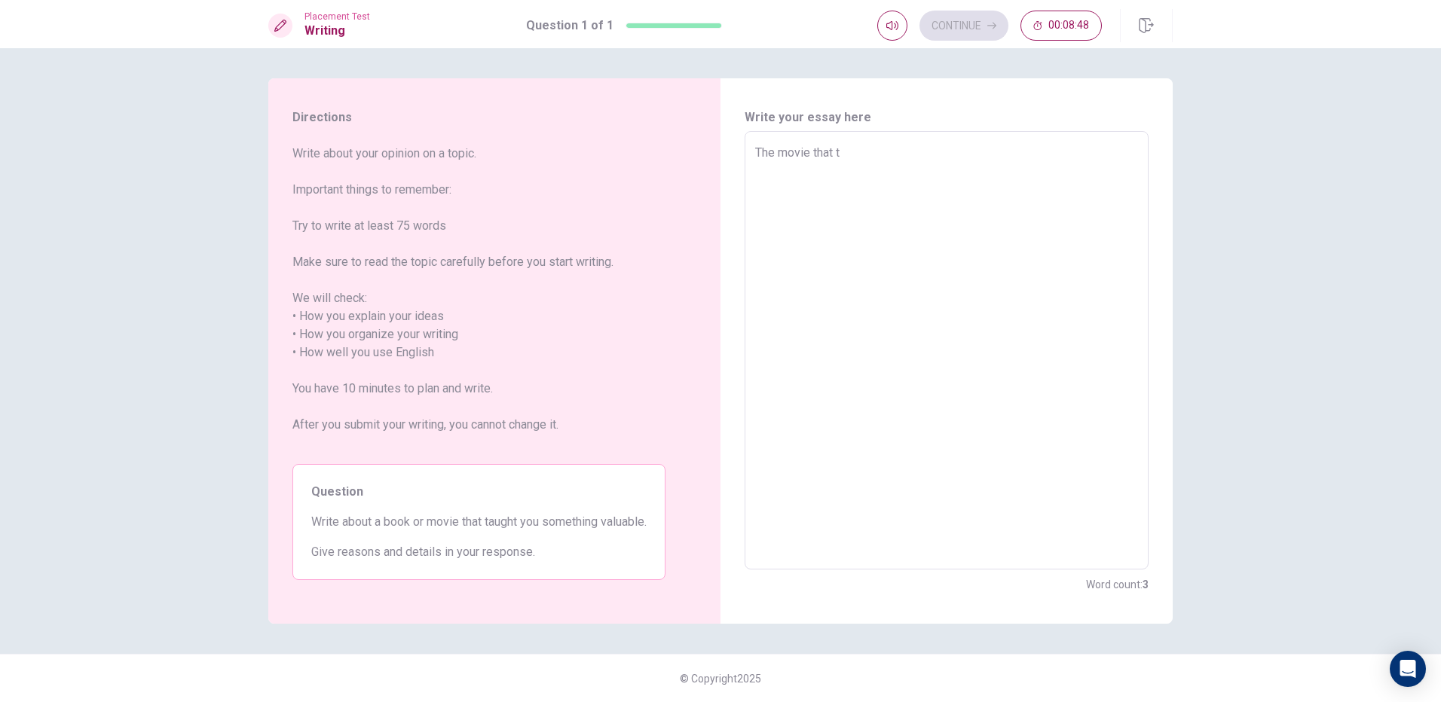
type textarea "x"
type textarea "The movie that ta"
type textarea "x"
type textarea "The movie that tau"
type textarea "x"
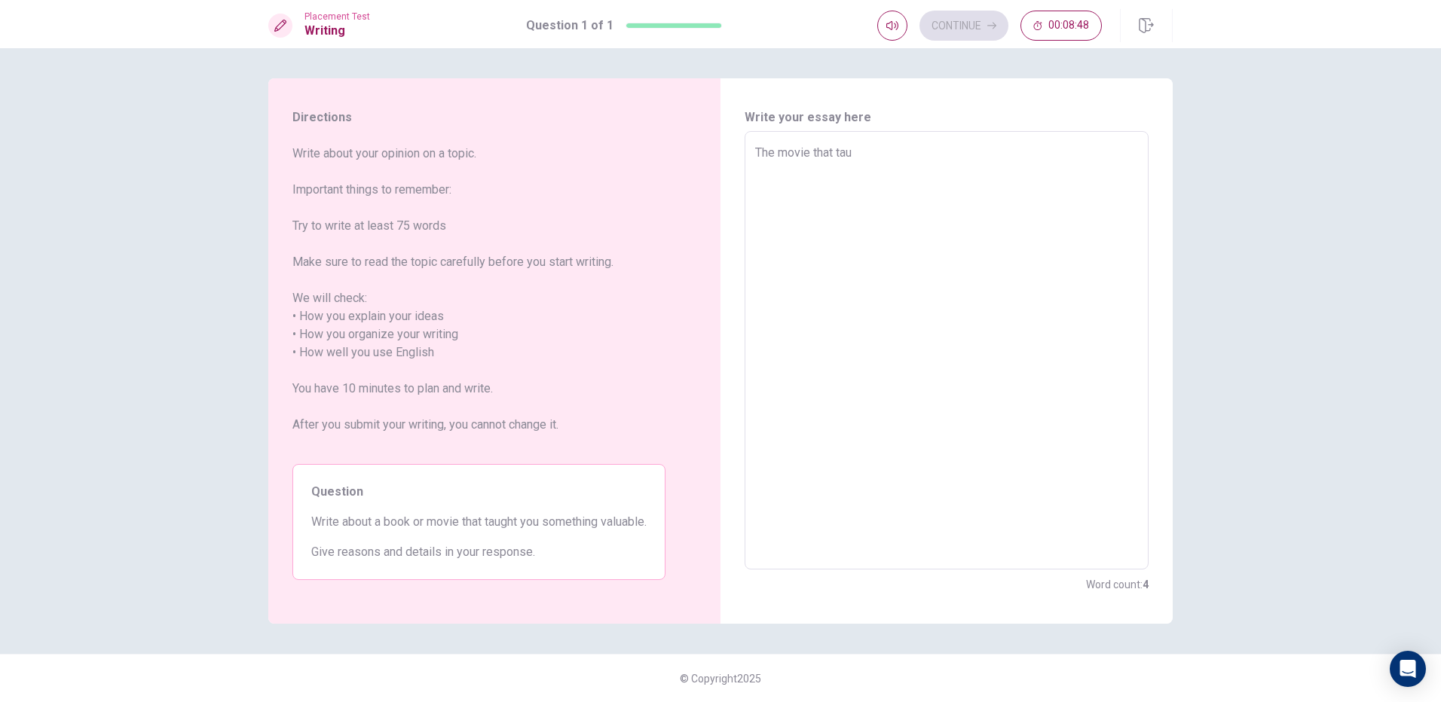
type textarea "The movie that taug"
type textarea "x"
type textarea "The movie that taugh"
type textarea "x"
type textarea "The movie that taught"
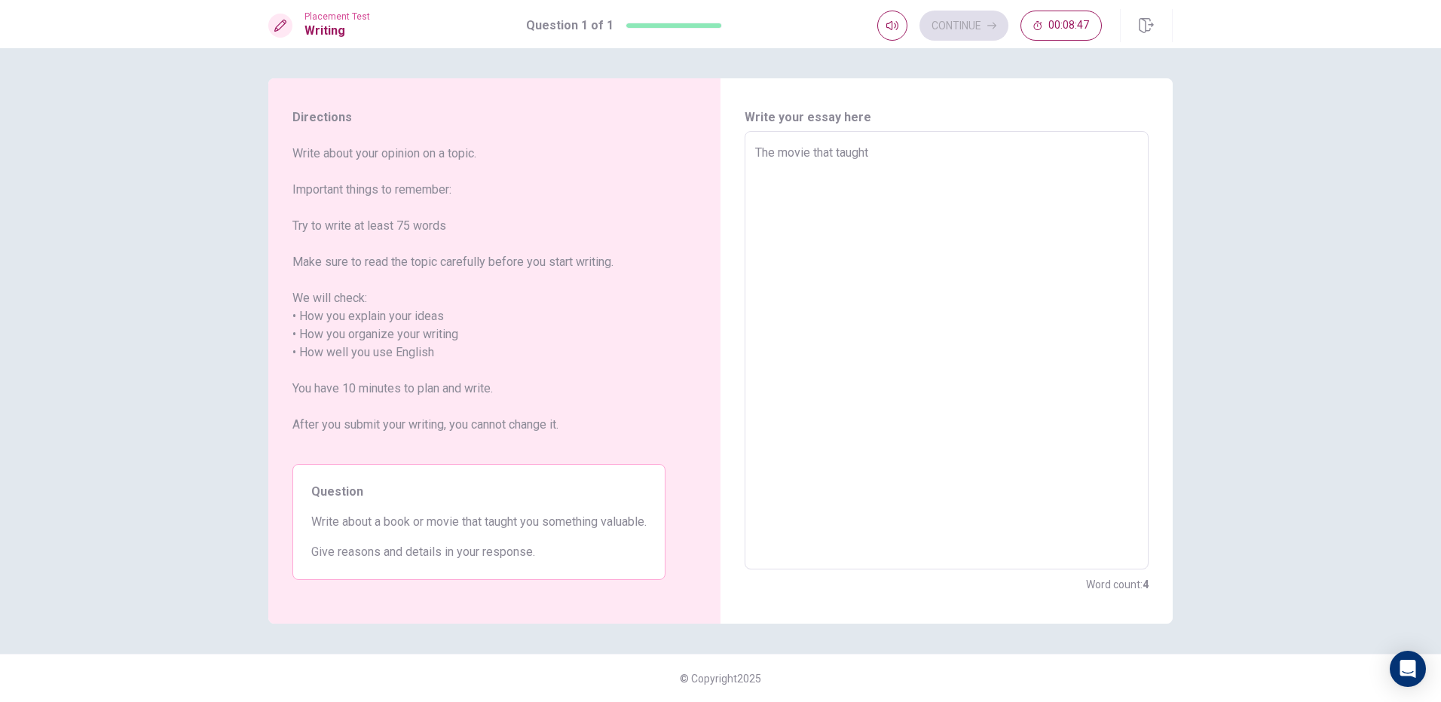
type textarea "x"
type textarea "The movie that taughtn"
type textarea "x"
type textarea "The movie that taughtn"
type textarea "x"
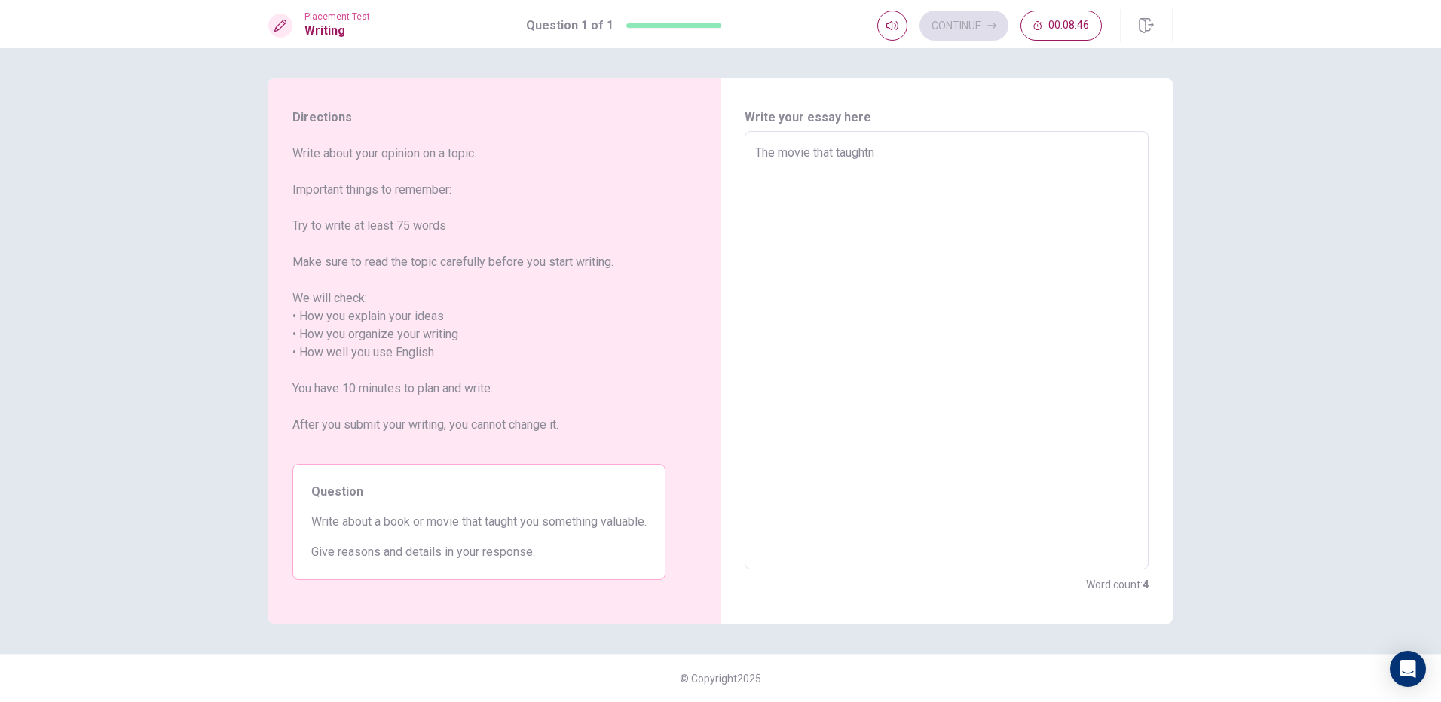
type textarea "The movie that taughtn"
type textarea "x"
type textarea "The movie that taught"
type textarea "x"
type textarea "The movie that taught"
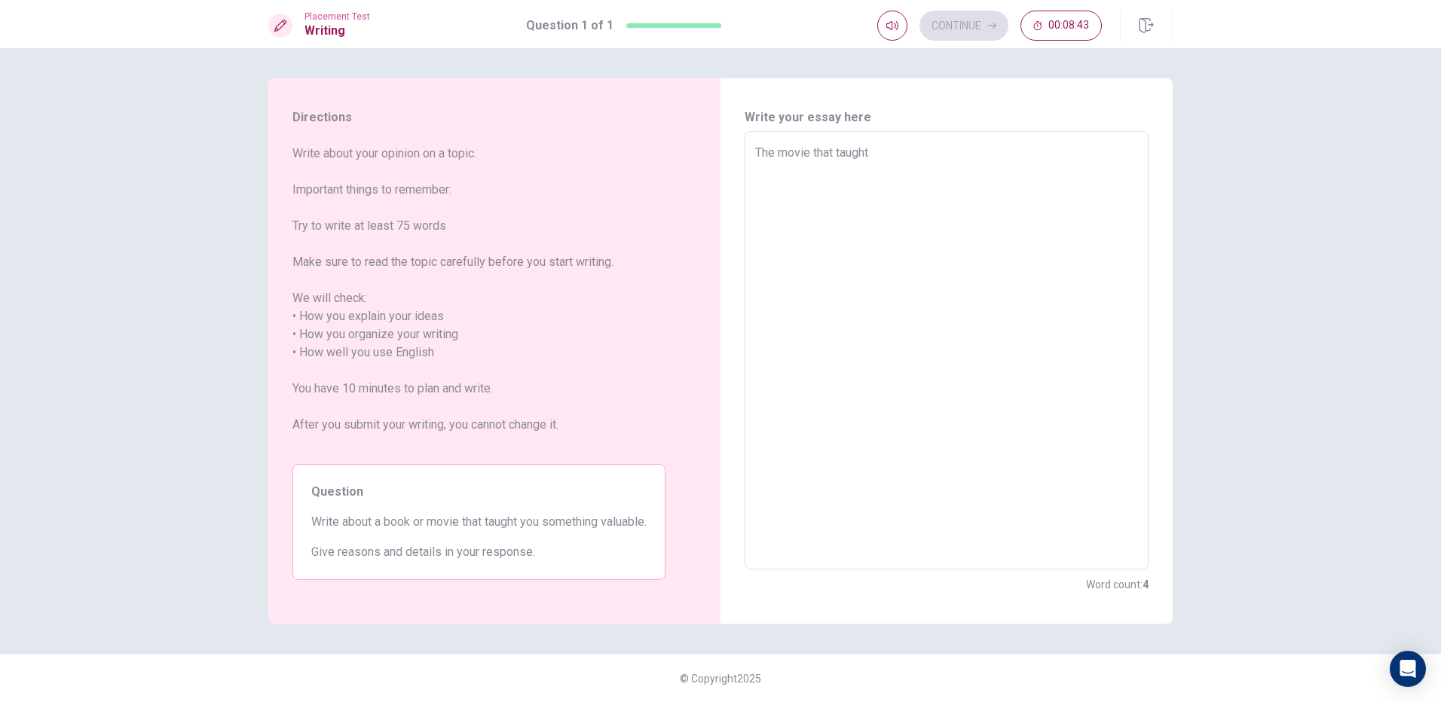
type textarea "x"
type textarea "The movie that taught v"
type textarea "x"
type textarea "The movie that taught va"
type textarea "x"
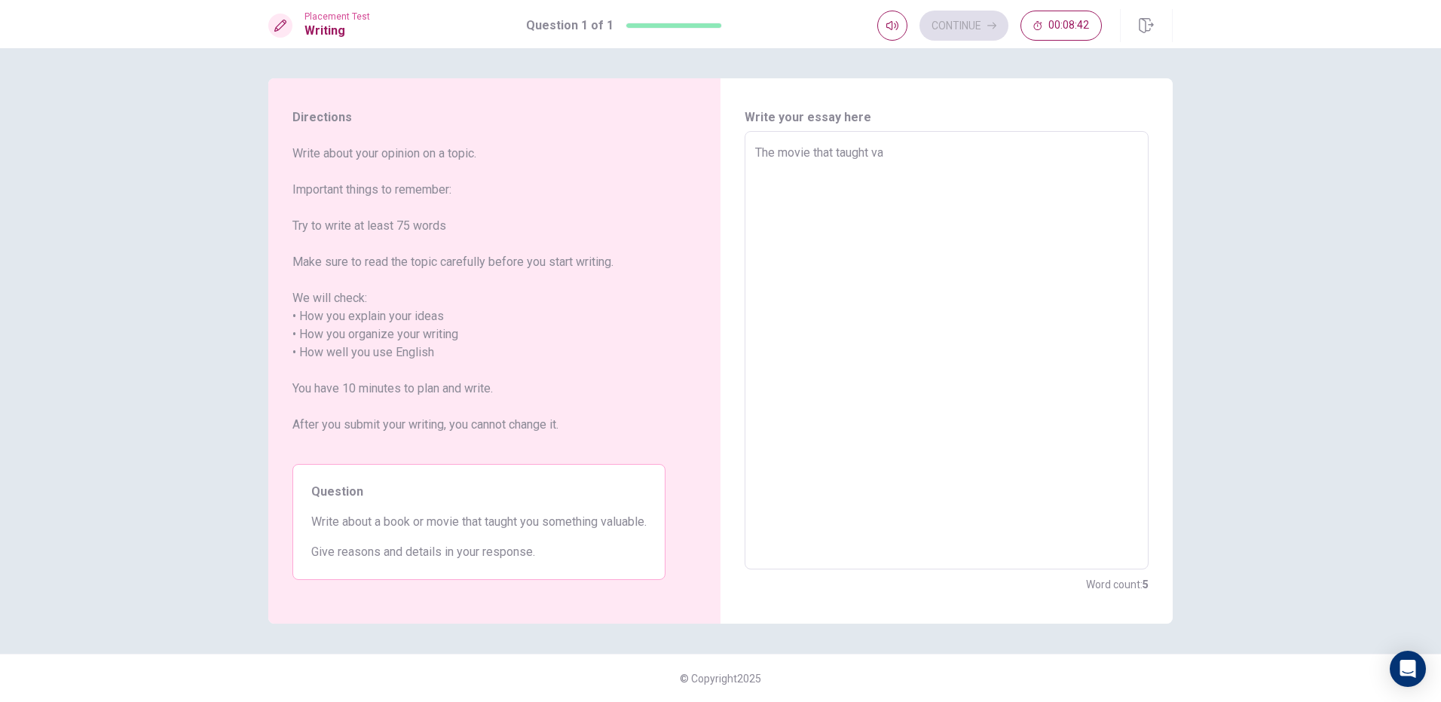
type textarea "The movie that taught val"
type textarea "x"
type textarea "The movie that taught valu"
type textarea "x"
click at [852, 173] on textarea "The movie that taught valueable to me is The type of super hero movies. Like th…" at bounding box center [946, 351] width 383 height 414
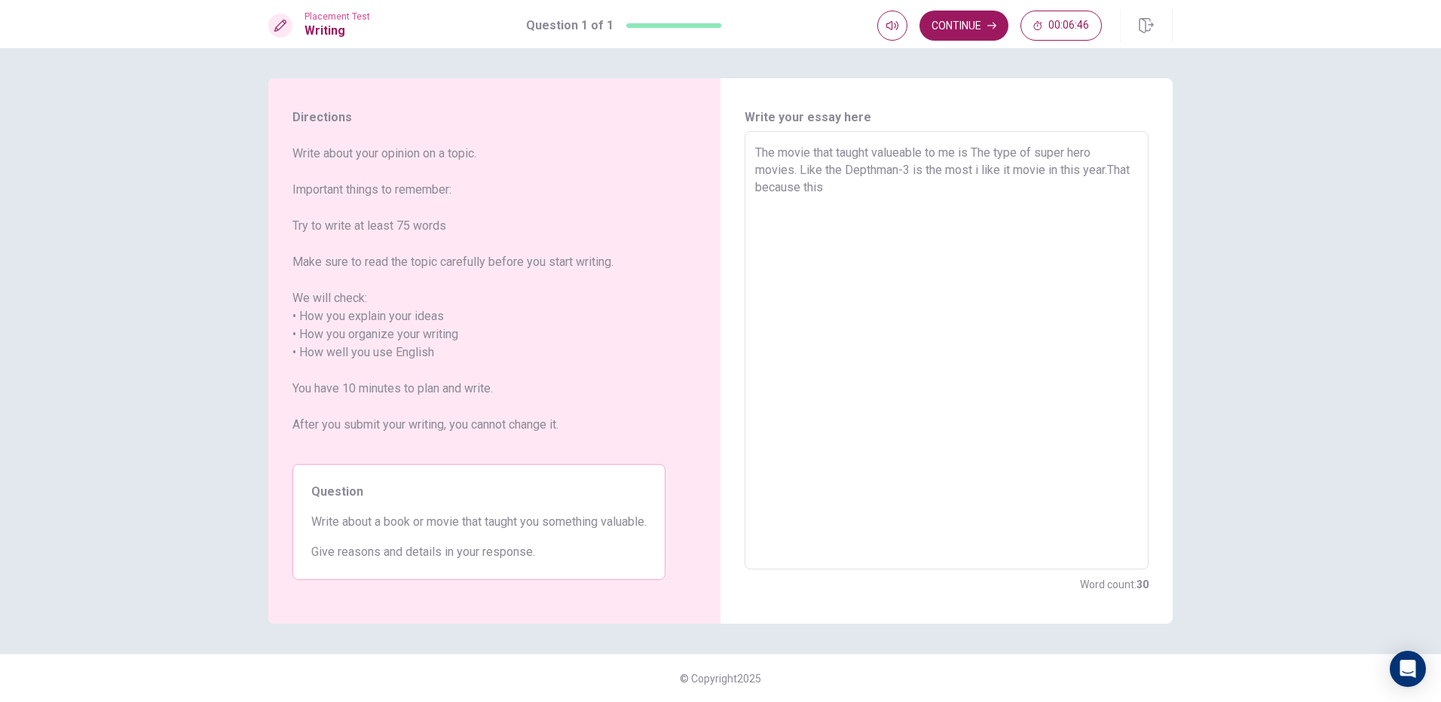
drag, startPoint x: 910, startPoint y: 174, endPoint x: 846, endPoint y: 177, distance: 64.9
click at [846, 177] on textarea "The movie that taught valueable to me is The type of super hero movies. Like th…" at bounding box center [946, 351] width 383 height 414
click at [833, 220] on textarea "The movie that taught valueable to me is The type of super hero movies. Like th…" at bounding box center [946, 351] width 383 height 414
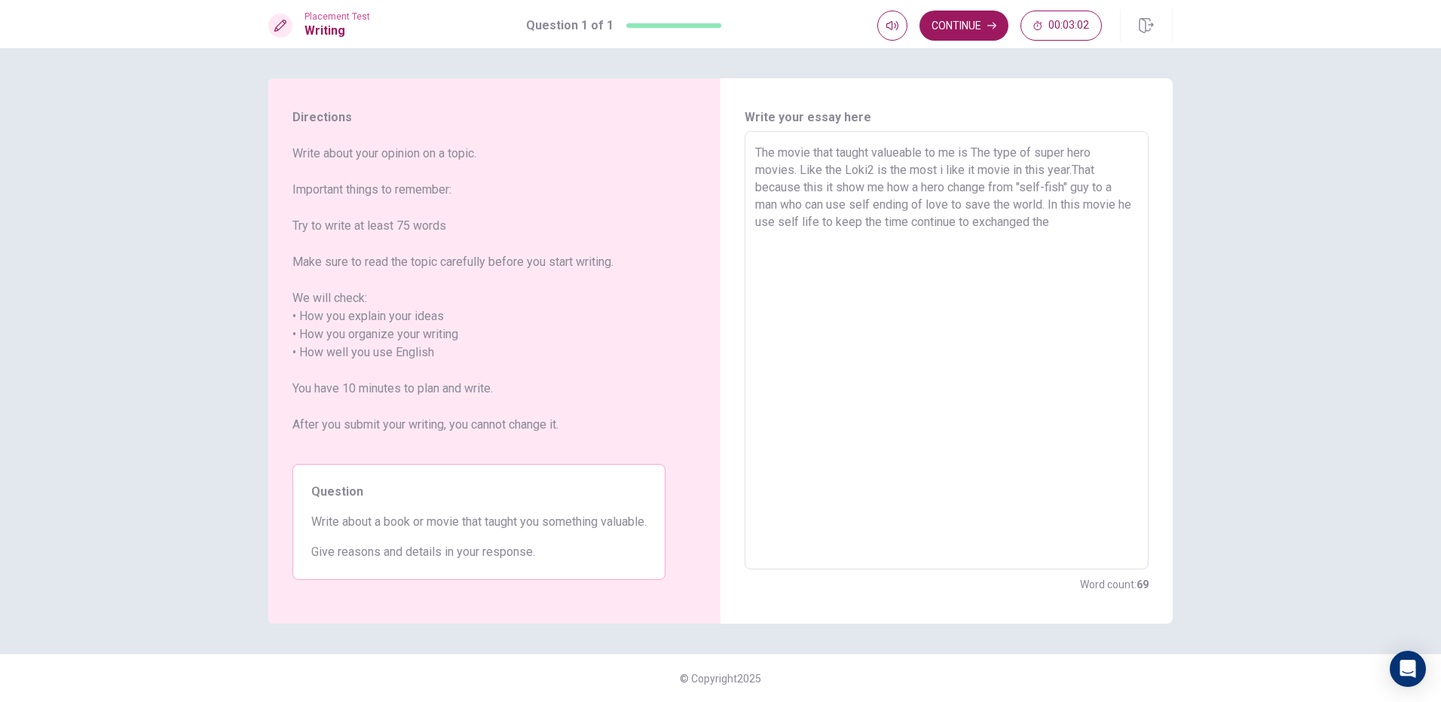
drag, startPoint x: 975, startPoint y: 225, endPoint x: 1443, endPoint y: 270, distance: 471.0
click at [1440, 270] on html "This site uses cookies, as explained in our Privacy Policy . If you agree to th…" at bounding box center [720, 351] width 1441 height 702
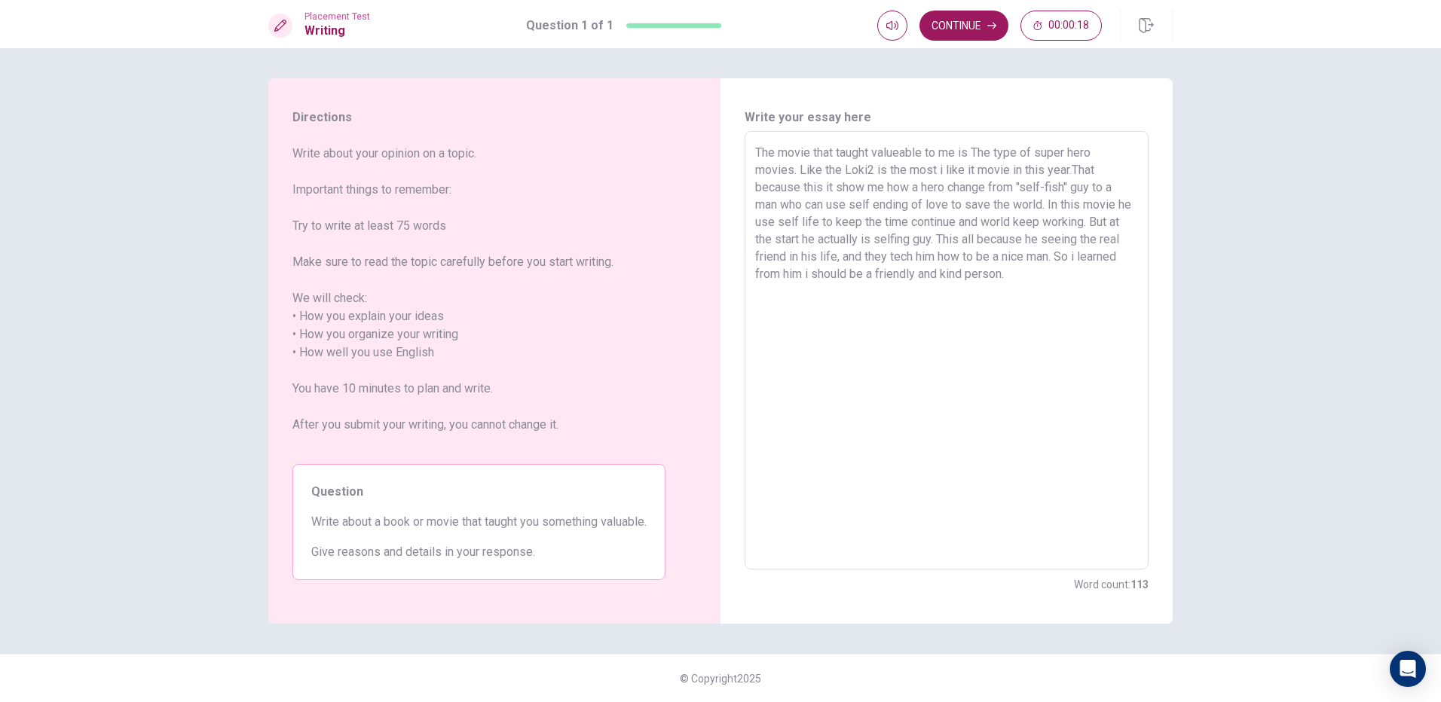
click at [1040, 54] on div "Directions Write about your opinion on a topic. Important things to remember: T…" at bounding box center [720, 375] width 1441 height 654
click at [987, 13] on button "Continue" at bounding box center [964, 26] width 89 height 30
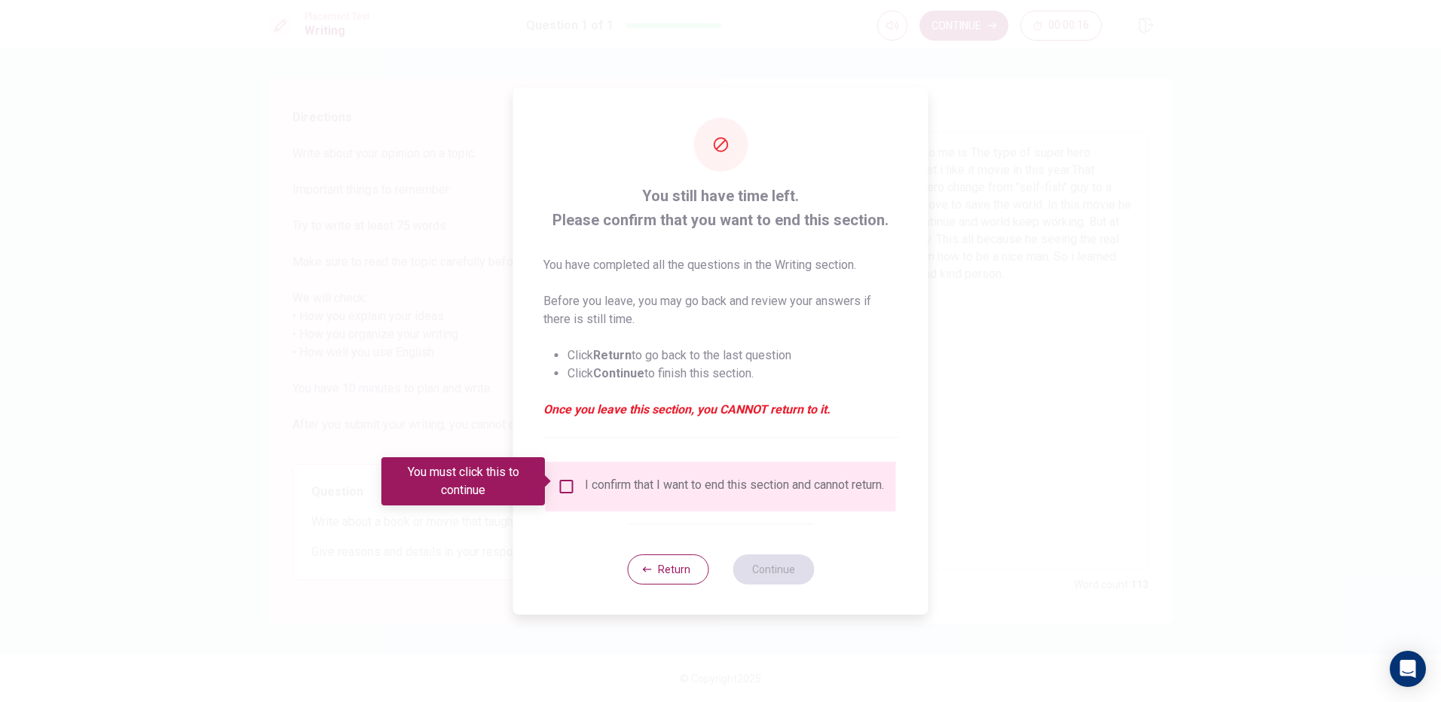
click at [558, 490] on input "You must click this to continue" at bounding box center [567, 487] width 18 height 18
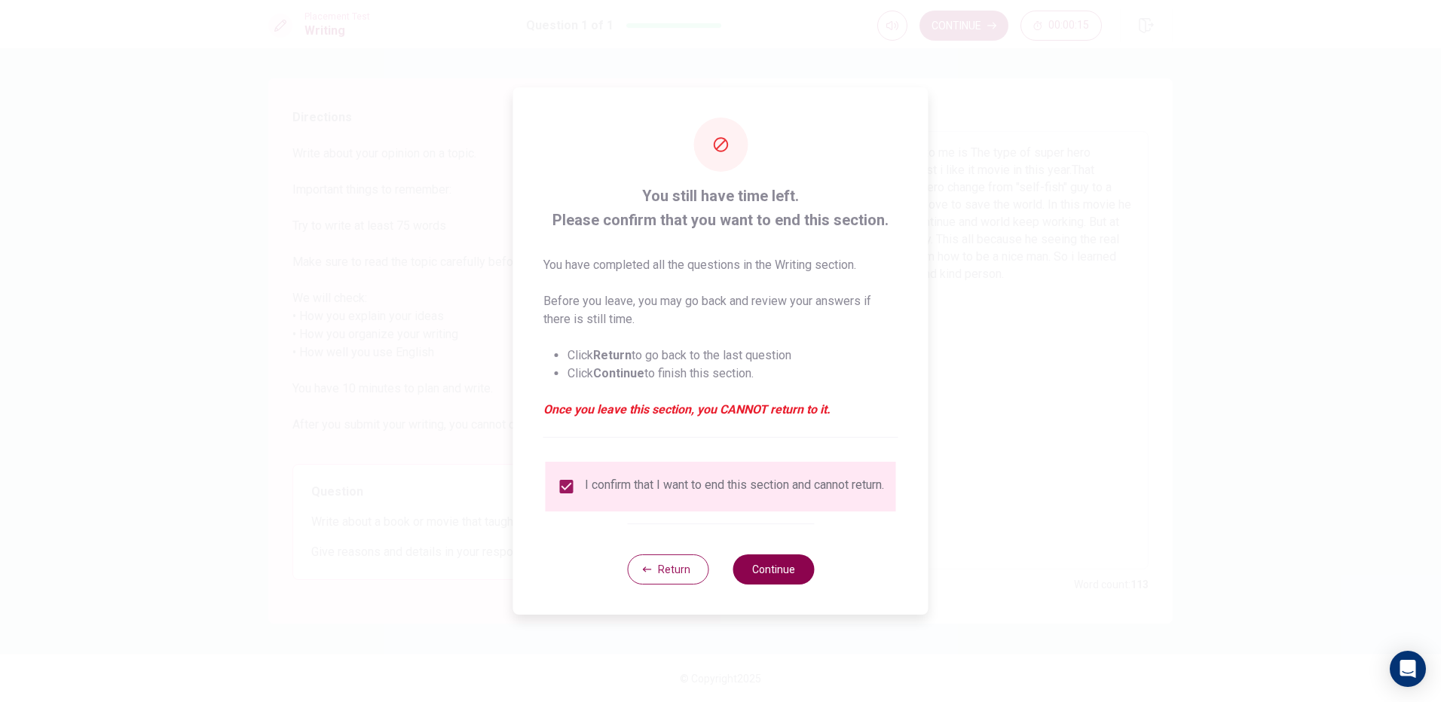
click at [798, 573] on button "Continue" at bounding box center [773, 570] width 81 height 30
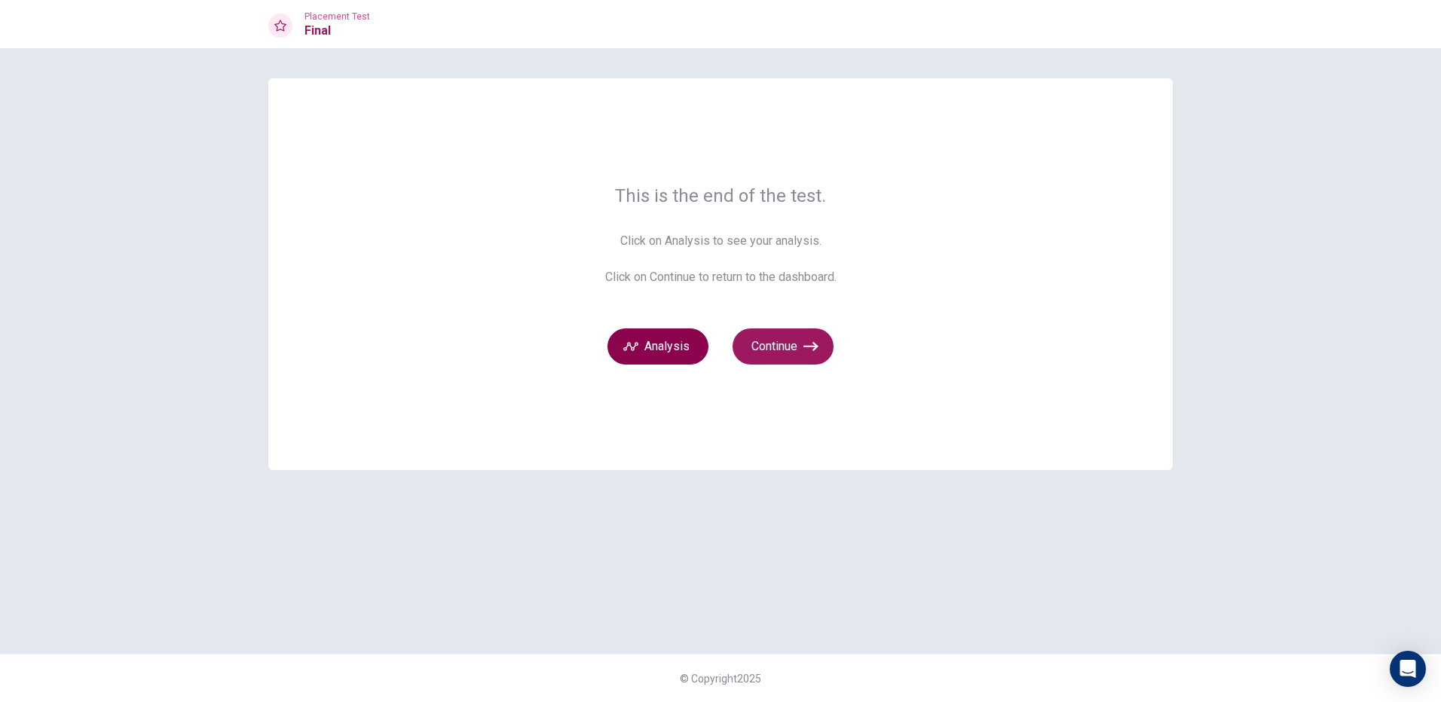
click at [669, 356] on button "Analysis" at bounding box center [657, 347] width 101 height 36
